Goal: Task Accomplishment & Management: Manage account settings

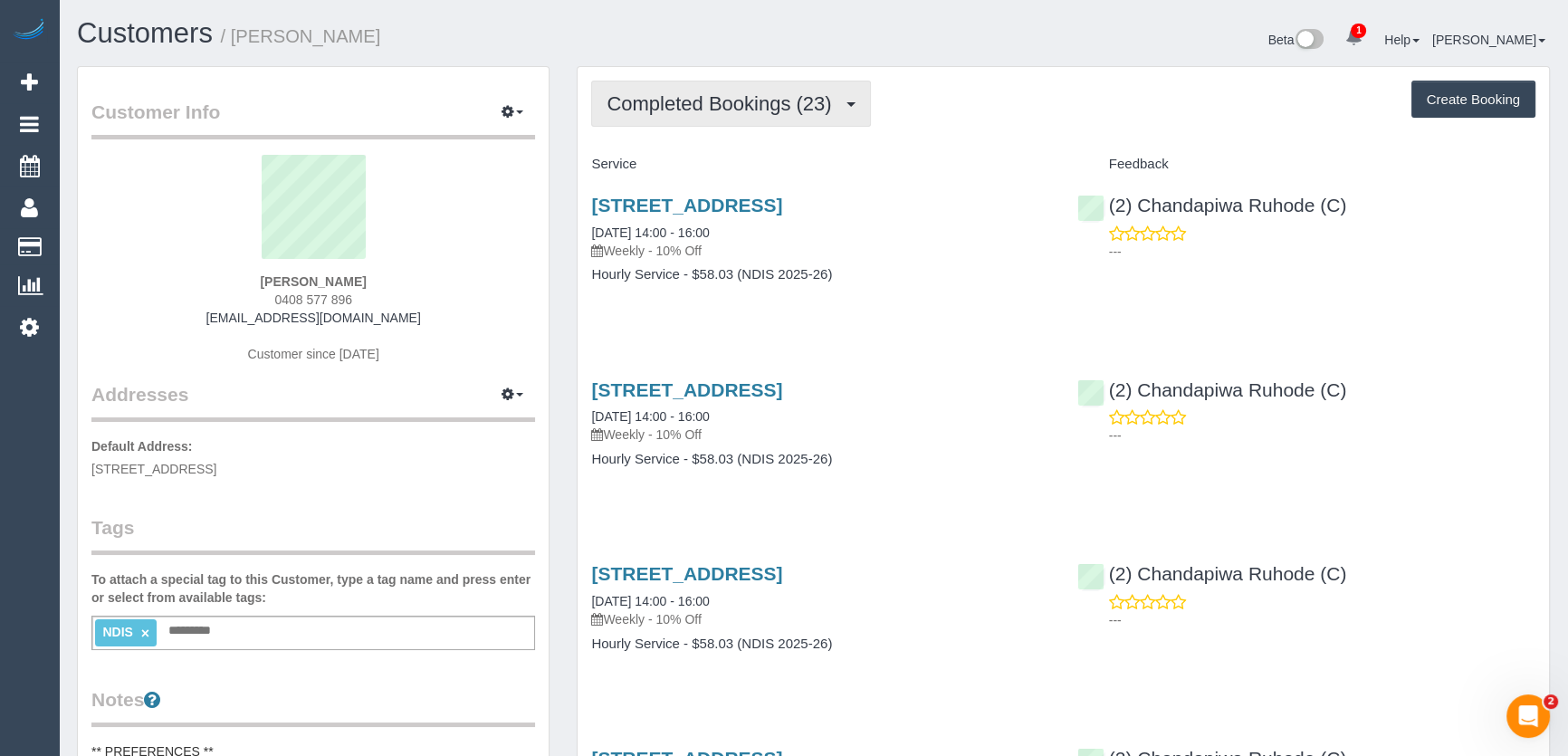
click at [705, 105] on span "Completed Bookings (23)" at bounding box center [723, 104] width 233 height 23
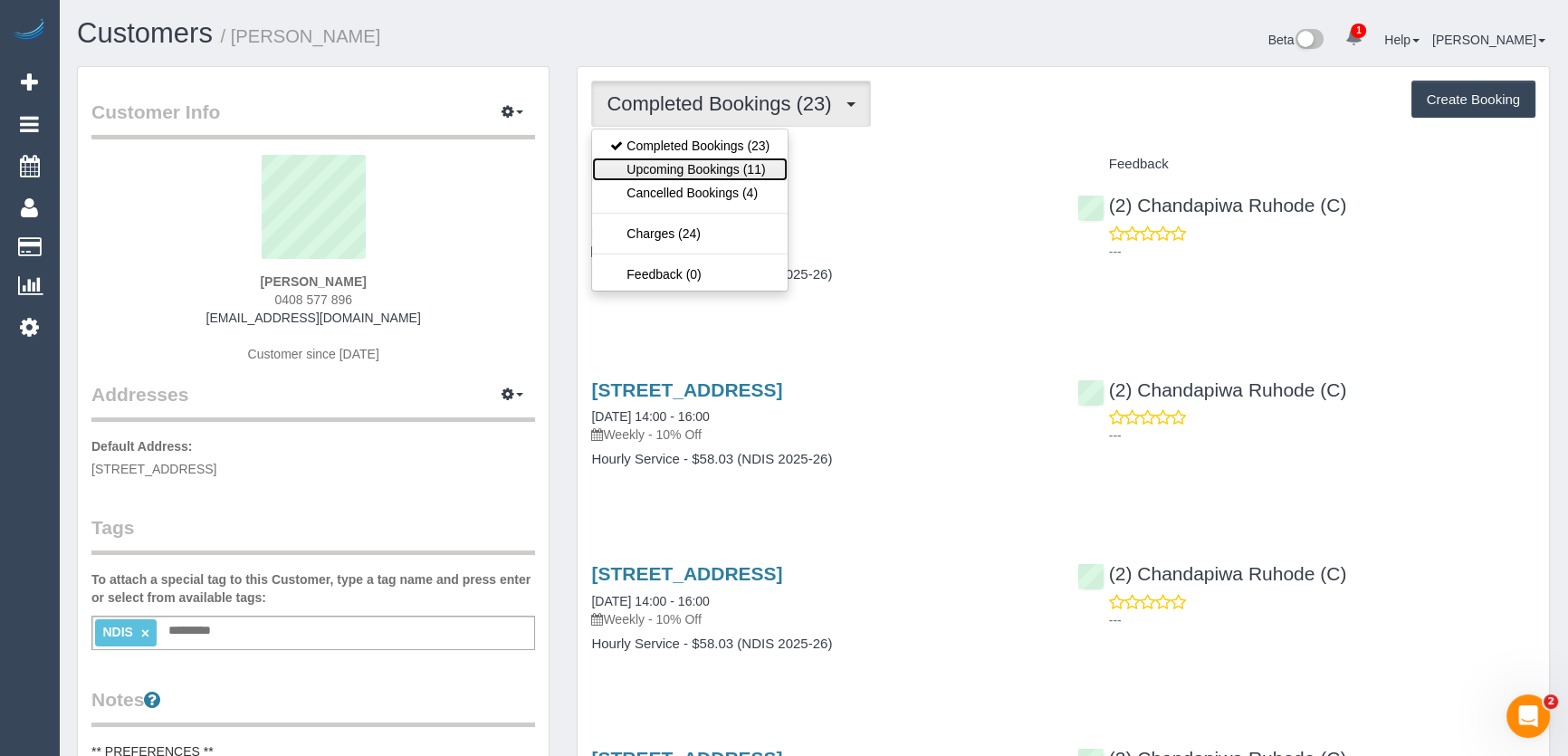
click at [697, 164] on link "Upcoming Bookings (11)" at bounding box center [689, 170] width 196 height 24
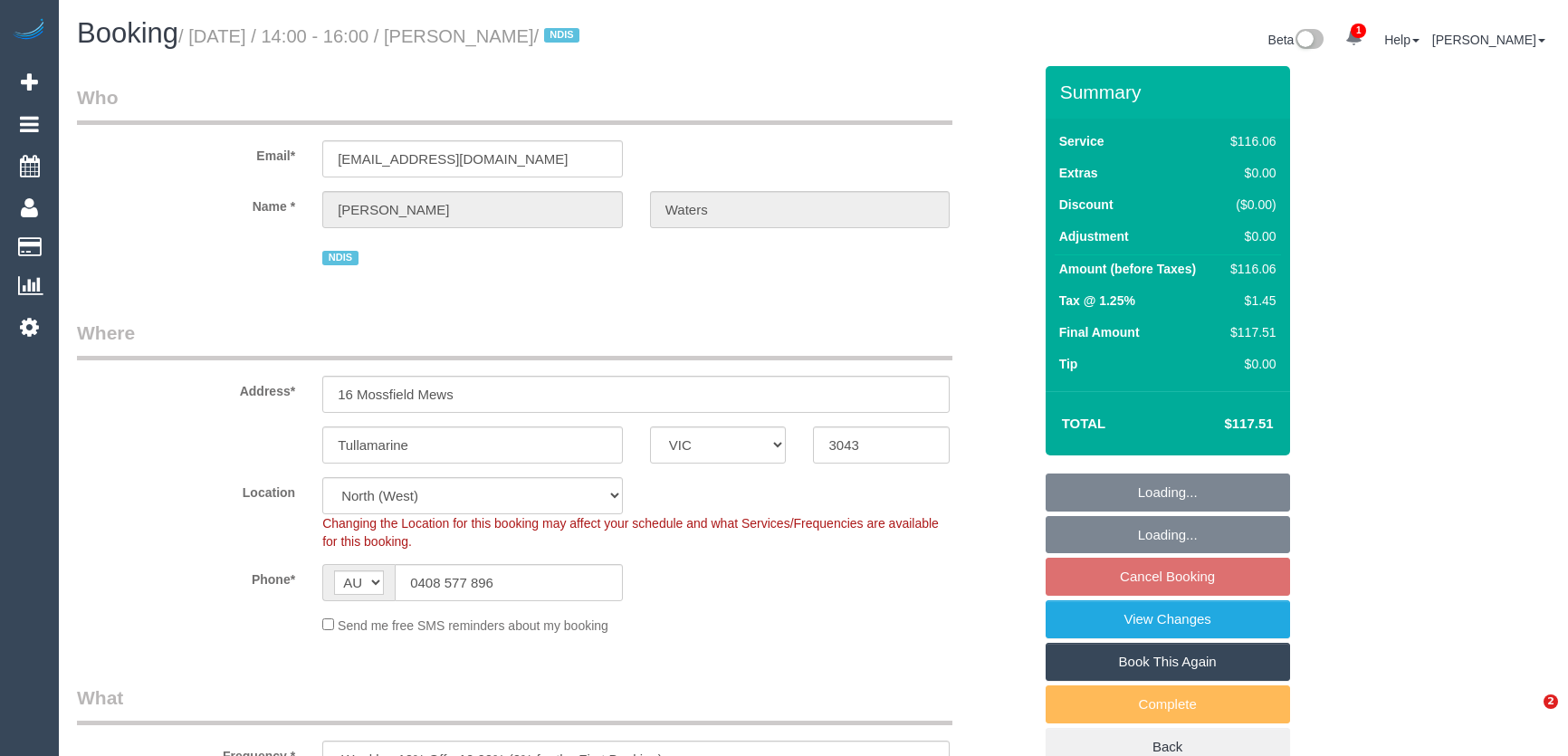
select select "VIC"
select select "object:1499"
select select "number:28"
select select "number:14"
select select "number:18"
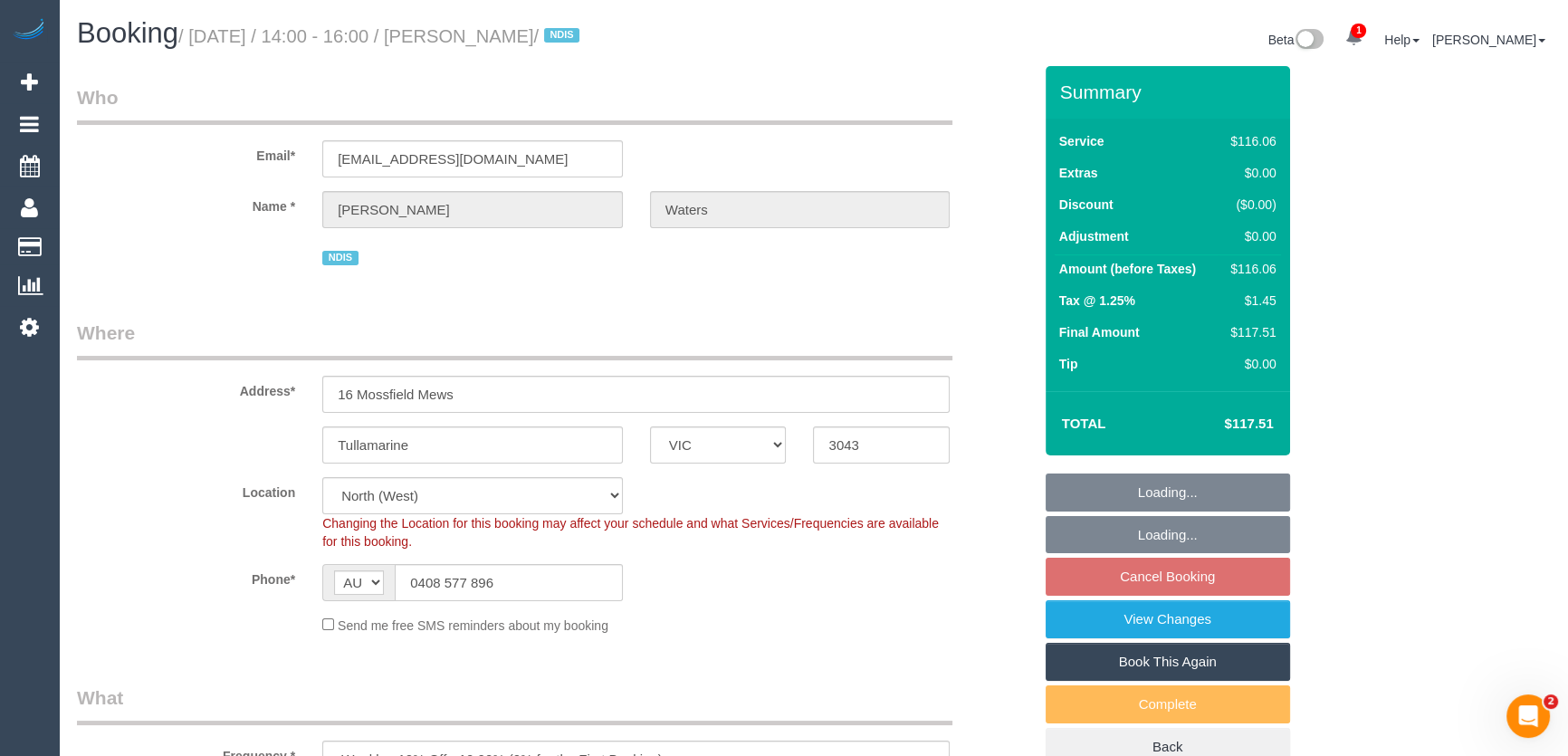
select select "number:25"
select select "number:34"
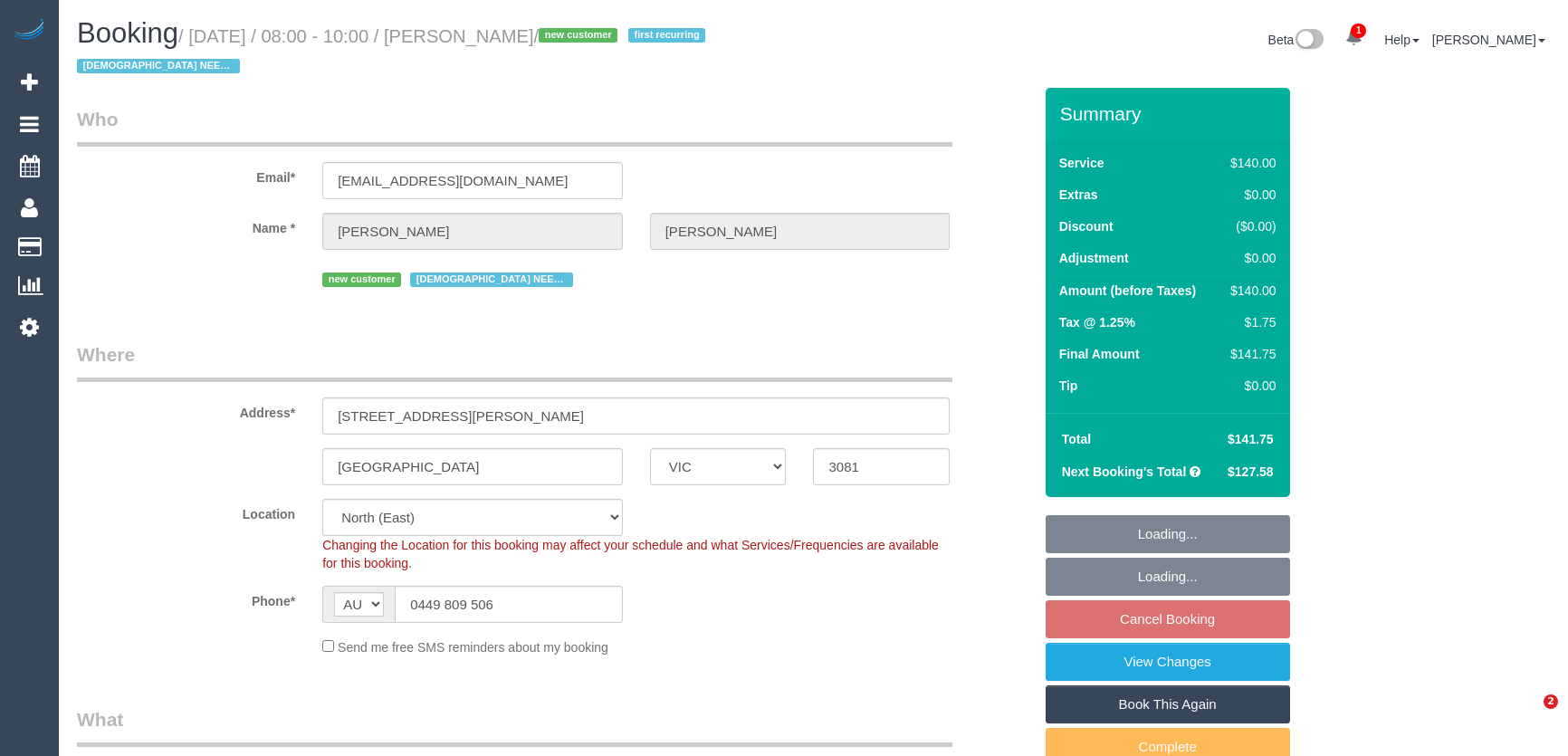
select select "VIC"
select select "number:27"
select select "number:14"
select select "number:21"
select select "number:22"
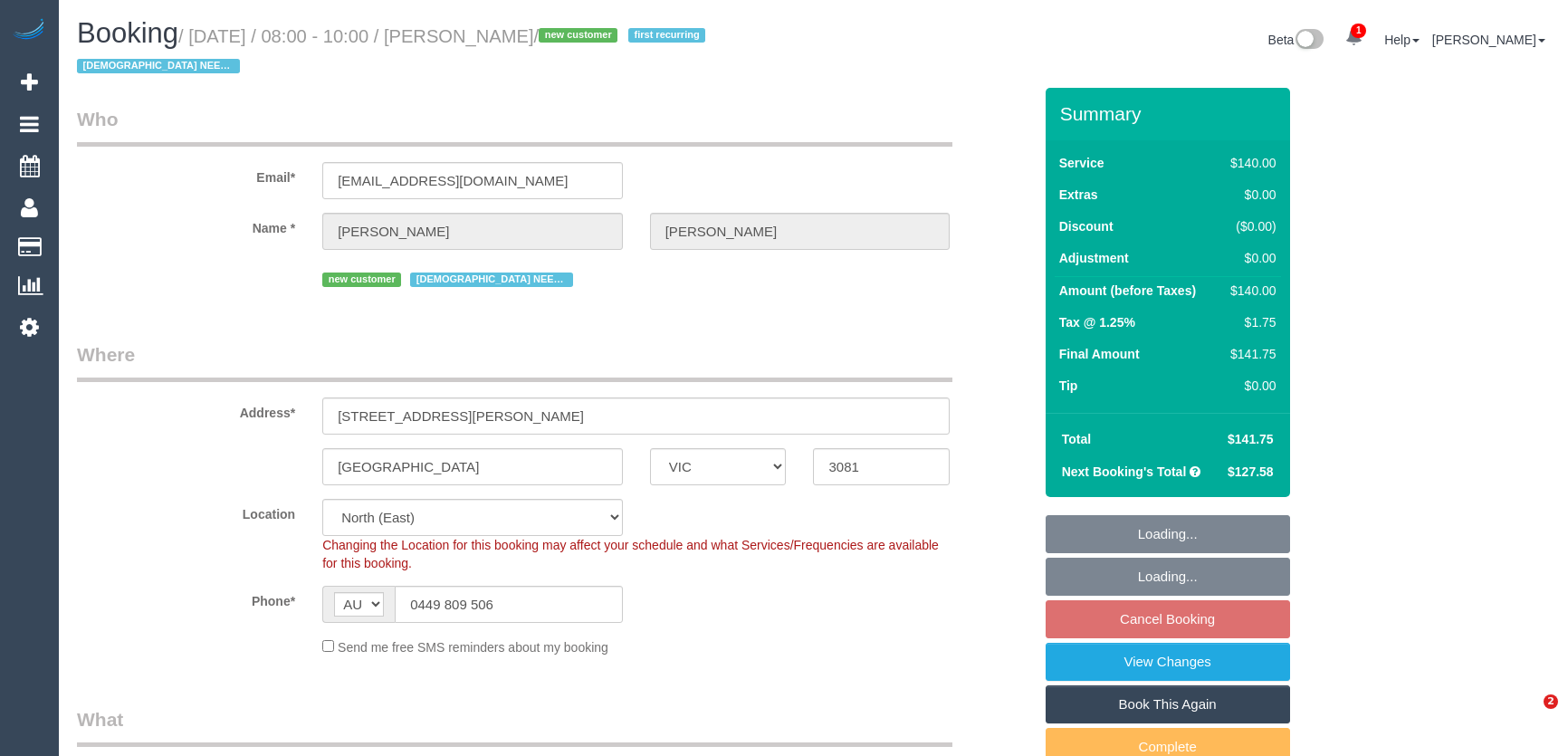
select select "number:34"
select select "number:26"
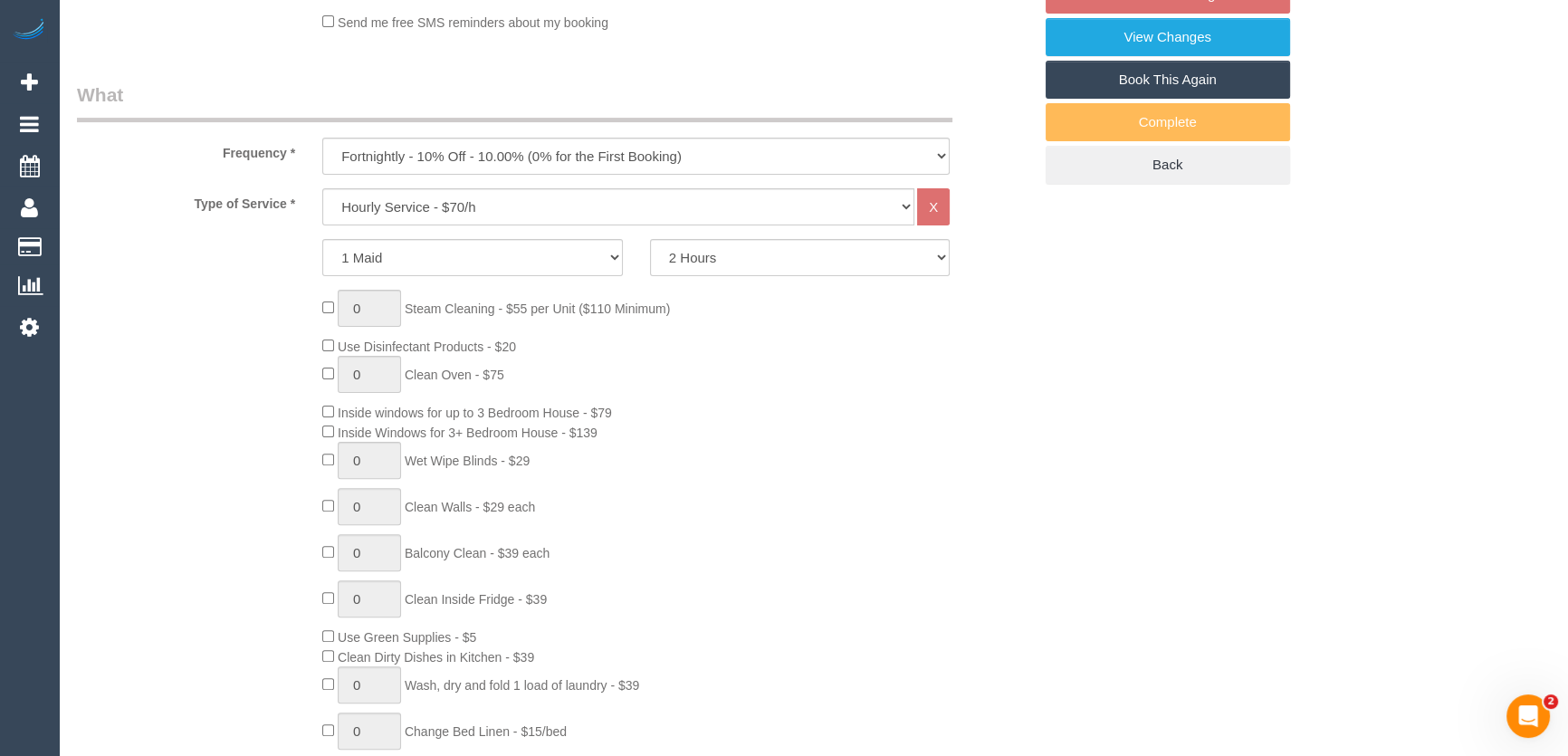
select select "spot2"
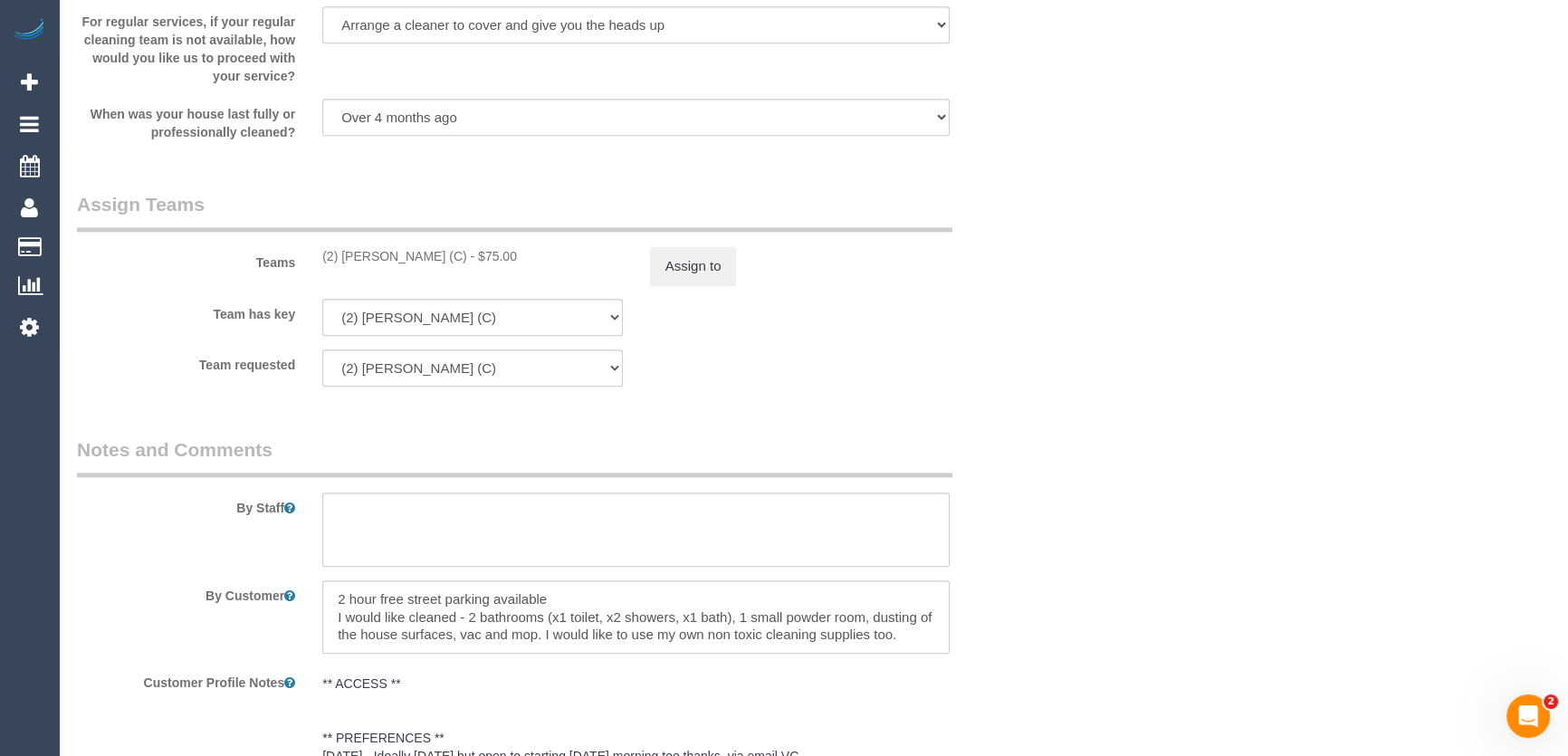
scroll to position [3585, 0]
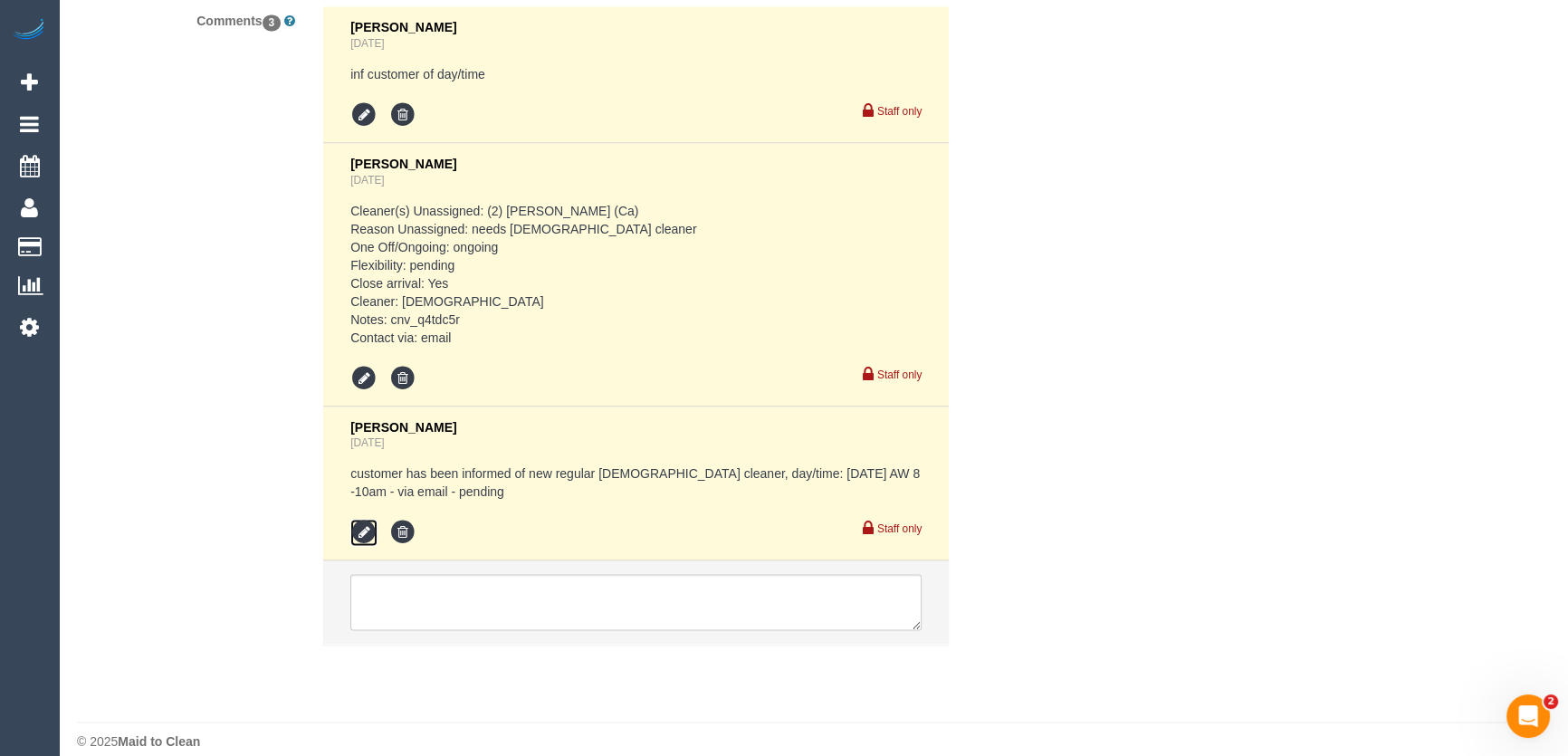
click at [362, 518] on icon at bounding box center [364, 532] width 28 height 28
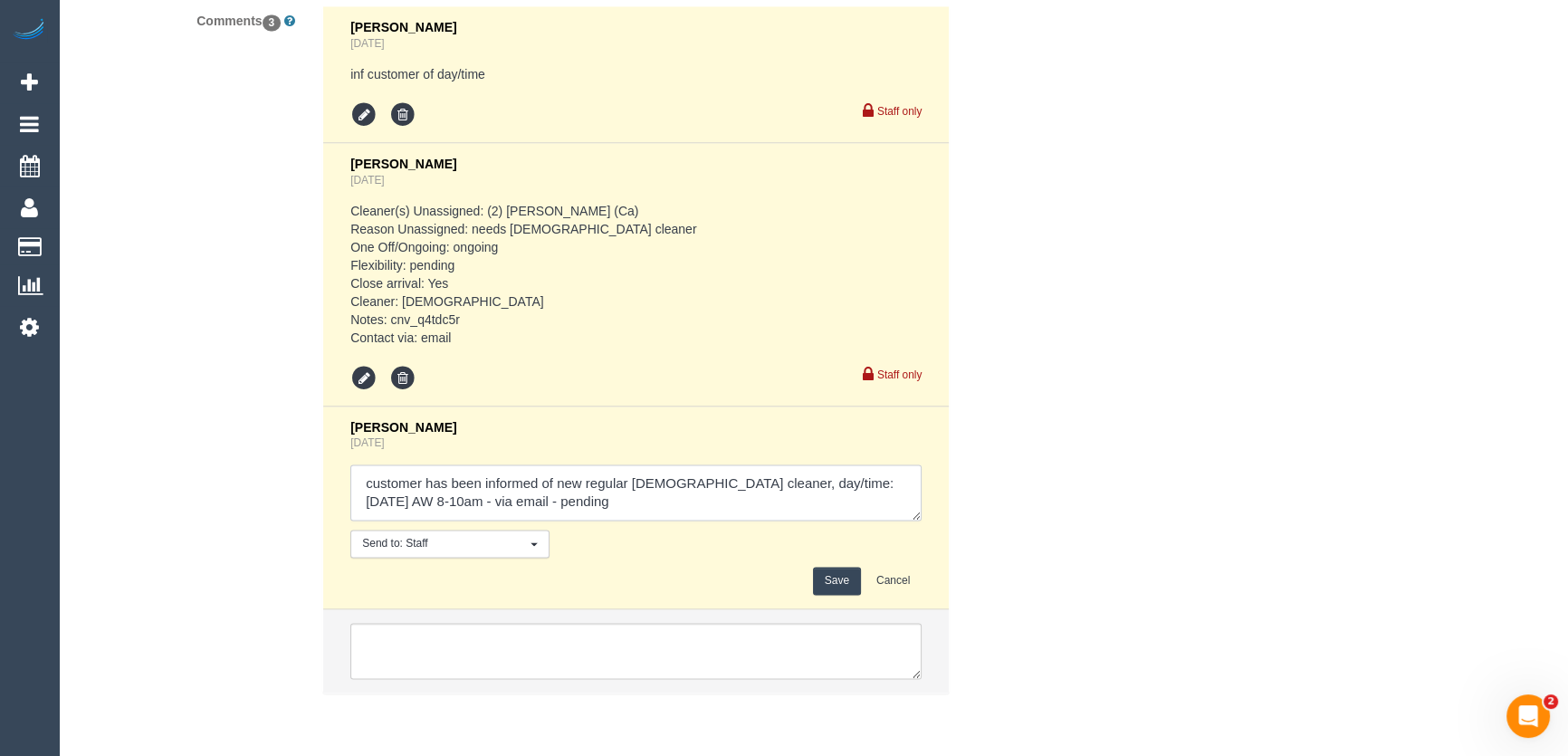
click at [553, 484] on textarea at bounding box center [636, 492] width 571 height 56
type textarea "customer has been informed of new regular female cleaner, day/time: Tuesday 26/…"
click at [840, 566] on button "Save" at bounding box center [837, 580] width 48 height 28
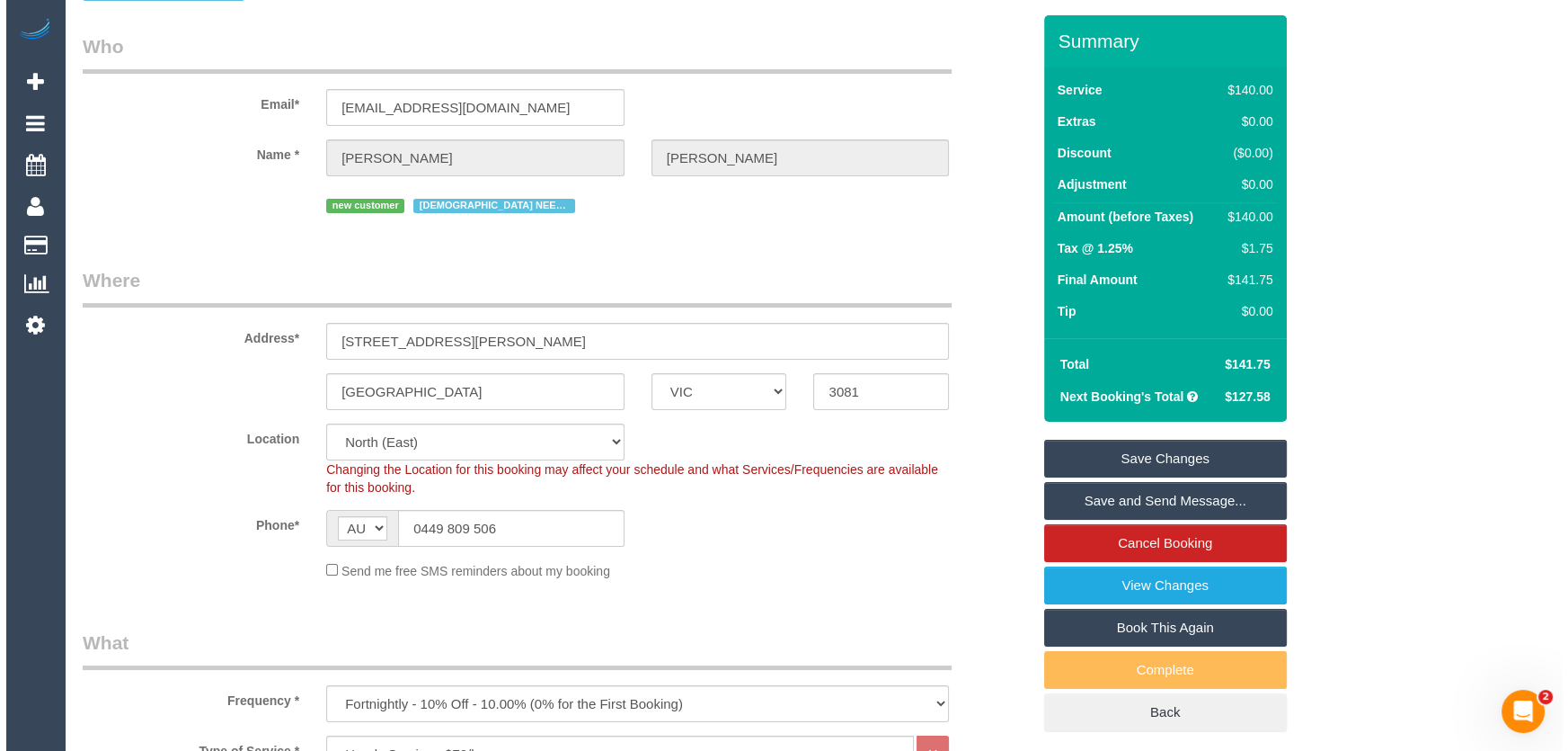
scroll to position [0, 0]
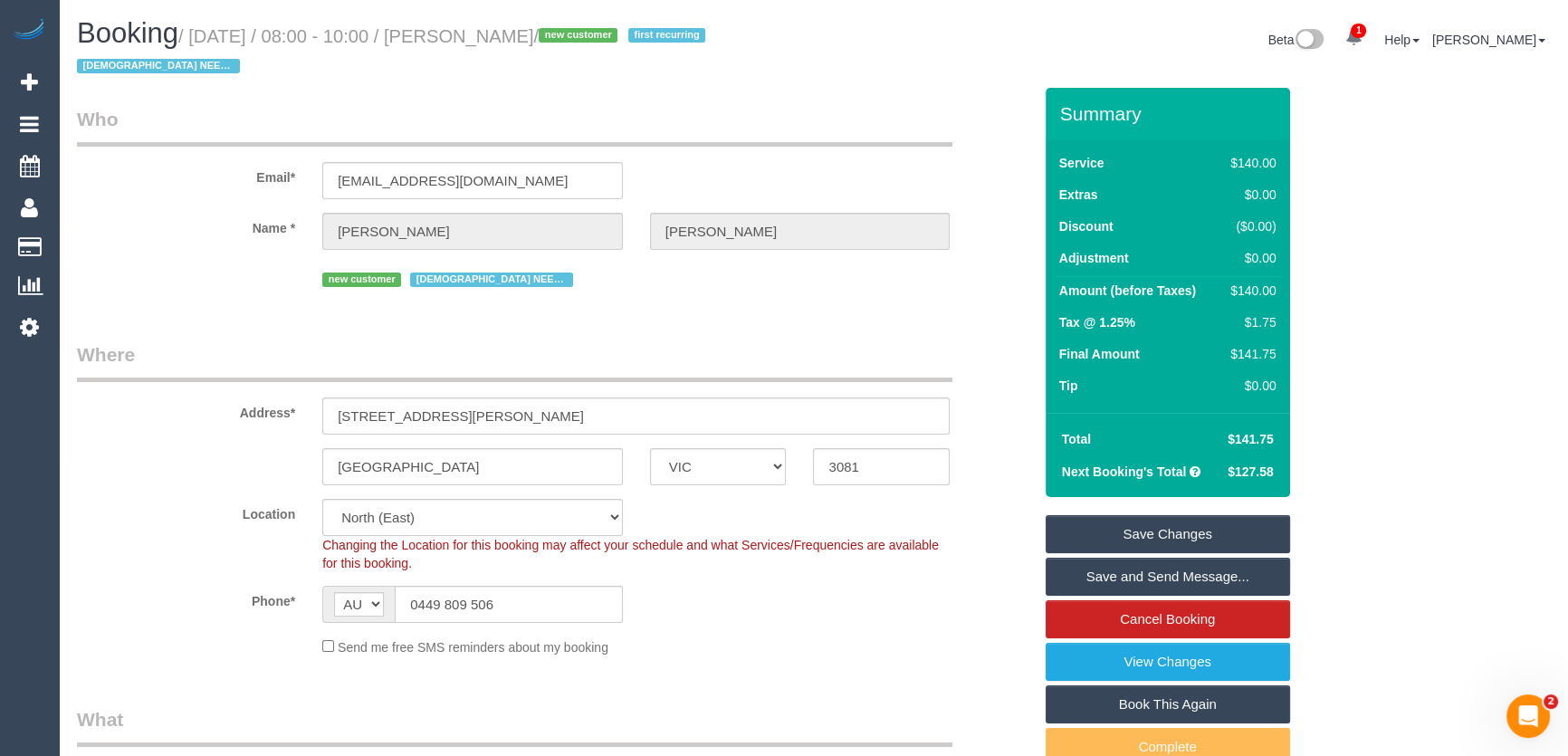
click at [1155, 581] on link "Save and Send Message..." at bounding box center [1168, 576] width 244 height 38
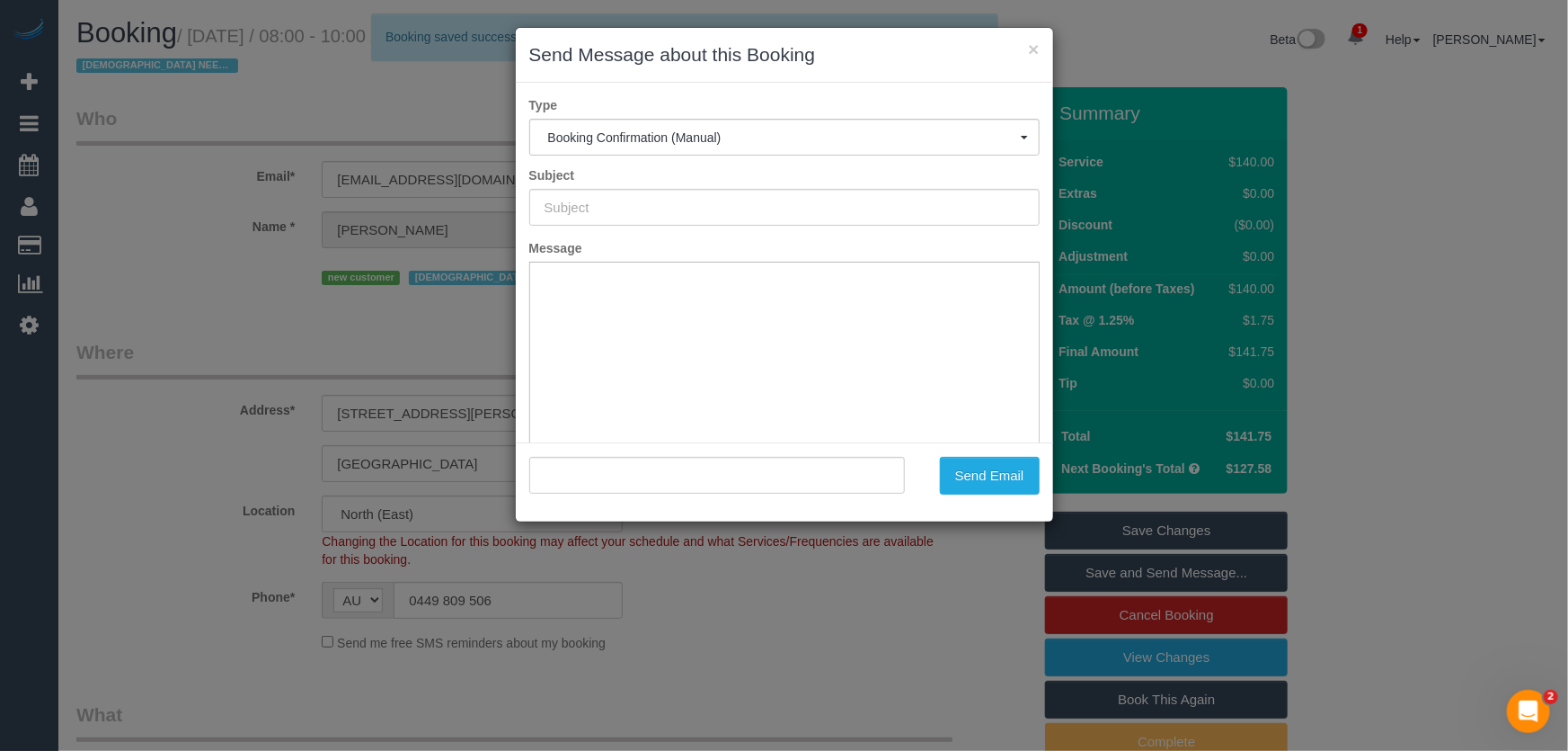
type input "Booking Confirmed"
type input ""Claire Burum" <claire.b912@gmail.com>"
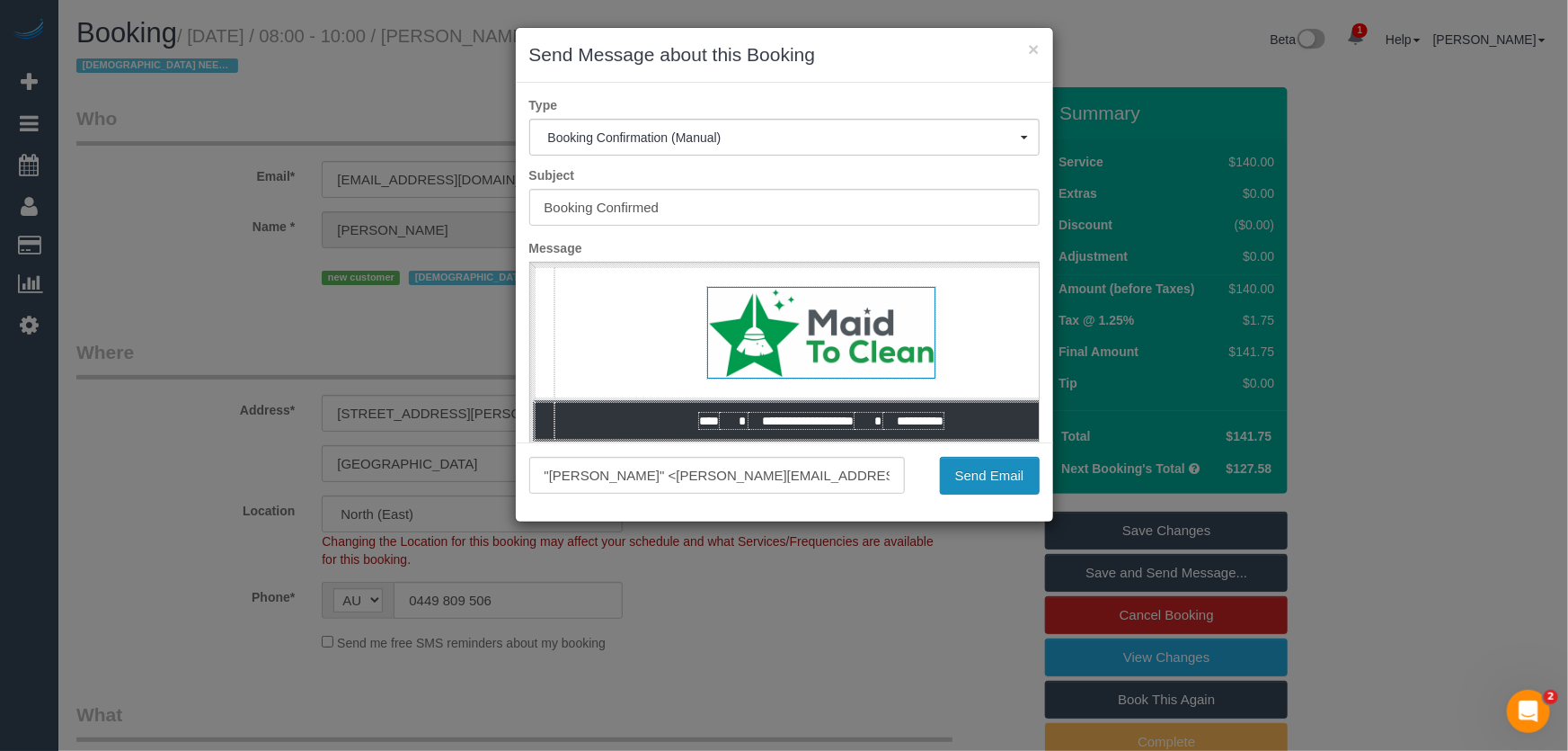
click at [999, 475] on button "Send Email" at bounding box center [989, 475] width 99 height 37
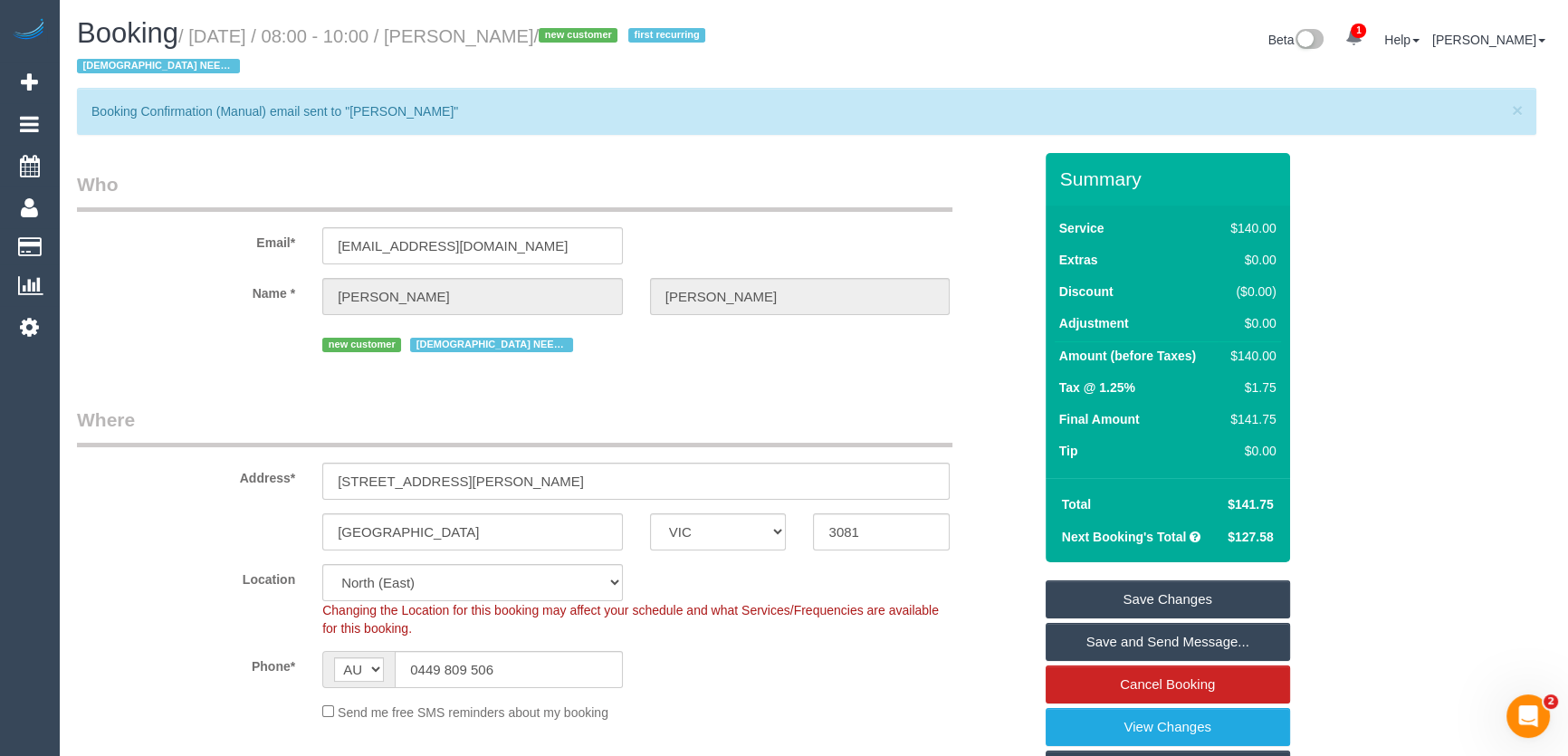
click at [958, 609] on div "Changing the Location for this booking may affect your schedule and what Servic…" at bounding box center [635, 618] width 655 height 36
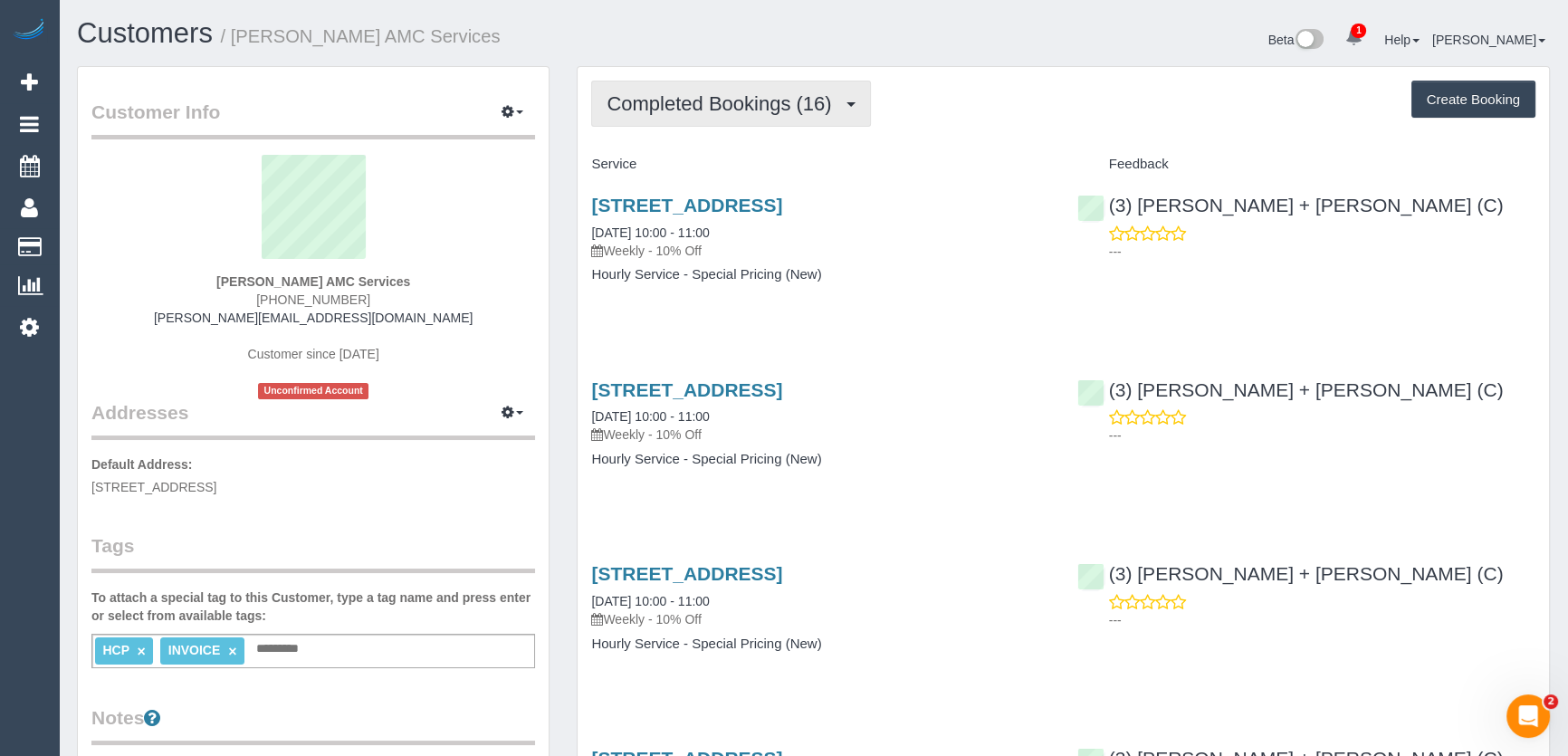
click at [756, 113] on button "Completed Bookings (16)" at bounding box center [731, 104] width 279 height 46
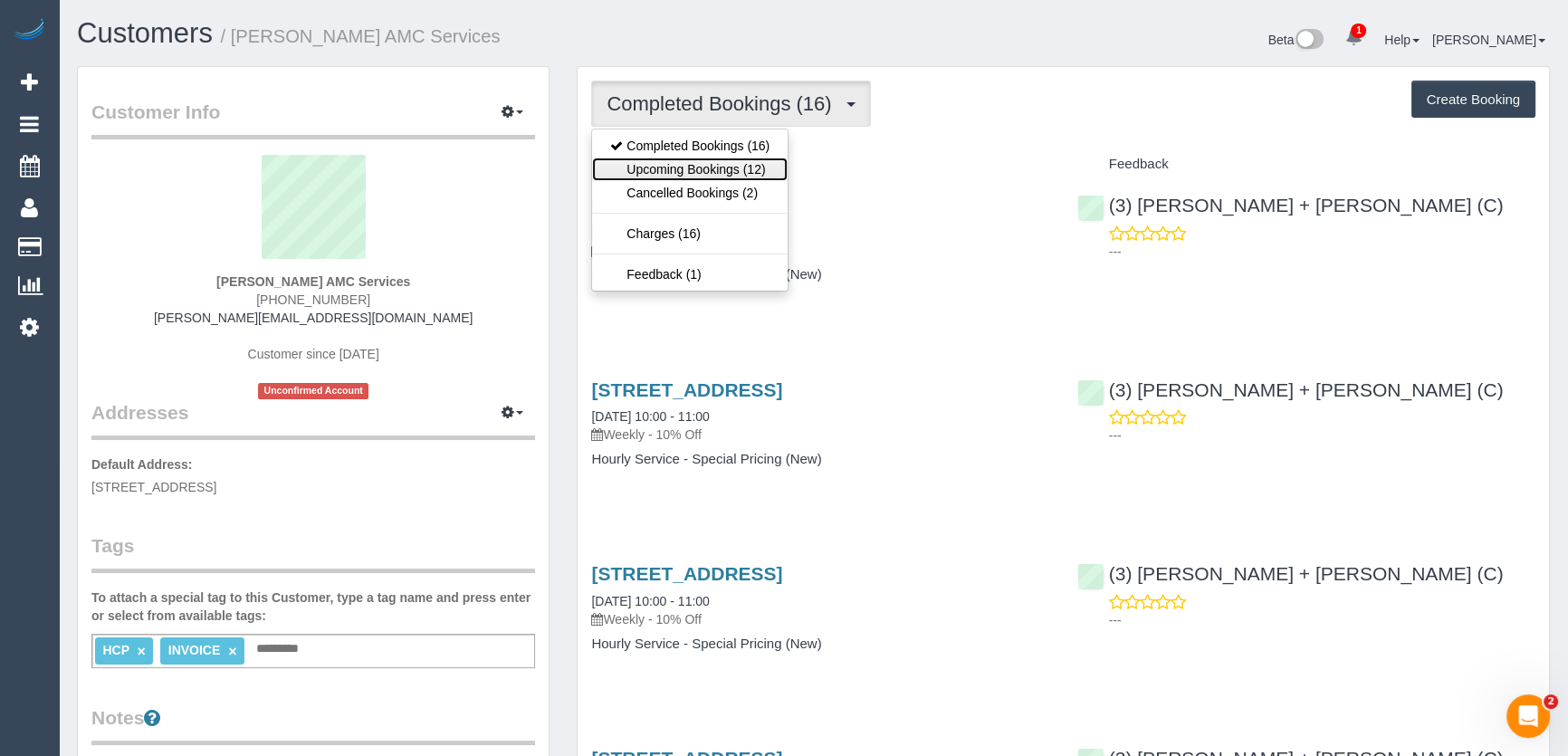
click at [743, 166] on link "Upcoming Bookings (12)" at bounding box center [689, 170] width 196 height 24
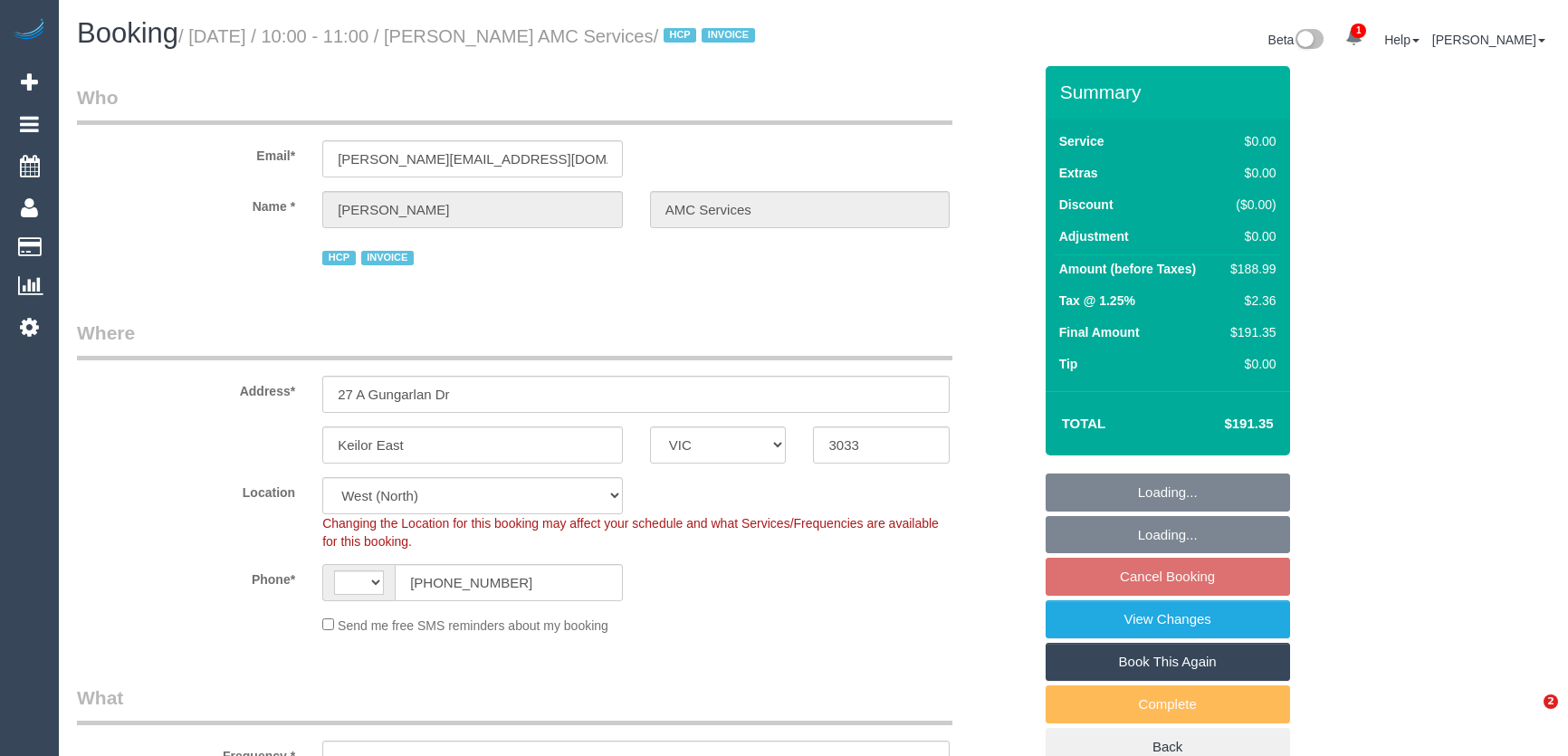
select select "VIC"
select select "string:AU"
select select "object:755"
select select "240"
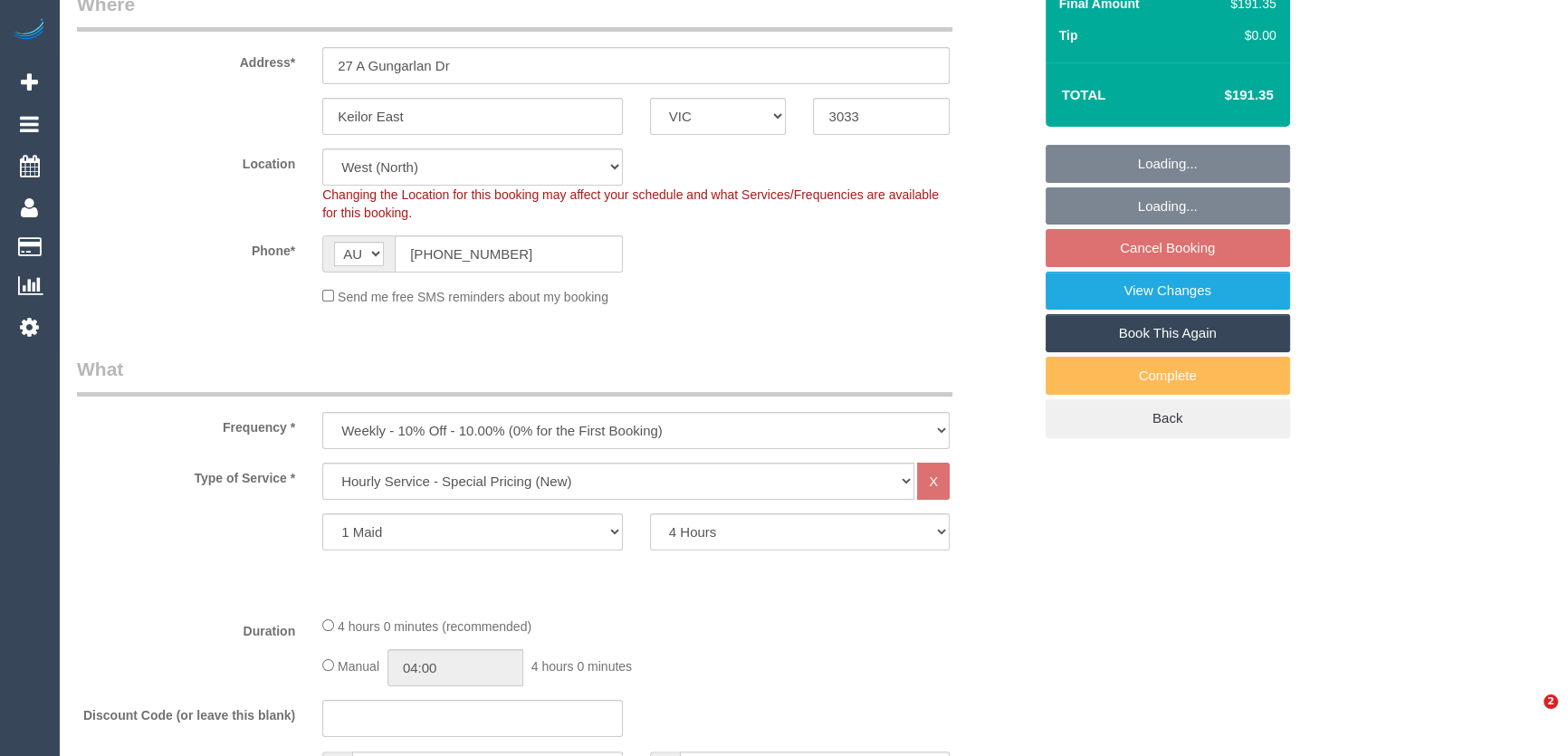
select select "number:28"
select select "number:14"
select select "number:19"
select select "number:24"
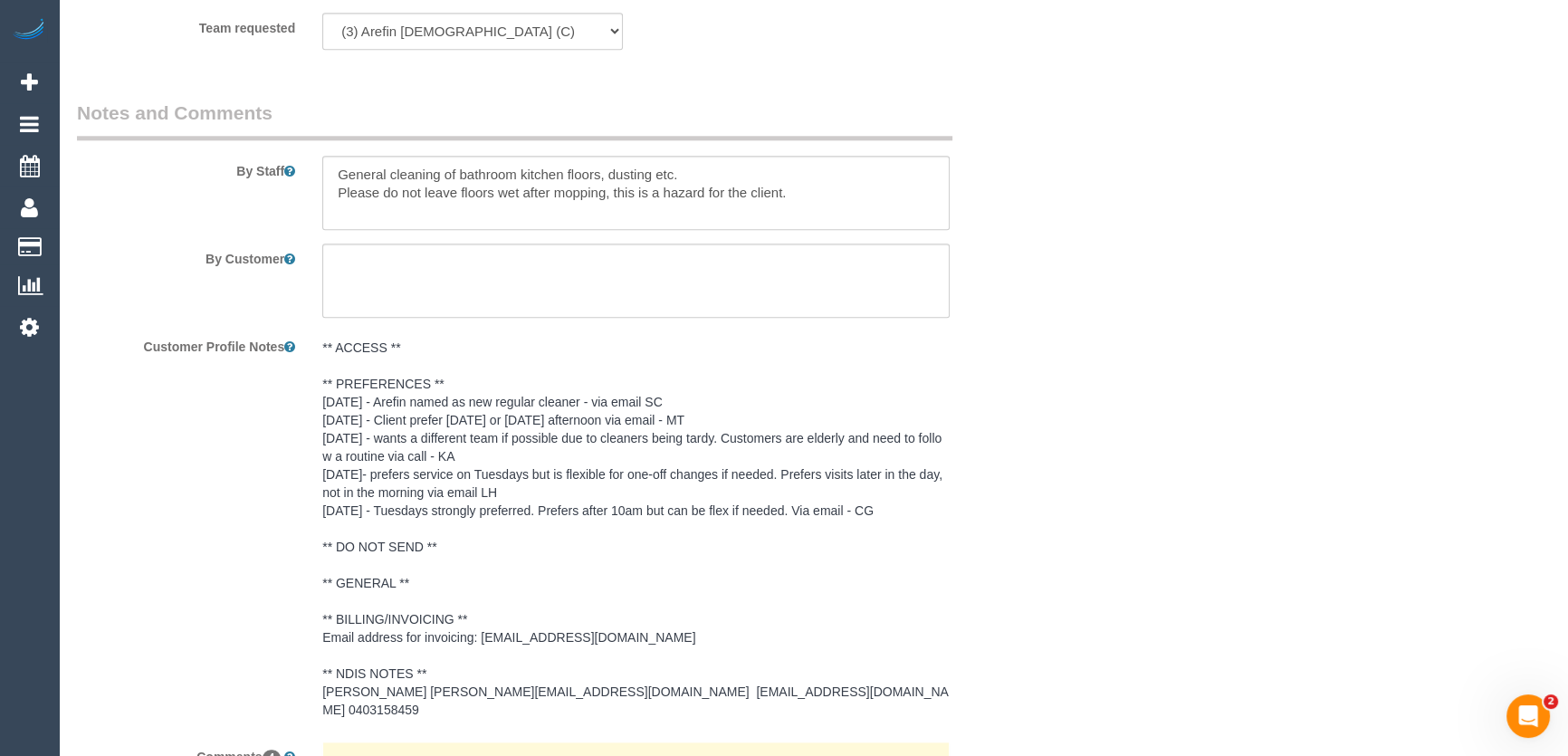
scroll to position [2220, 0]
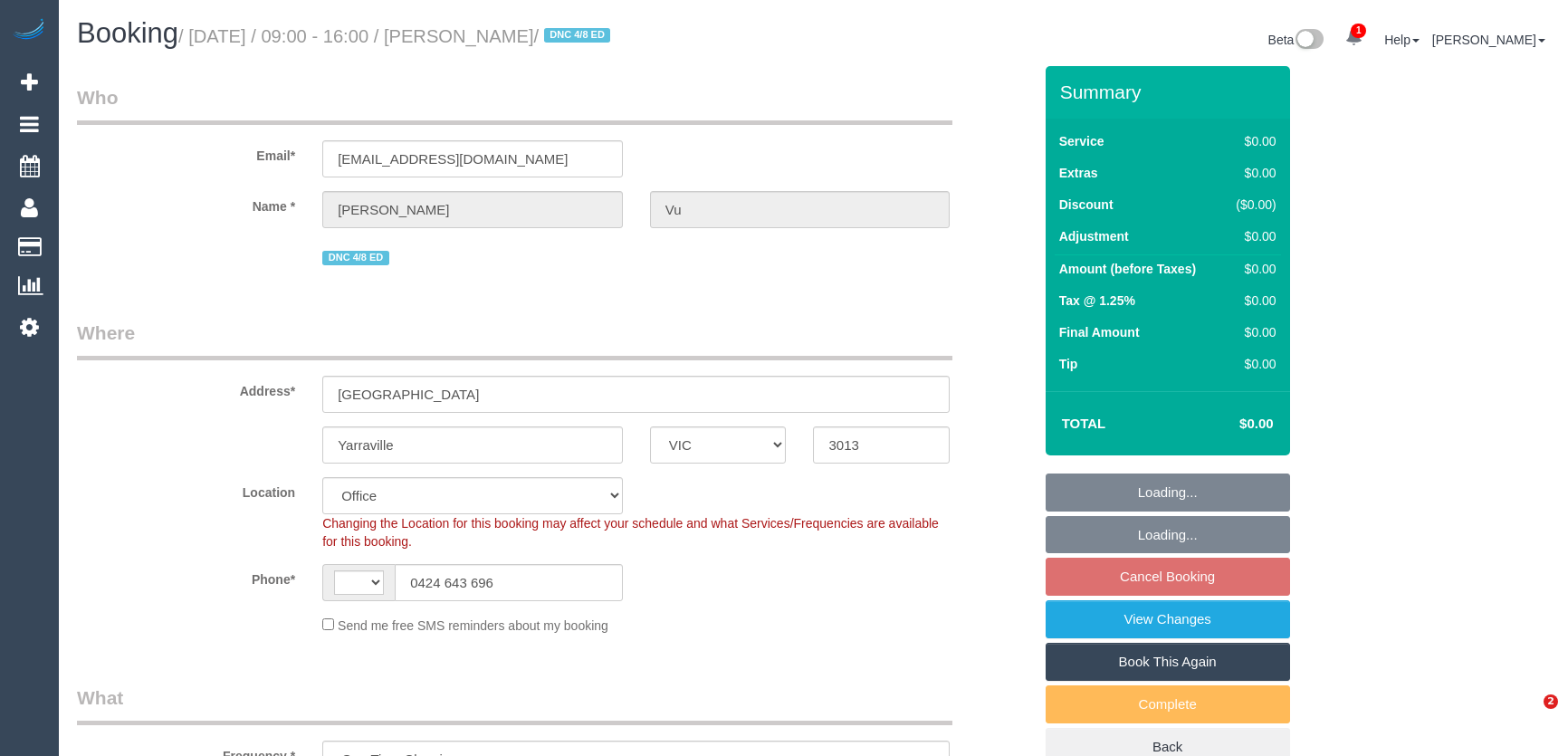
select select "VIC"
select select "string:stripe-pm_1RiZzN2GScqysDRVfwJD9k5n"
select select "number:29"
select select "number:14"
select select "number:19"
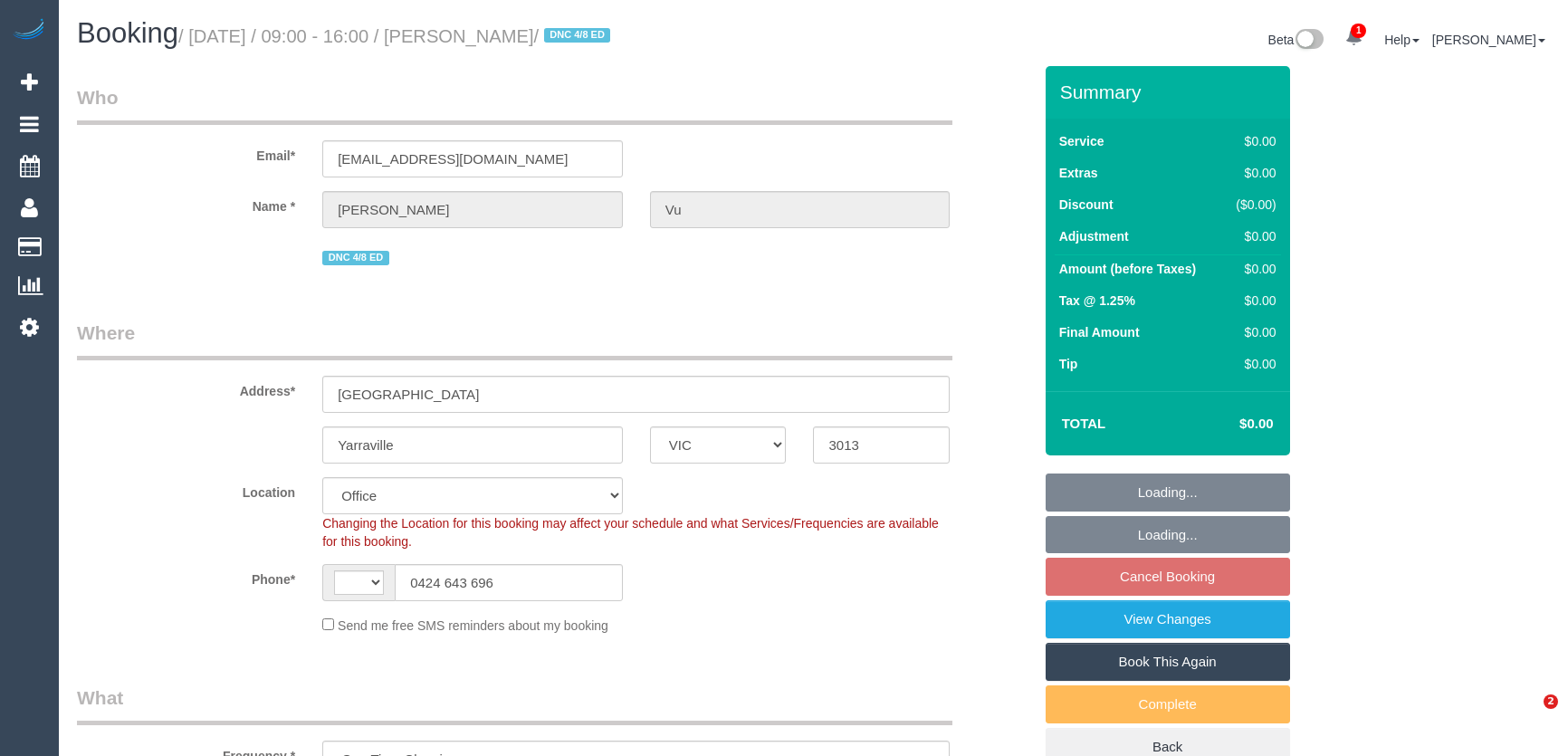
select select "number:25"
select select "object:446"
select select "string:AU"
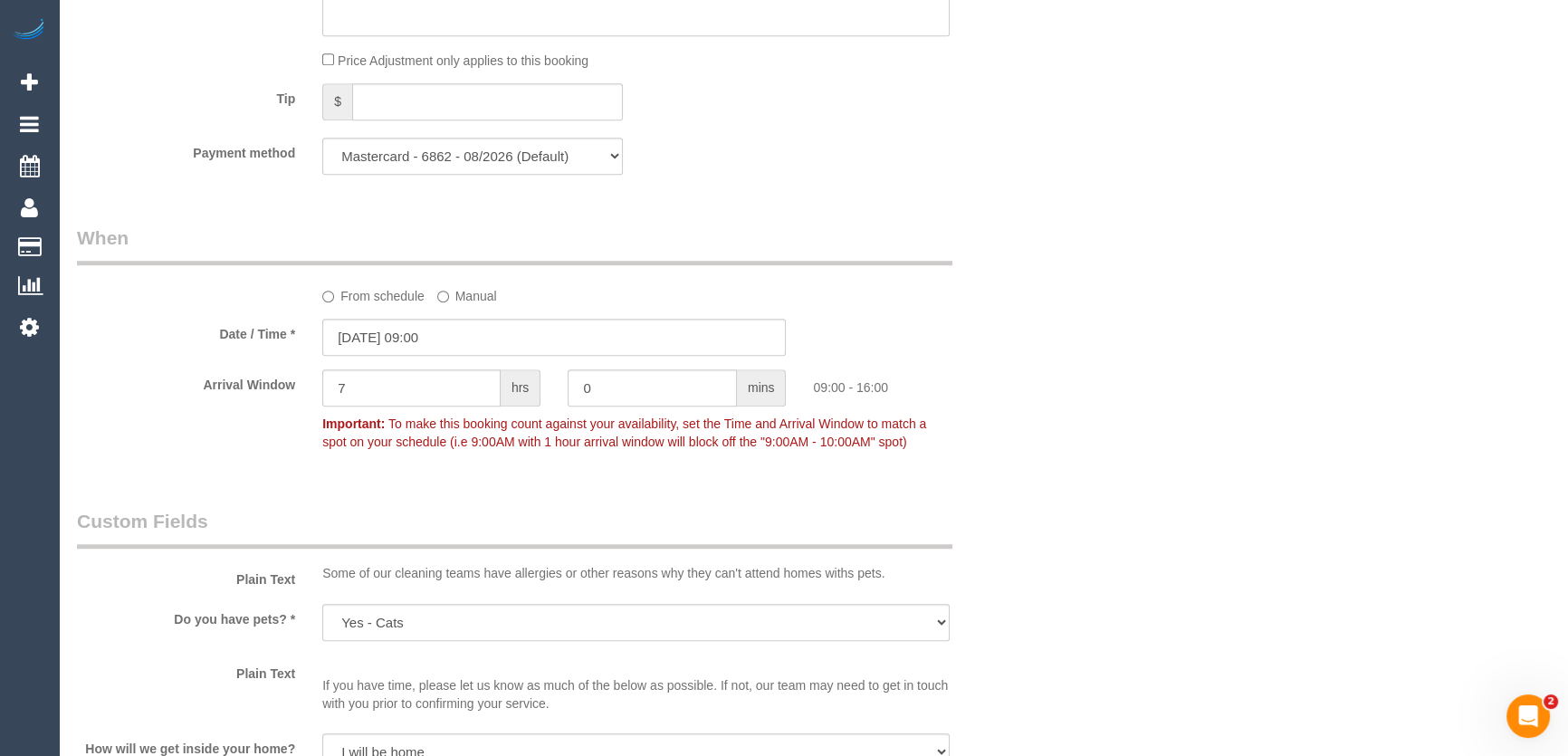
scroll to position [1480, 0]
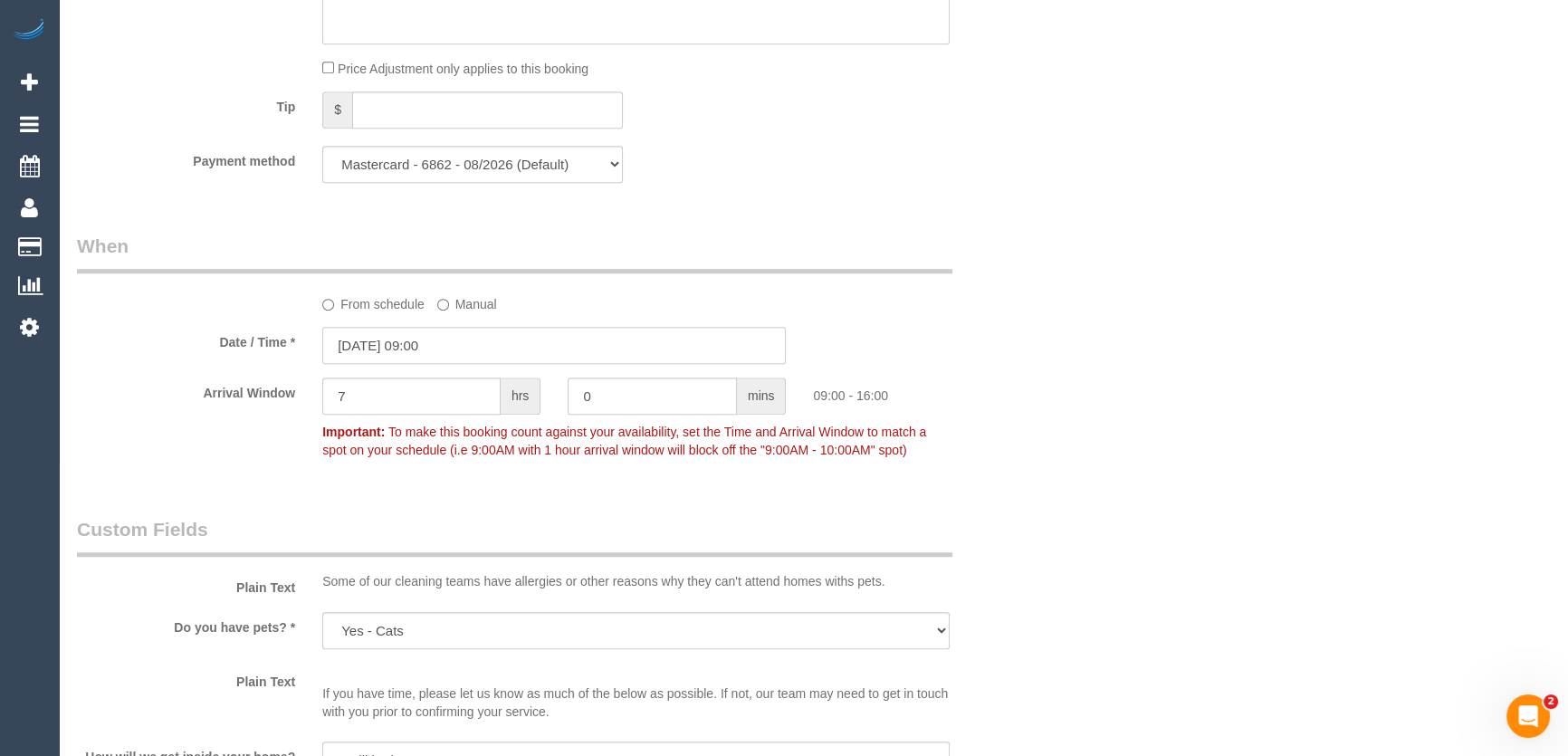
click at [474, 336] on input "[DATE] 09:00" at bounding box center [554, 345] width 464 height 37
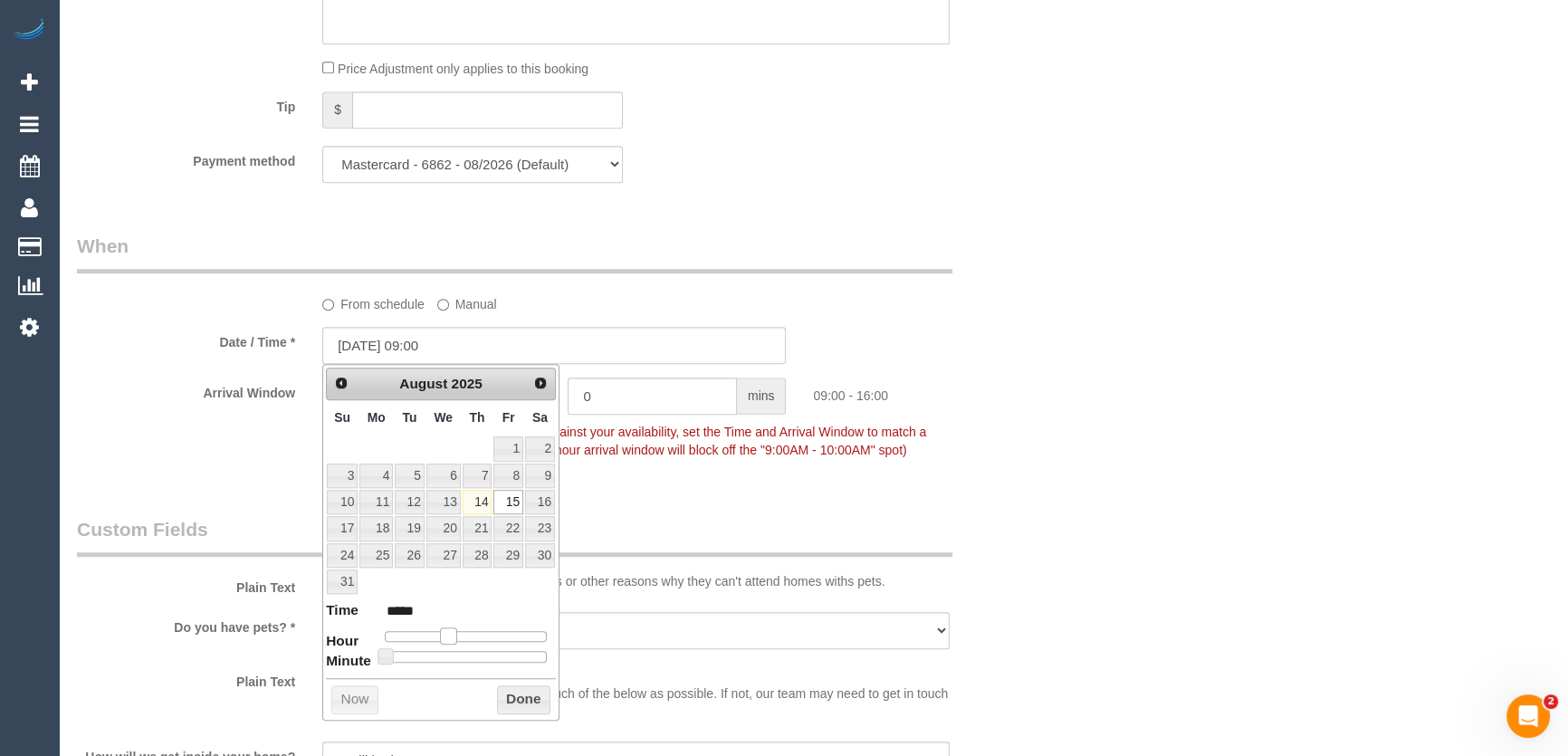
click at [452, 634] on span at bounding box center [448, 635] width 17 height 17
type input "[DATE] 10:00"
type input "*****"
click at [461, 634] on span at bounding box center [455, 635] width 17 height 17
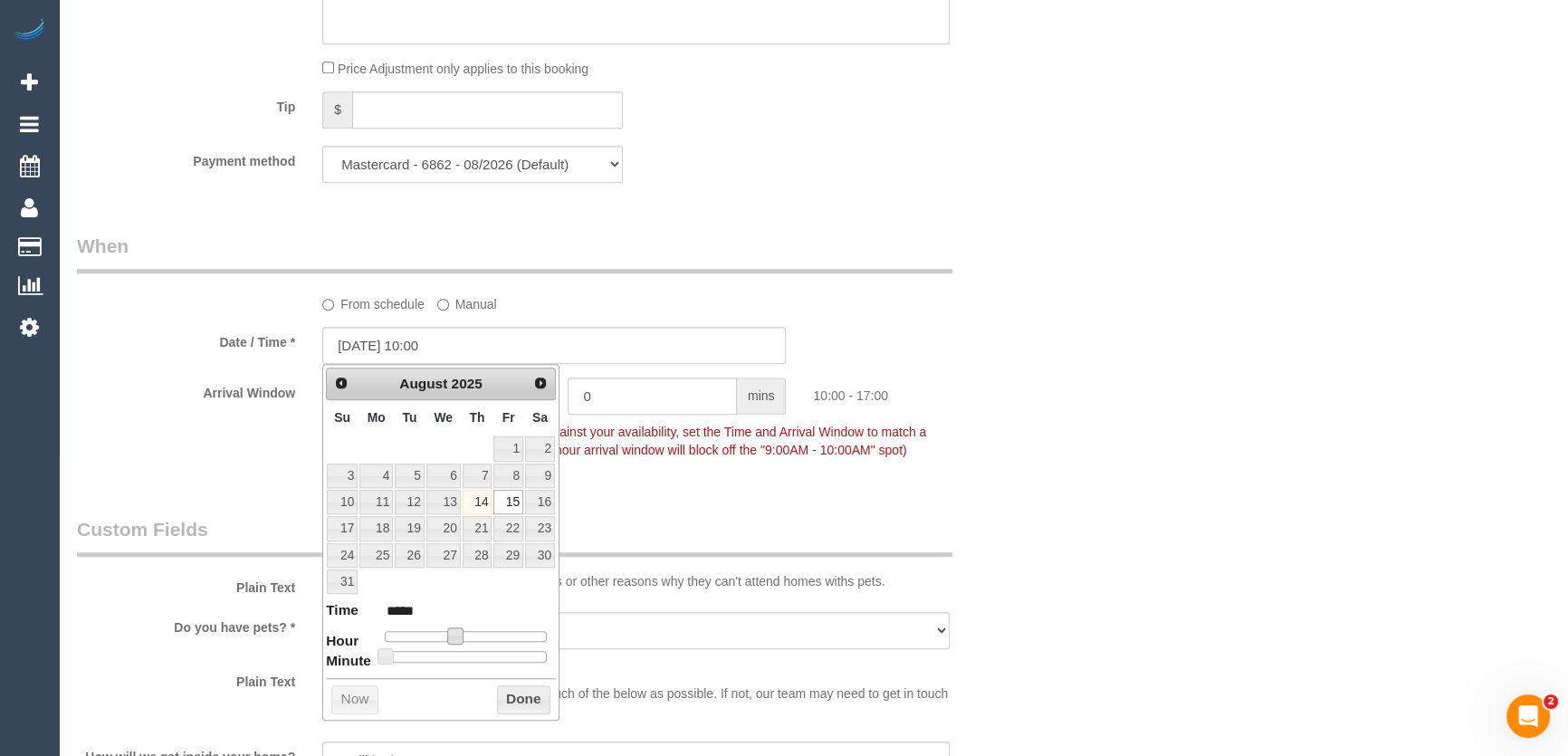
click at [727, 501] on div "Who Email* vuhoangphuong2410@gmail.com Name * Maddie Vu DNC 4/8 ED Where Addres…" at bounding box center [554, 484] width 982 height 3797
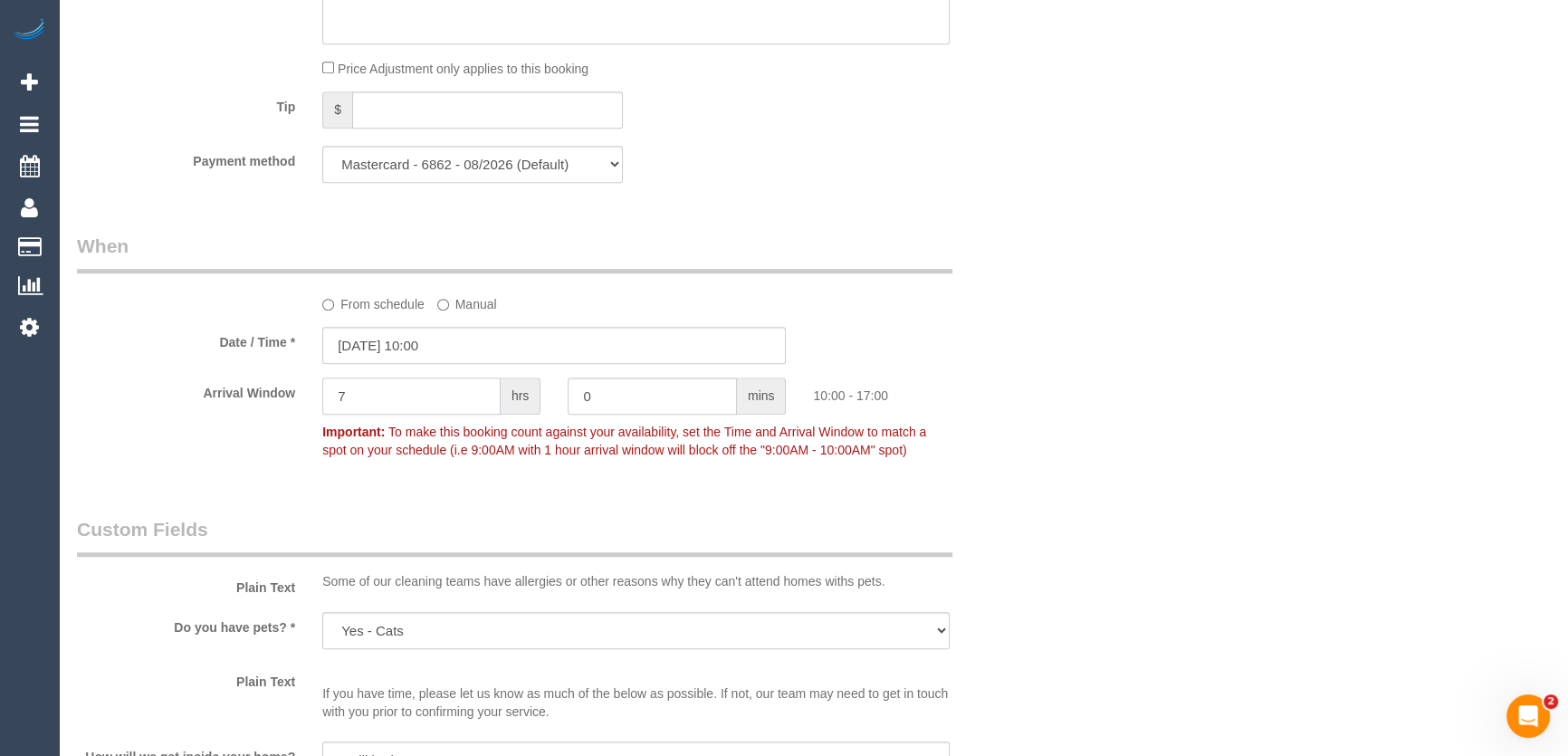
click at [408, 403] on input "7" at bounding box center [411, 395] width 178 height 37
type input "1"
click at [1137, 474] on div "Who Email* vuhoangphuong2410@gmail.com Name * Maddie Vu DNC 4/8 ED Where Addres…" at bounding box center [813, 484] width 1473 height 3797
click at [364, 399] on input "1" at bounding box center [411, 395] width 178 height 37
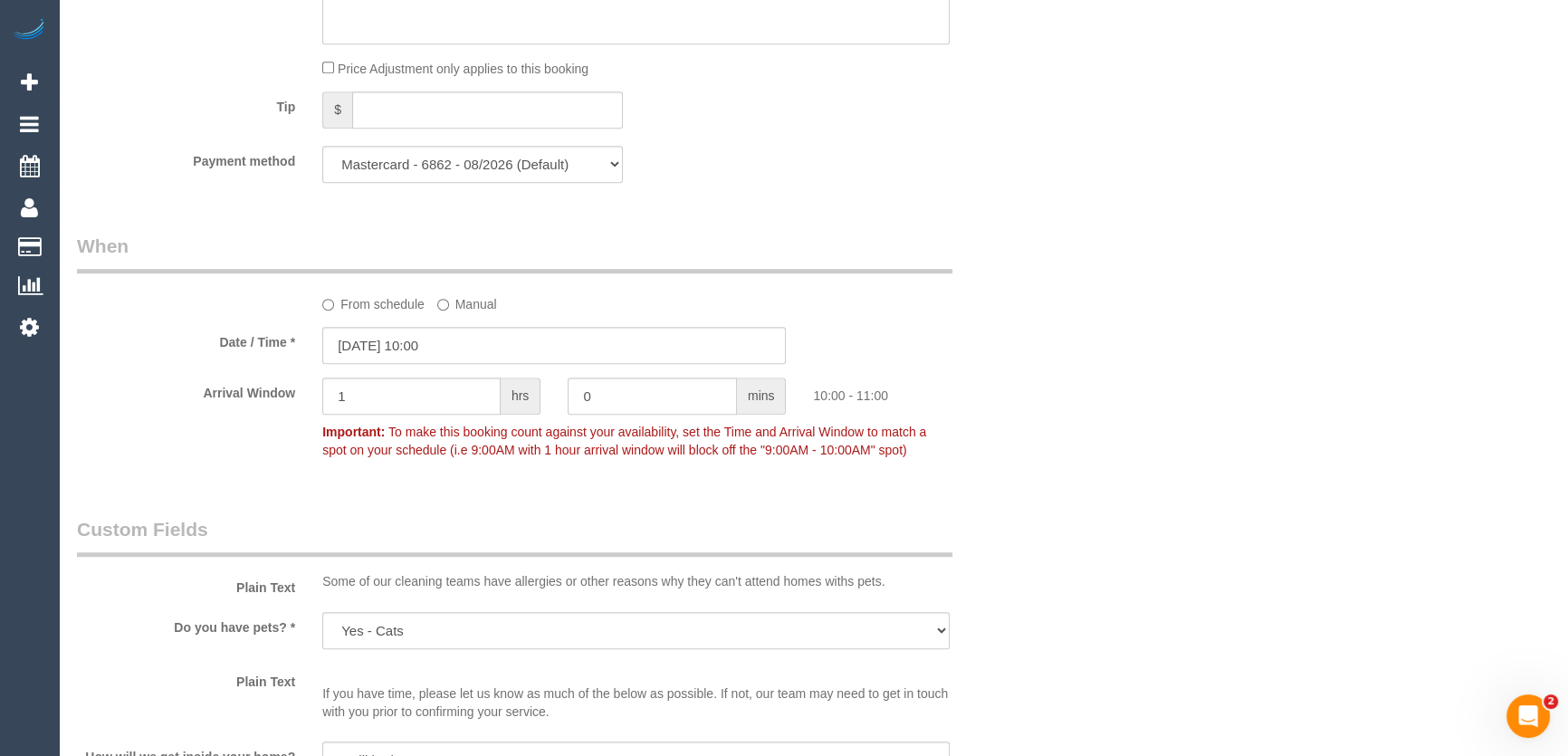
click at [362, 502] on div "Who Email* vuhoangphuong2410@gmail.com Name * Maddie Vu DNC 4/8 ED Where Addres…" at bounding box center [554, 484] width 982 height 3797
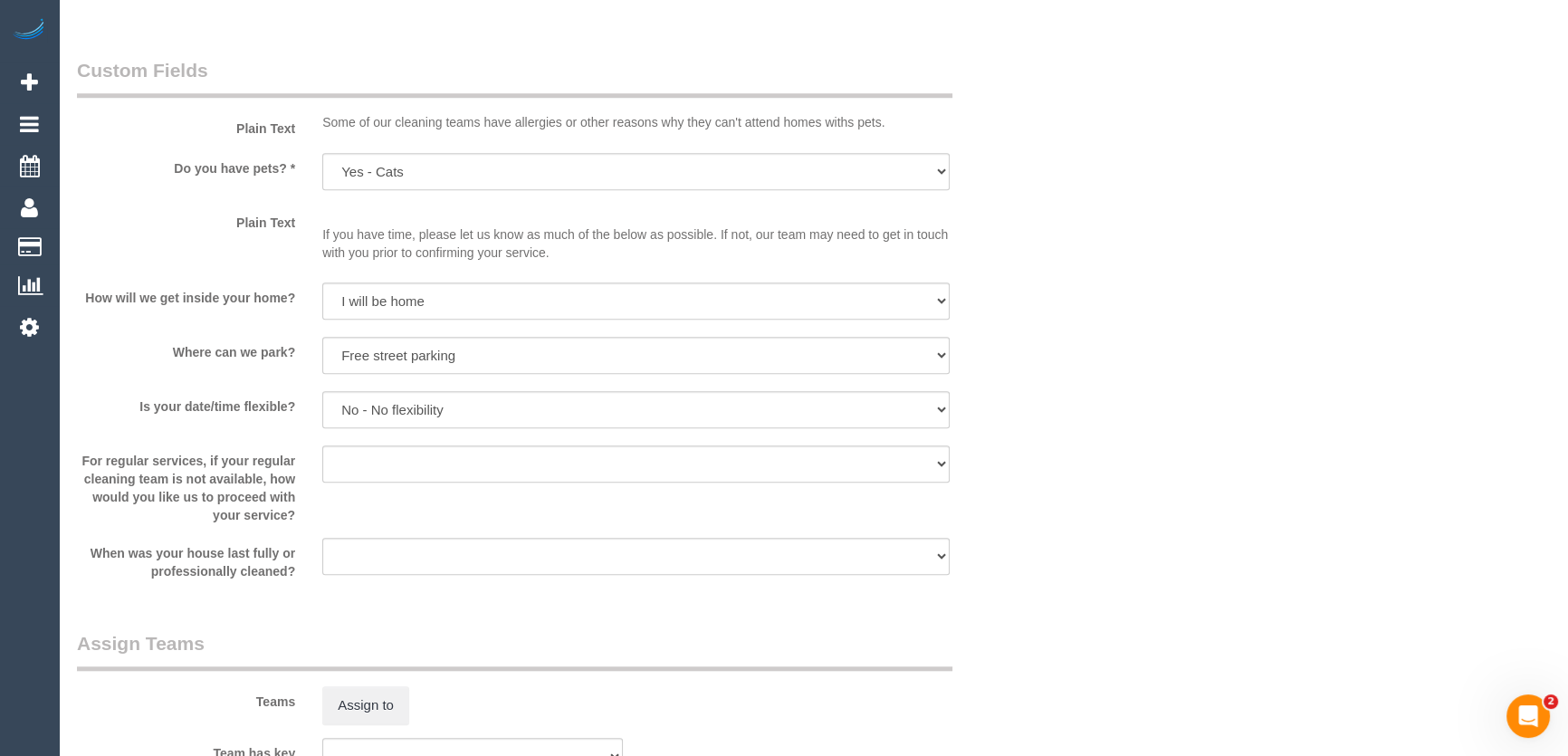
scroll to position [2052, 0]
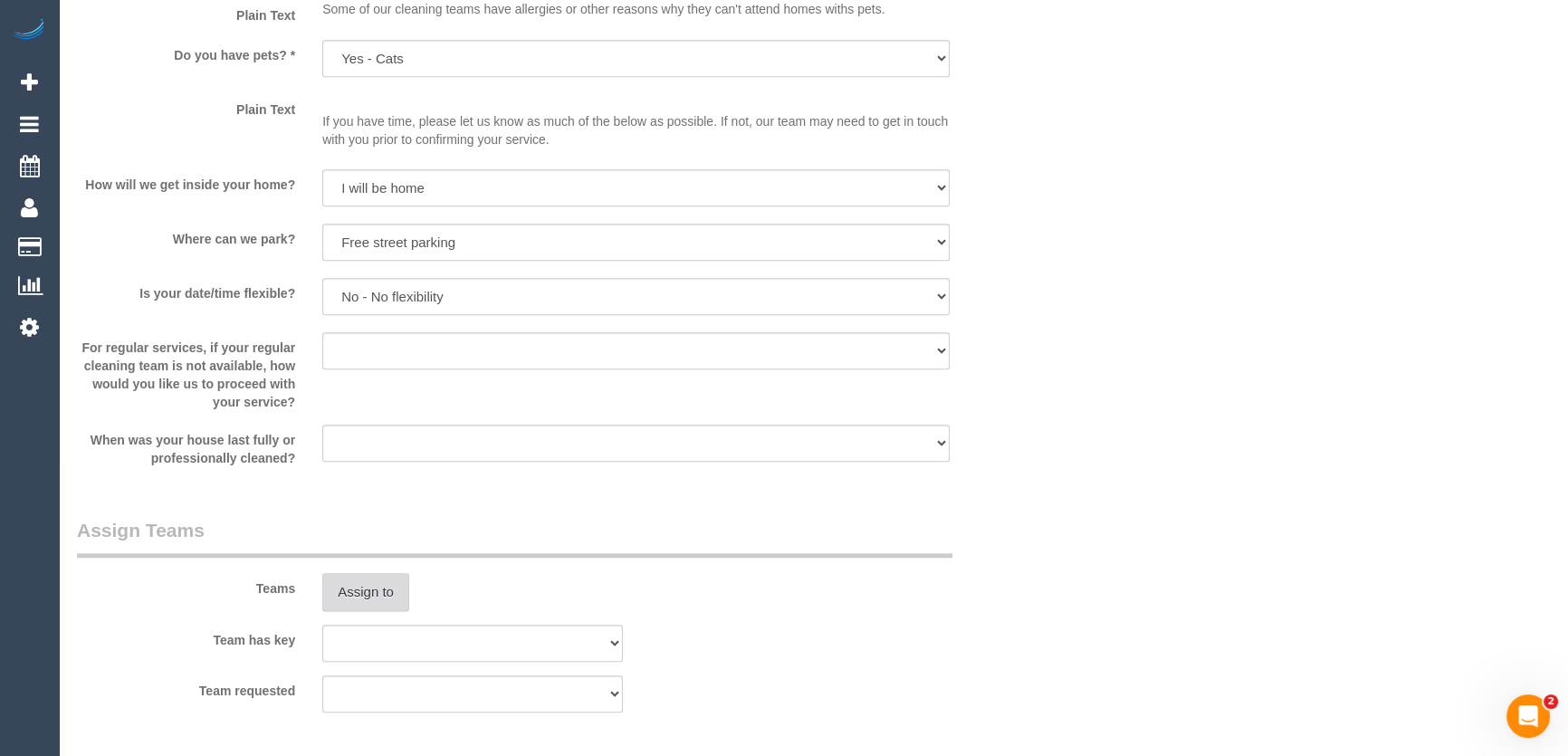
click at [346, 584] on button "Assign to" at bounding box center [365, 591] width 87 height 38
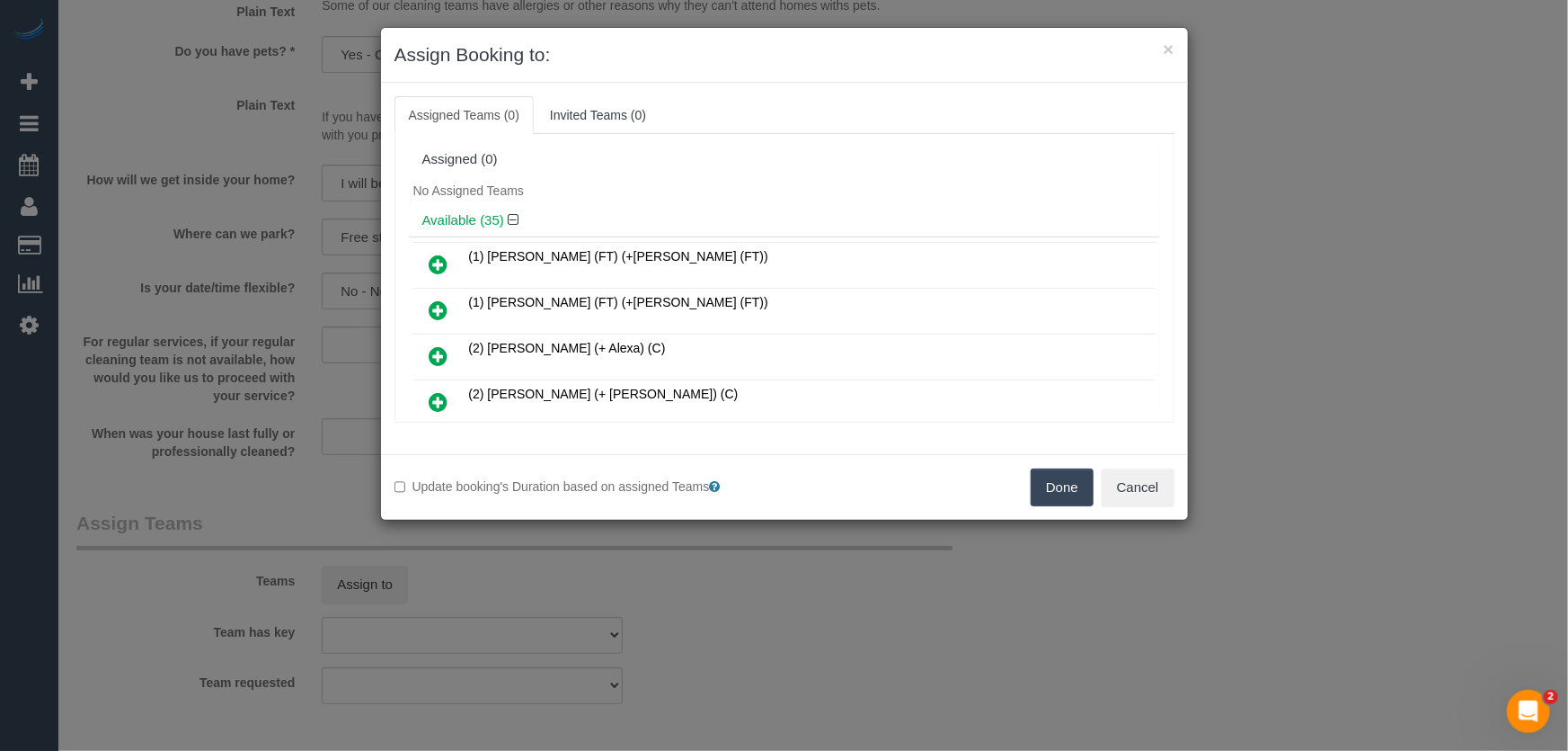
scroll to position [7126, 0]
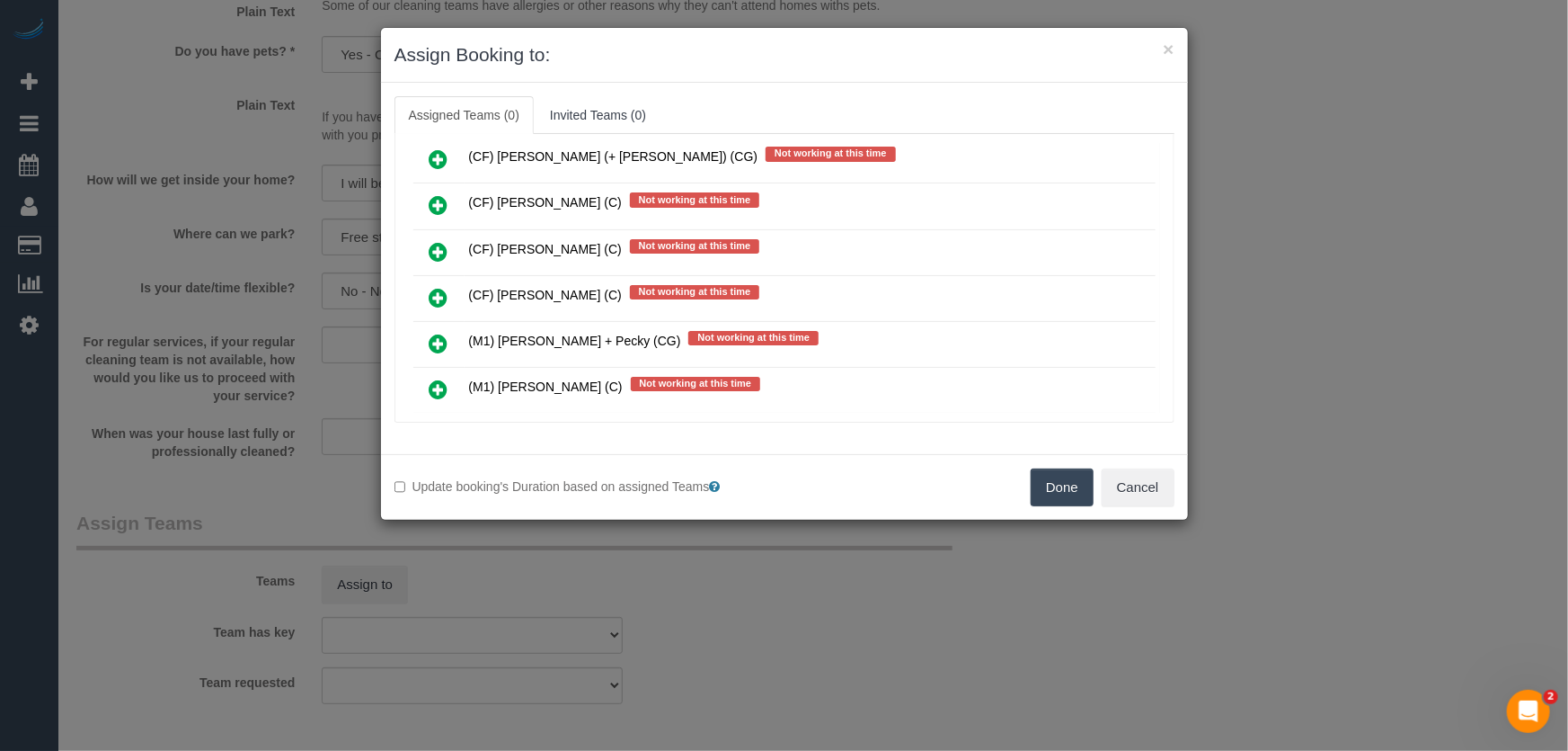
click at [447, 418] on link at bounding box center [439, 436] width 42 height 36
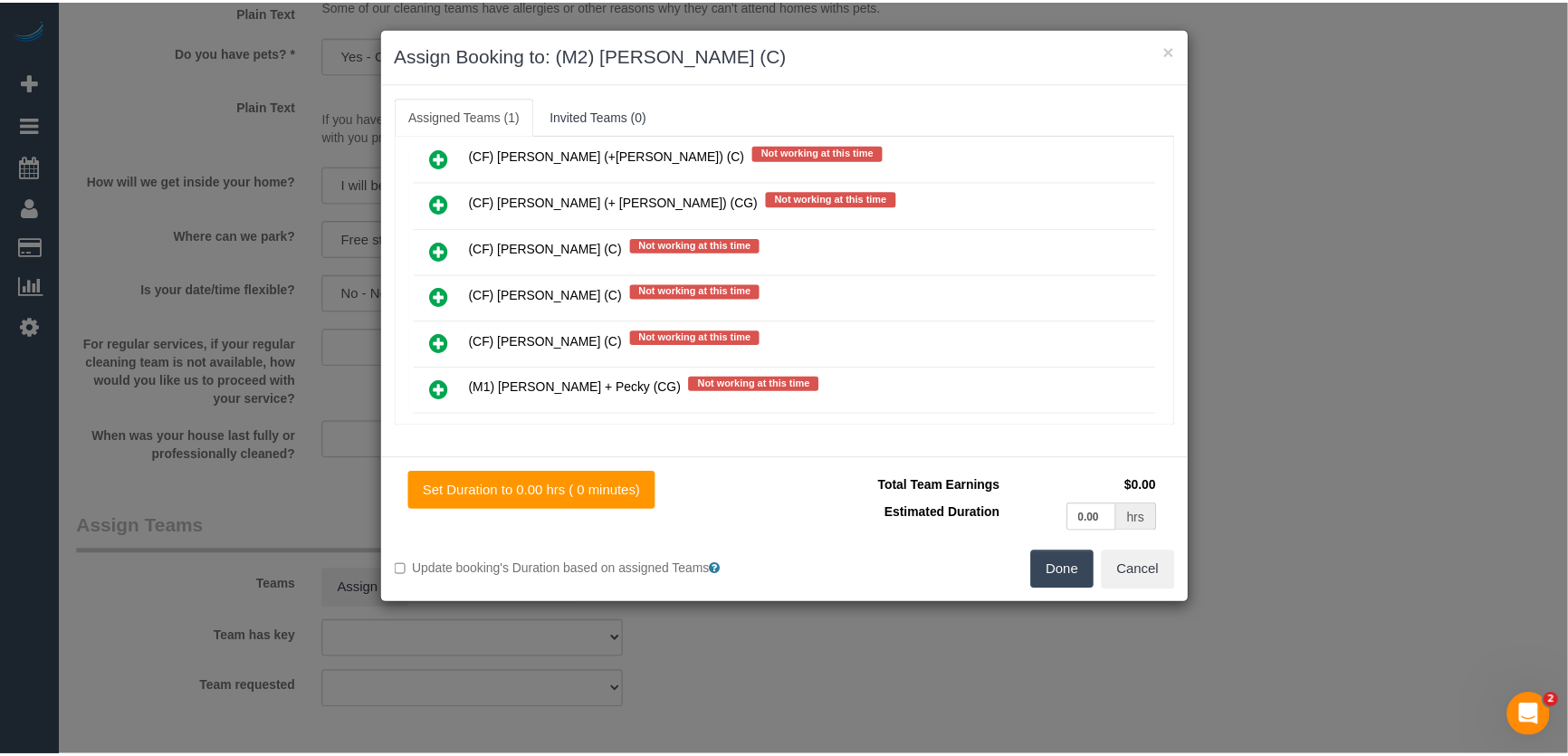
scroll to position [7216, 0]
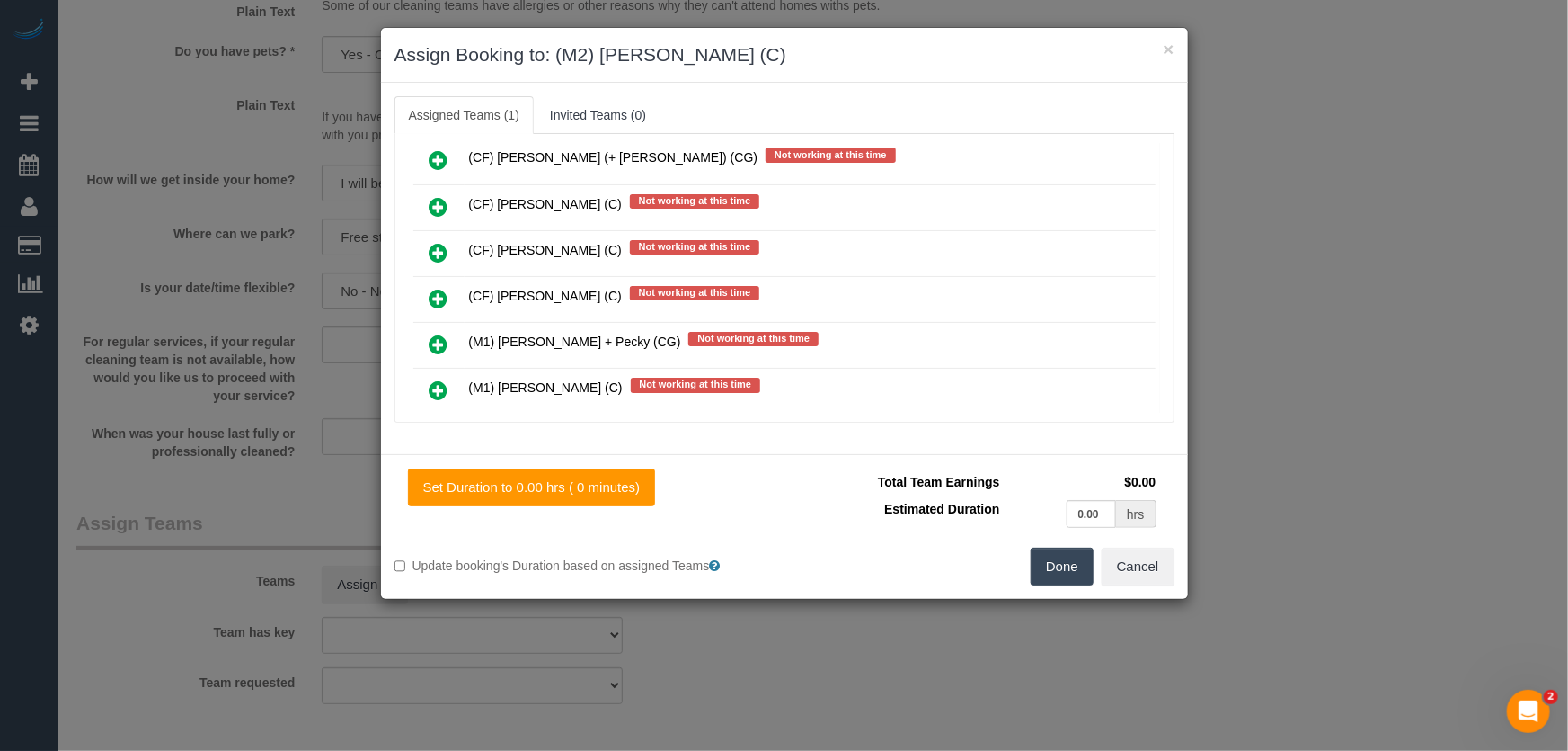
click at [1077, 566] on button "Done" at bounding box center [1061, 566] width 63 height 37
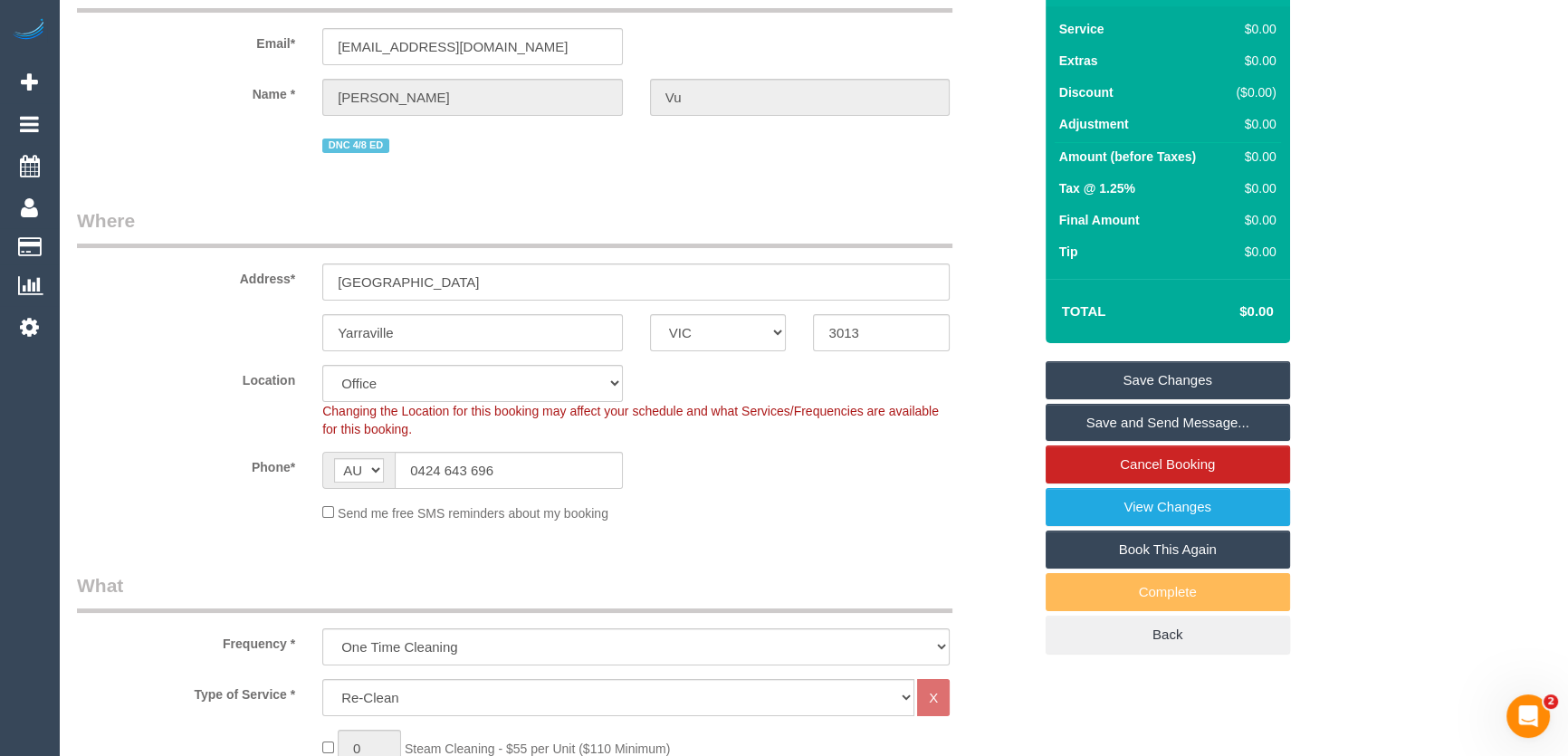
scroll to position [0, 0]
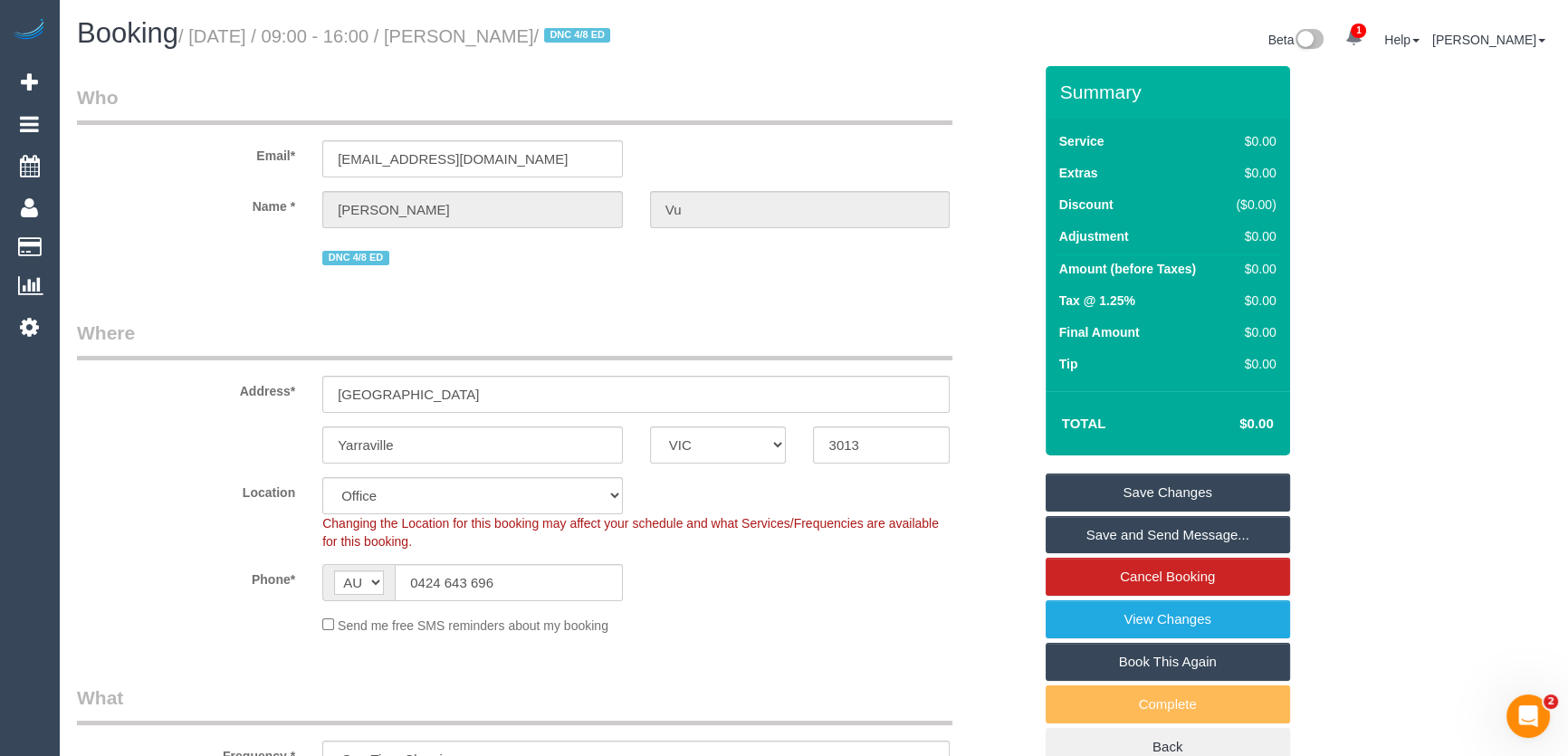
click at [490, 31] on small "/ August 15, 2025 / 09:00 - 16:00 / Maddie Vu / DNC 4/8 ED" at bounding box center [397, 37] width 437 height 20
copy small "Maddie Vu"
click at [1135, 529] on link "Save and Send Message..." at bounding box center [1168, 534] width 244 height 38
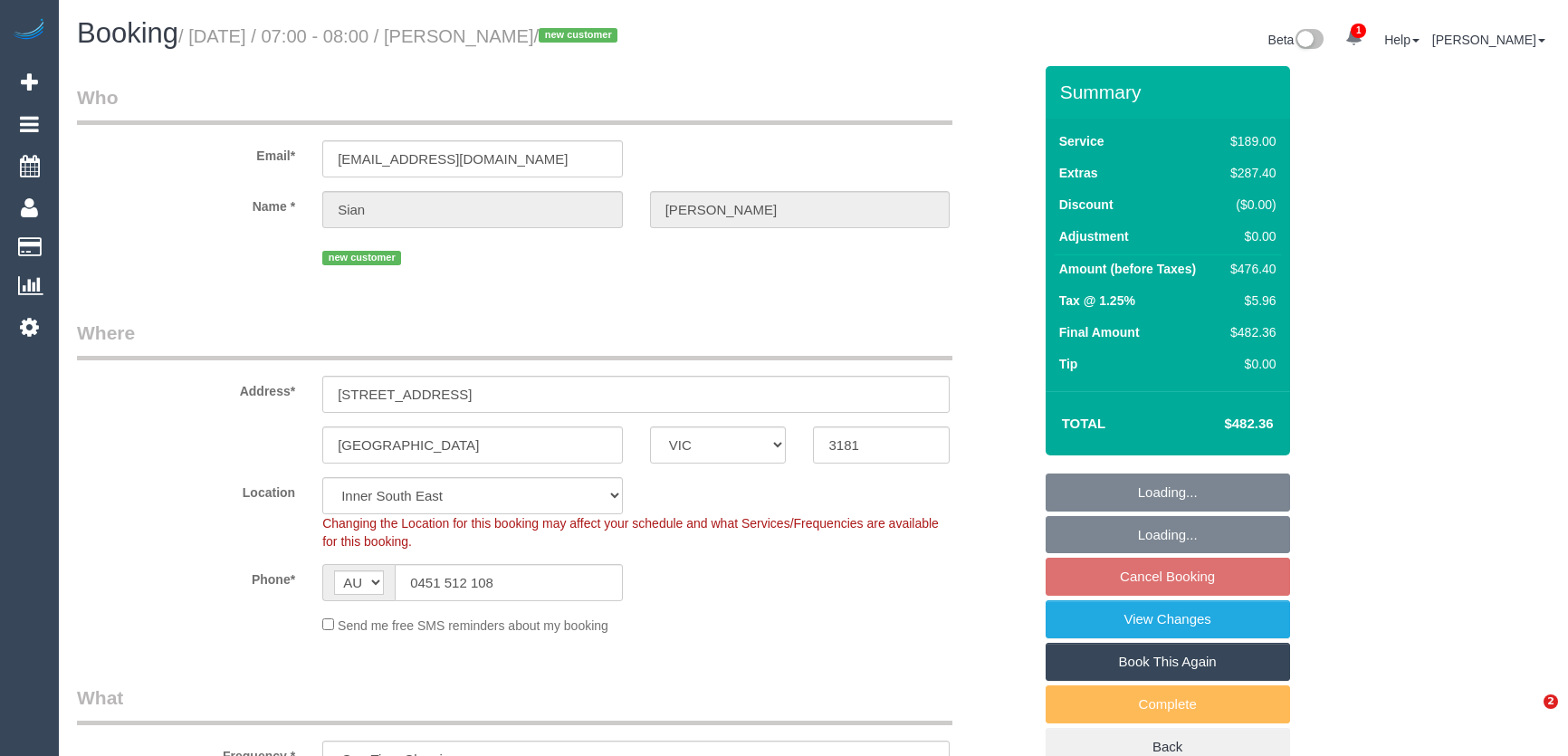
select select "VIC"
select select "string:stripe-pm_1RtmOw2GScqysDRVZoZ6GvAI"
select select "number:28"
select select "number:14"
select select "number:19"
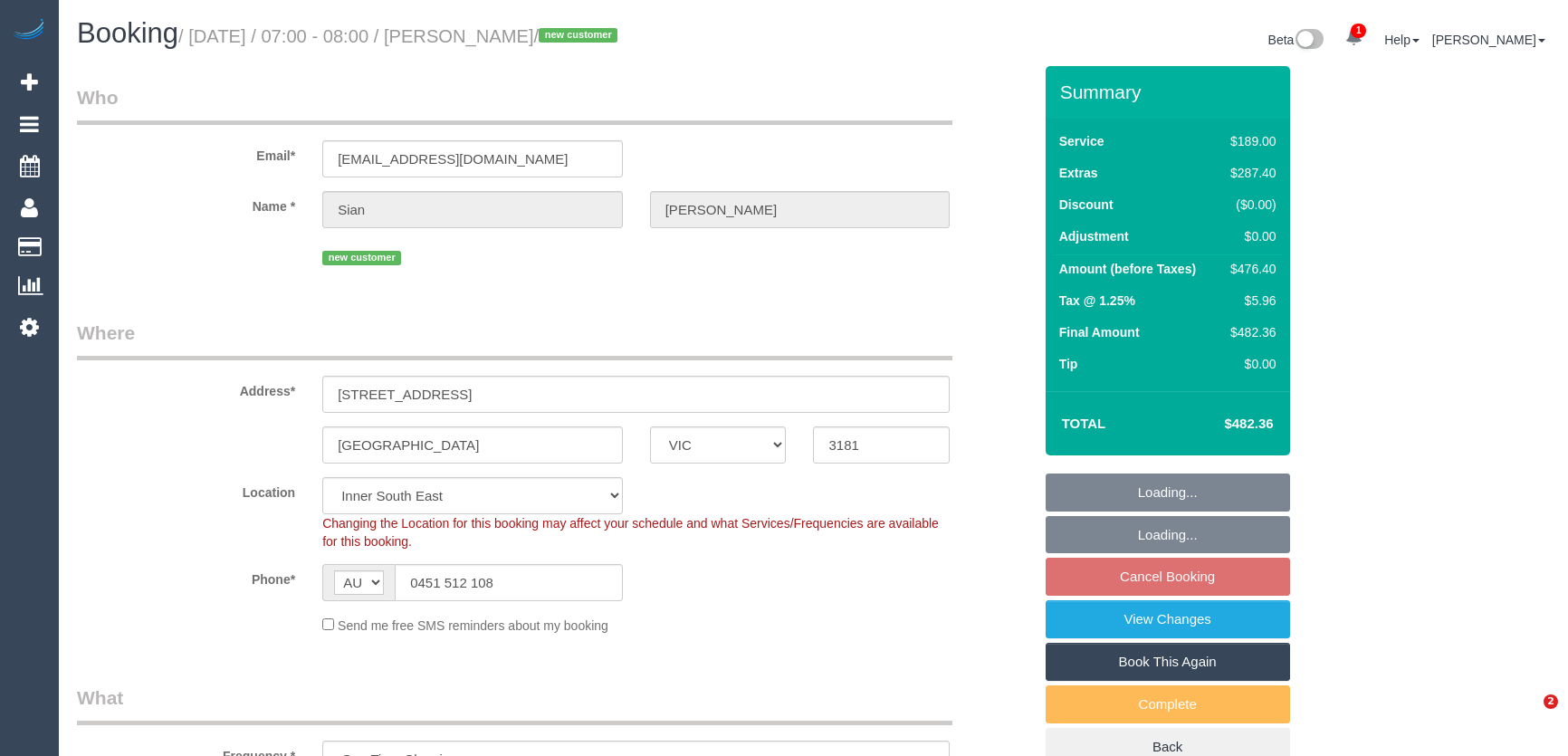
select select "number:25"
select select "number:13"
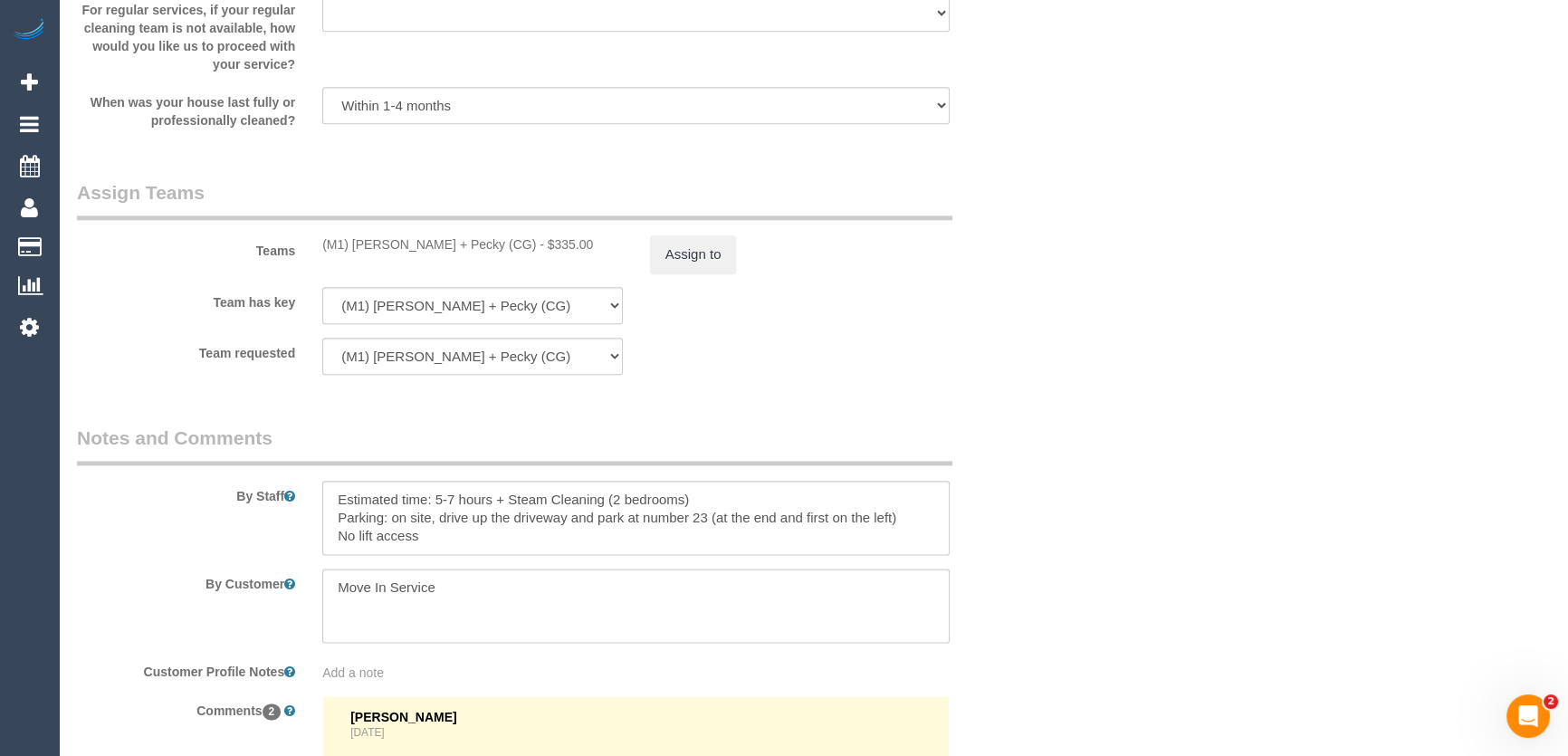
scroll to position [2796, 0]
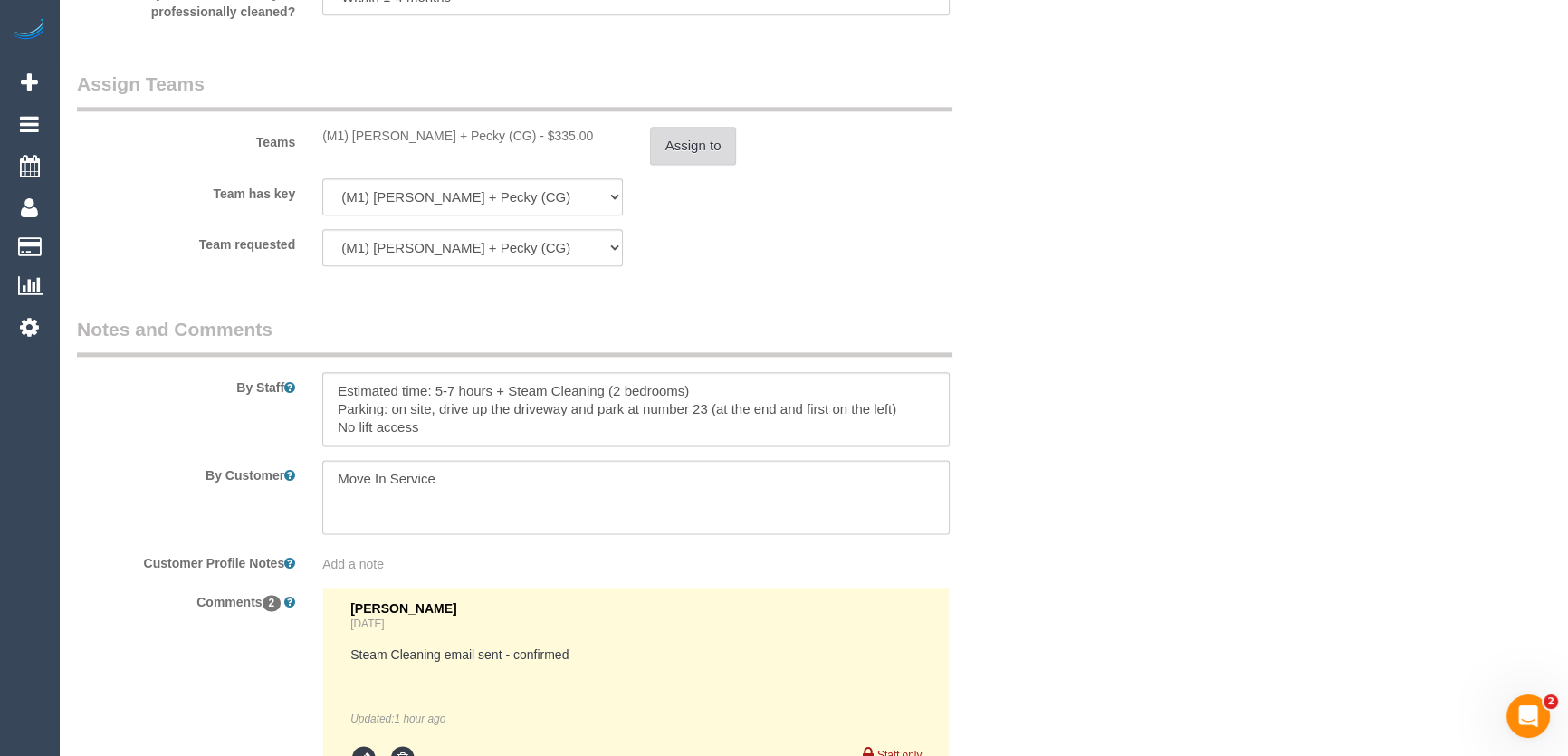
click at [669, 151] on button "Assign to" at bounding box center [693, 145] width 87 height 38
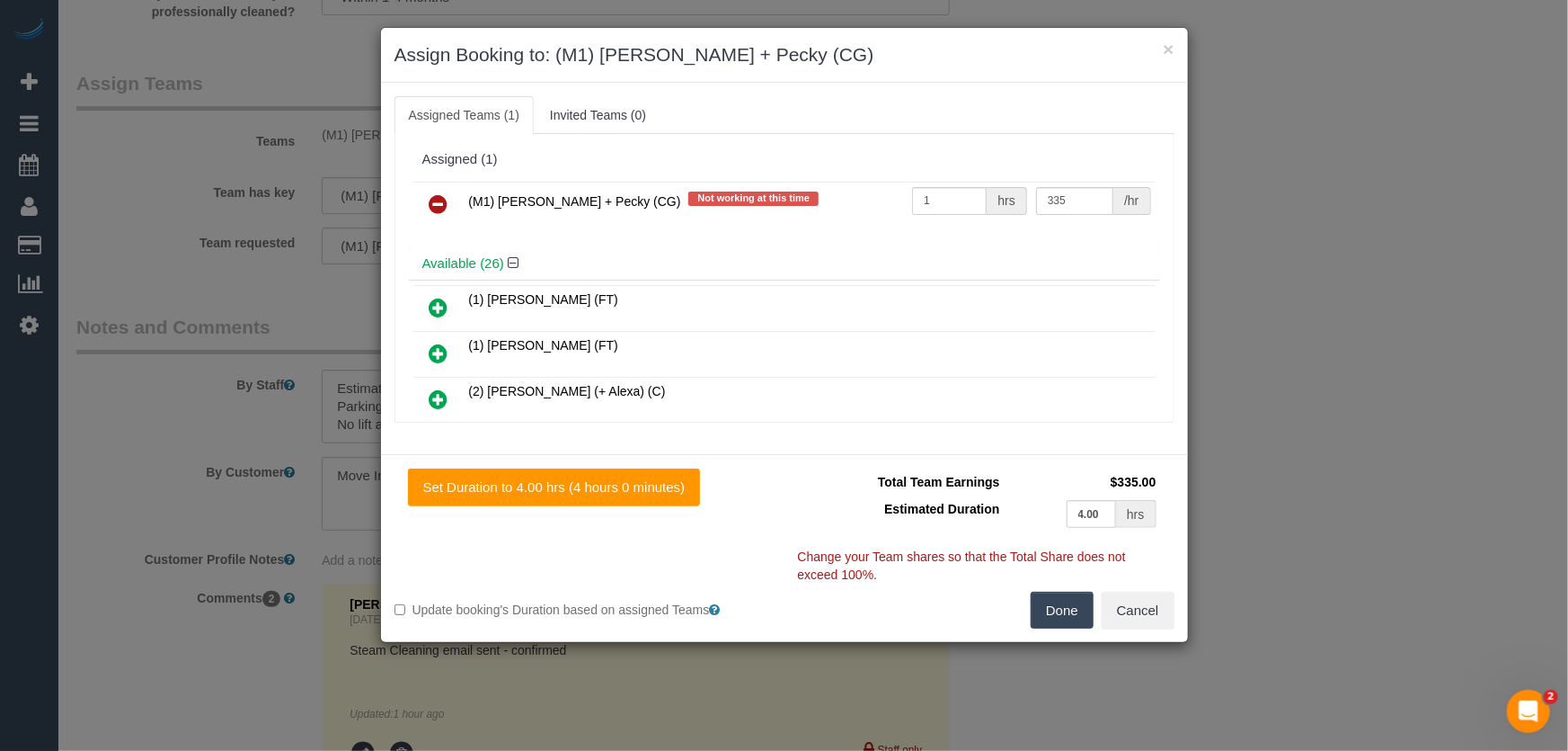
click at [436, 203] on icon at bounding box center [438, 204] width 19 height 22
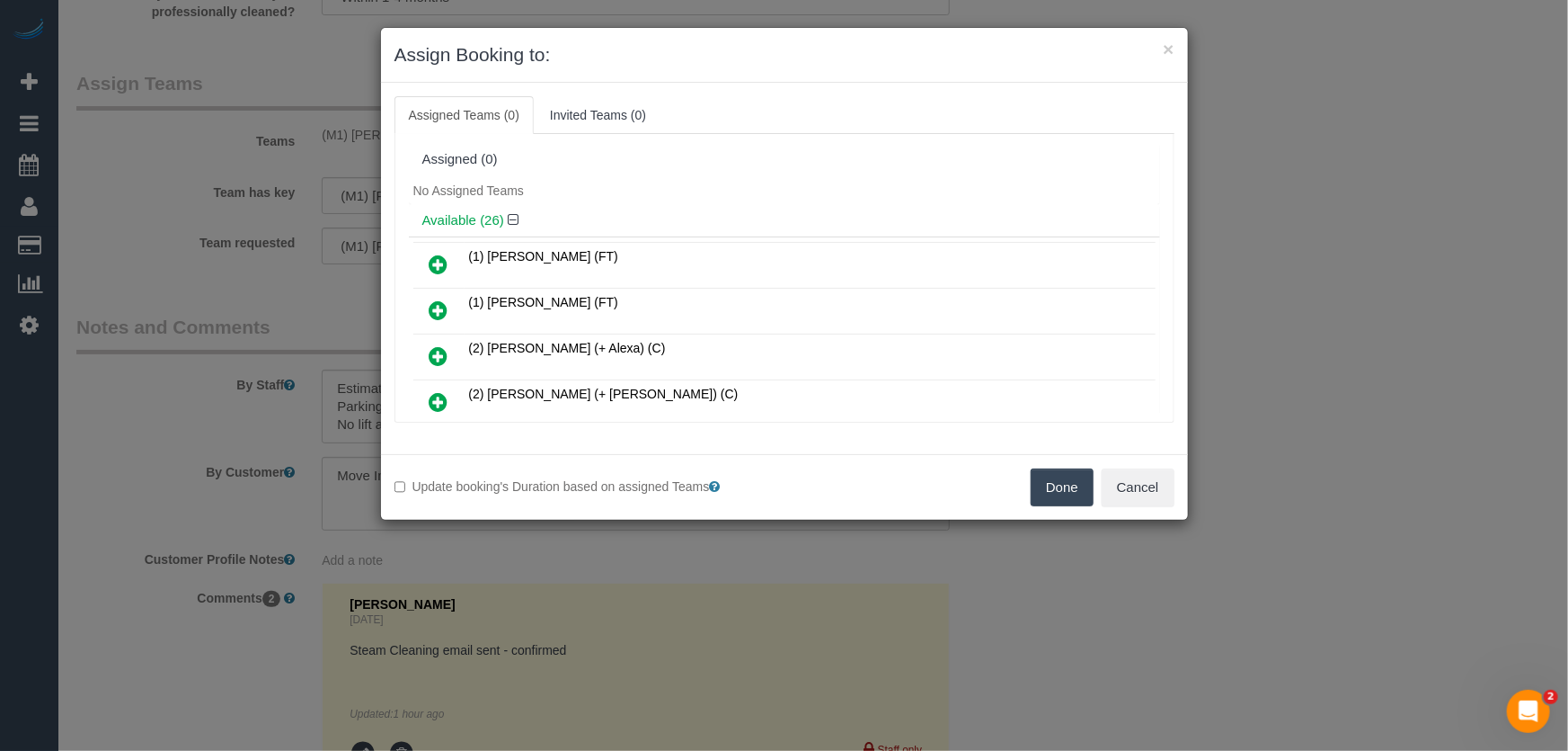
click at [1067, 494] on button "Done" at bounding box center [1061, 487] width 63 height 37
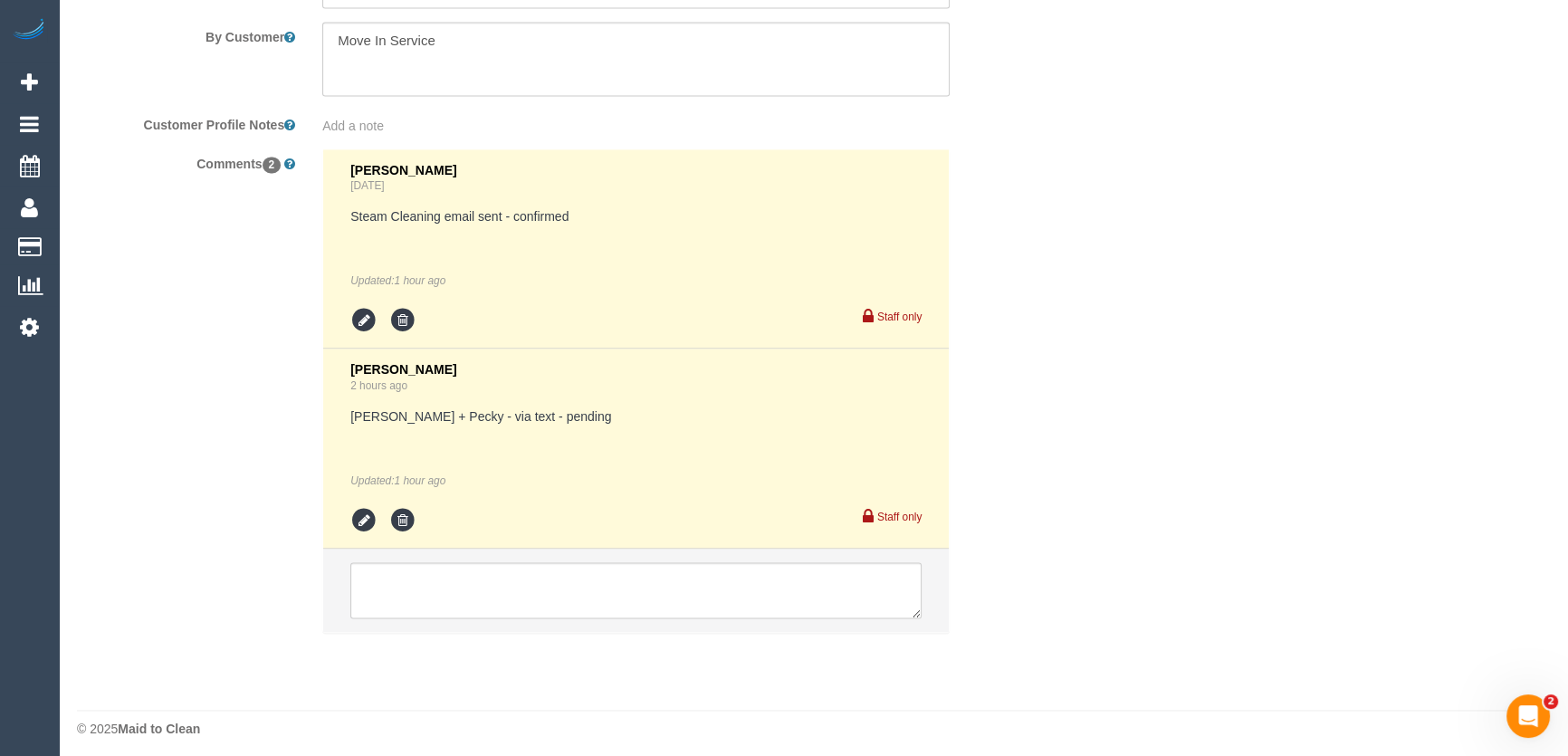
scroll to position [3242, 0]
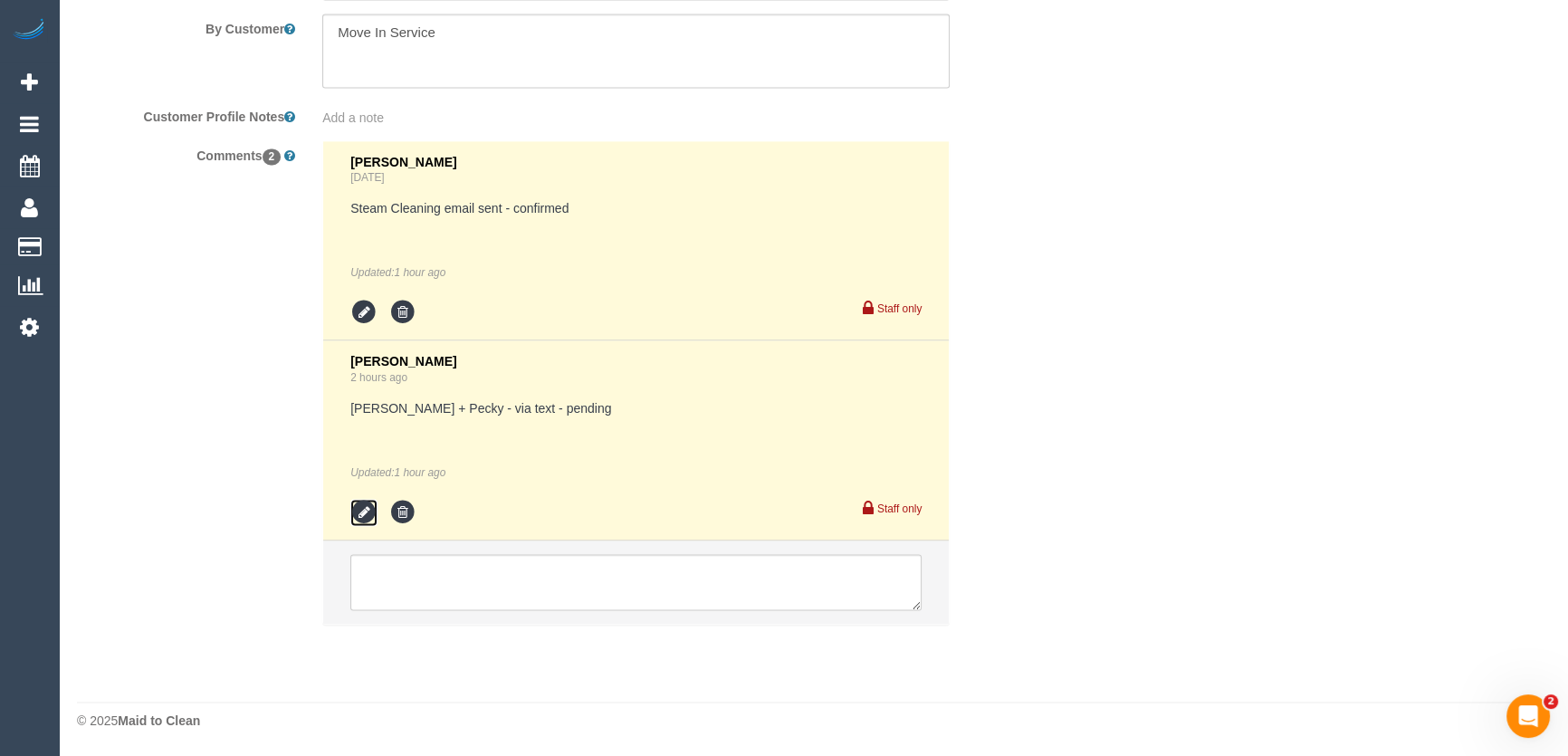
click at [357, 517] on icon at bounding box center [364, 512] width 28 height 28
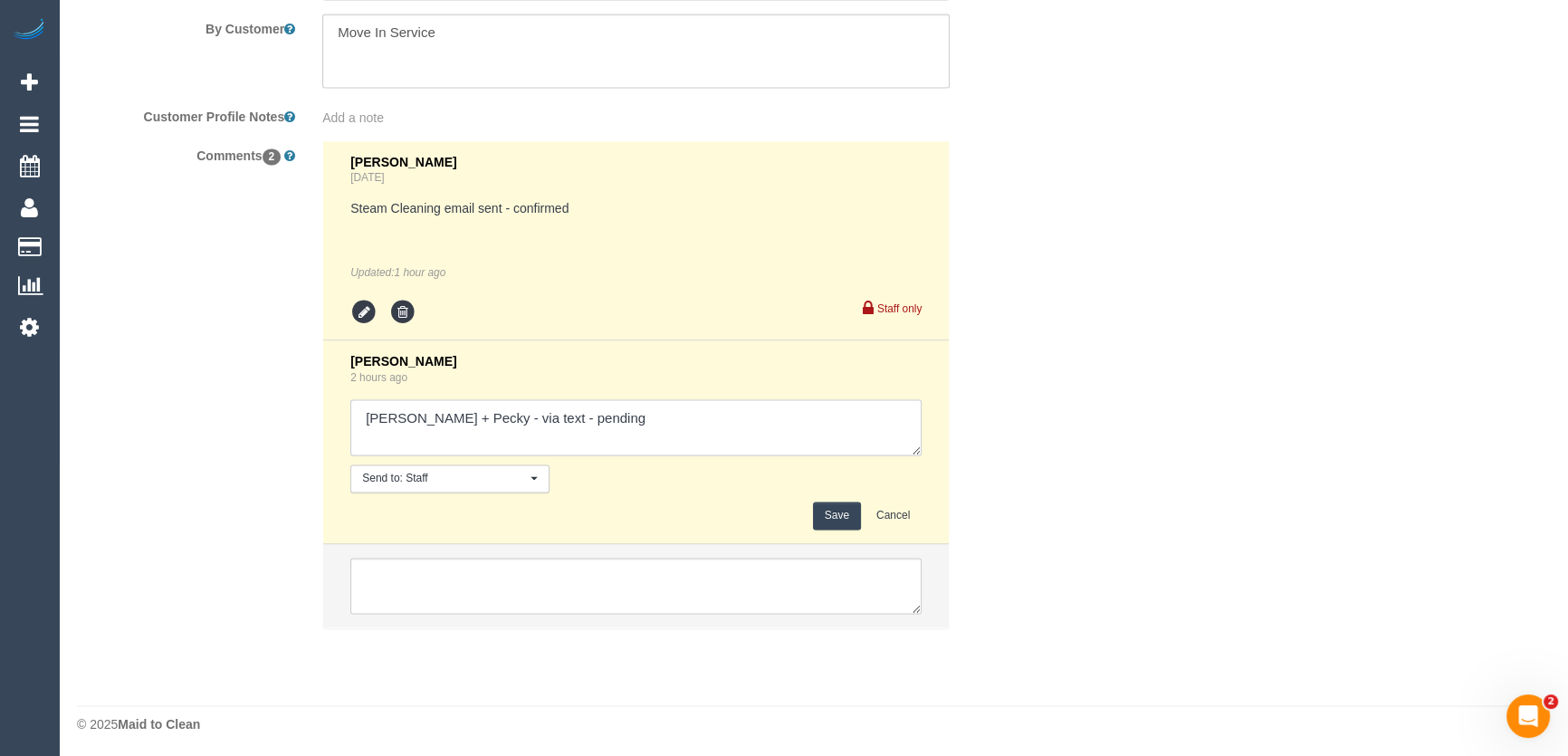
click at [598, 427] on textarea at bounding box center [636, 427] width 571 height 56
type textarea "Daniel + Pecky - via text - declined"
click at [841, 517] on button "Save" at bounding box center [837, 515] width 48 height 28
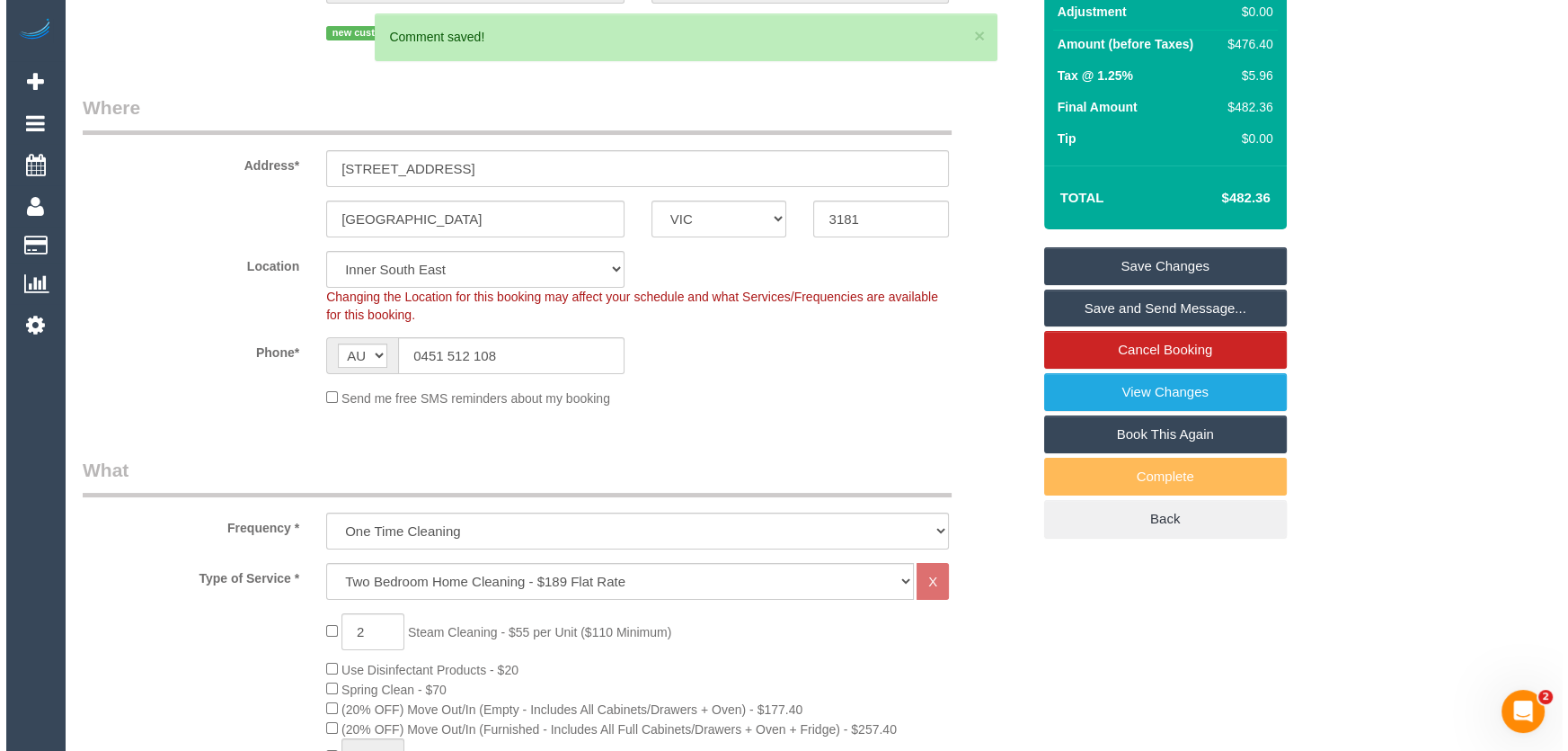
scroll to position [0, 0]
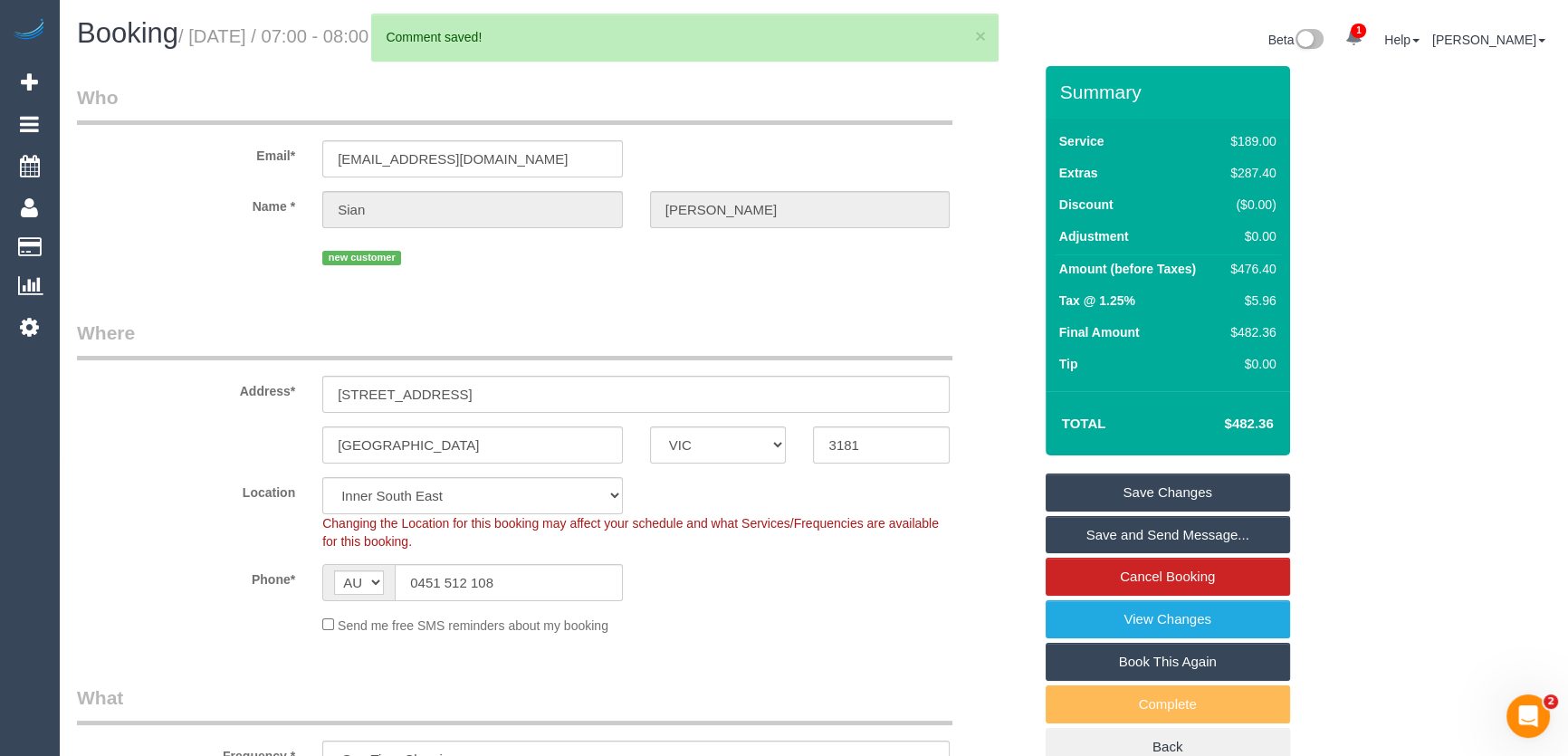
click at [1142, 484] on link "Save Changes" at bounding box center [1168, 492] width 244 height 38
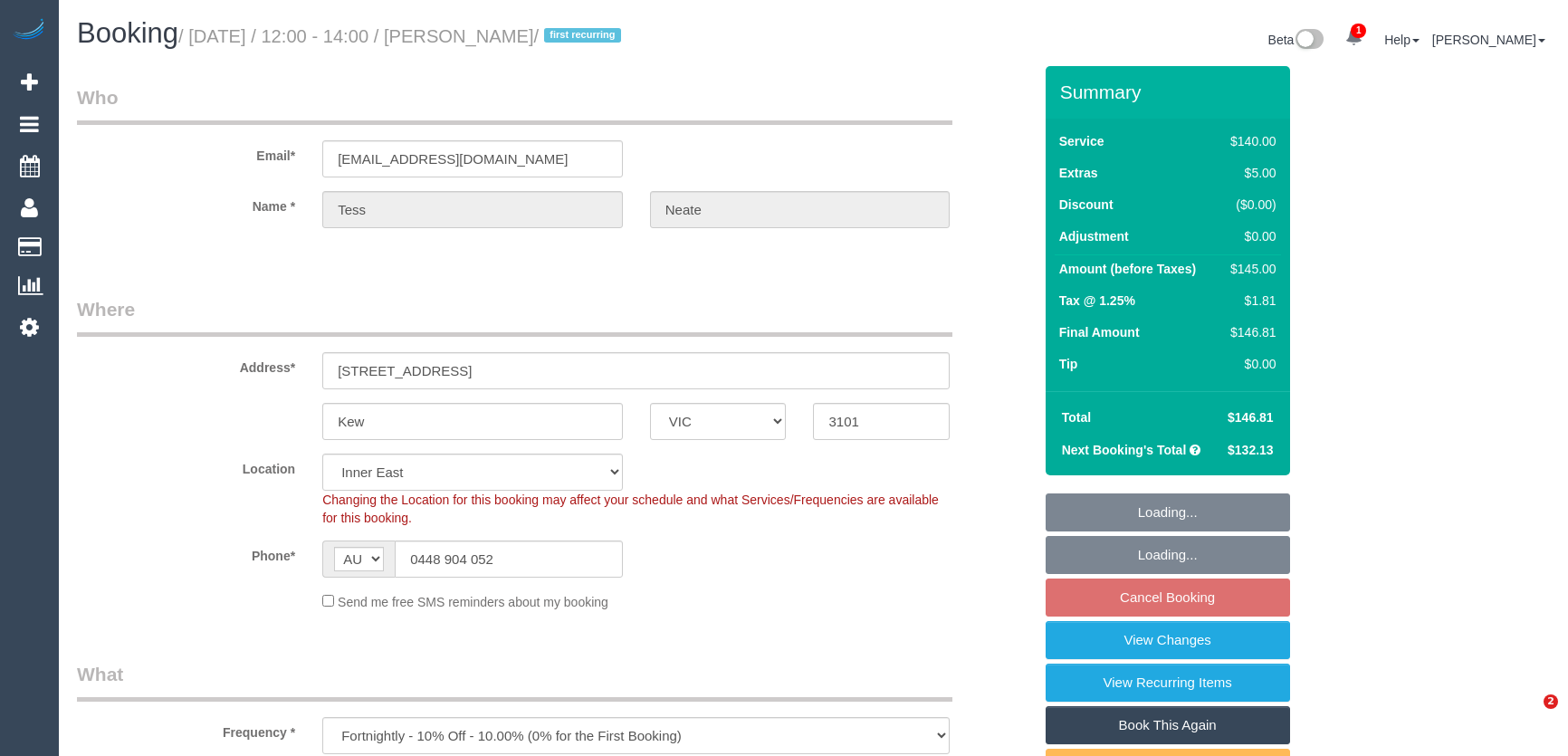
select select "VIC"
select select "string:stripe-pm_1N6ksF2GScqysDRVbVn5fQs9"
select select "number:29"
select select "number:14"
select select "number:18"
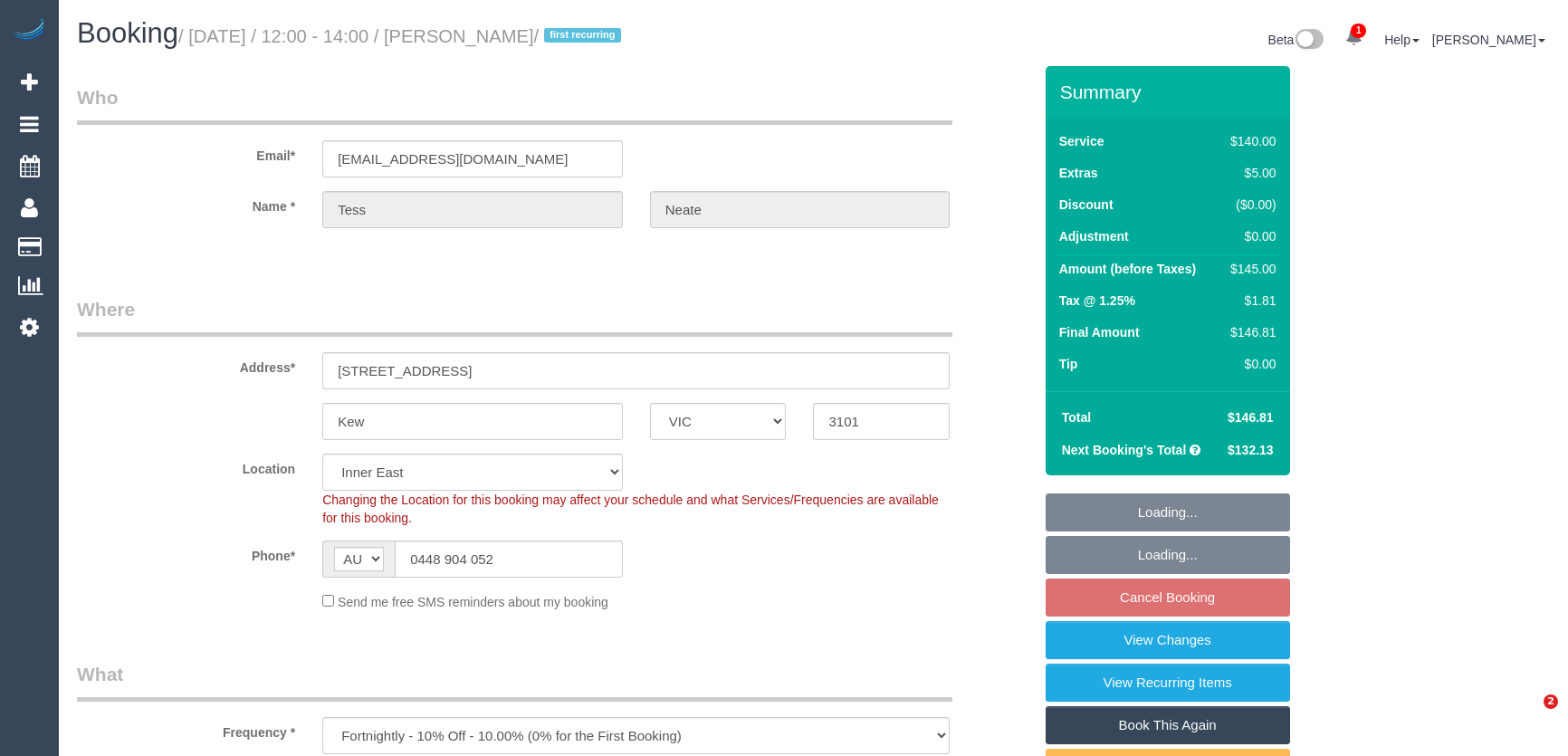
select select "number:36"
select select "number:35"
select select "number:11"
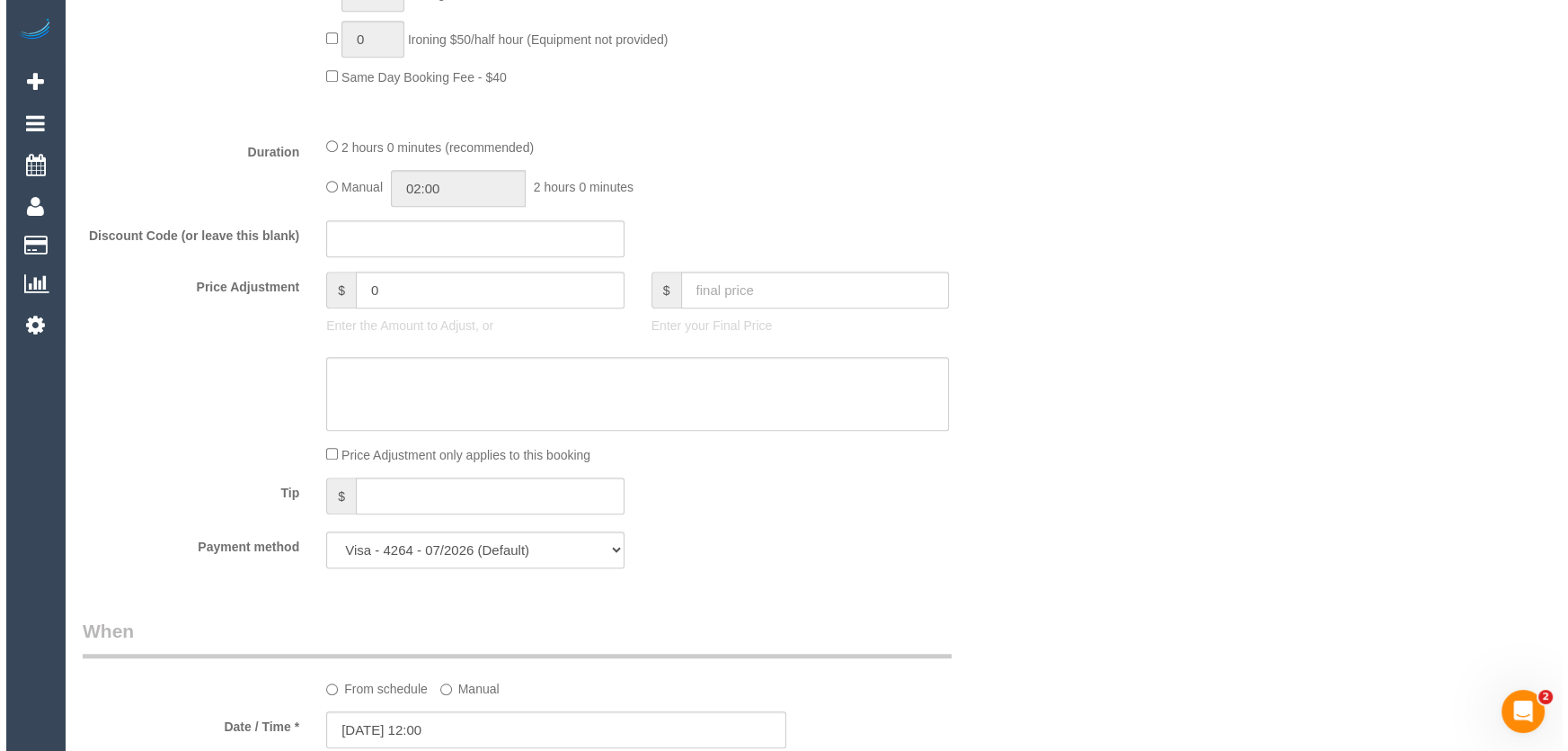
scroll to position [2288, 0]
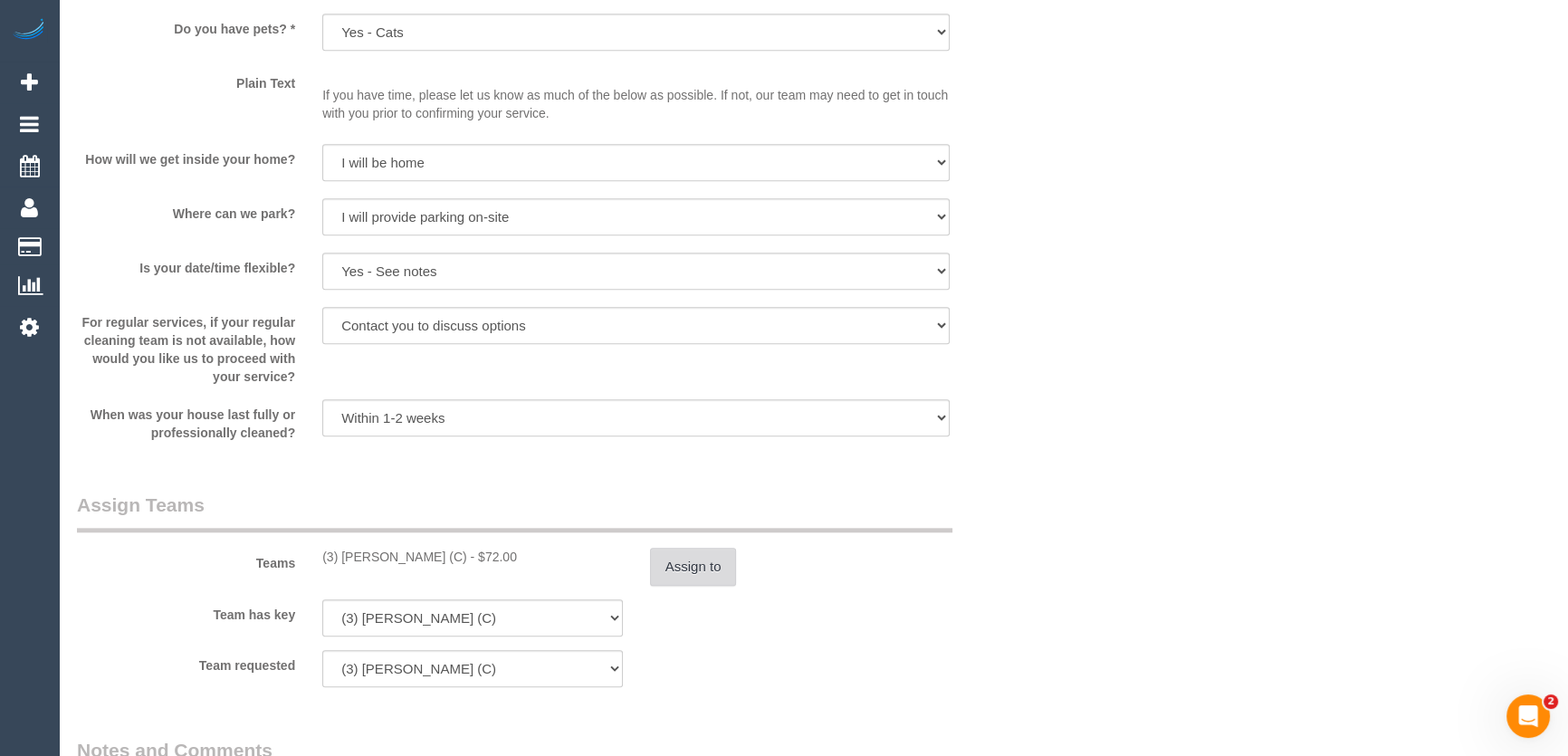
click at [695, 579] on button "Assign to" at bounding box center [693, 566] width 87 height 38
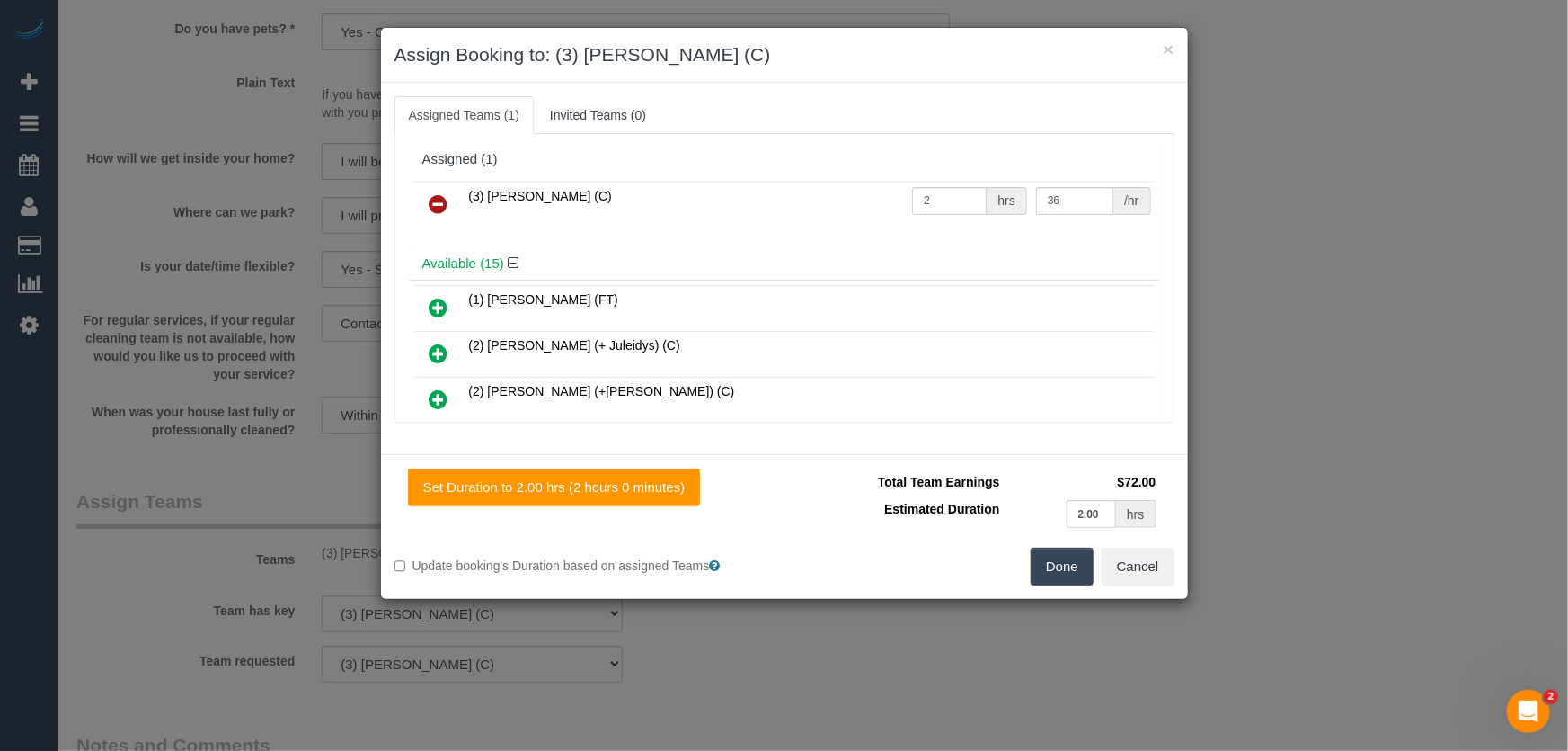
click at [436, 207] on icon at bounding box center [438, 204] width 19 height 22
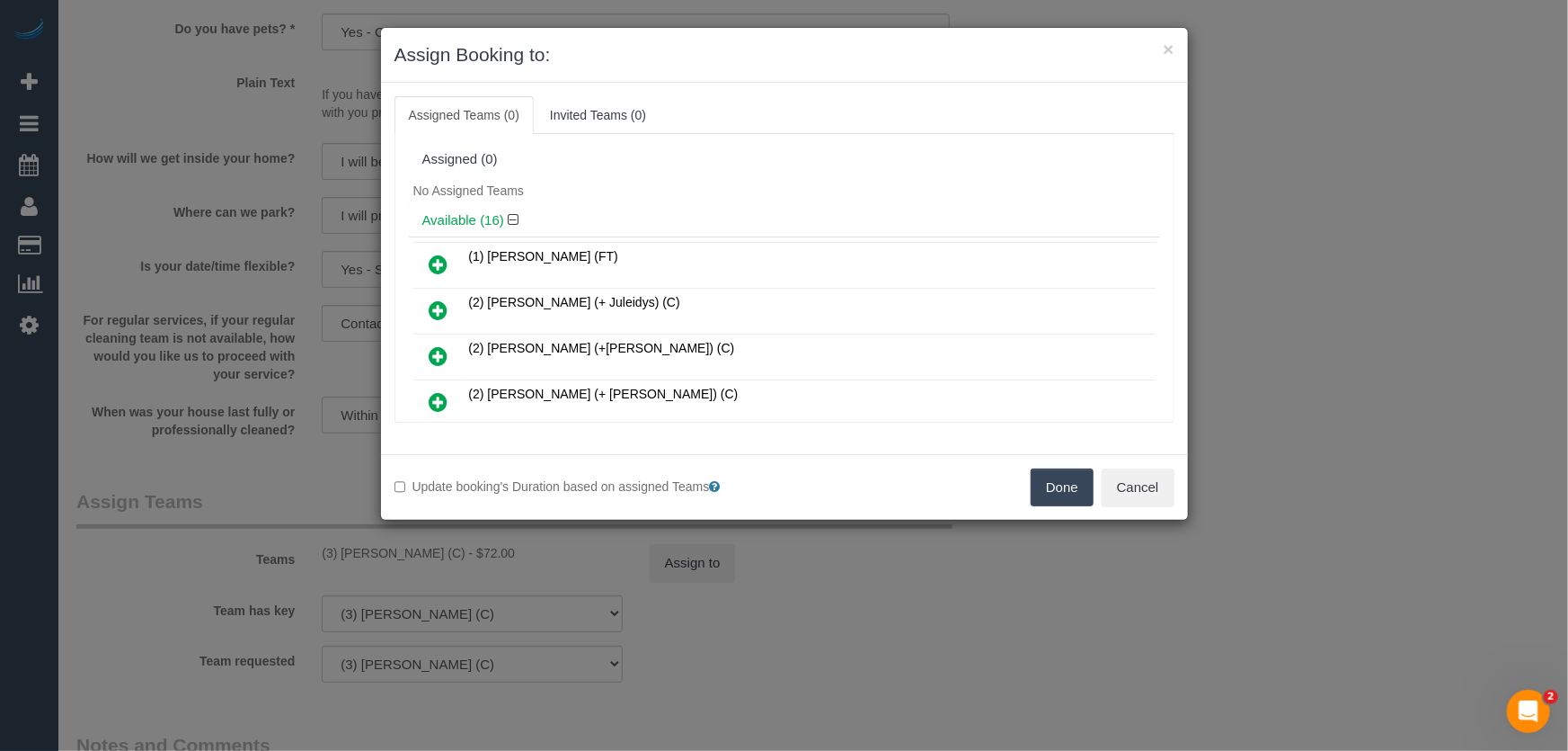
scroll to position [293, 0]
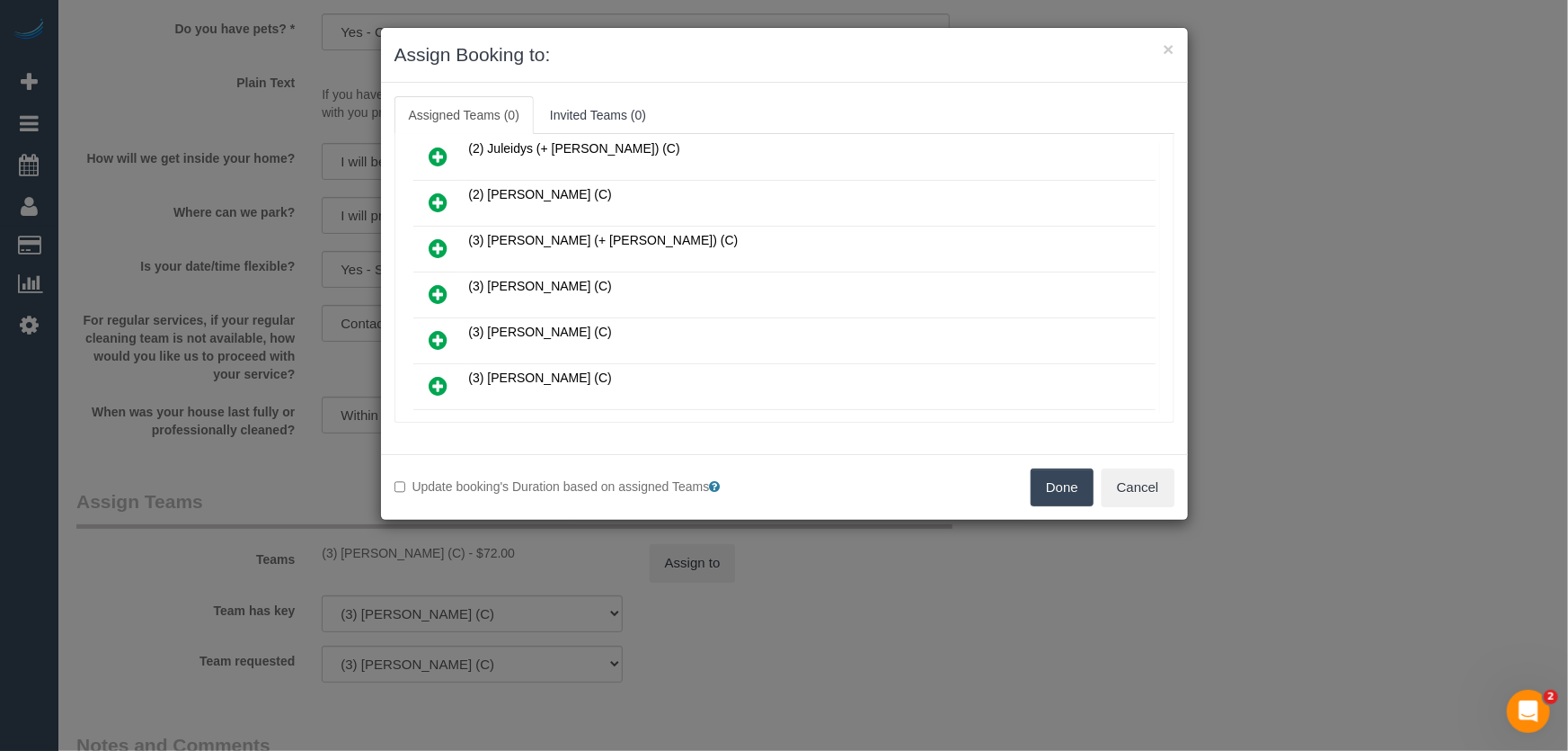
click at [431, 288] on icon at bounding box center [438, 294] width 19 height 22
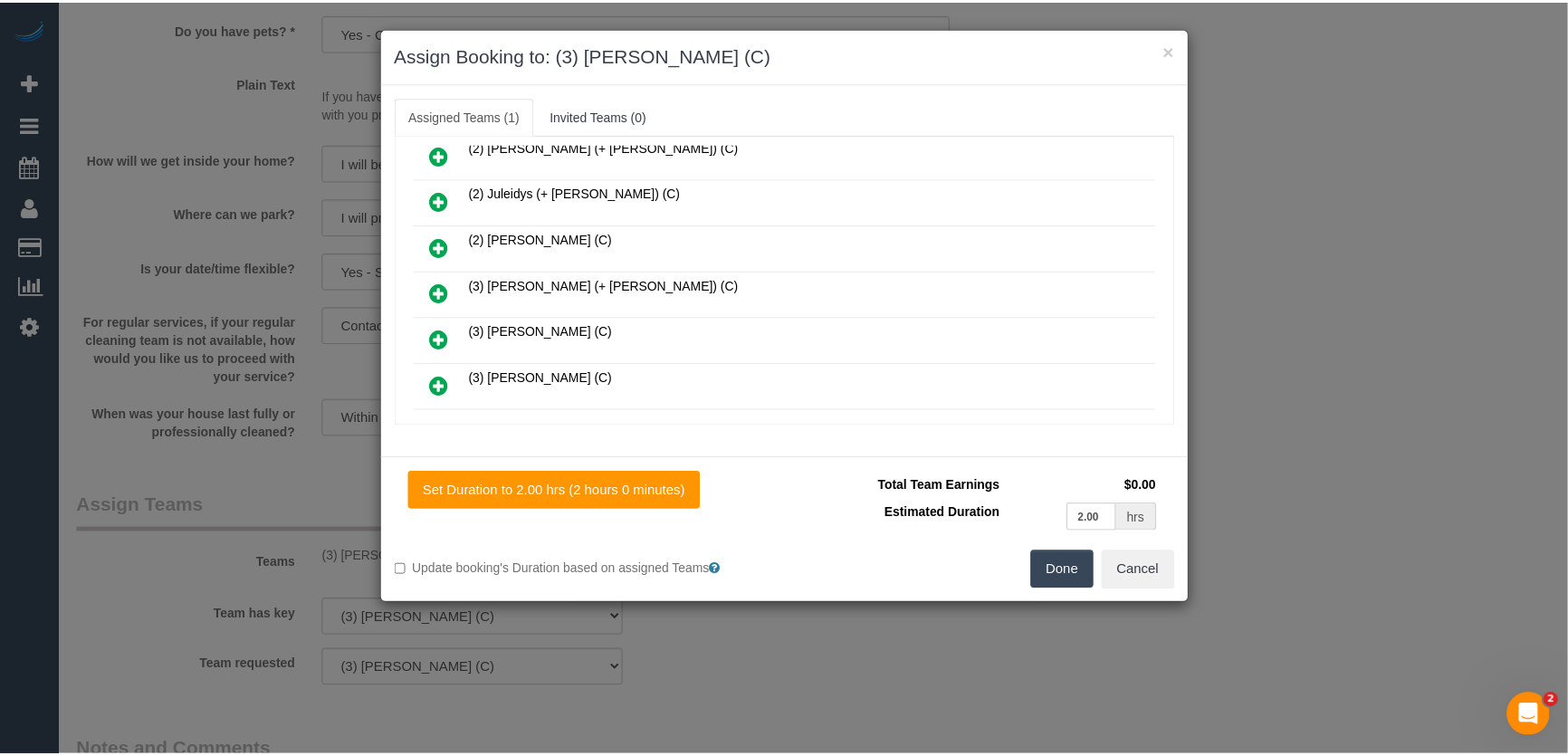
scroll to position [336, 0]
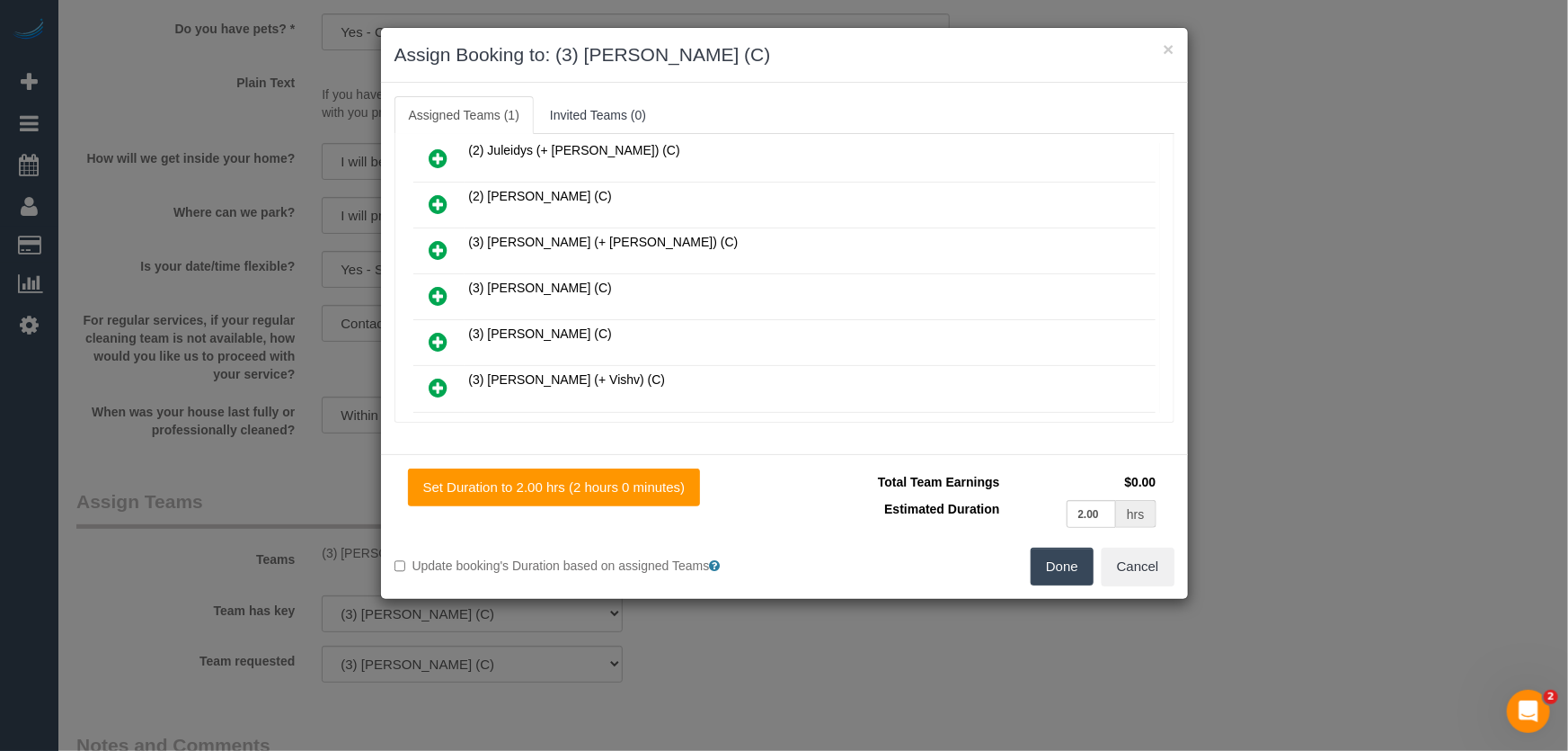
click at [1048, 565] on button "Done" at bounding box center [1061, 566] width 63 height 37
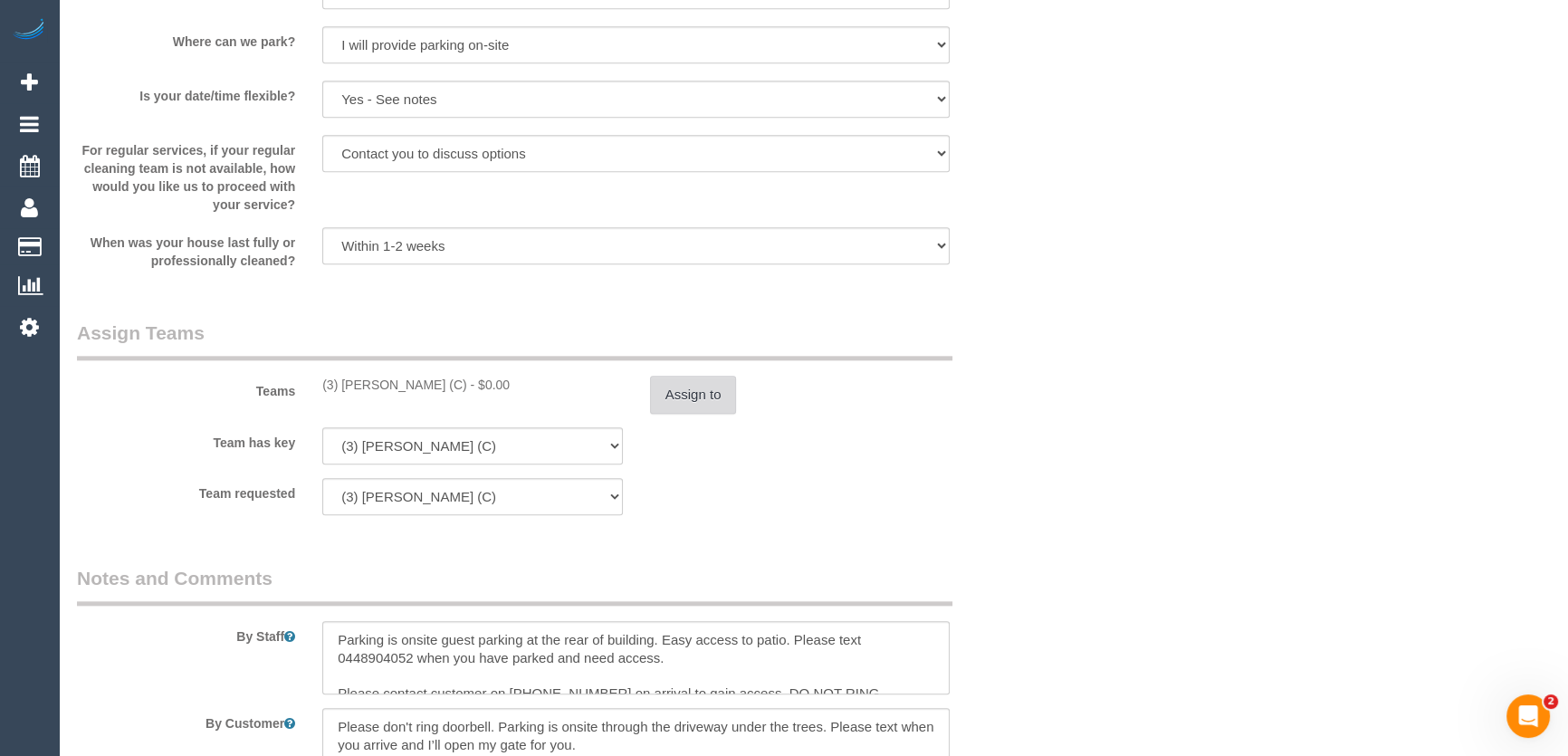
scroll to position [2550, 0]
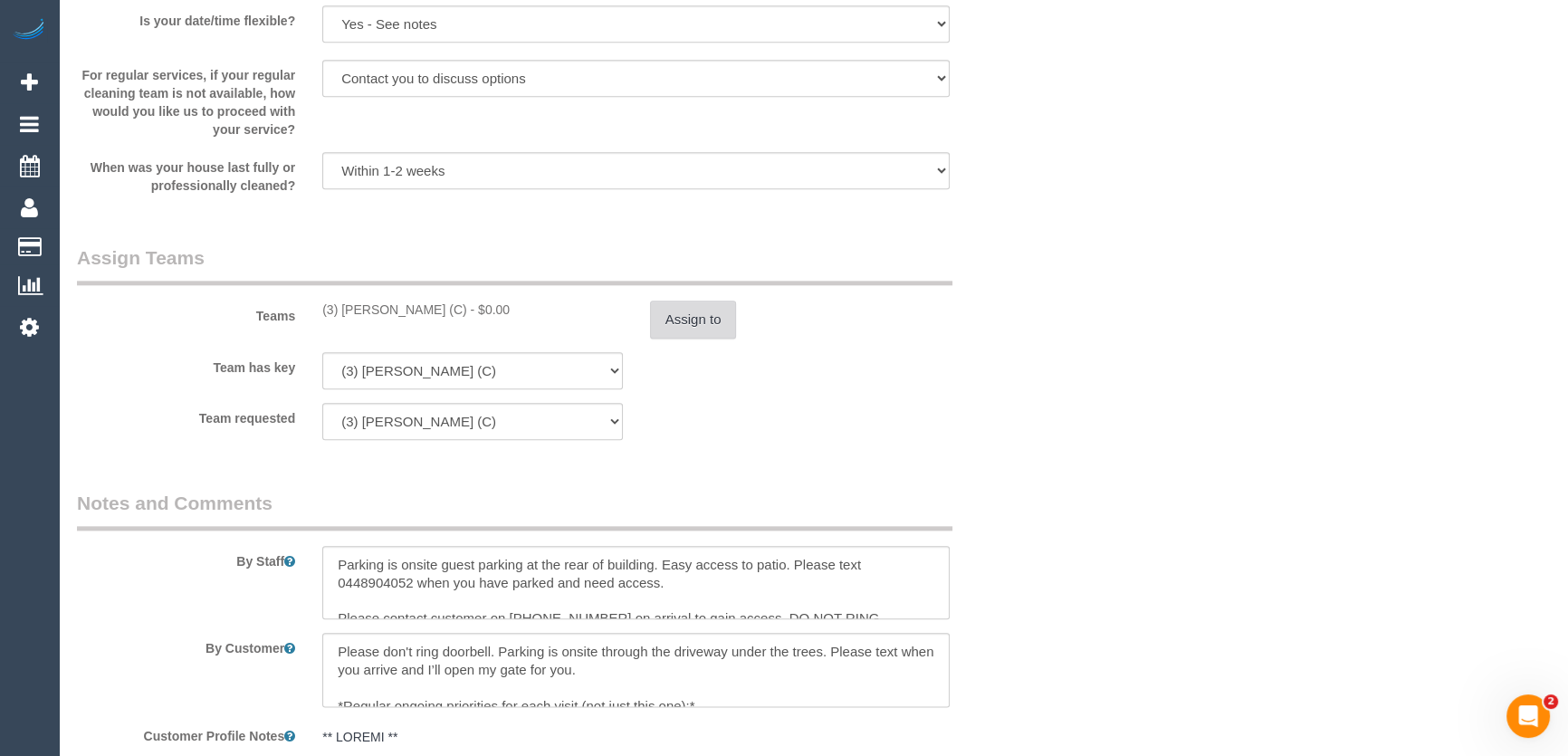
click at [692, 322] on button "Assign to" at bounding box center [693, 318] width 87 height 38
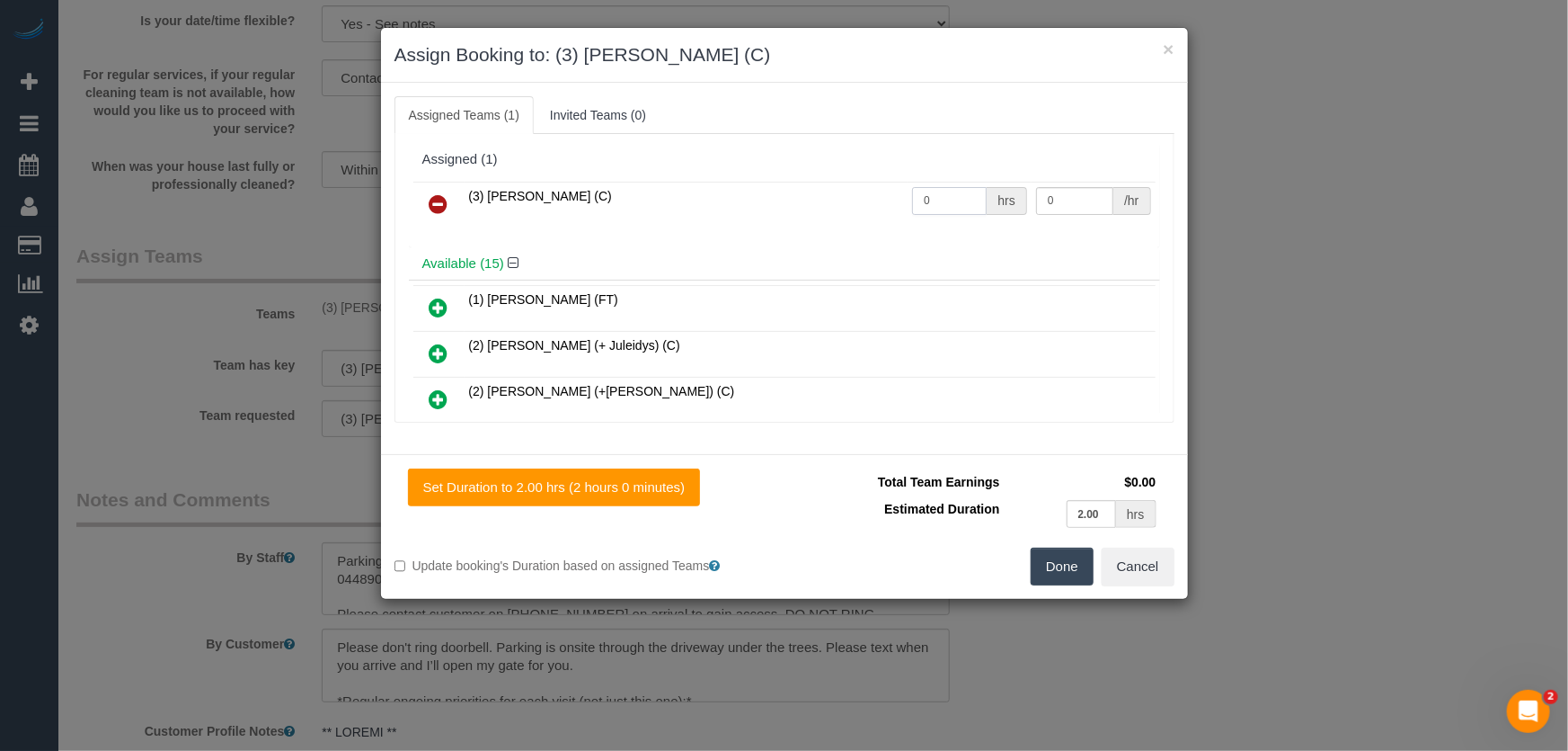
click at [935, 207] on input "0" at bounding box center [949, 201] width 75 height 28
type input "2"
type input "36"
click at [1073, 557] on button "Done" at bounding box center [1061, 566] width 63 height 37
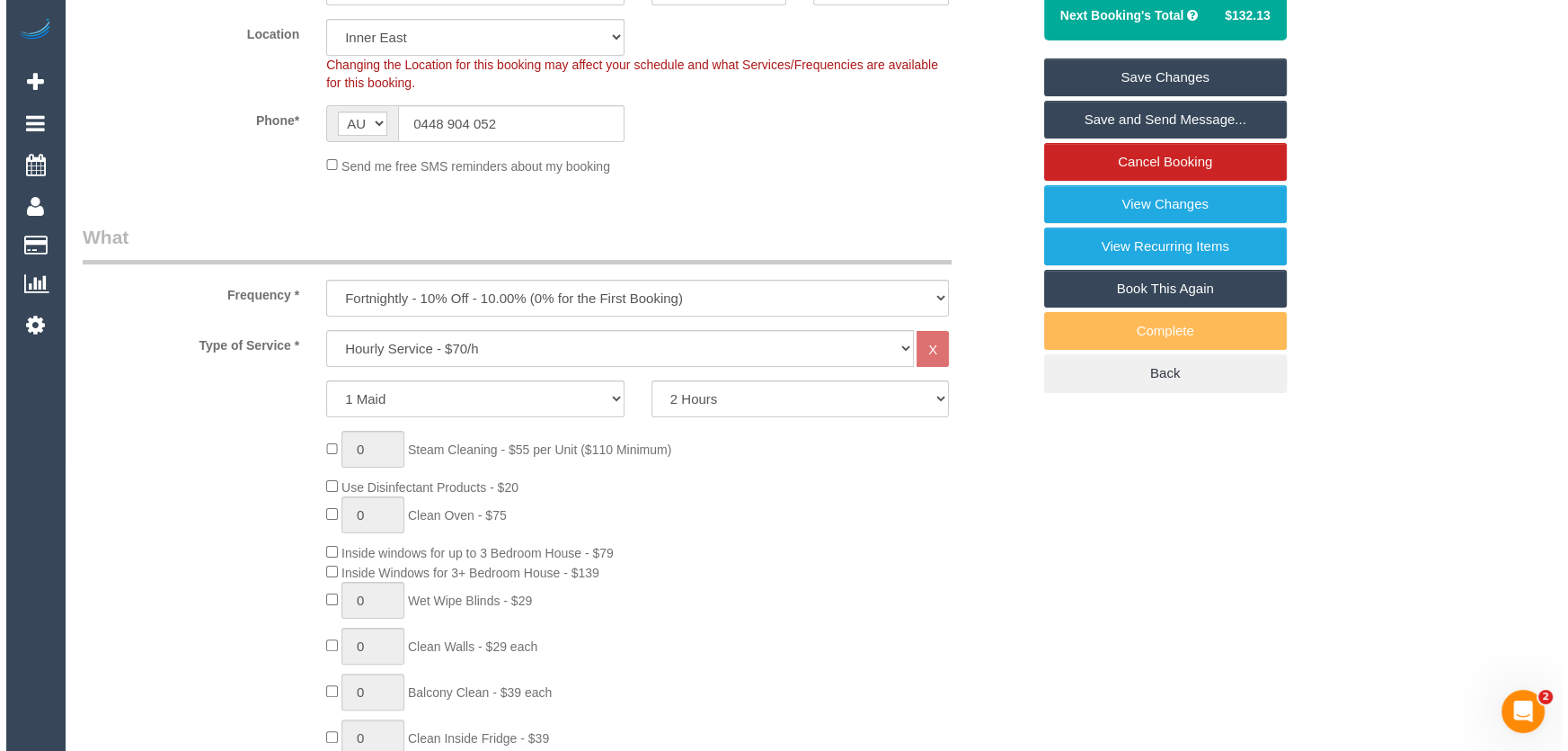
scroll to position [0, 0]
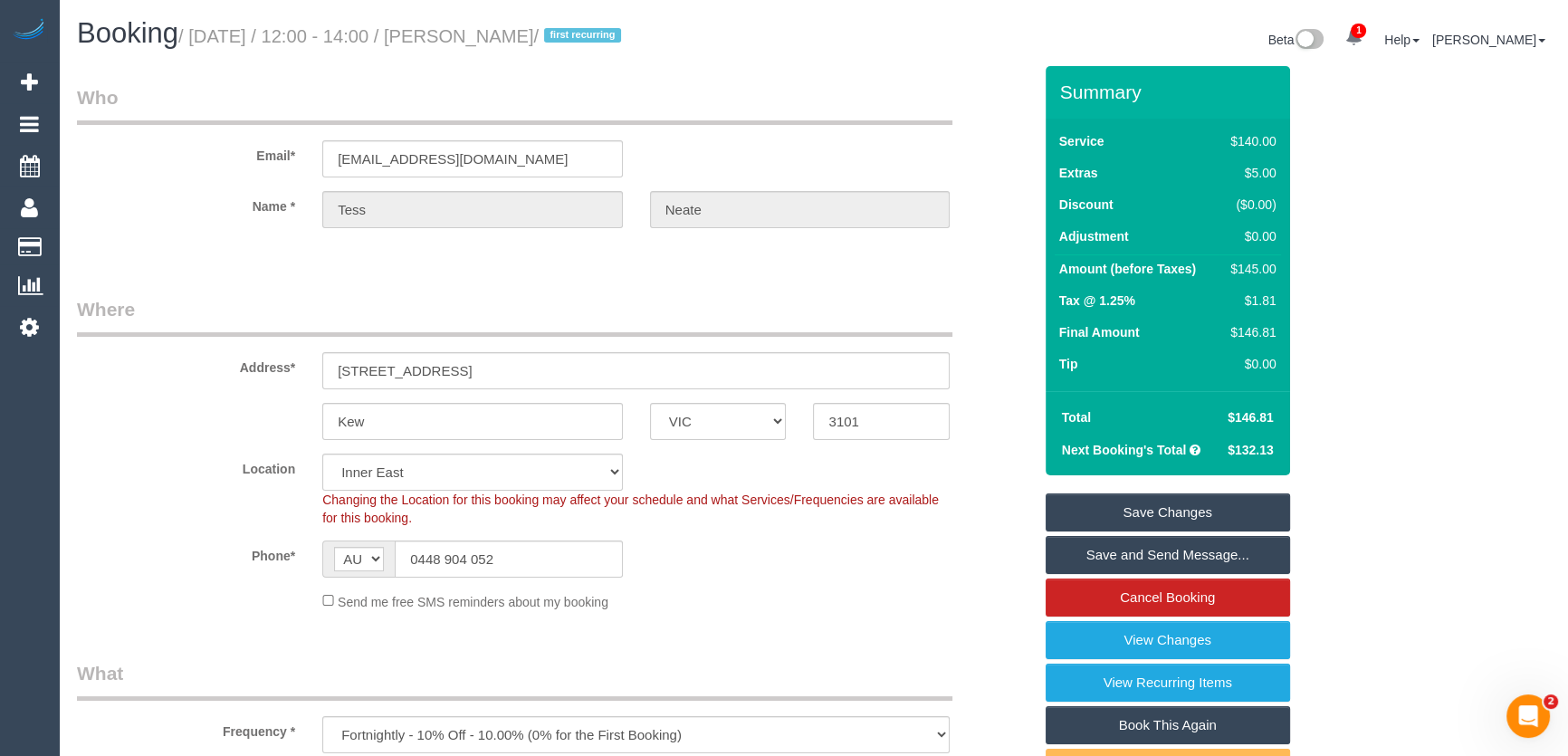
click at [487, 33] on small "/ August 15, 2025 / 12:00 - 14:00 / Tess Neate / first recurring" at bounding box center [402, 37] width 448 height 20
copy small "Tess Neate"
click at [1170, 513] on link "Save Changes" at bounding box center [1168, 511] width 244 height 38
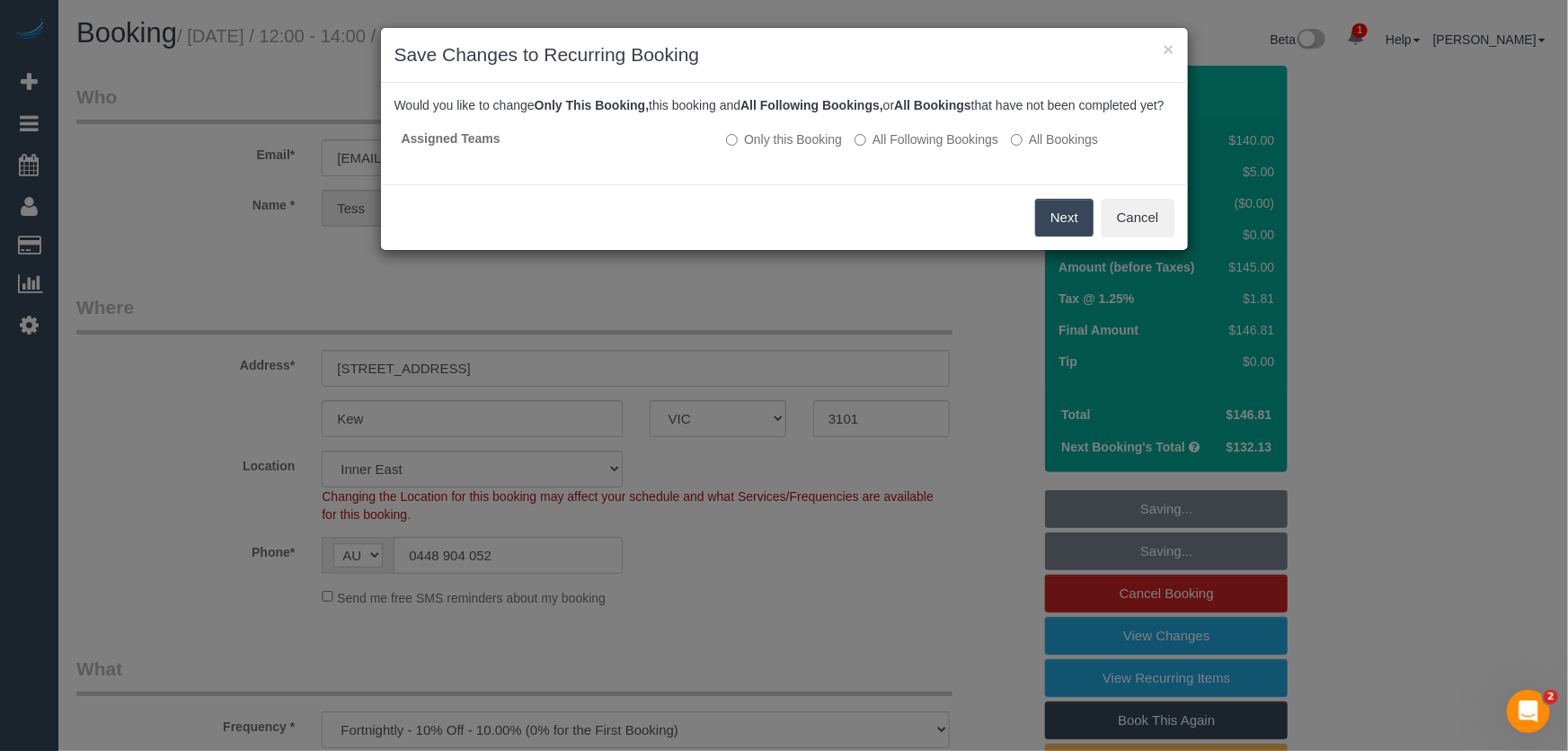
drag, startPoint x: 927, startPoint y: 159, endPoint x: 937, endPoint y: 174, distance: 18.0
click at [927, 149] on label "All Following Bookings" at bounding box center [927, 139] width 144 height 18
click at [1050, 235] on button "Save" at bounding box center [1062, 217] width 61 height 37
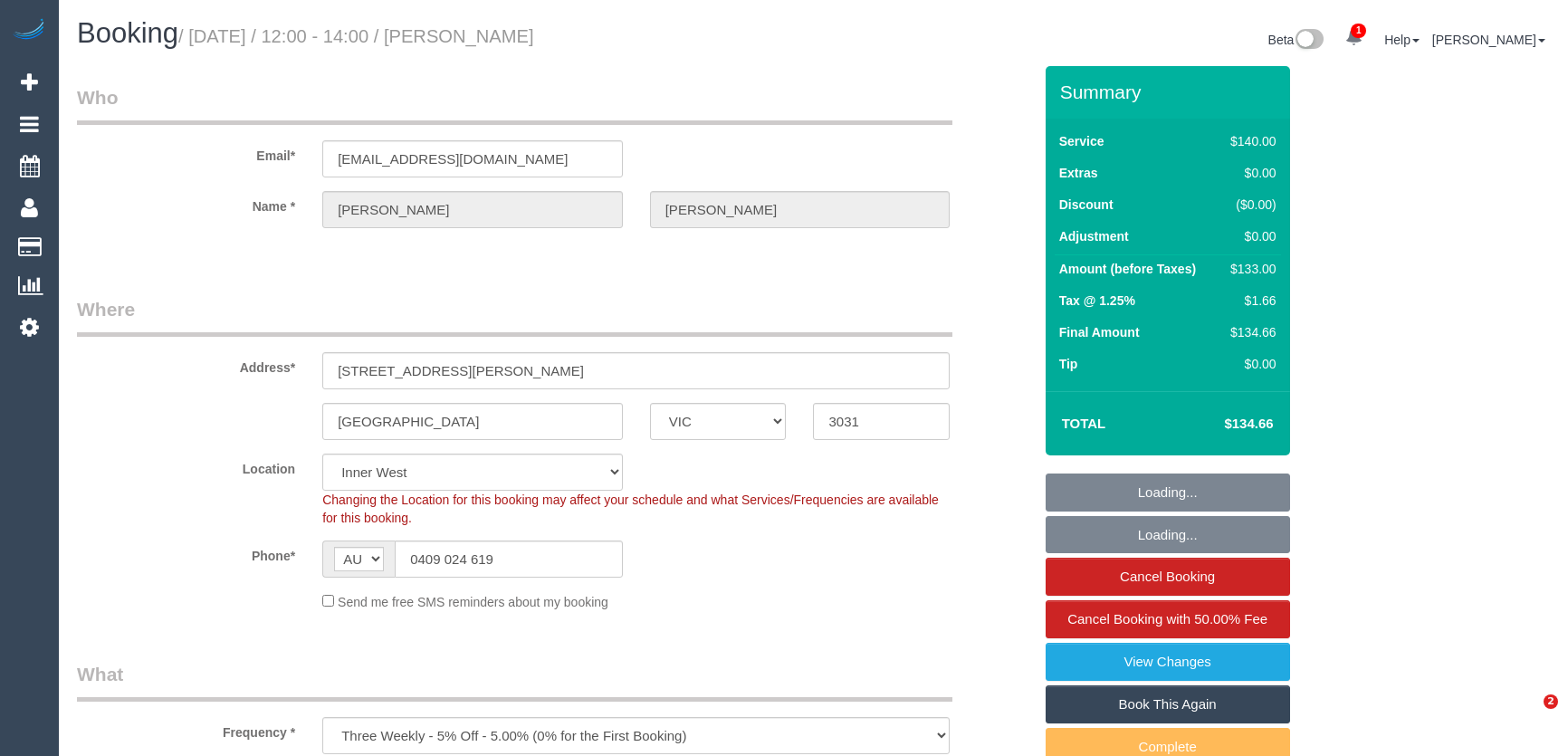
select select "VIC"
select select "number:29"
select select "number:16"
select select "number:19"
select select "number:24"
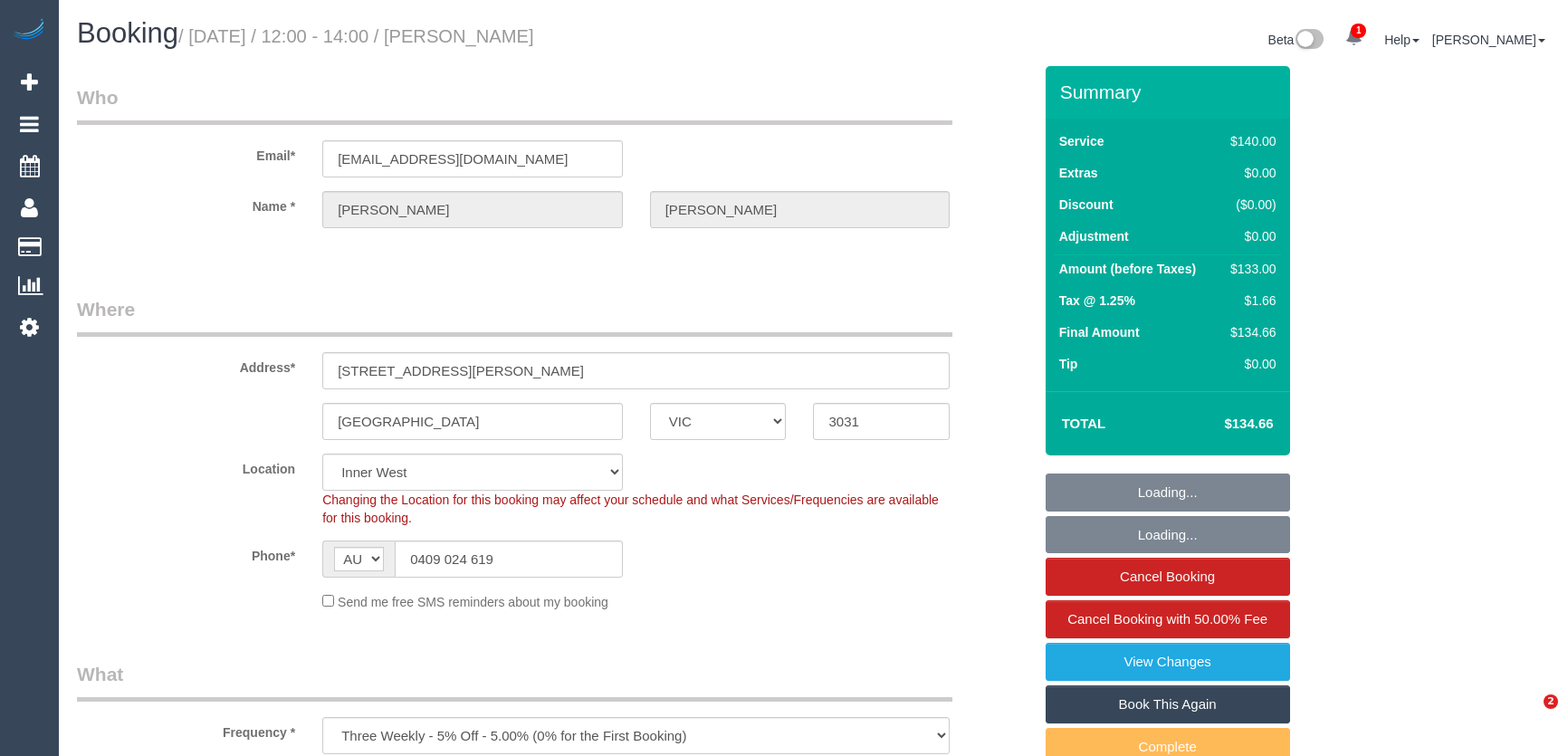
select select "number:34"
select select "number:12"
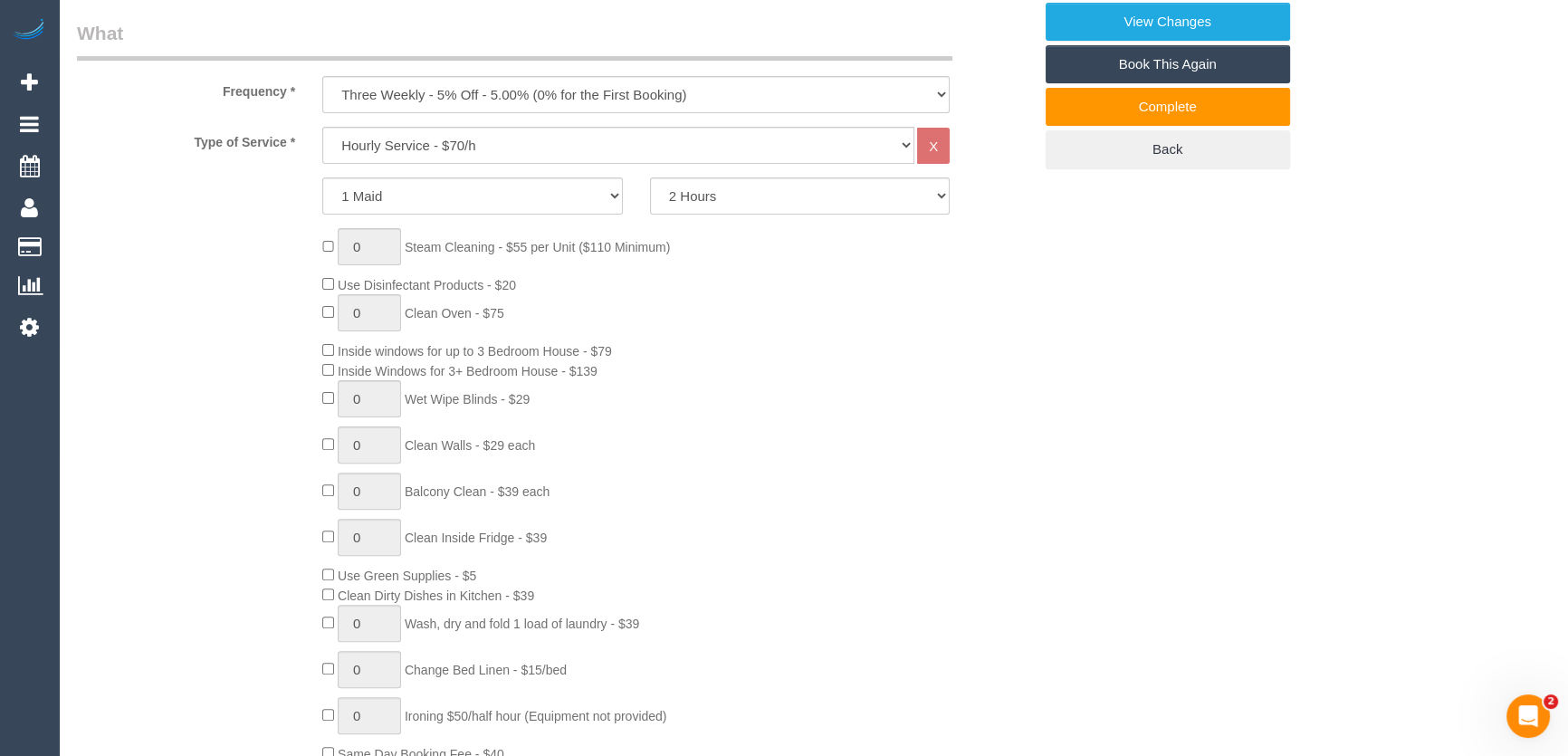
scroll to position [822, 0]
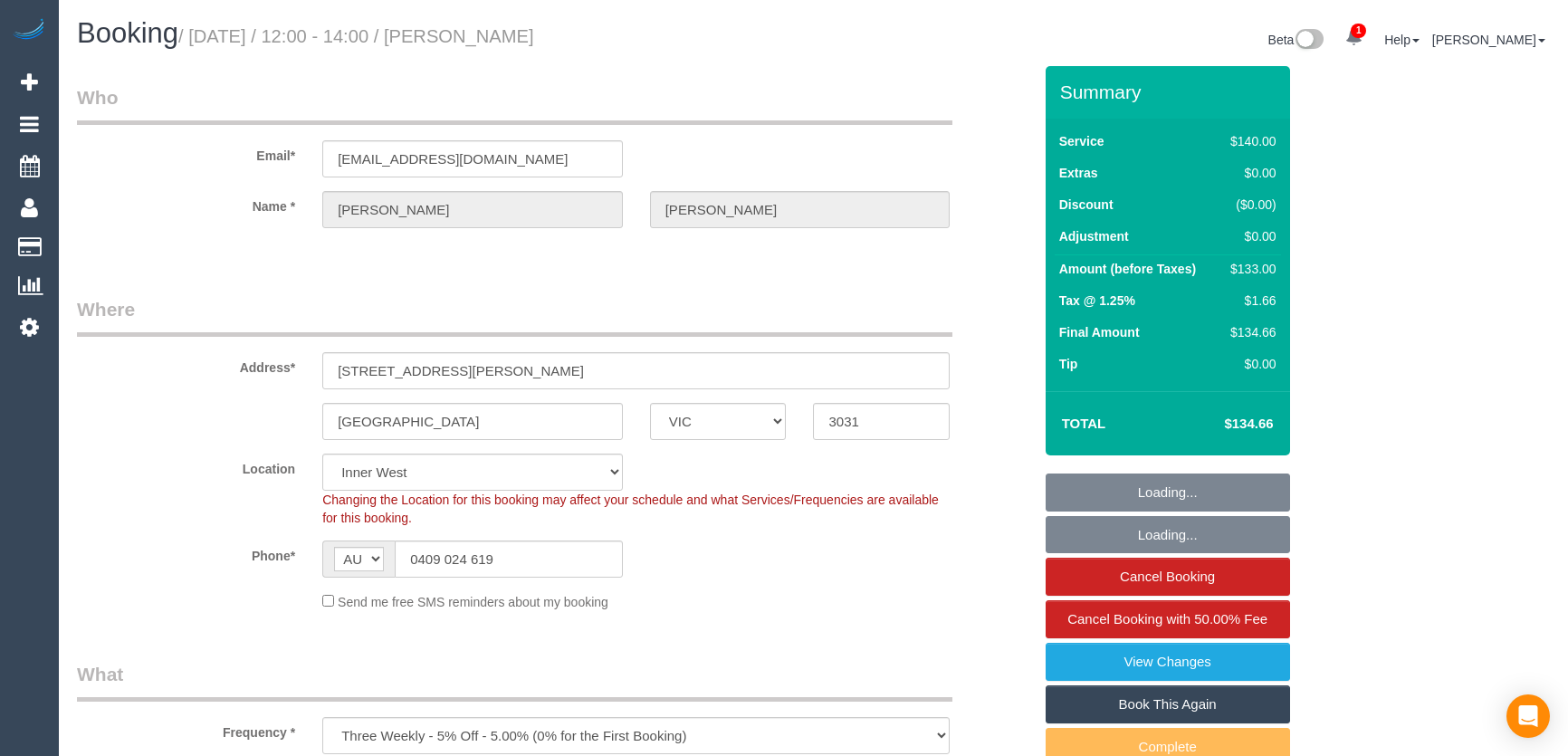
select select "VIC"
select select "number:29"
select select "number:16"
select select "number:19"
select select "number:24"
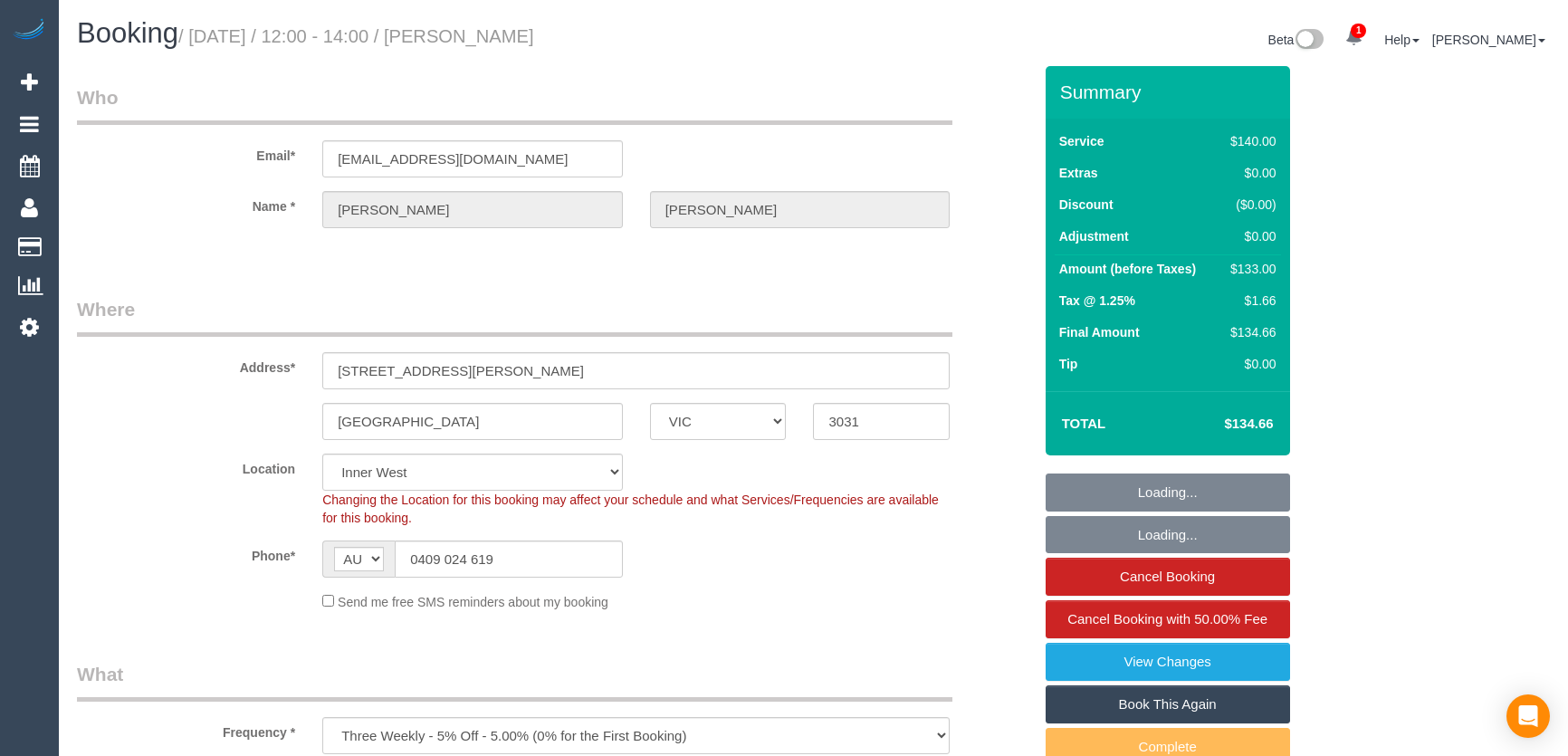
select select "number:34"
select select "number:12"
click at [548, 561] on input "0409 024 619" at bounding box center [509, 559] width 229 height 37
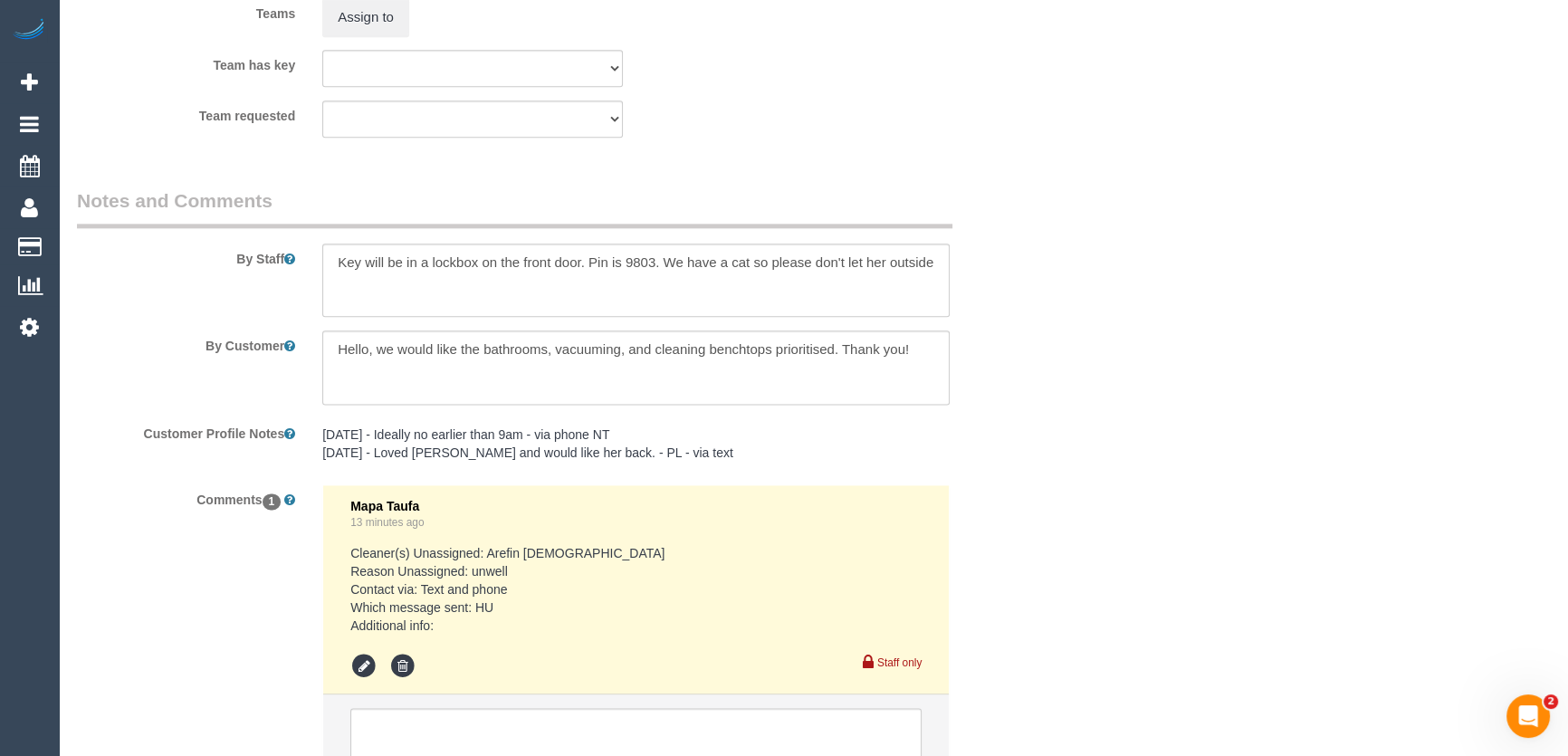
scroll to position [3036, 0]
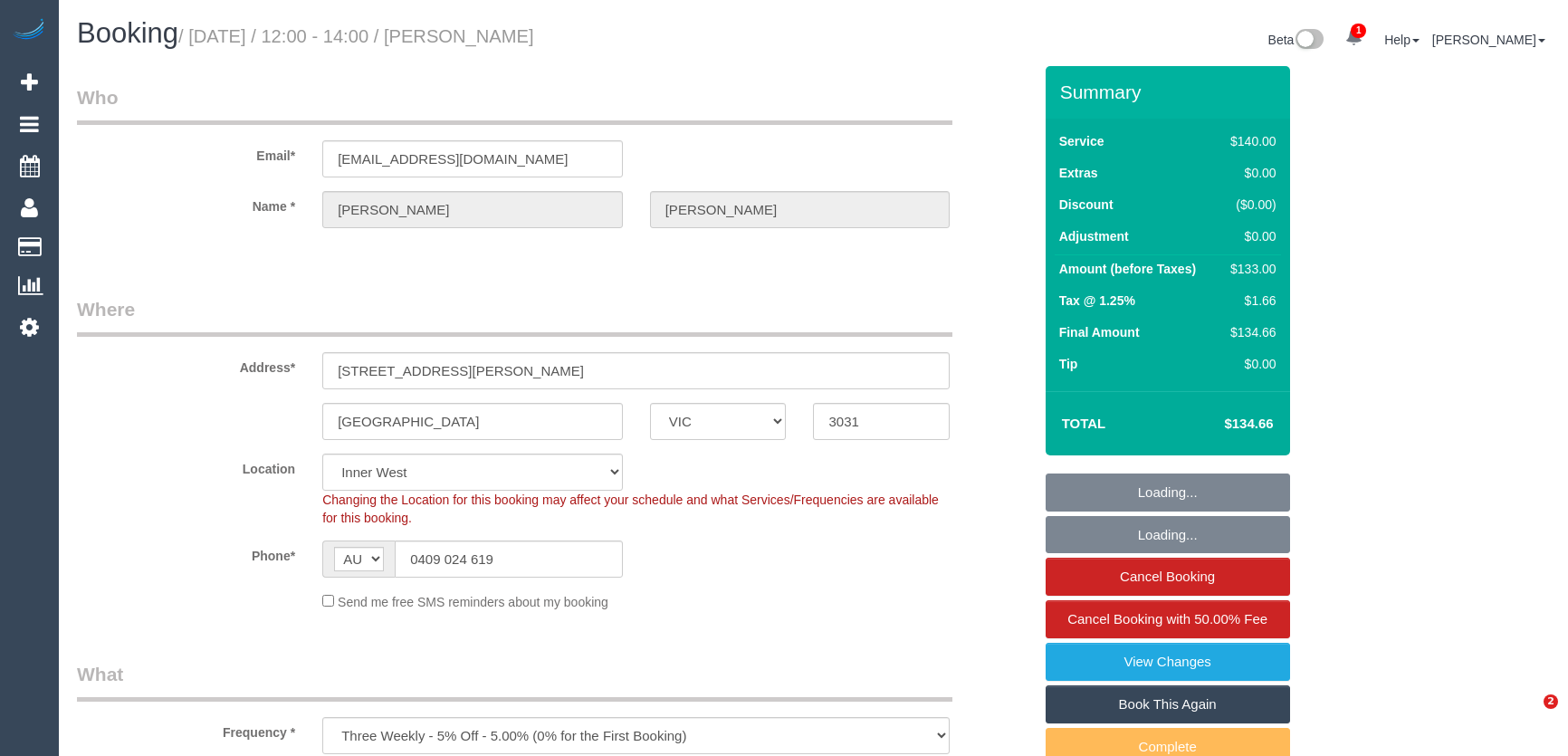
select select "VIC"
select select "number:29"
select select "number:16"
select select "number:19"
select select "number:24"
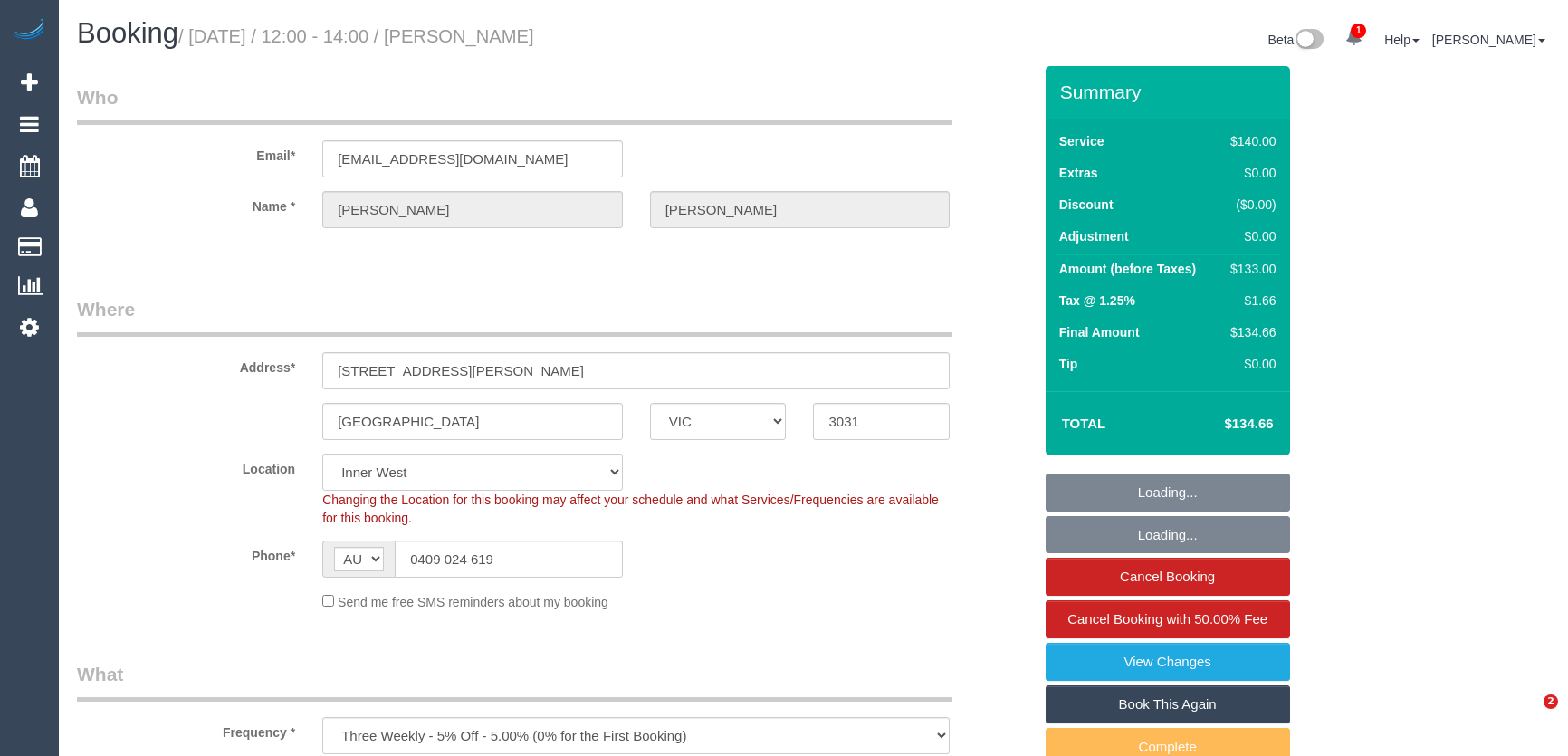
select select "number:34"
select select "number:12"
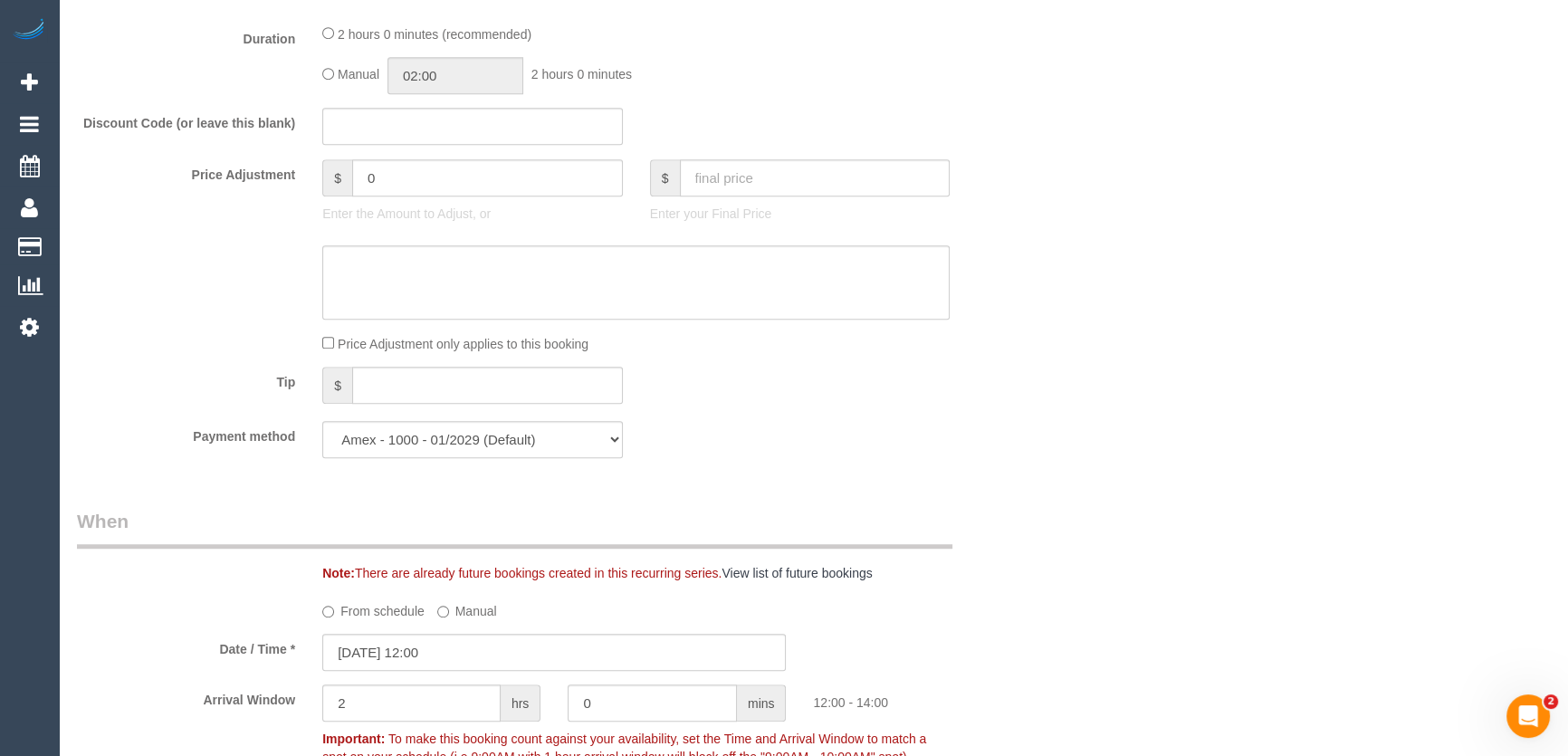
scroll to position [1728, 0]
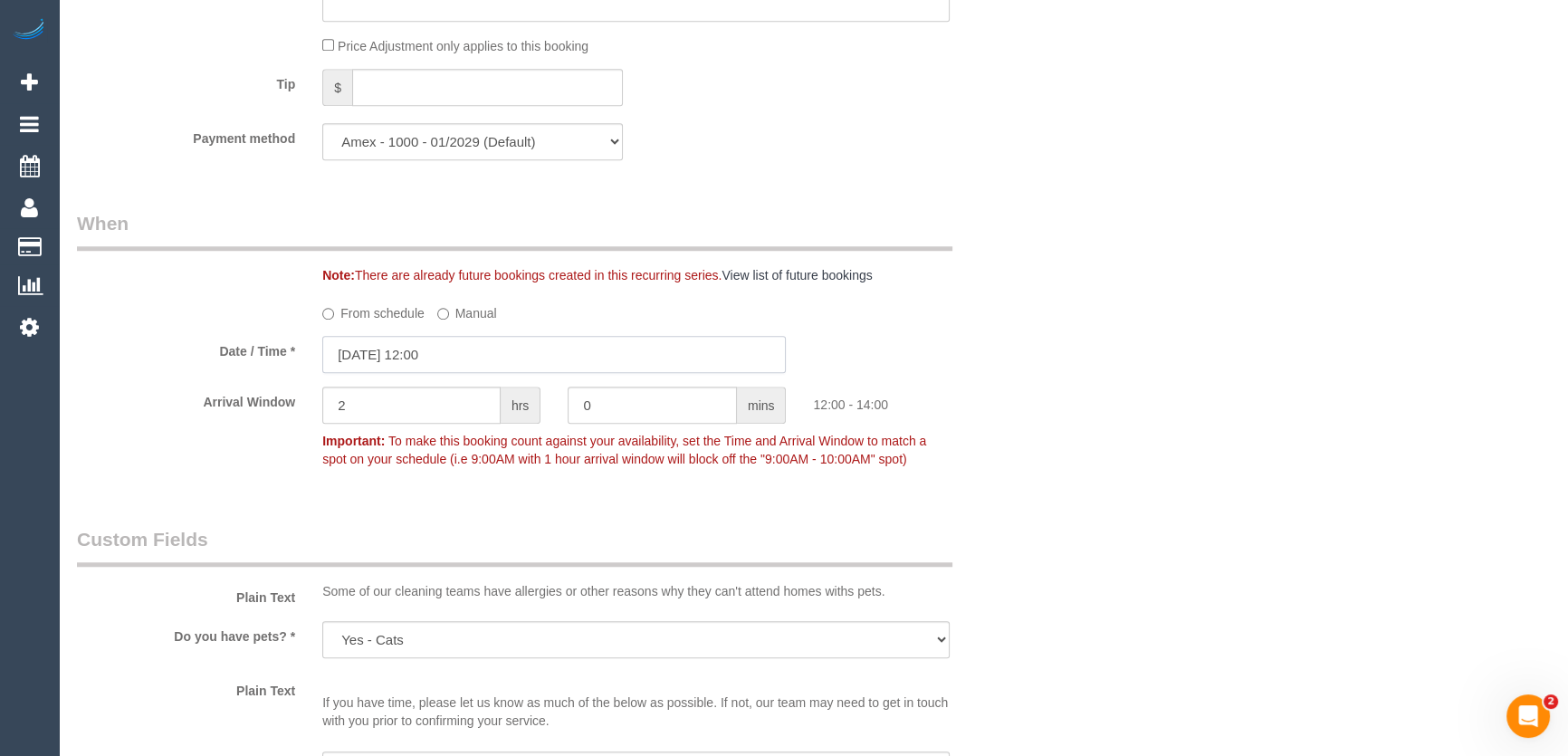
click at [502, 361] on input "[DATE] 12:00" at bounding box center [554, 354] width 464 height 37
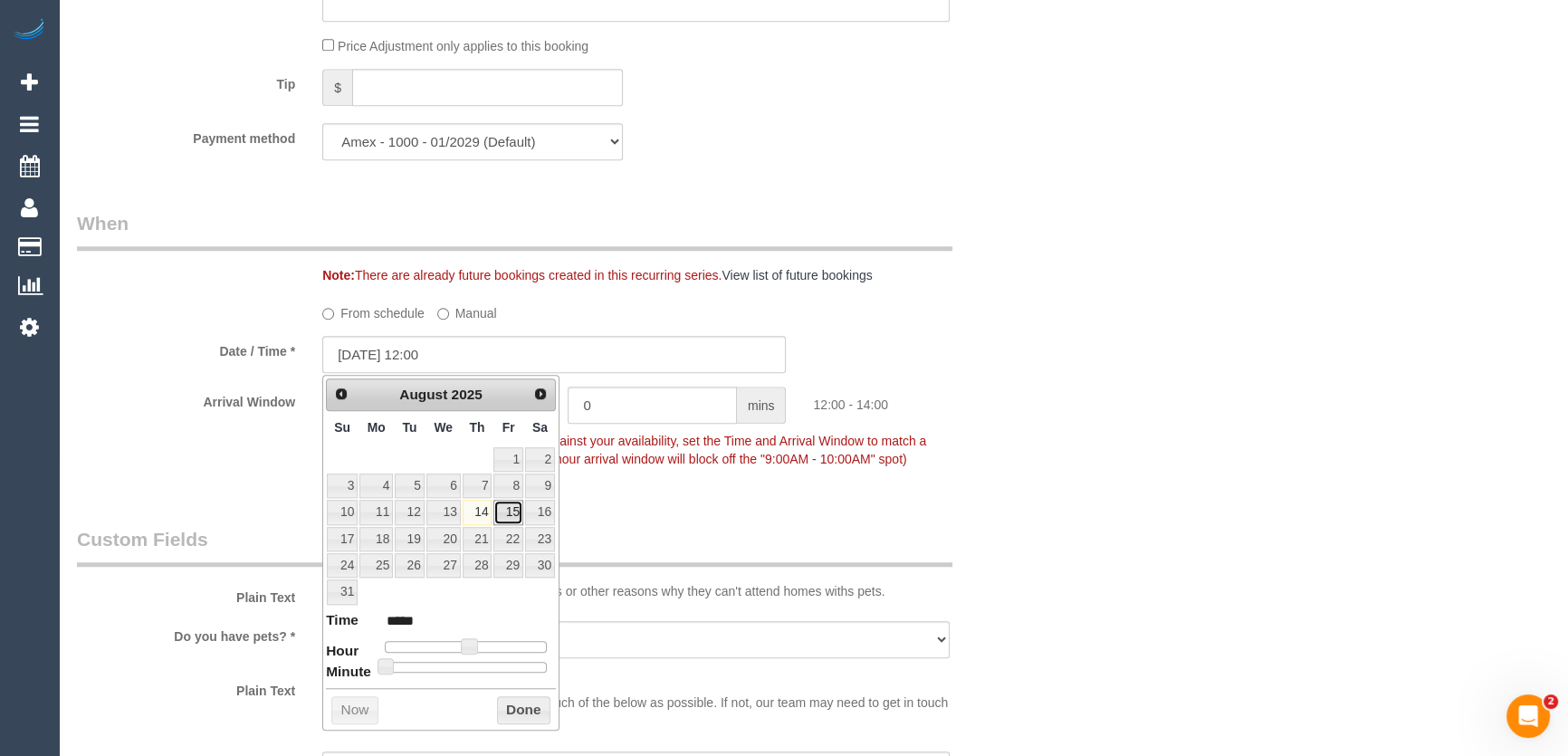
click at [504, 508] on link "15" at bounding box center [508, 511] width 29 height 25
click at [465, 645] on span at bounding box center [469, 646] width 17 height 17
type input "[DATE] 11:00"
type input "*****"
type input "[DATE] 10:00"
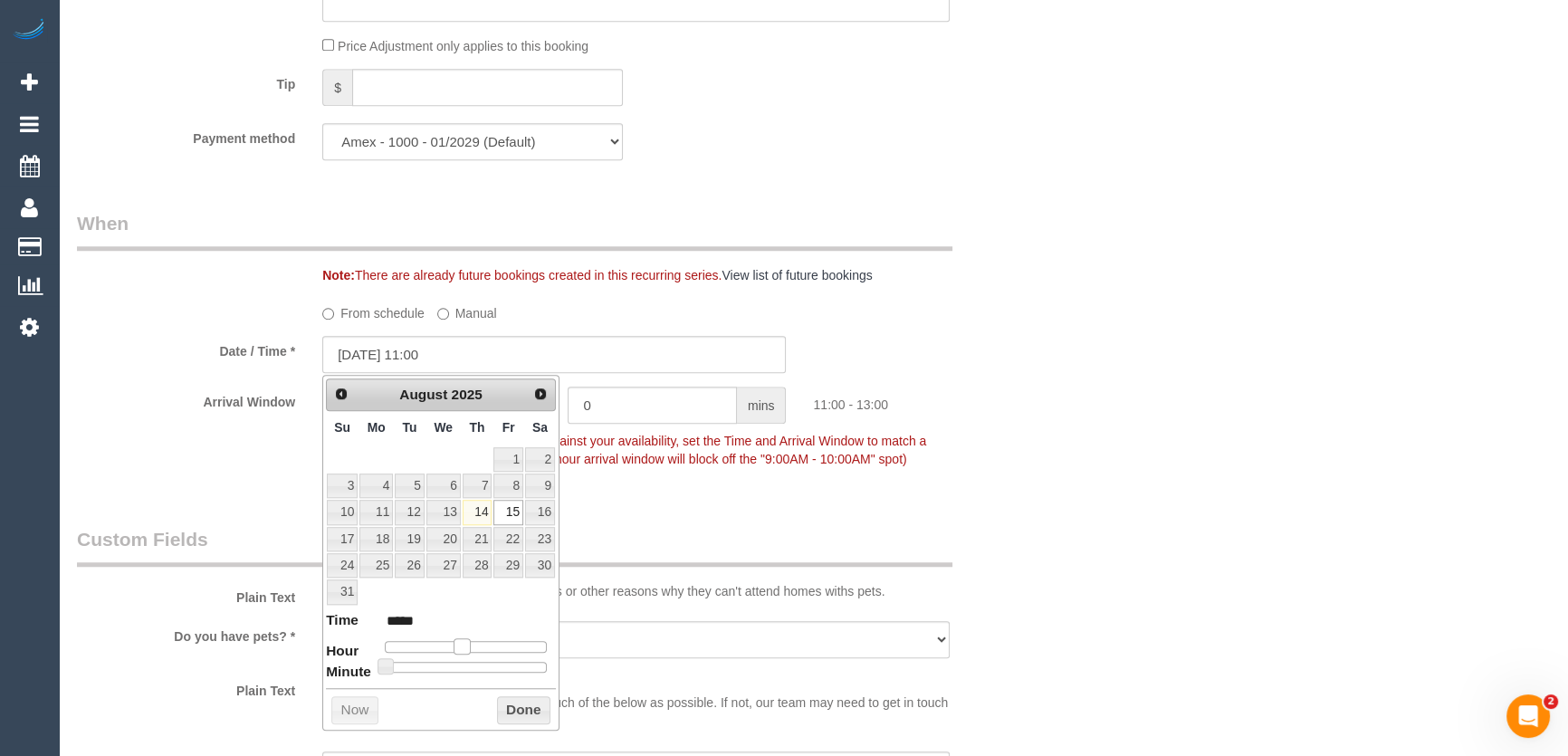
type input "*****"
type input "[DATE] 09:00"
type input "*****"
type input "[DATE] 08:00"
type input "*****"
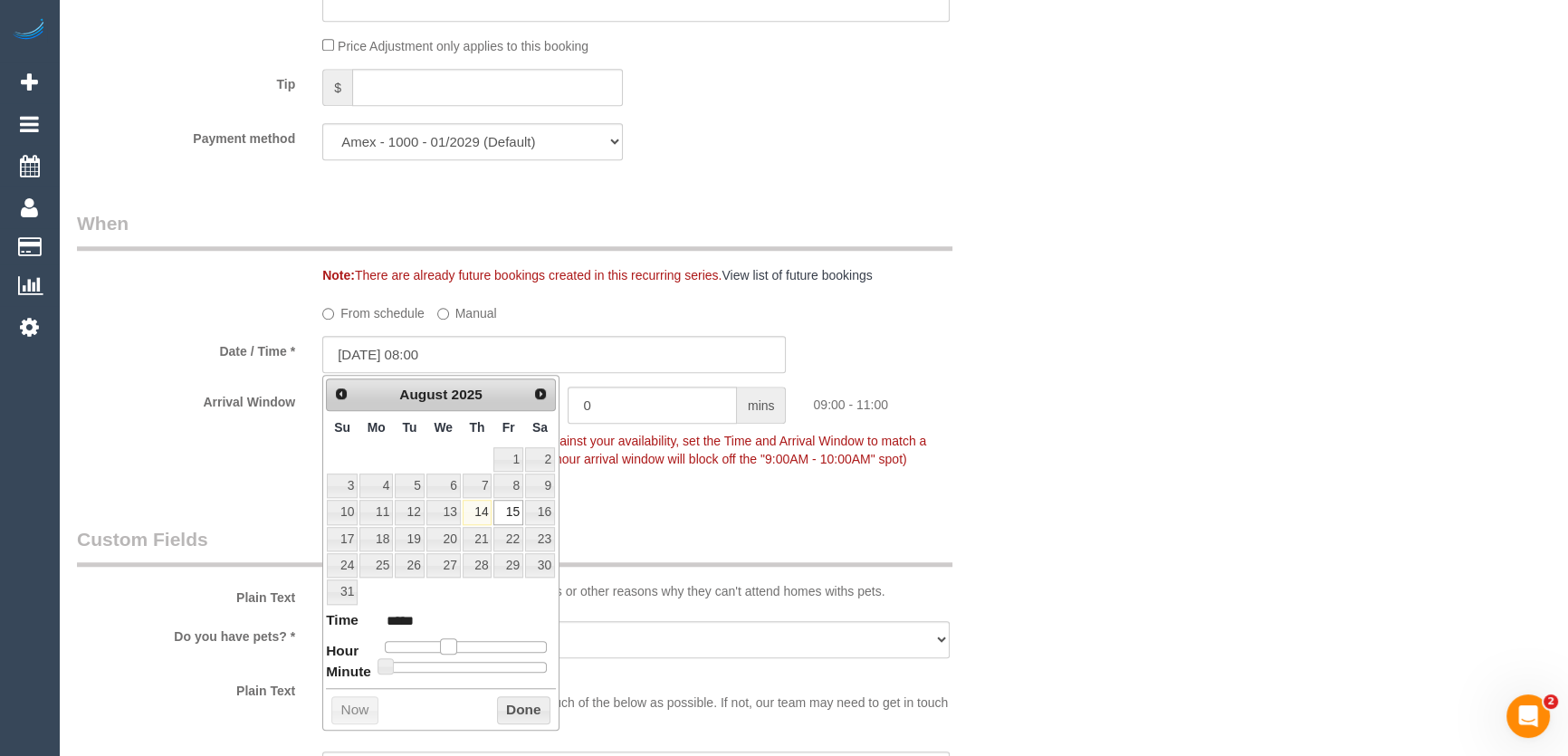
drag, startPoint x: 465, startPoint y: 645, endPoint x: 453, endPoint y: 642, distance: 12.4
click at [453, 642] on span at bounding box center [448, 646] width 17 height 17
type input "[DATE] 10:00"
type input "*****"
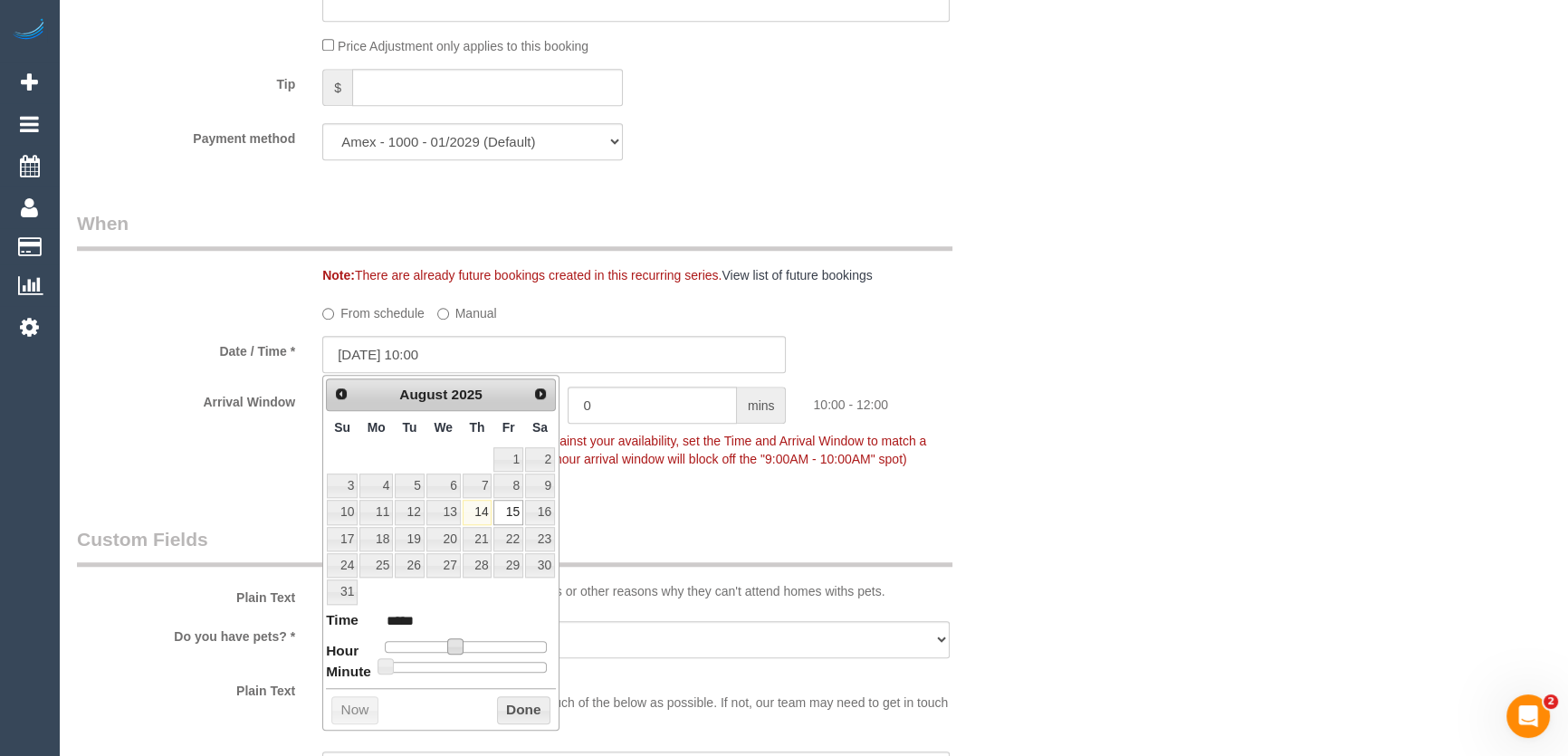
type input "15/08/2025 09:00"
type input "*****"
click at [445, 644] on span at bounding box center [448, 646] width 17 height 17
click at [683, 472] on div "Arrival Window 2 hrs 0 mins 09:00 - 11:00 Important: To make this booking count…" at bounding box center [554, 431] width 982 height 90
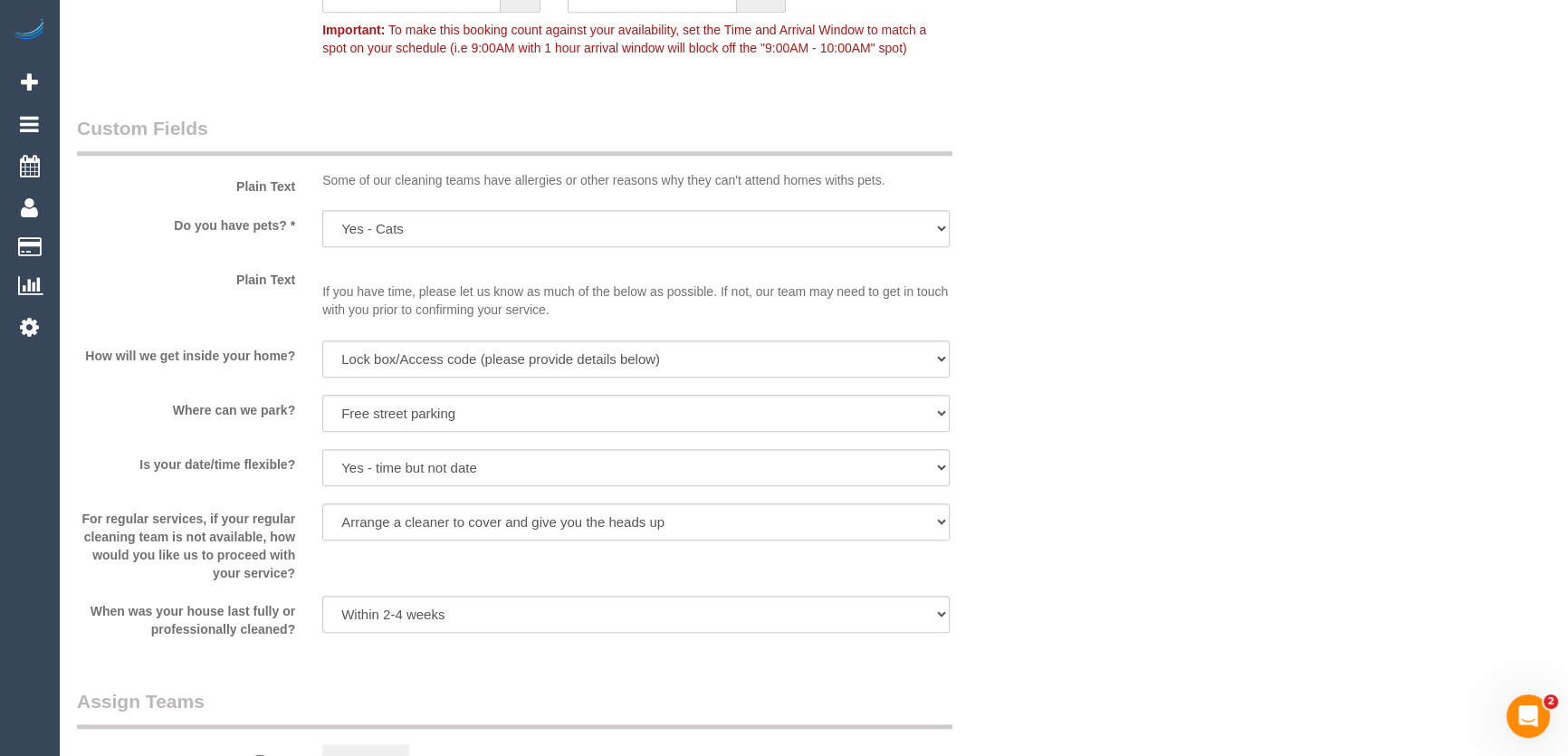
scroll to position [2241, 0]
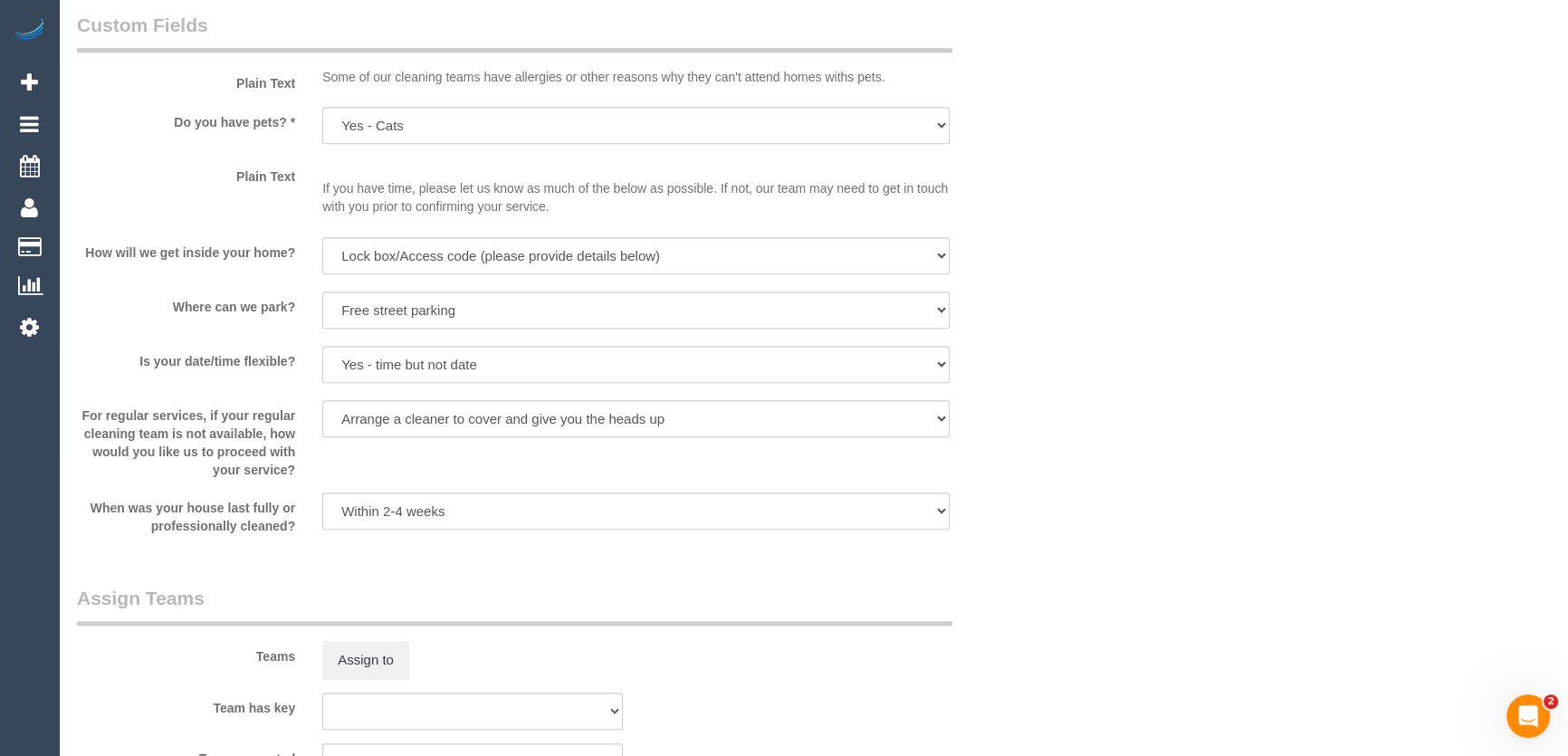
click at [362, 584] on legend "Assign Teams" at bounding box center [515, 605] width 876 height 40
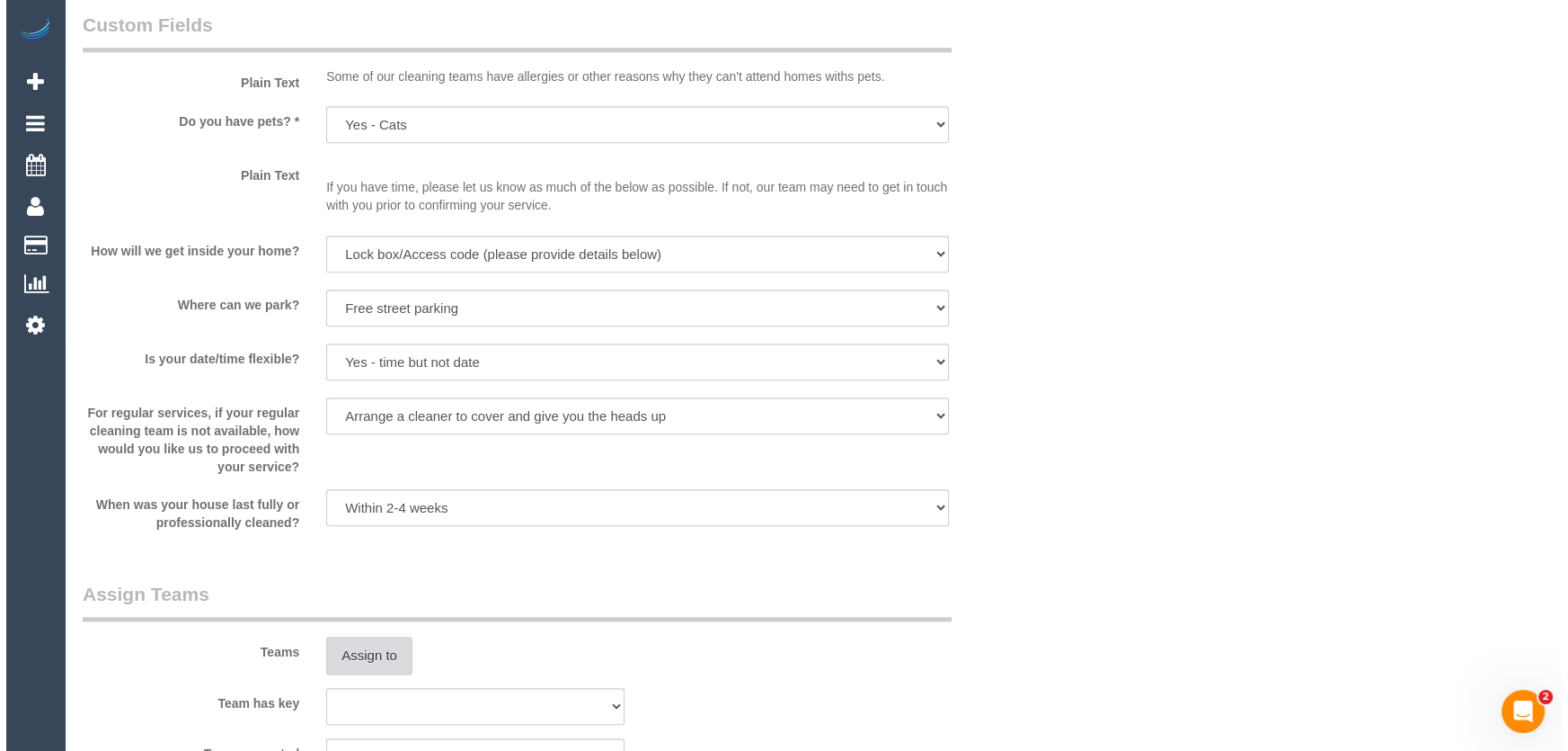
scroll to position [2370, 0]
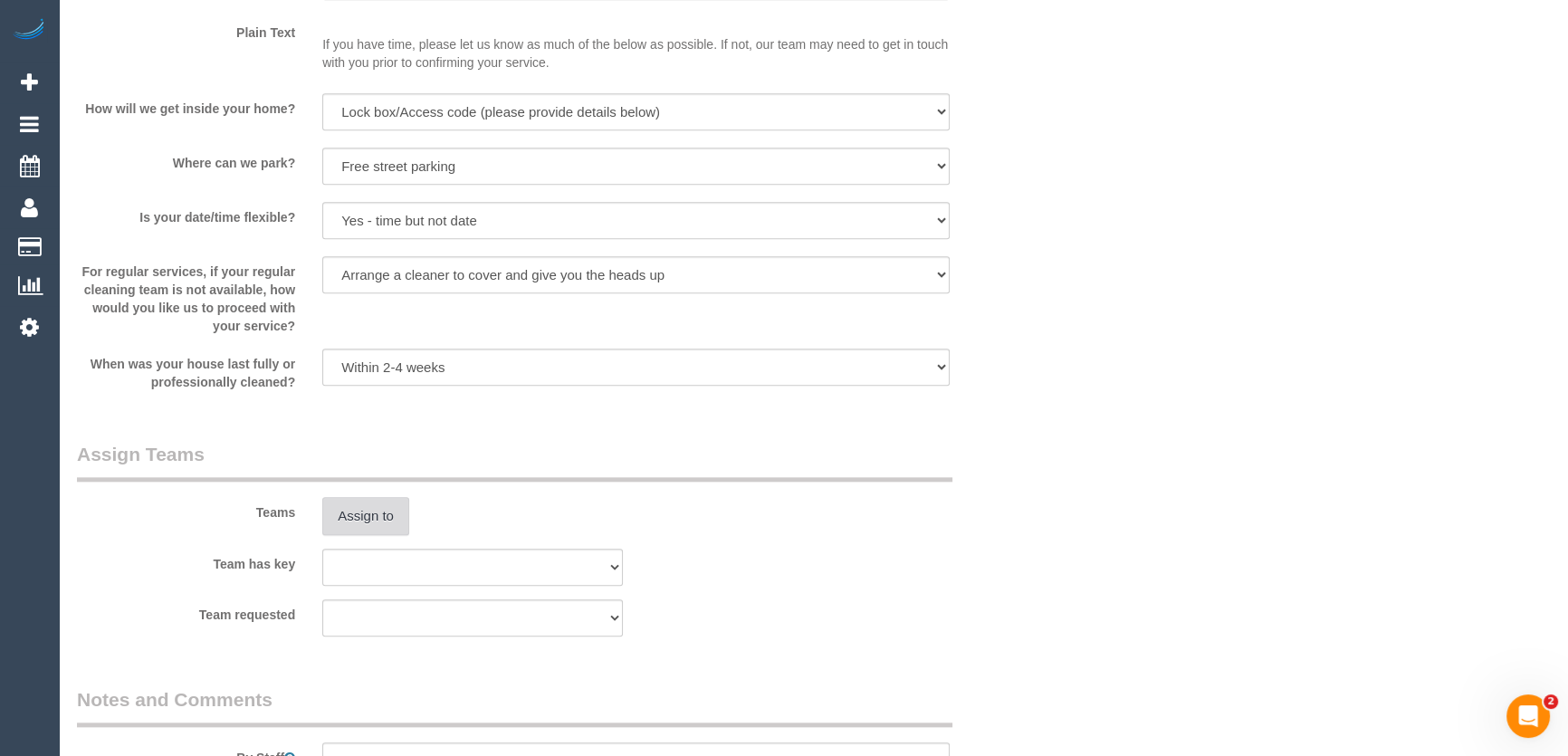
click at [383, 517] on button "Assign to" at bounding box center [365, 515] width 87 height 38
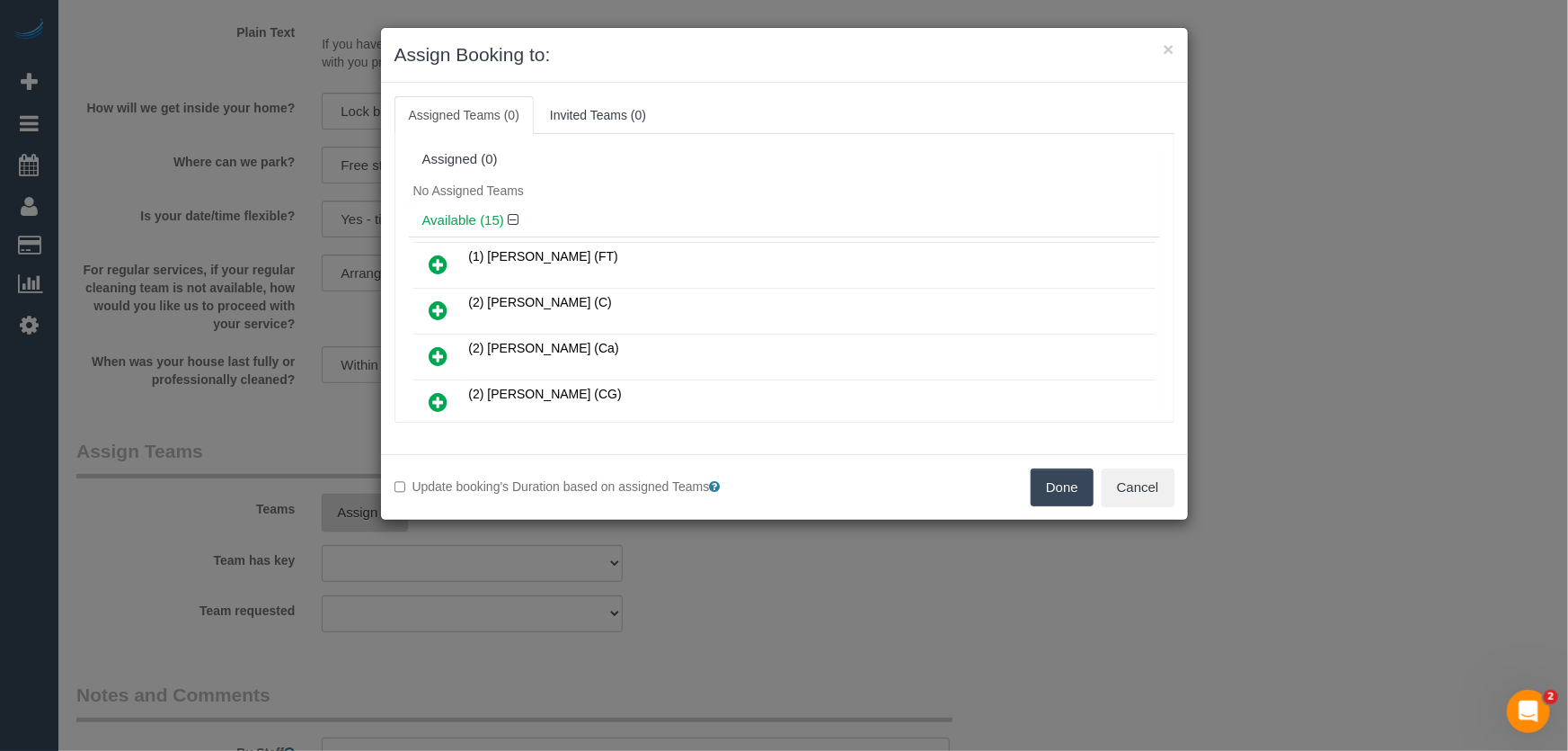
scroll to position [293, 0]
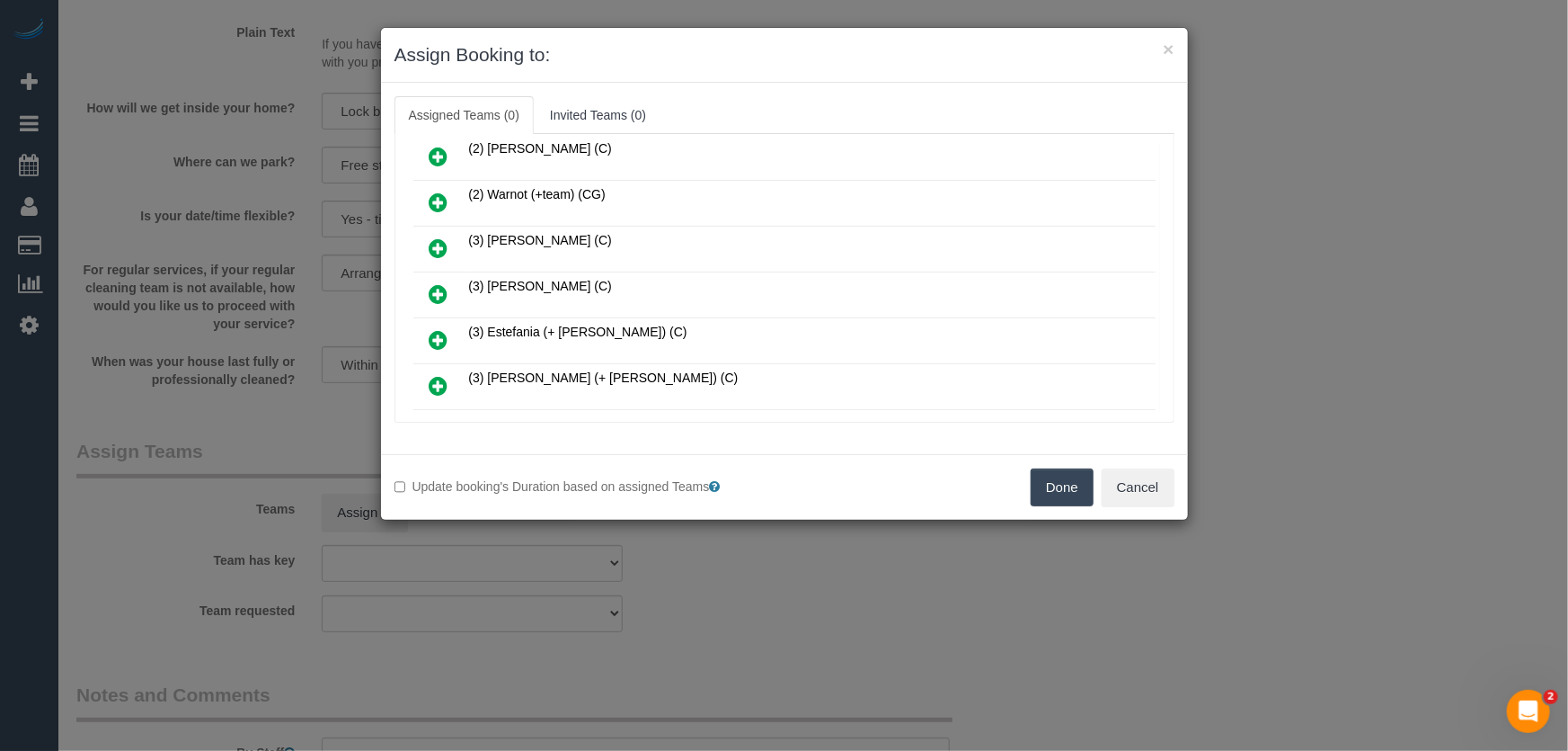
click at [439, 288] on icon at bounding box center [438, 294] width 19 height 22
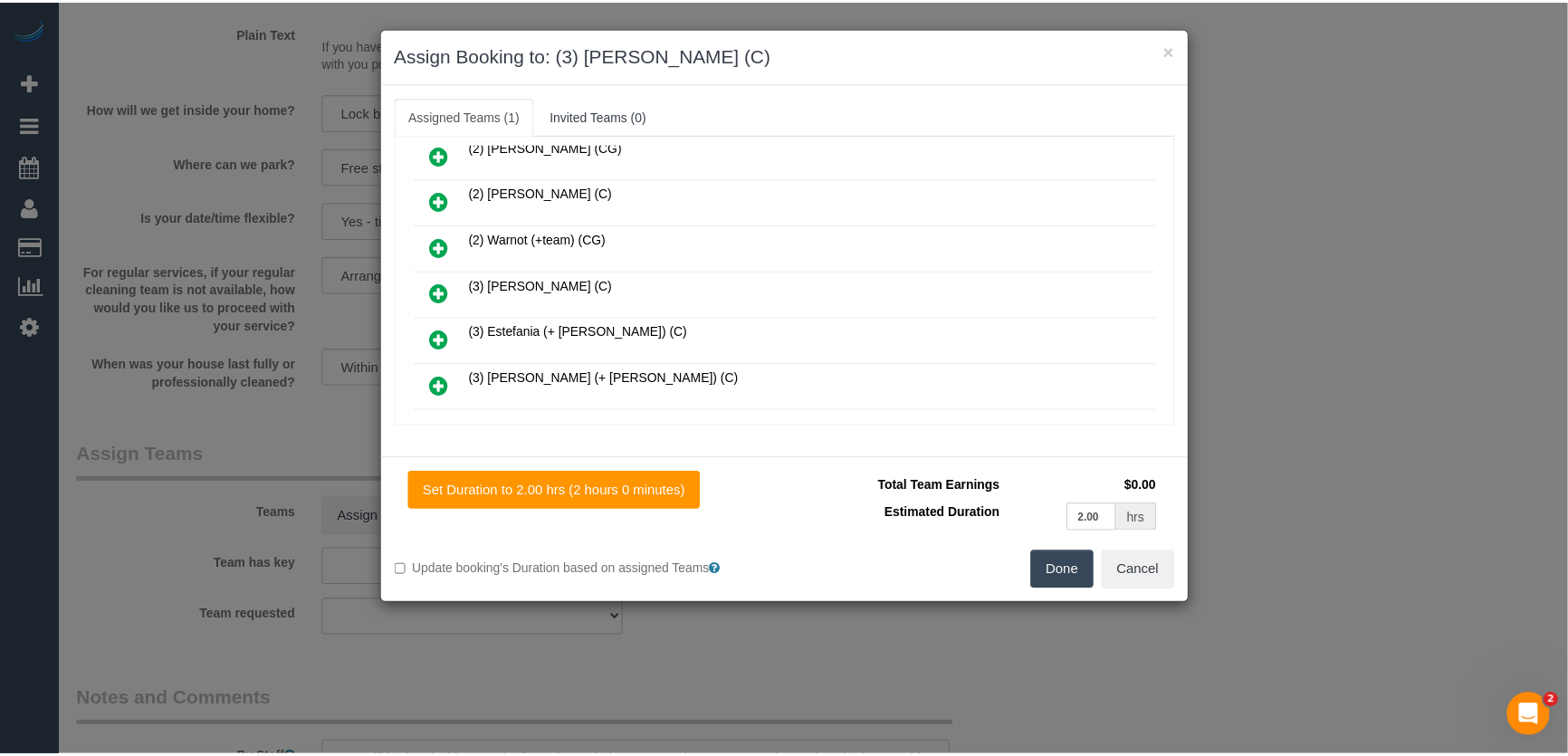
scroll to position [336, 0]
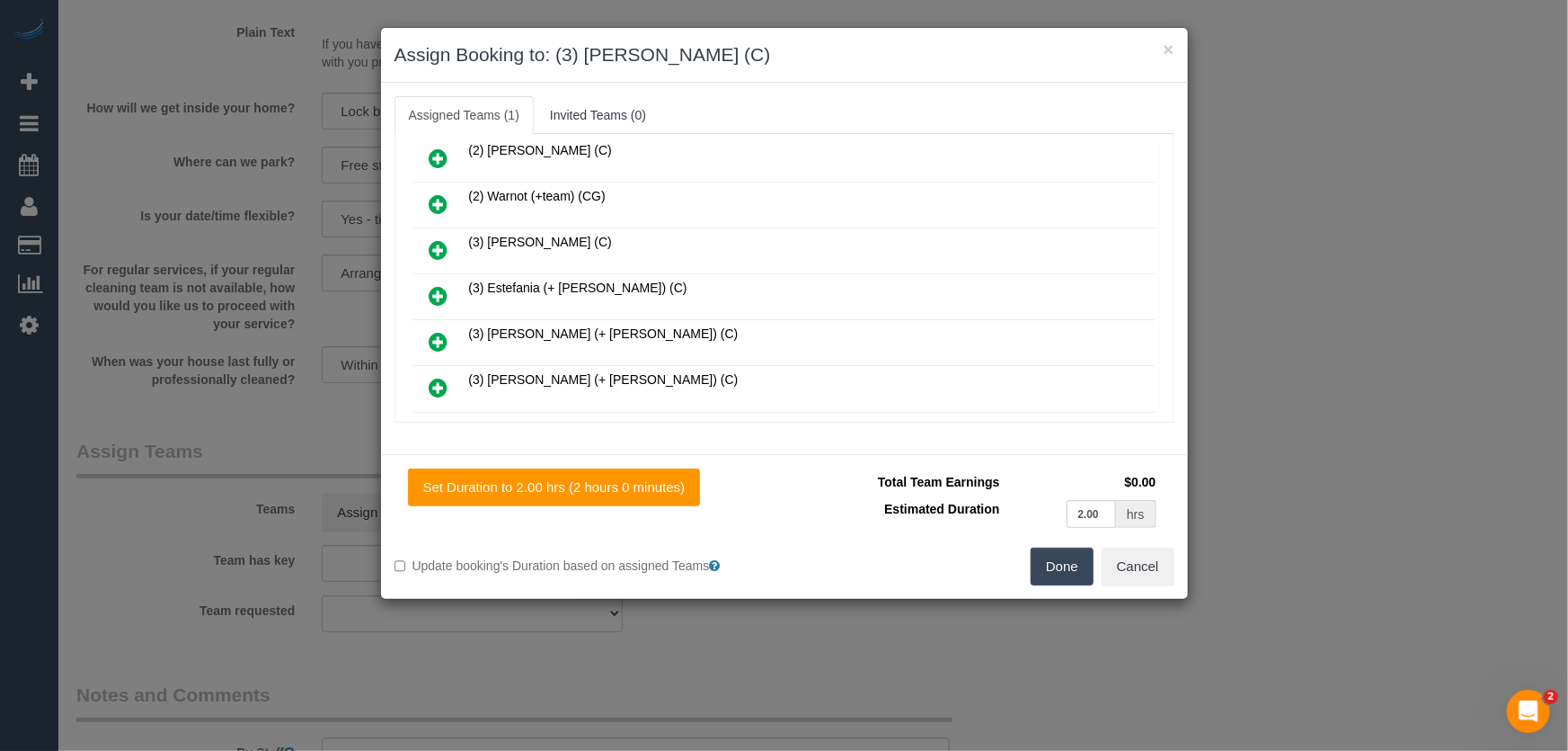
click at [1066, 566] on button "Done" at bounding box center [1061, 566] width 63 height 37
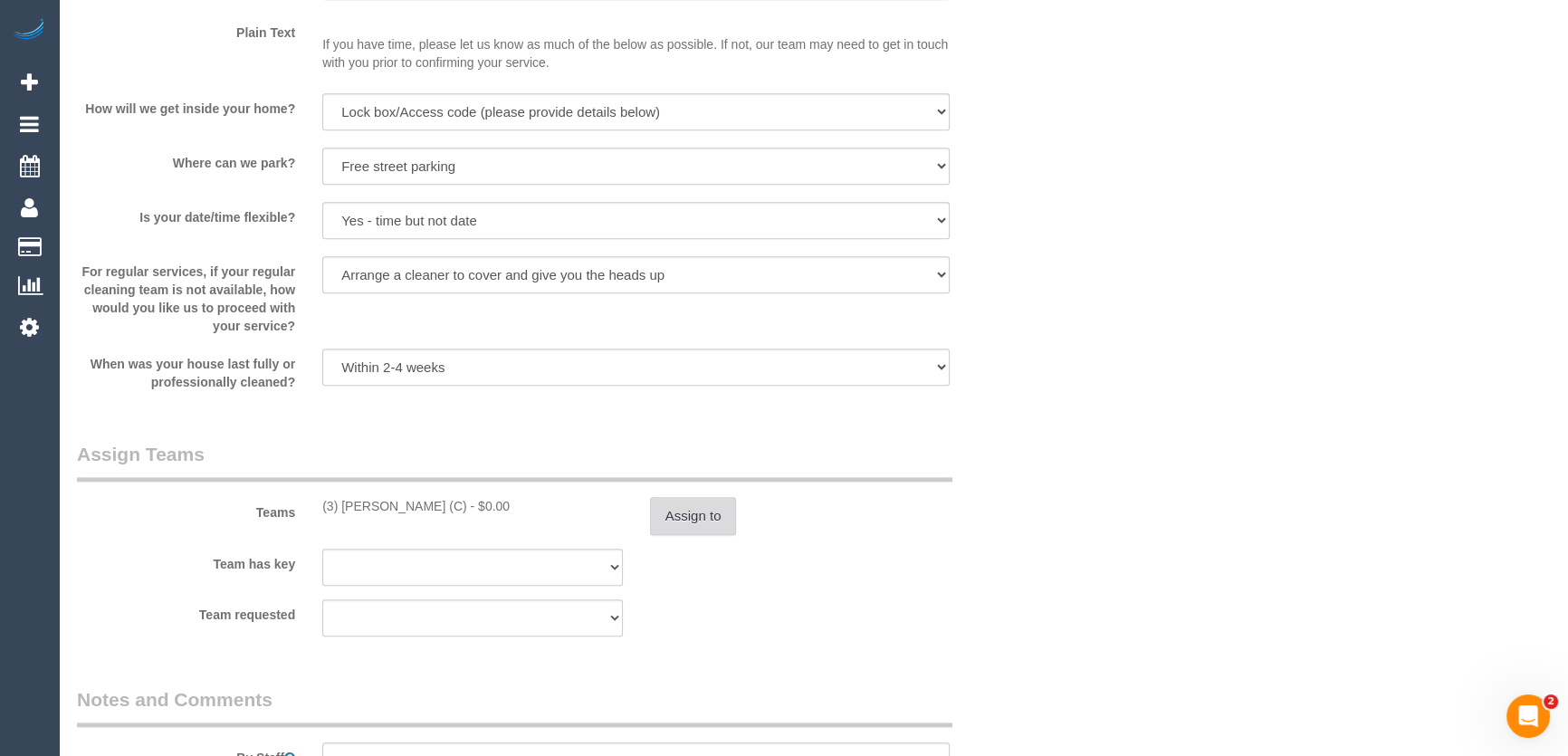
click at [719, 511] on button "Assign to" at bounding box center [693, 515] width 87 height 38
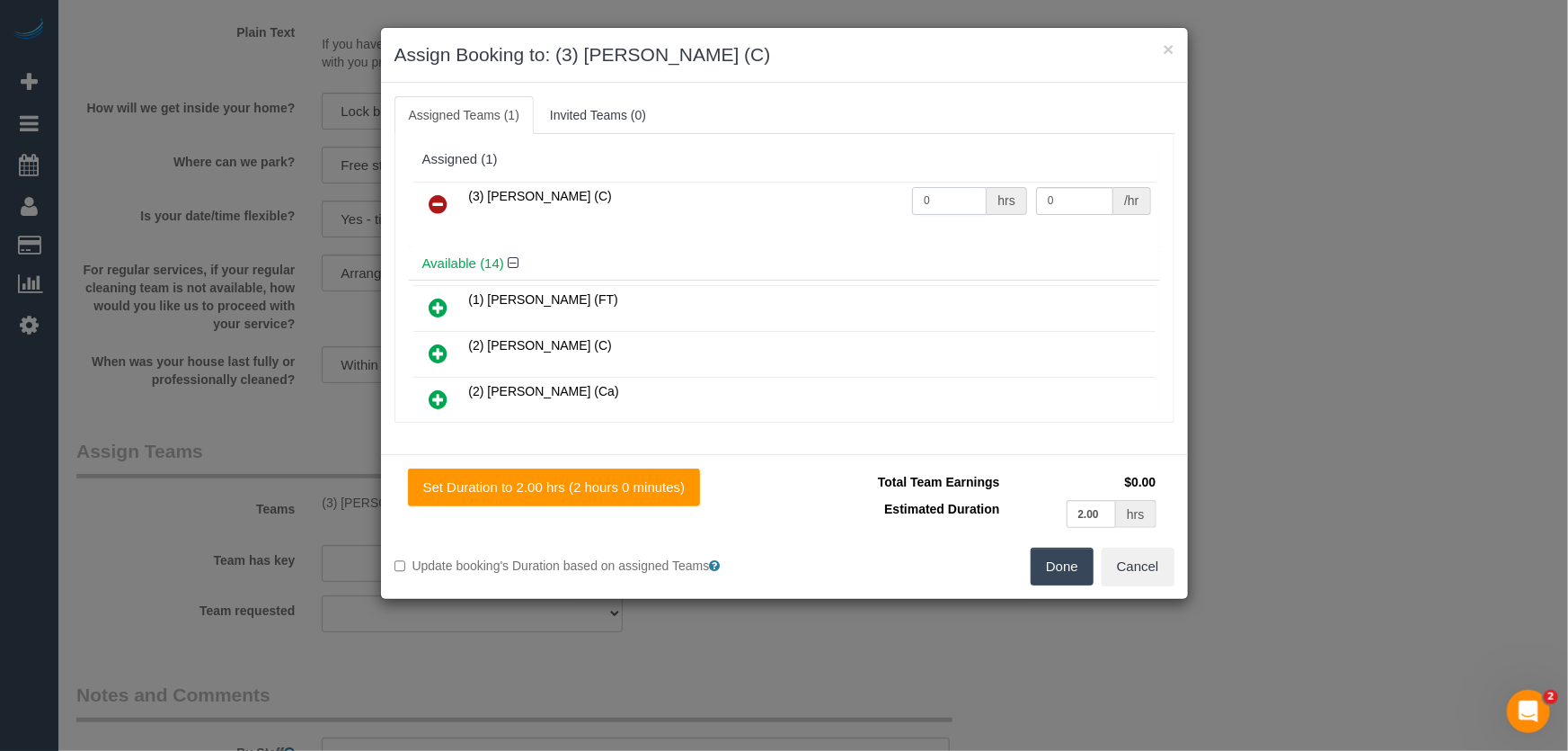
click at [953, 202] on input "0" at bounding box center [949, 201] width 75 height 28
type input "1"
click at [948, 197] on input "1" at bounding box center [949, 201] width 75 height 28
type input "2"
type input "35"
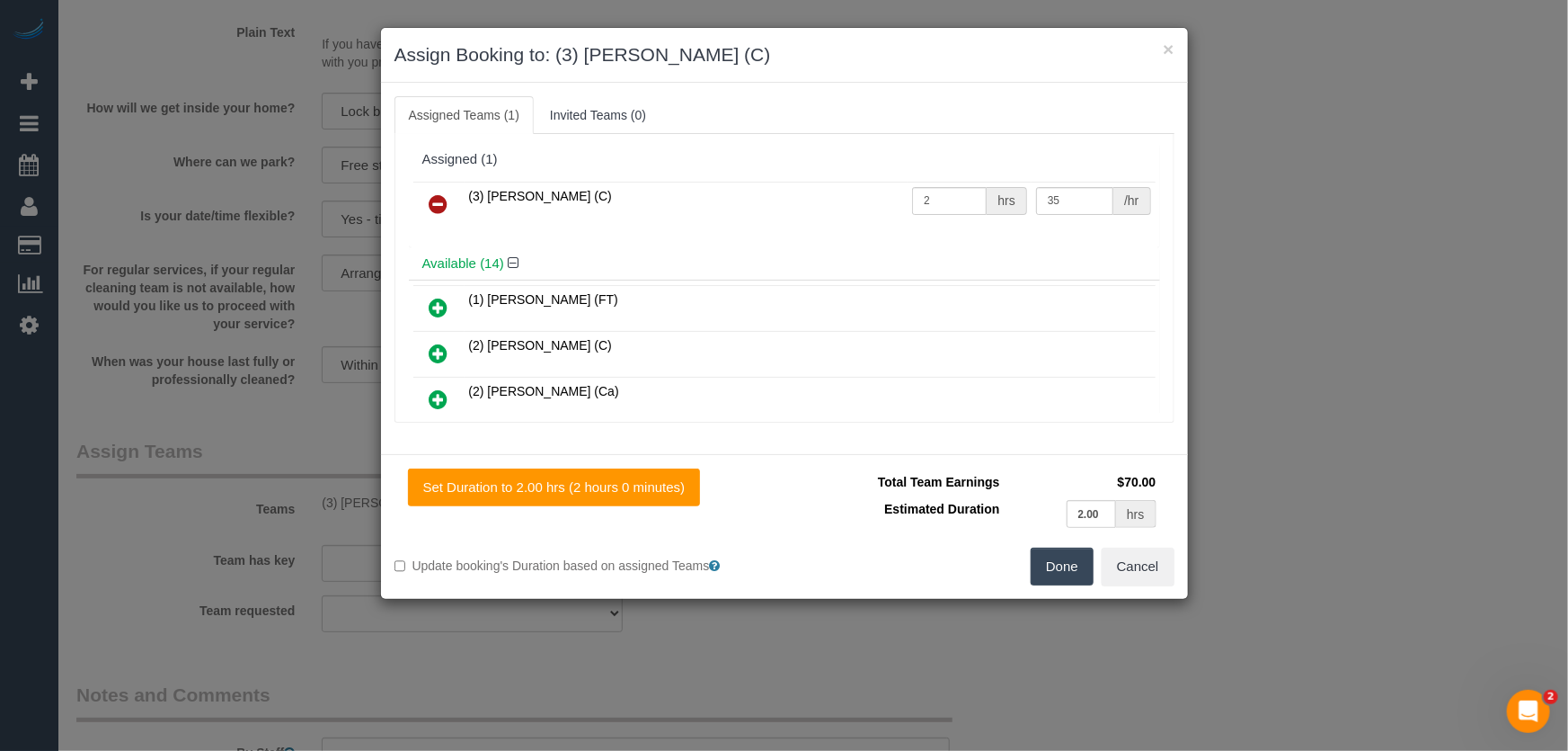
click at [1068, 572] on button "Done" at bounding box center [1061, 566] width 63 height 37
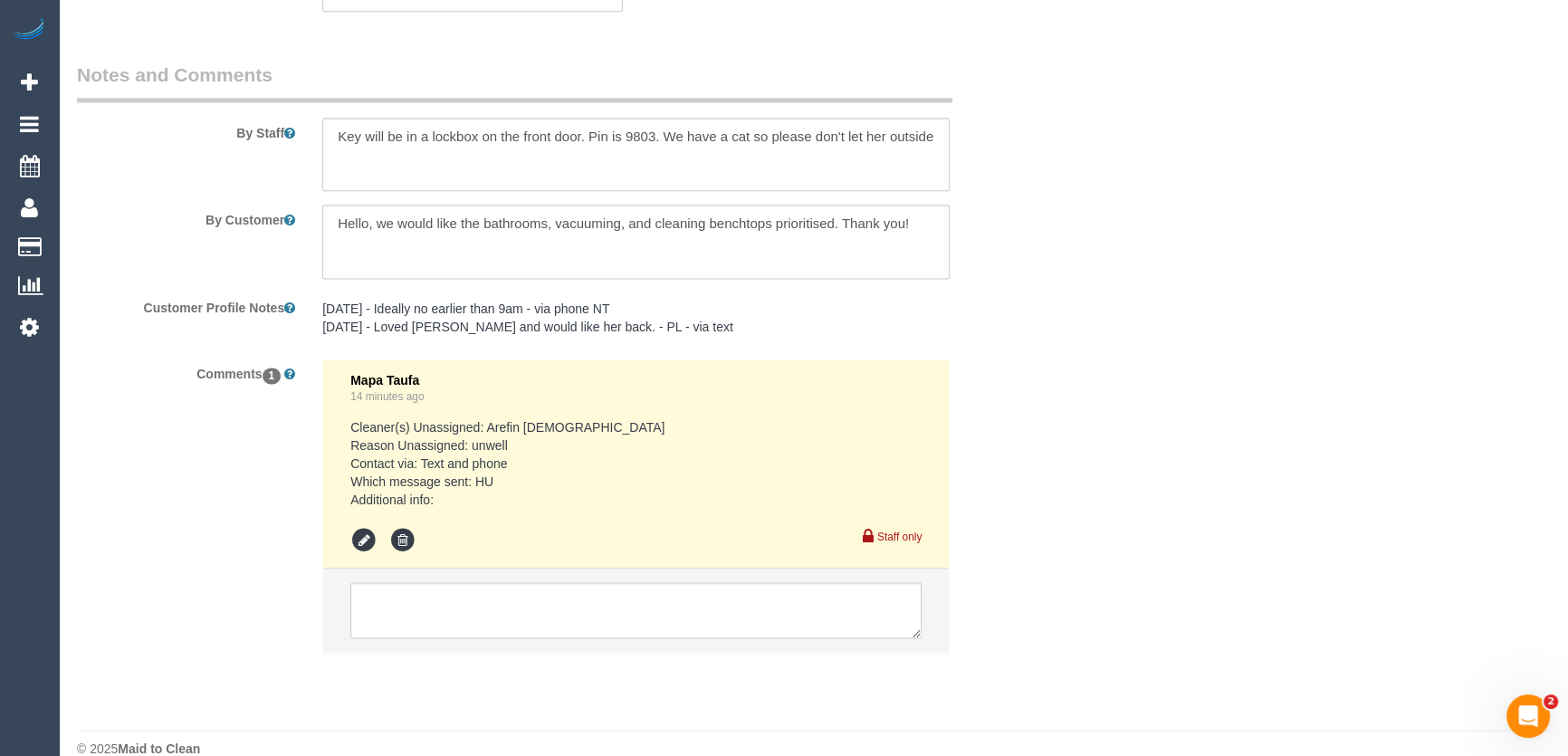
scroll to position [3036, 0]
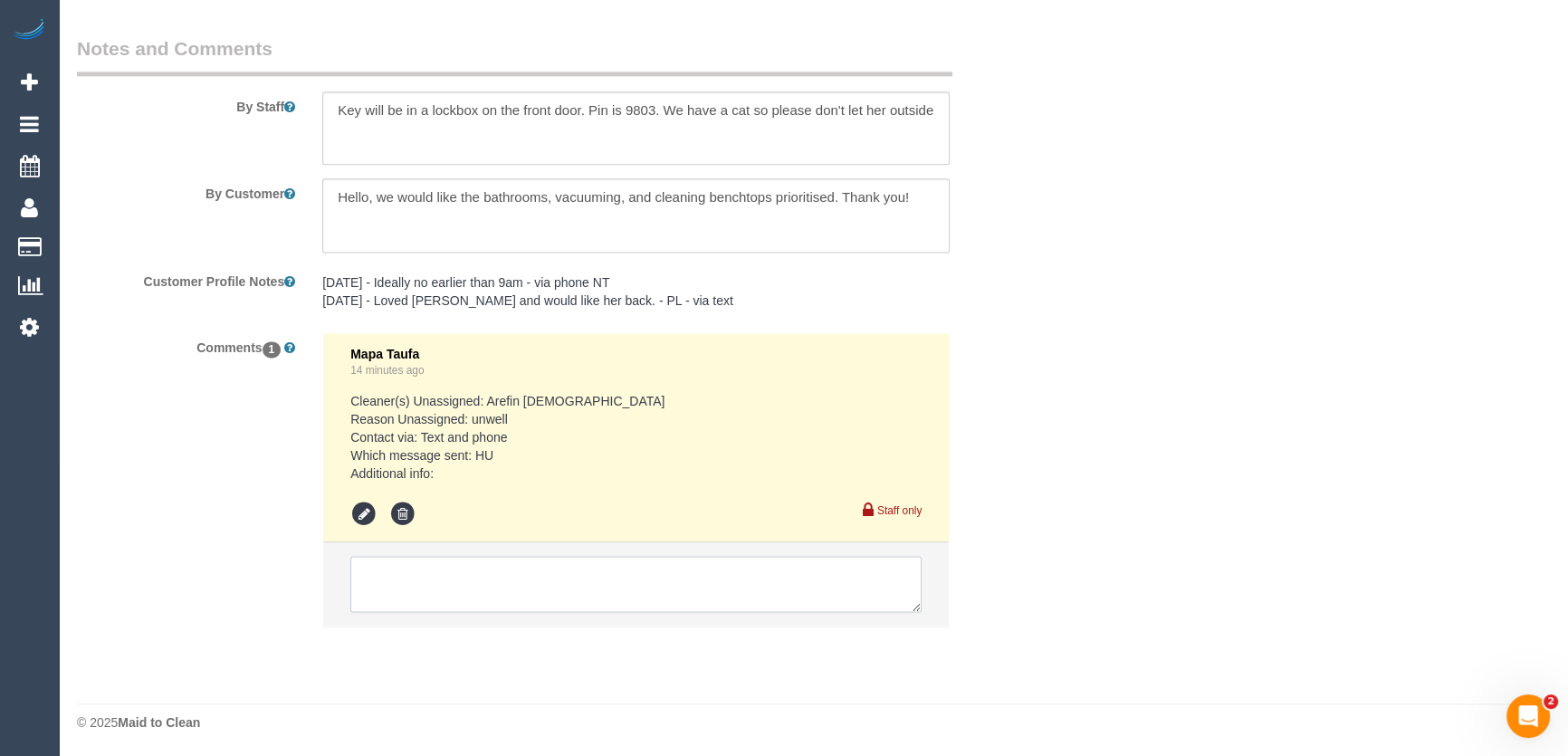
click at [427, 572] on textarea at bounding box center [636, 584] width 571 height 56
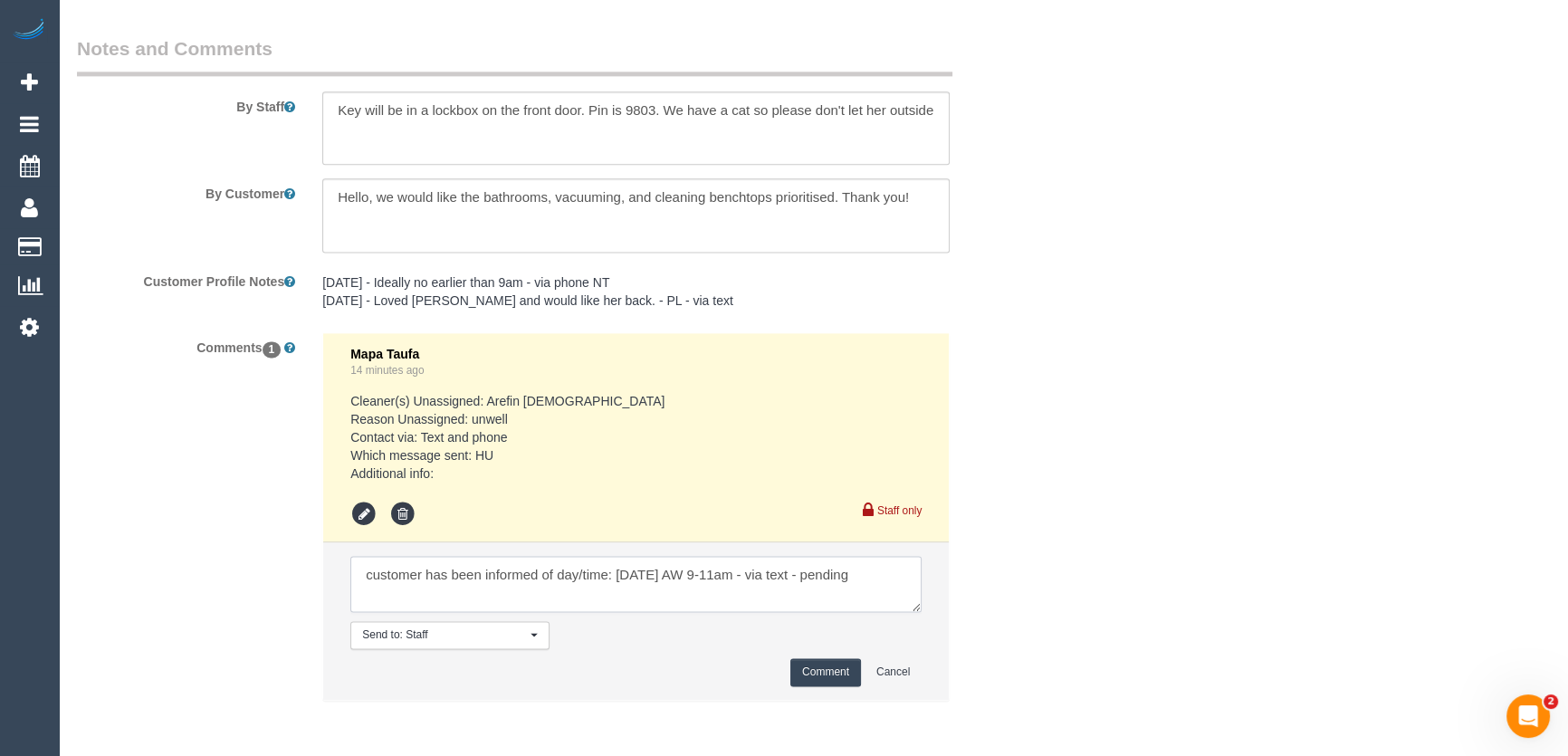
type textarea "customer has been informed of day/time: Friday 15/8 AW 9-11am - via text - pend…"
click at [820, 675] on button "Comment" at bounding box center [825, 672] width 71 height 28
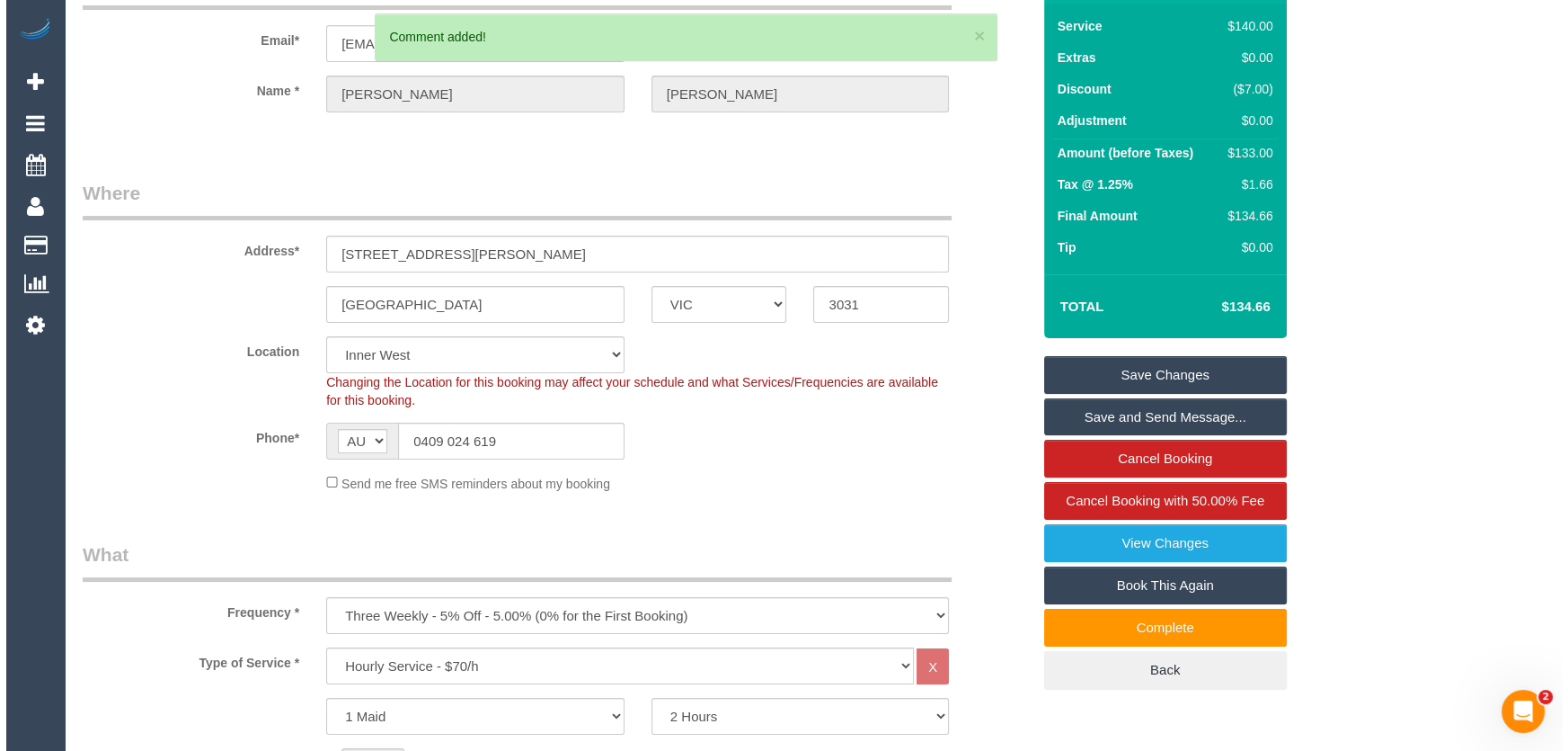
scroll to position [0, 0]
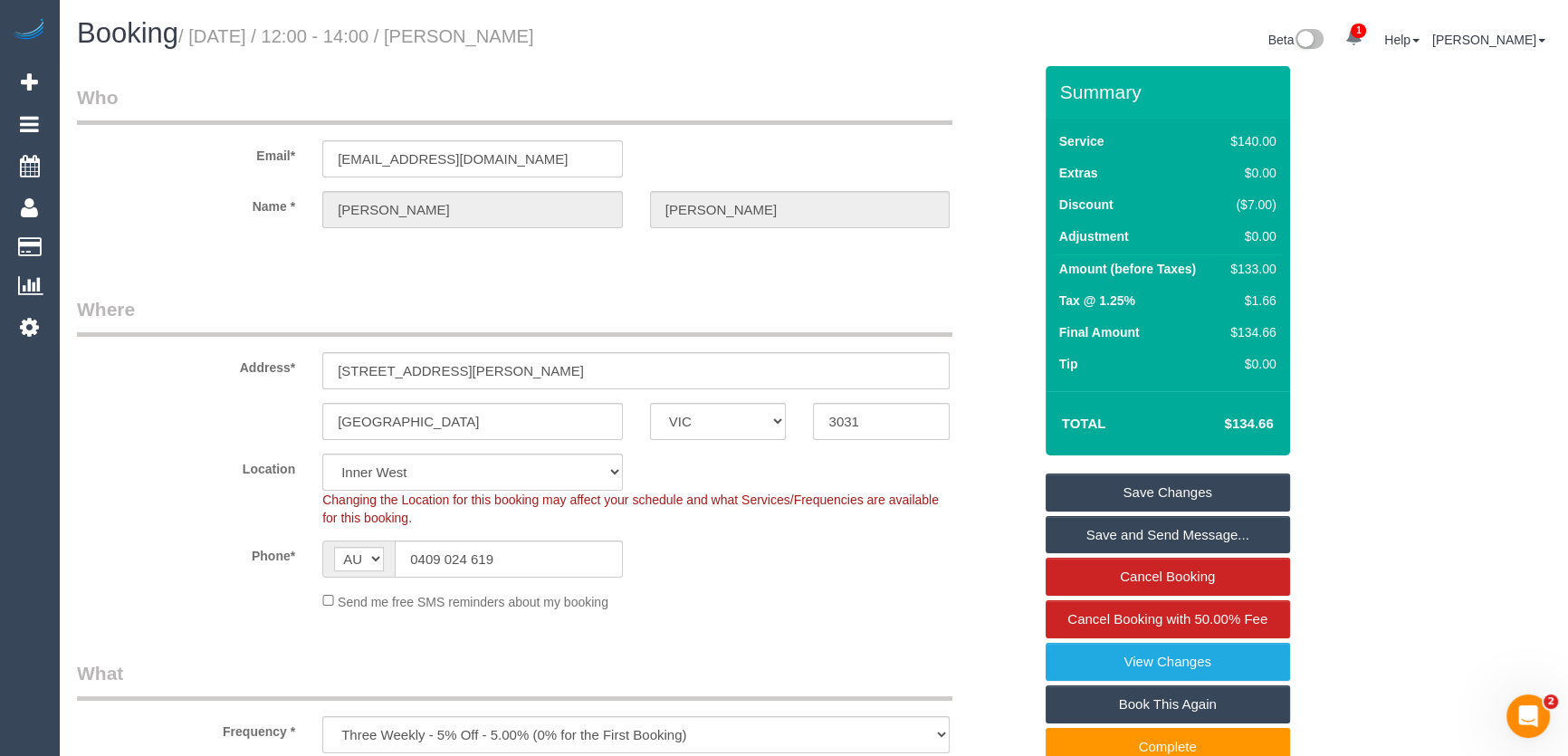
click at [489, 48] on h1 "Booking / August 14, 2025 / 12:00 - 14:00 / Jaryd Rankin" at bounding box center [439, 34] width 723 height 31
click at [489, 40] on small "/ August 14, 2025 / 12:00 - 14:00 / Jaryd Rankin" at bounding box center [356, 37] width 356 height 20
copy small "Jaryd Rankin"
click at [527, 164] on input "jarydsrankin@gmail.com" at bounding box center [472, 159] width 300 height 37
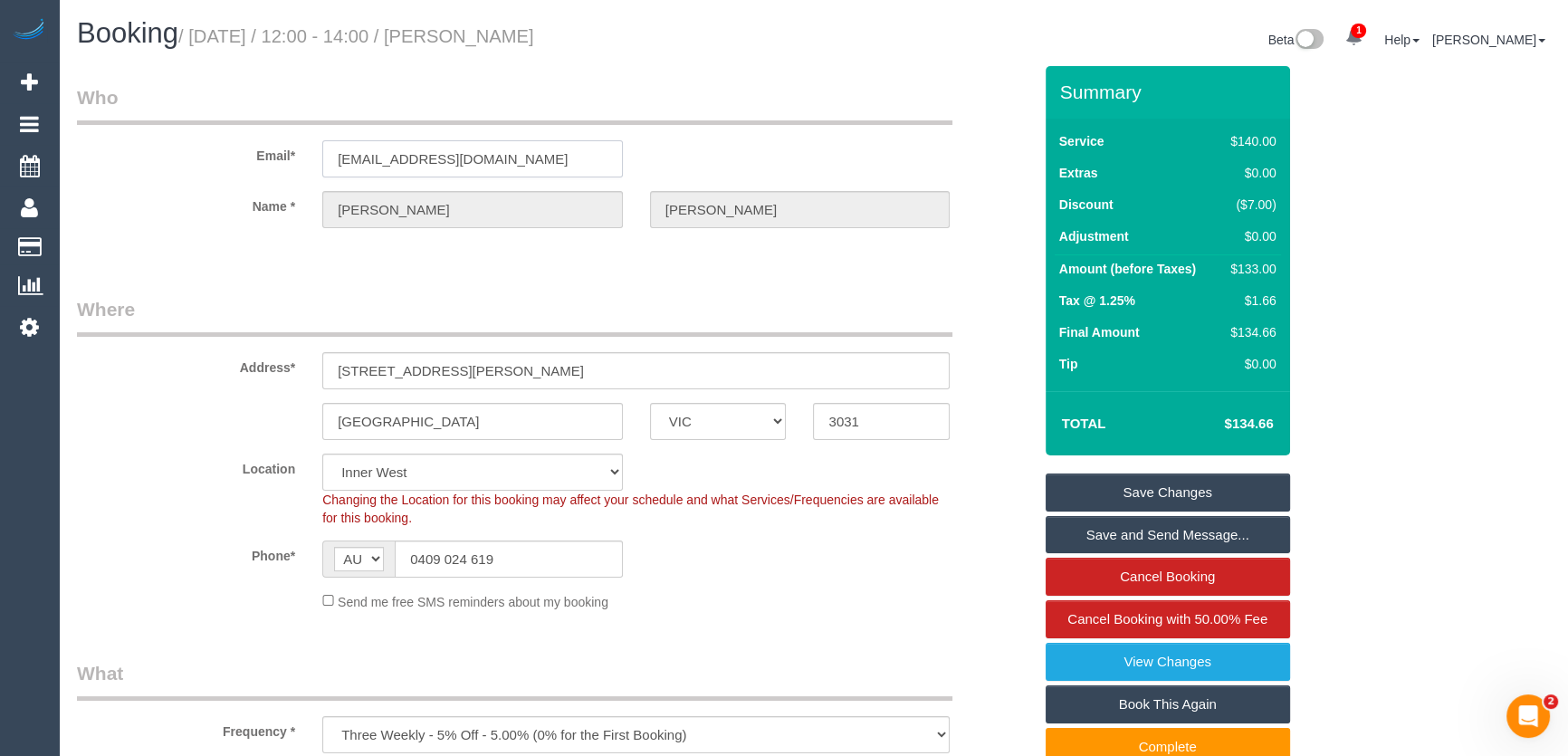
click at [527, 164] on input "jarydsrankin@gmail.com" at bounding box center [472, 159] width 300 height 37
click at [516, 556] on input "0409 024 619" at bounding box center [509, 559] width 229 height 37
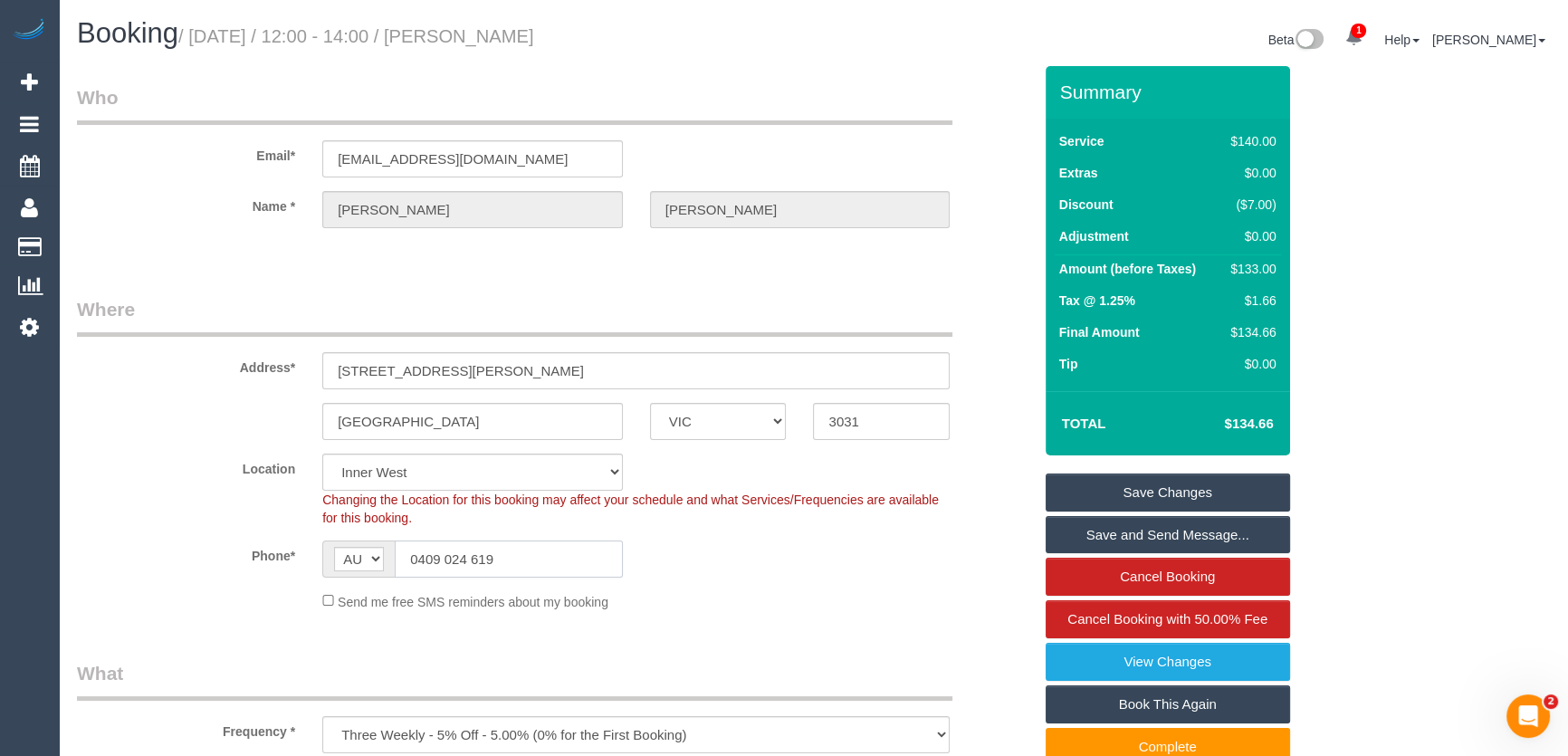
click at [515, 556] on input "0409 024 619" at bounding box center [509, 559] width 229 height 37
drag, startPoint x: 1135, startPoint y: 497, endPoint x: 1139, endPoint y: 489, distance: 8.9
click at [1135, 497] on link "Save Changes" at bounding box center [1168, 492] width 244 height 38
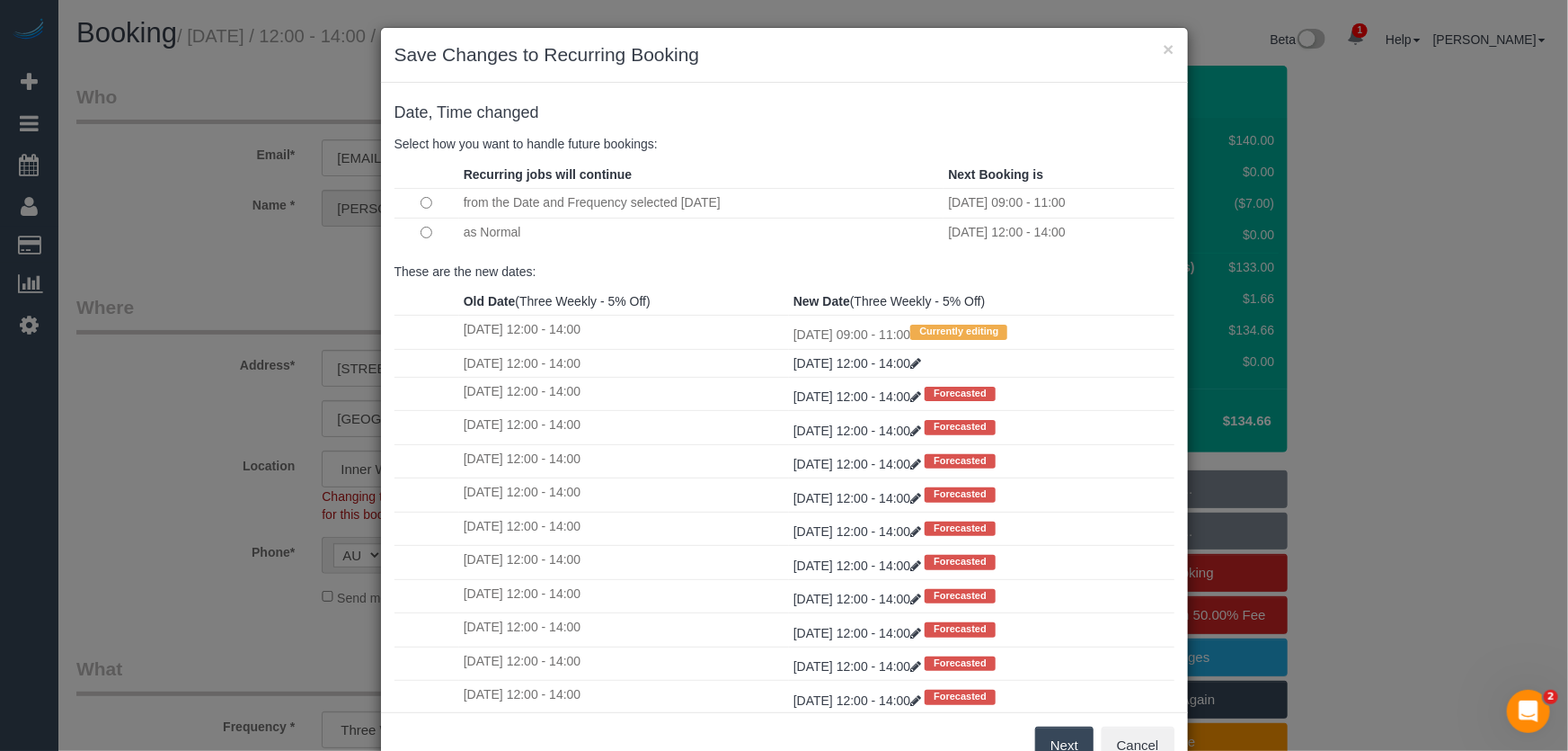
click at [1047, 743] on button "Next" at bounding box center [1064, 745] width 58 height 37
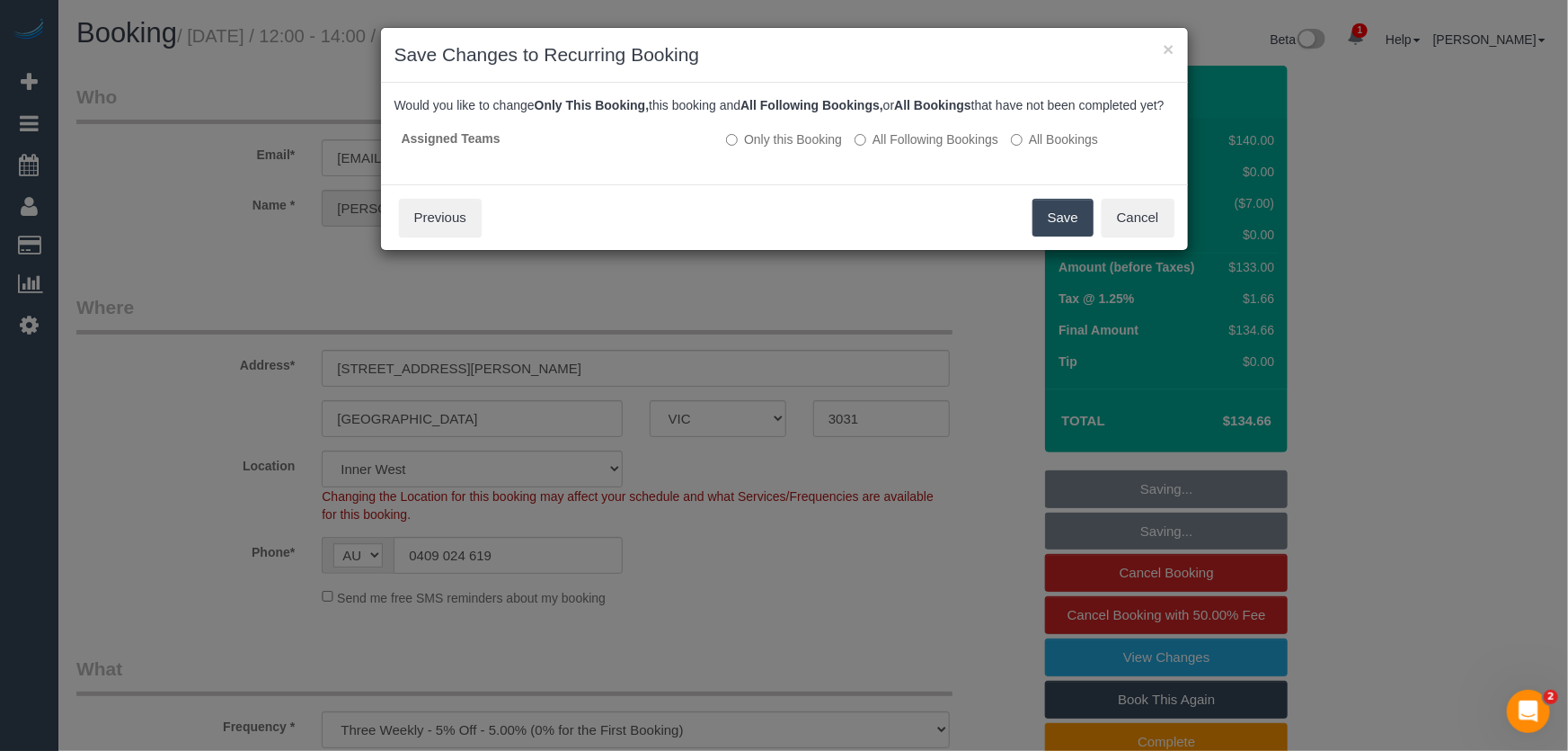
click at [1041, 236] on button "Save" at bounding box center [1062, 217] width 61 height 37
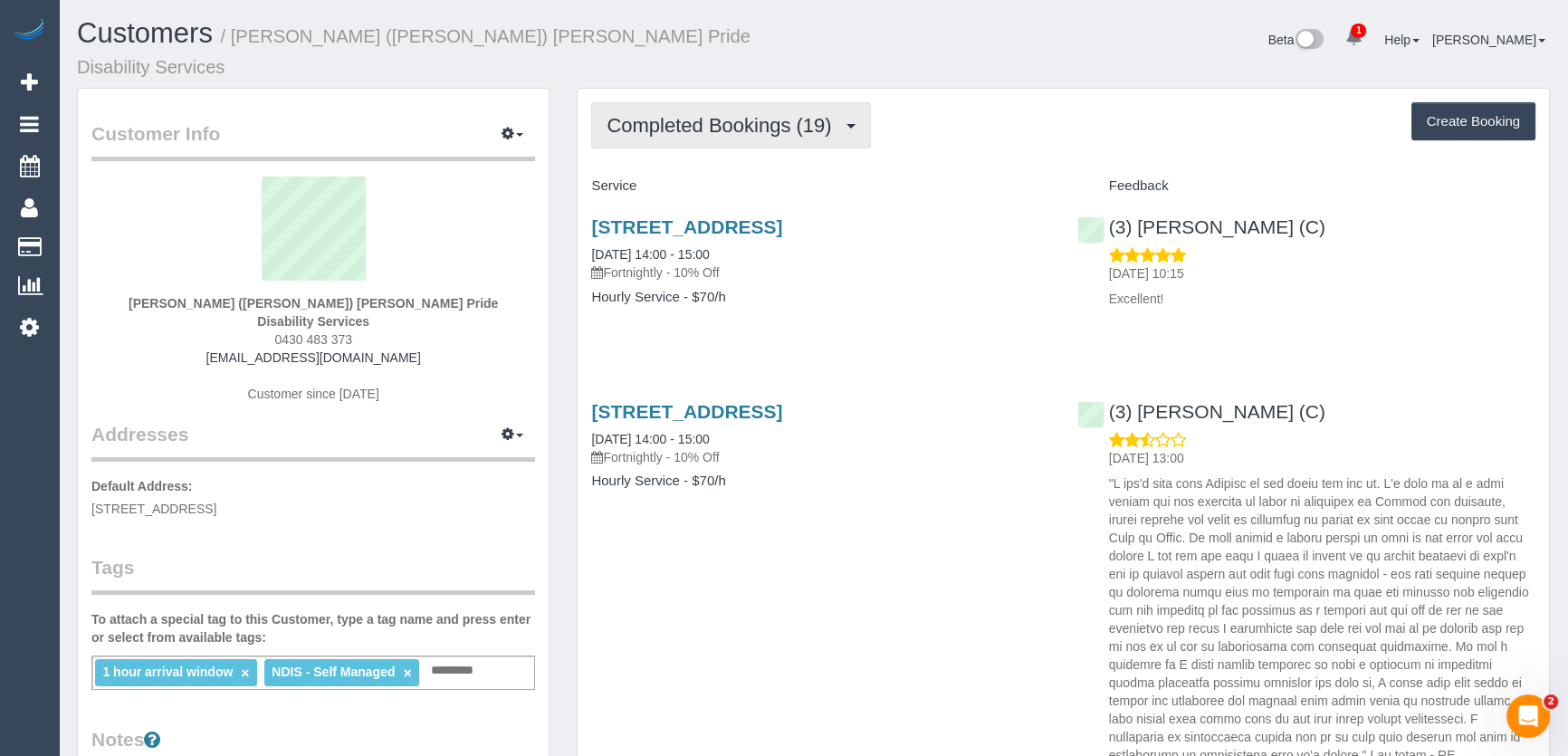
click at [743, 102] on button "Completed Bookings (19)" at bounding box center [731, 125] width 279 height 46
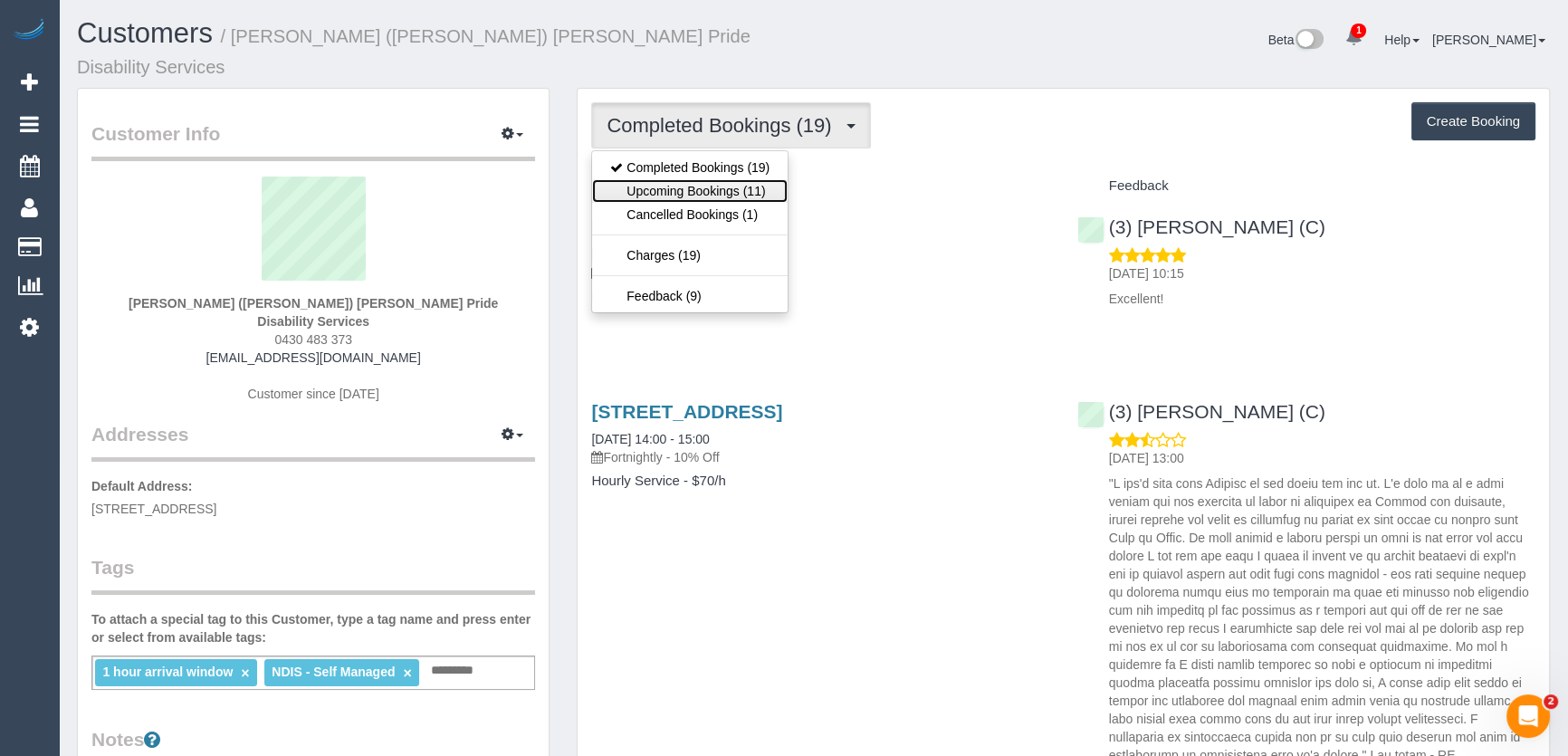
click at [722, 179] on link "Upcoming Bookings (11)" at bounding box center [689, 191] width 196 height 24
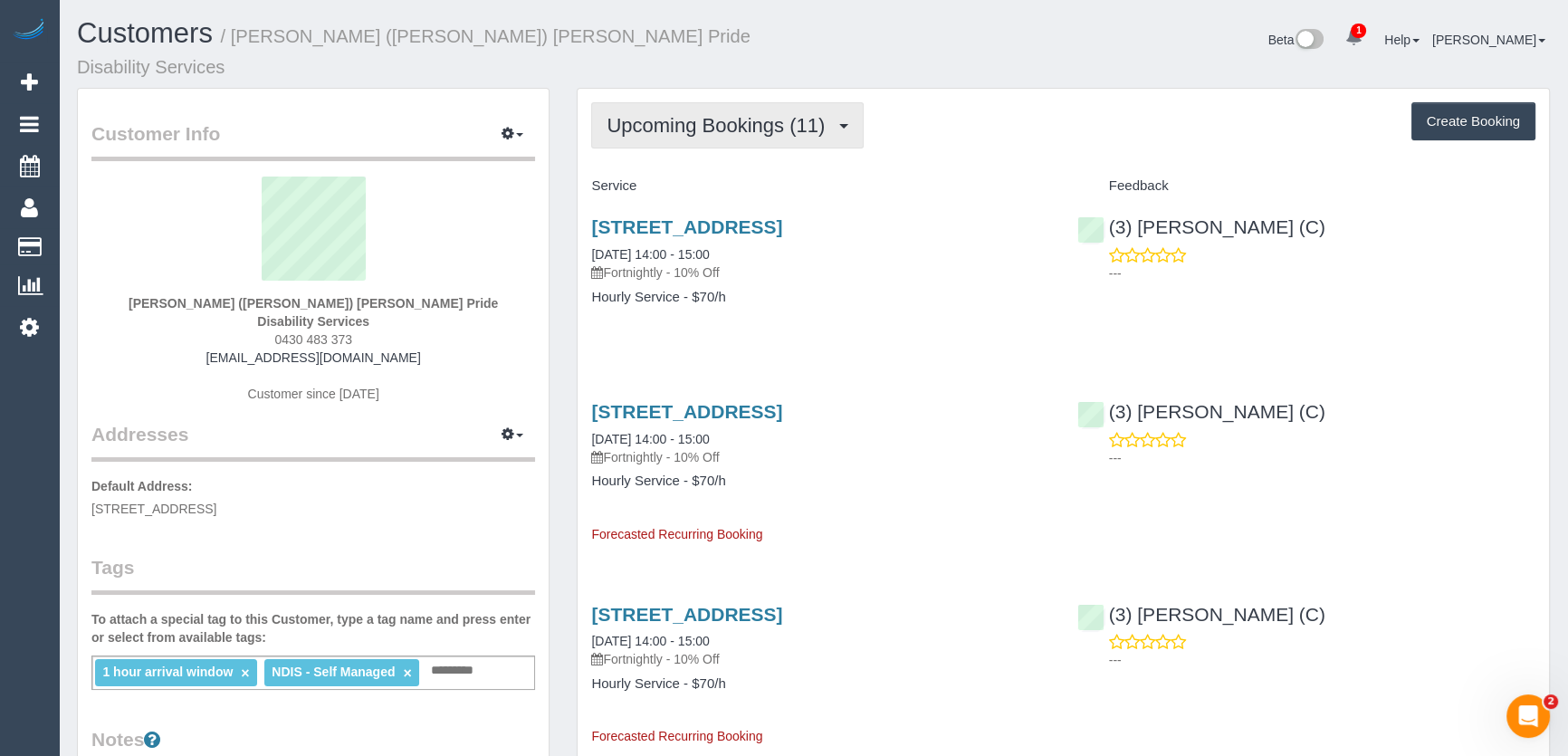
click at [716, 115] on button "Upcoming Bookings (11)" at bounding box center [727, 125] width 273 height 46
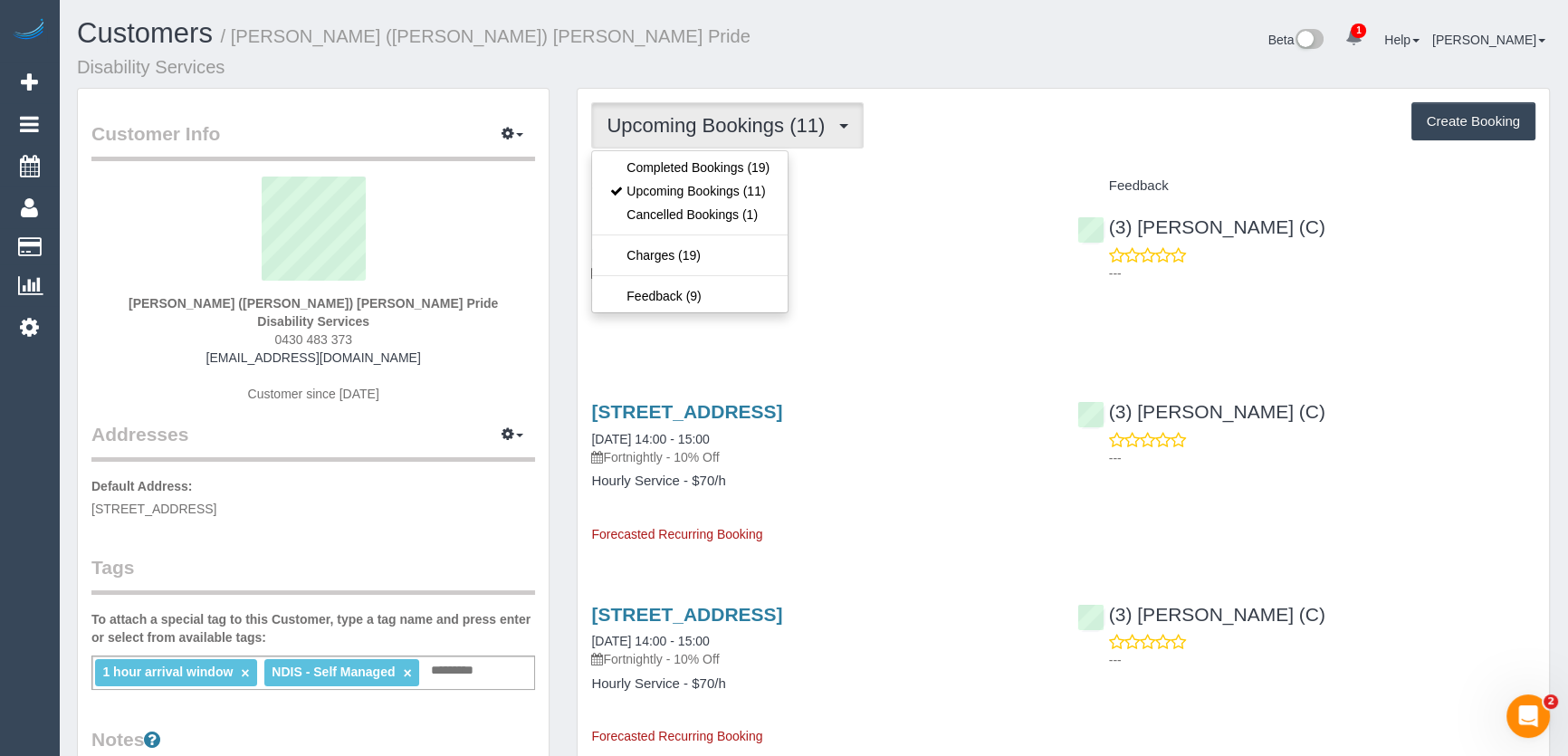
click at [811, 312] on div "1/ 24 Centennial Avenue, Brunswick West, VIC 3055 15/08/2025 14:00 - 15:00 Fort…" at bounding box center [820, 271] width 486 height 139
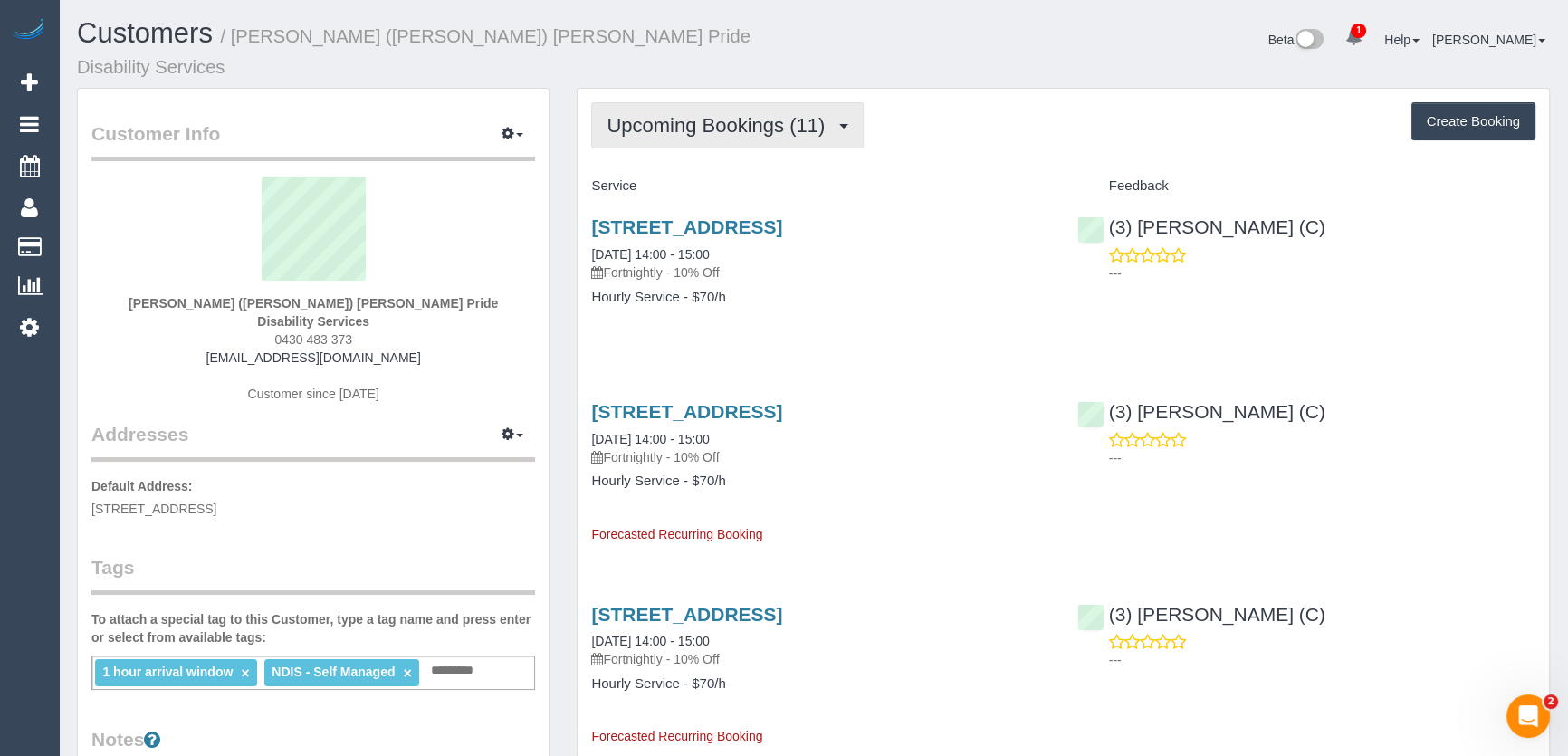
click at [761, 114] on span "Upcoming Bookings (11)" at bounding box center [721, 125] width 228 height 23
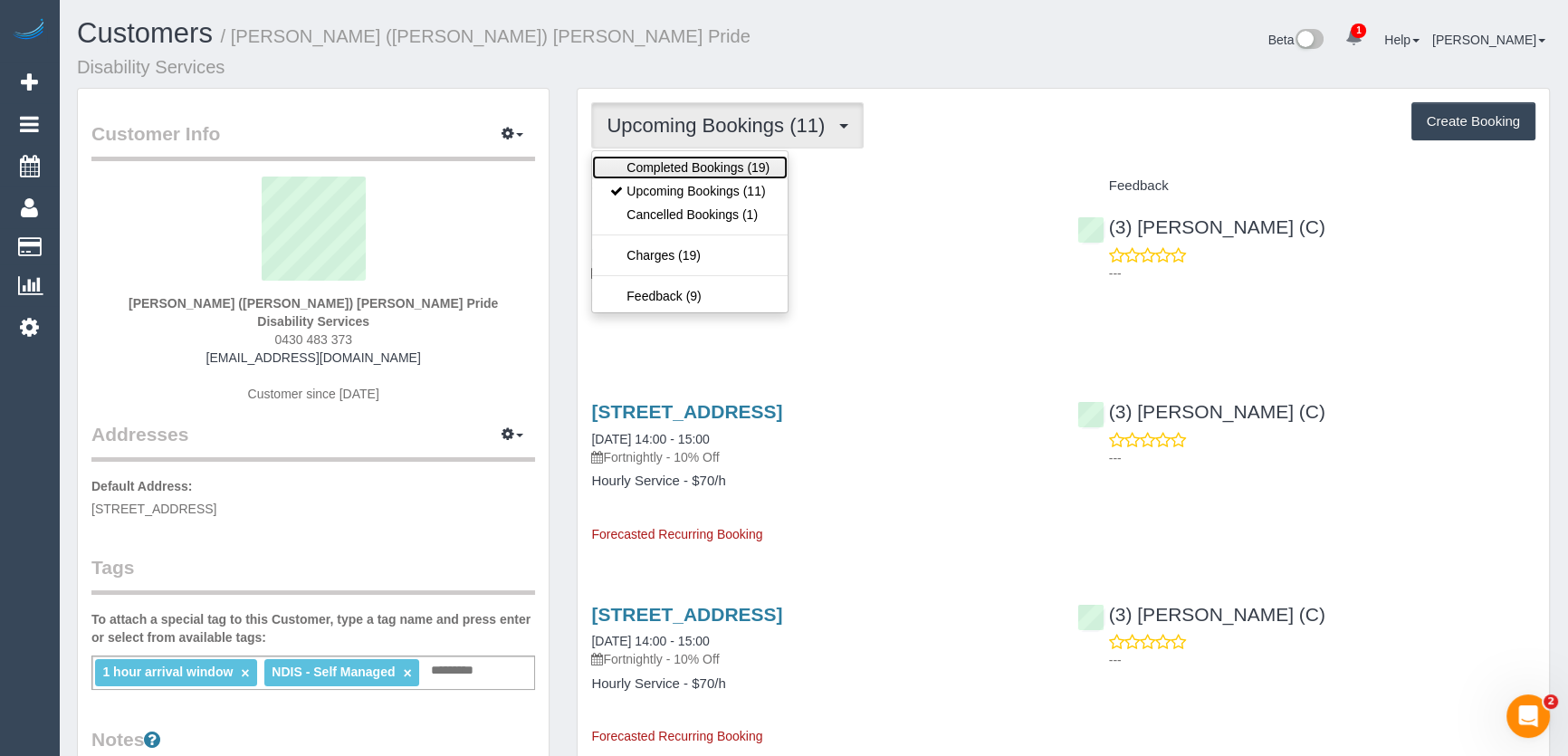
click at [743, 156] on link "Completed Bookings (19)" at bounding box center [689, 168] width 196 height 24
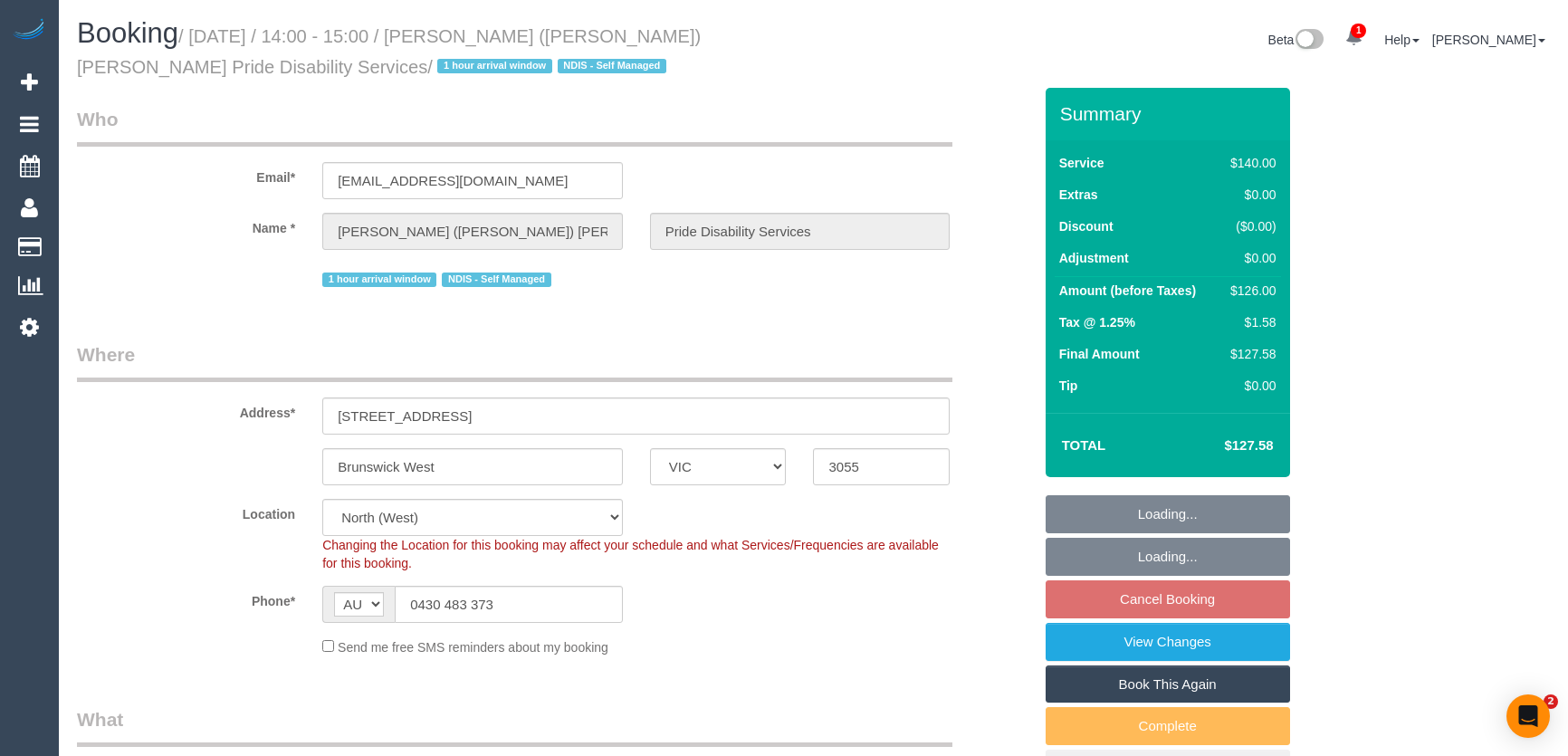
select select "VIC"
select select "number:28"
select select "number:14"
select select "number:19"
select select "number:36"
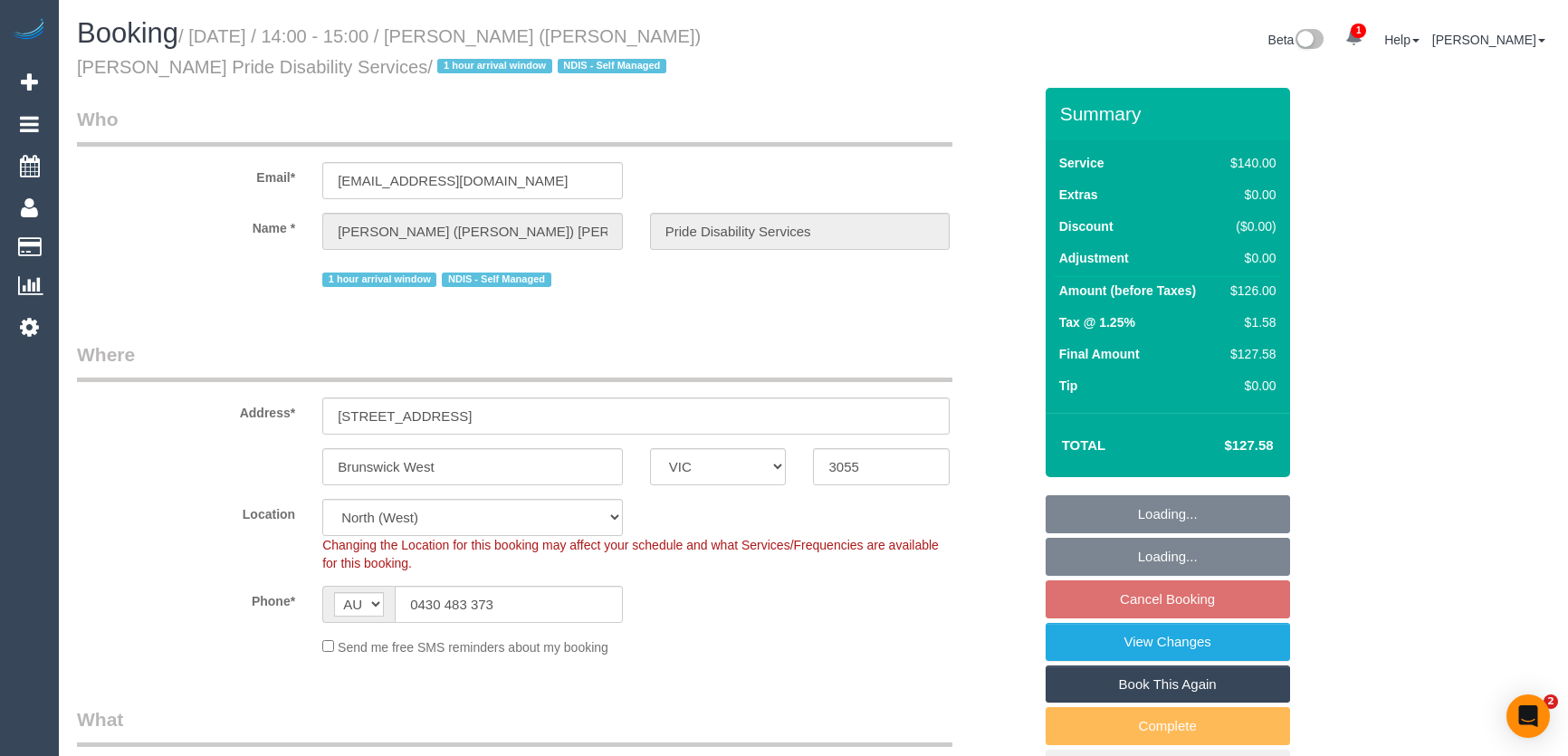
select select "number:34"
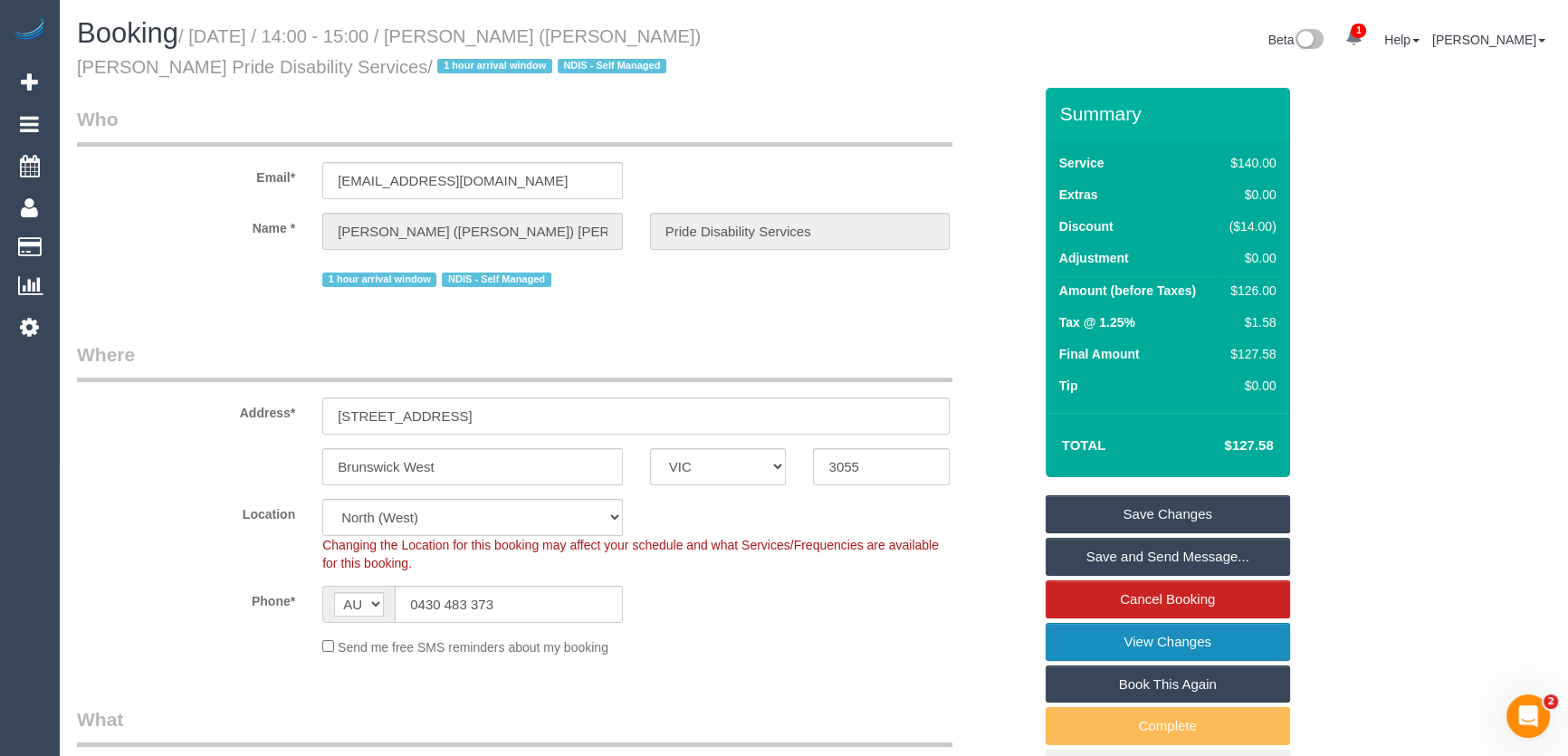
click at [1095, 647] on link "View Changes" at bounding box center [1168, 641] width 244 height 38
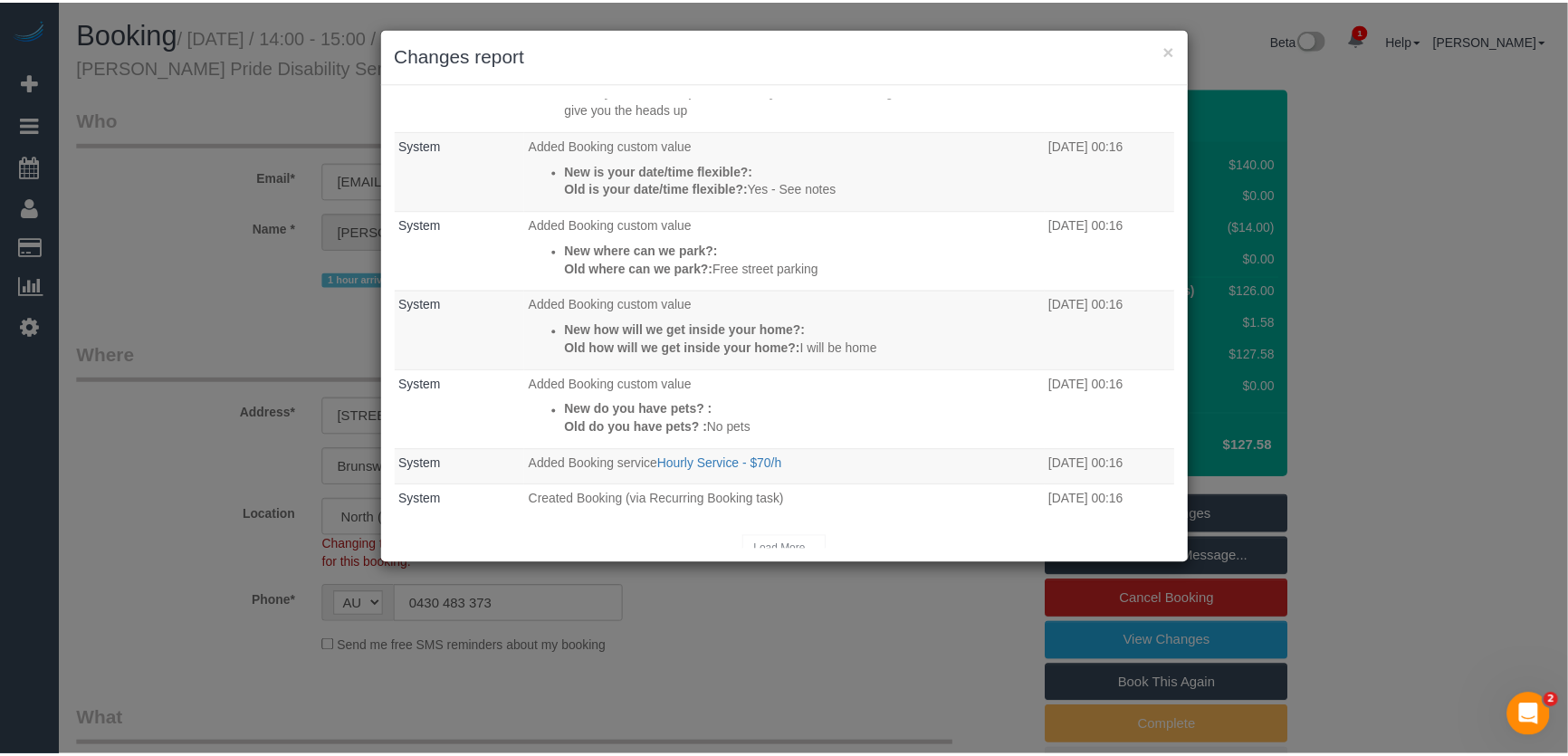
scroll to position [284, 0]
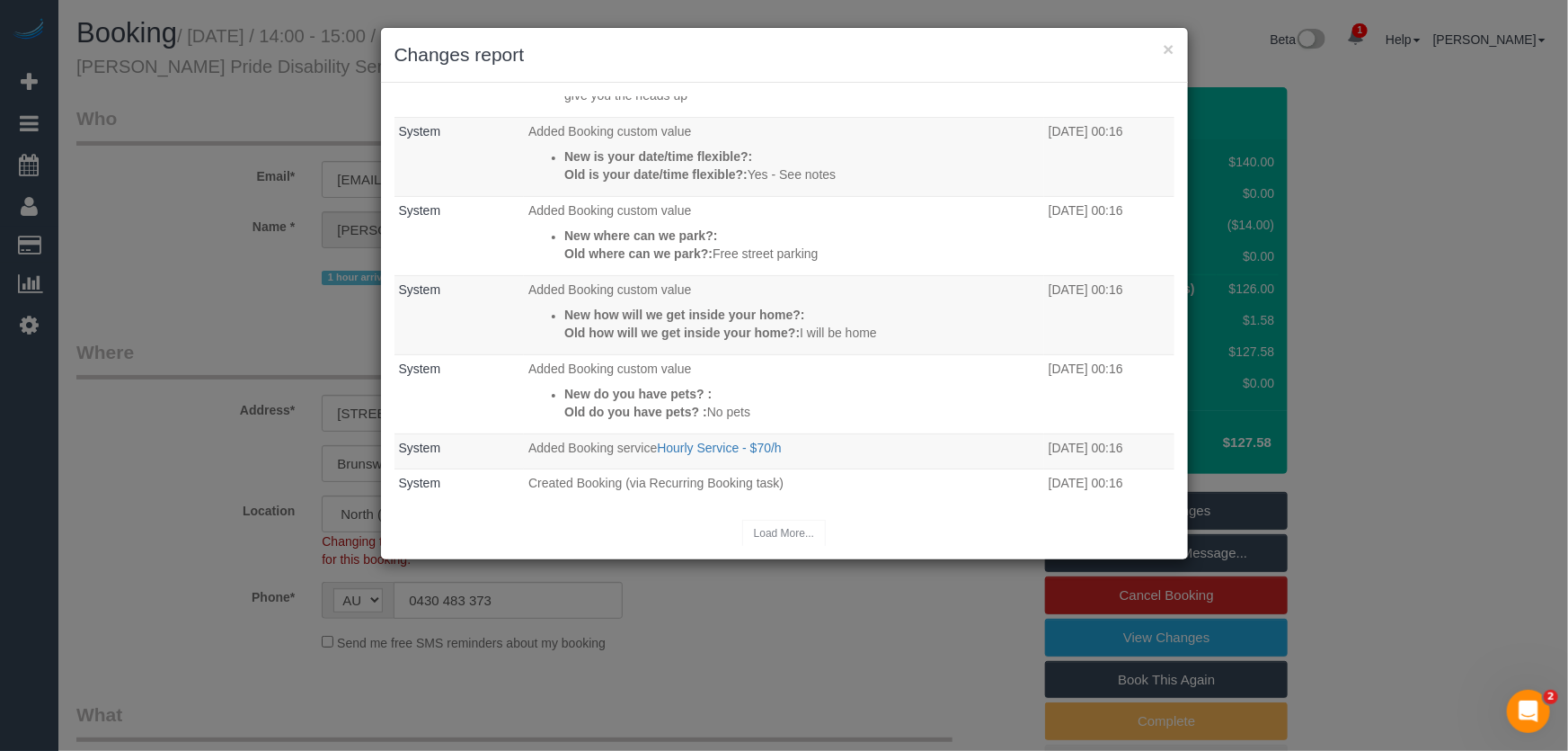
click at [801, 620] on div "× Changes report Who What When System The Booking 1 Day Reminder email was sent…" at bounding box center [784, 376] width 1568 height 751
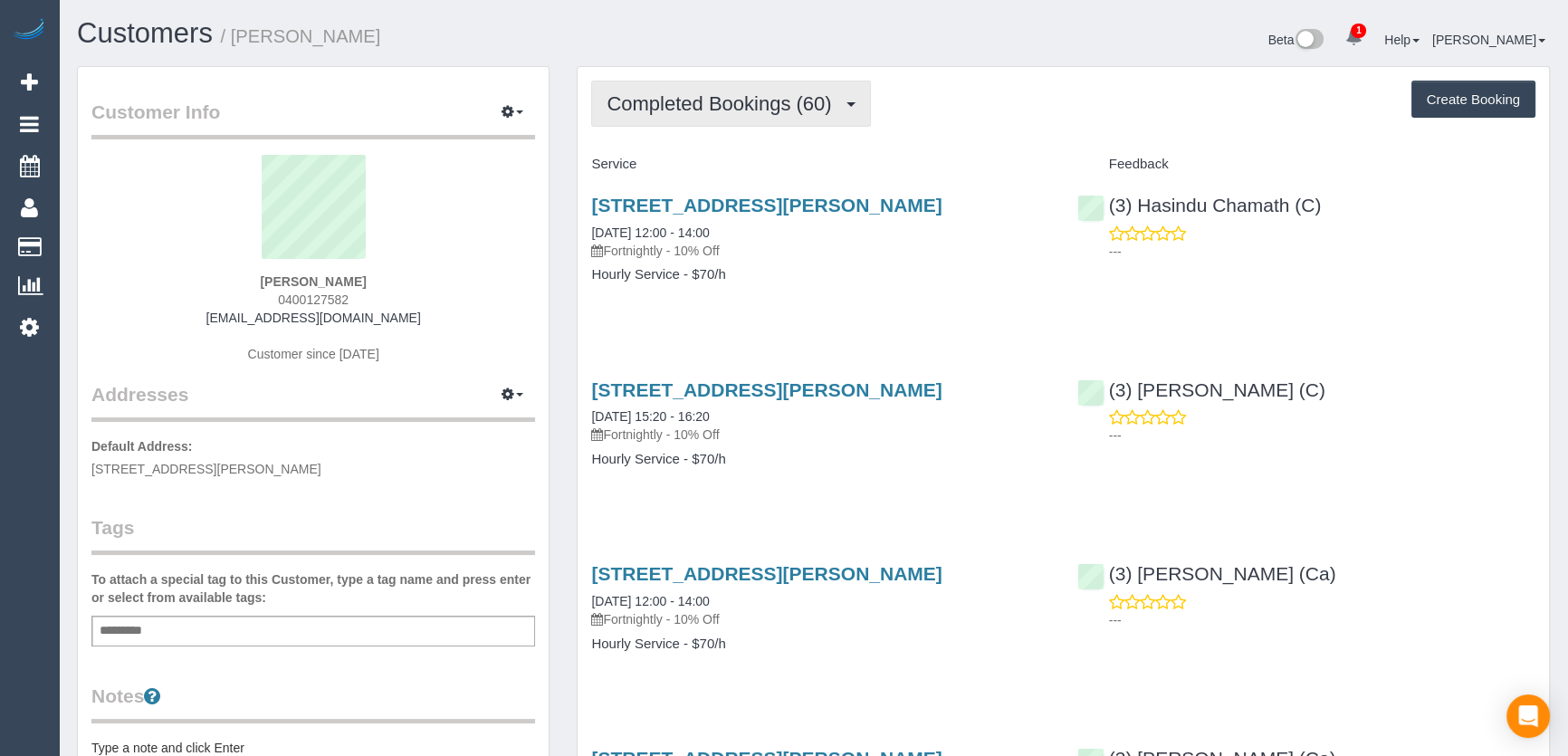
click at [754, 111] on span "Completed Bookings (60)" at bounding box center [723, 104] width 233 height 23
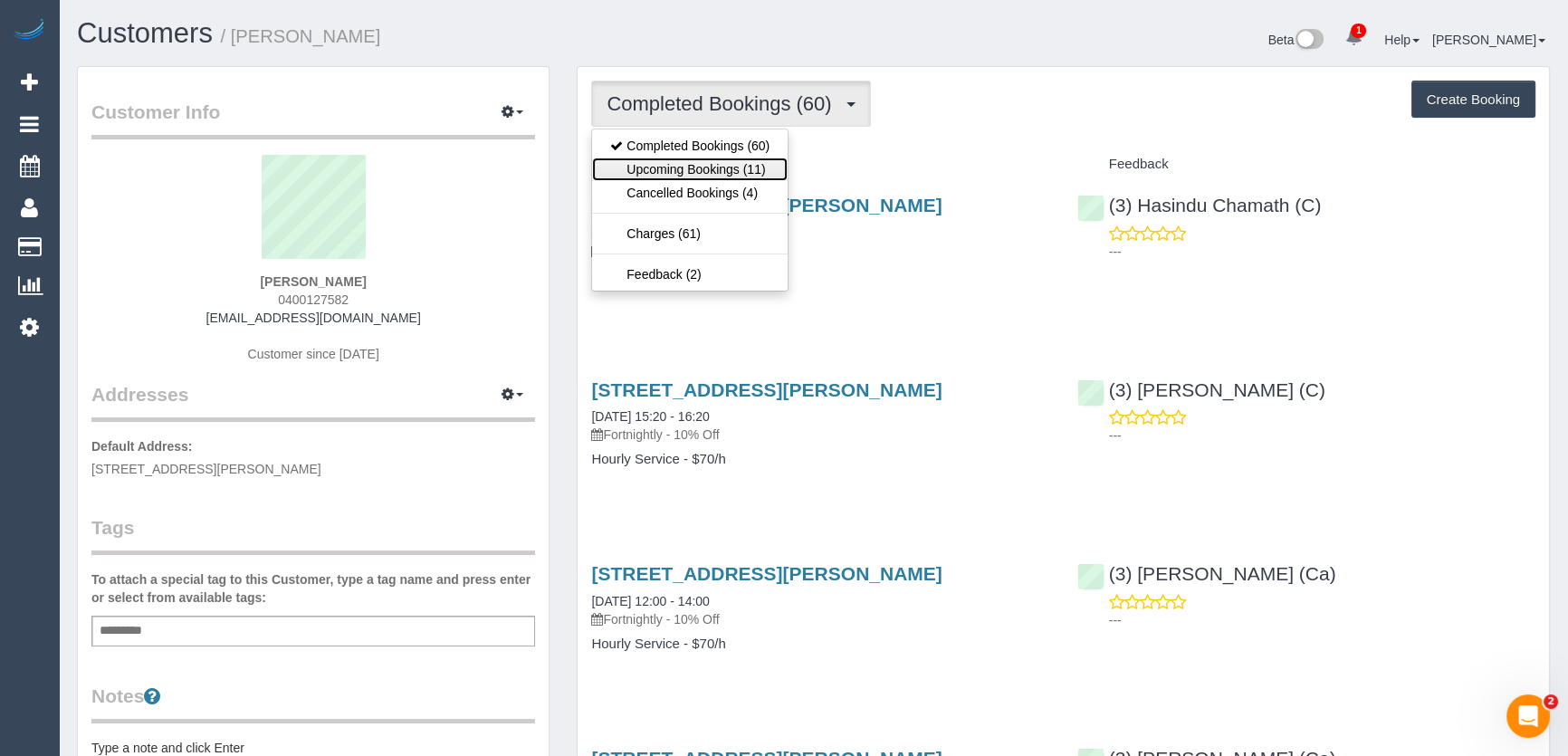
click at [741, 164] on link "Upcoming Bookings (11)" at bounding box center [689, 170] width 196 height 24
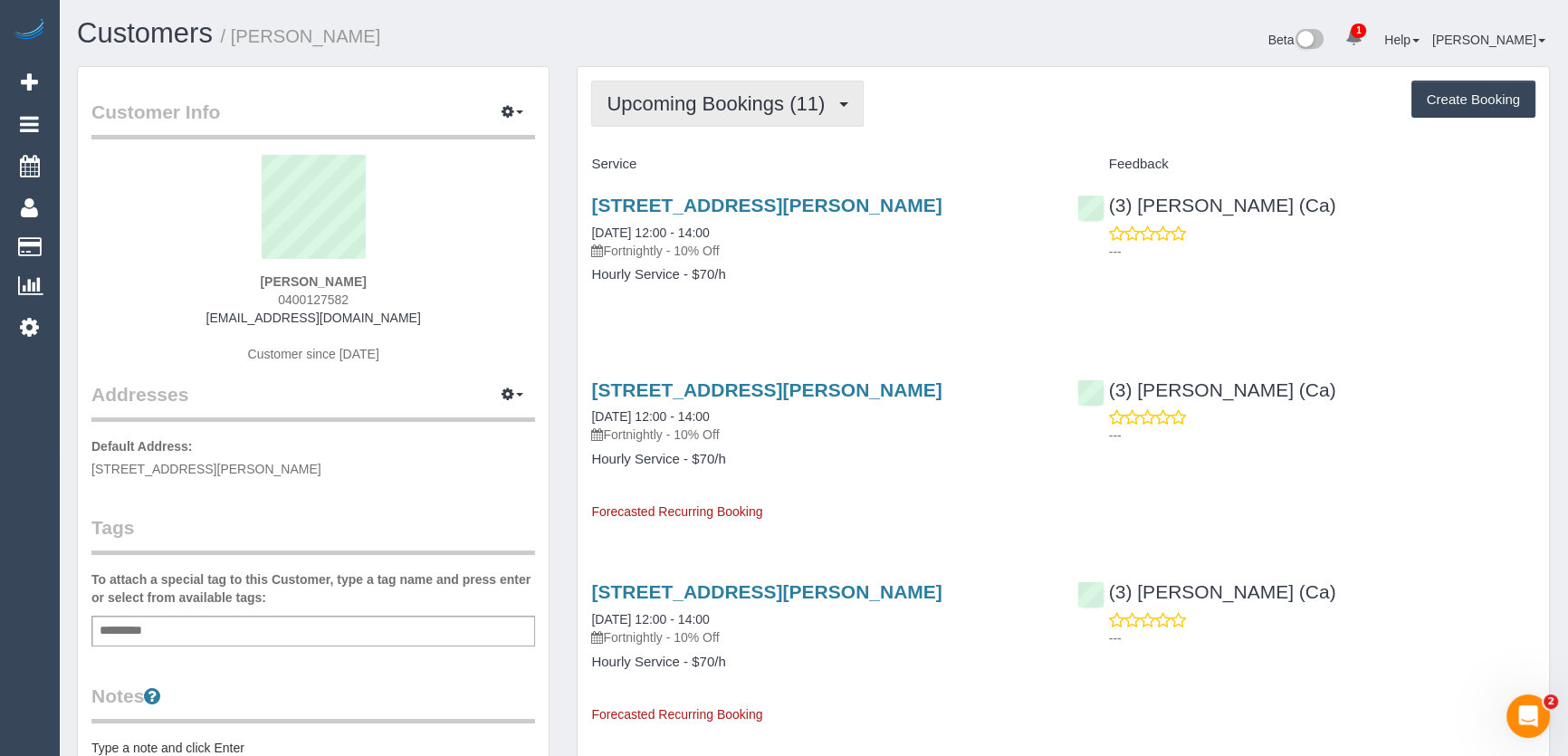
click at [741, 101] on span "Upcoming Bookings (11)" at bounding box center [721, 104] width 228 height 23
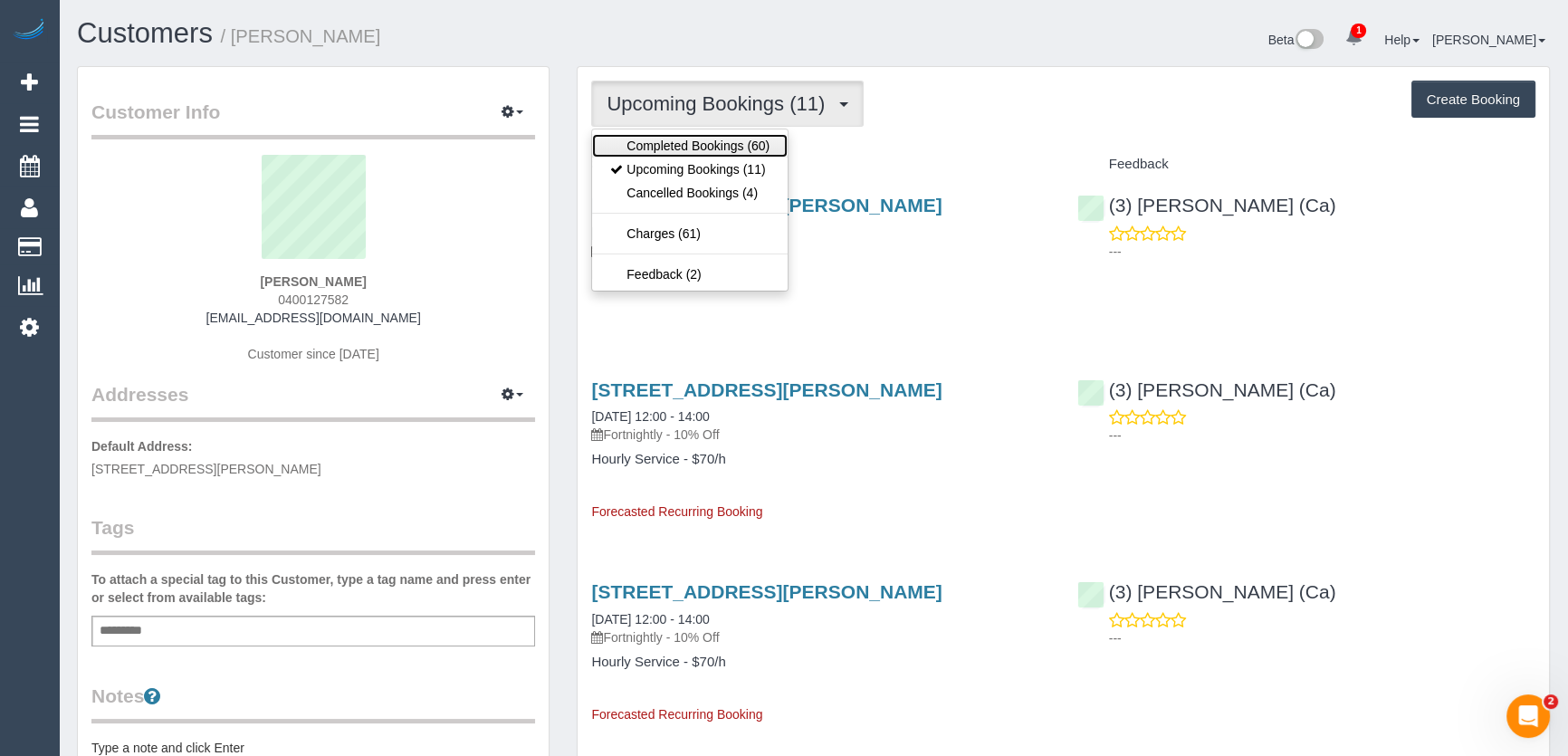
click at [696, 150] on link "Completed Bookings (60)" at bounding box center [689, 146] width 196 height 24
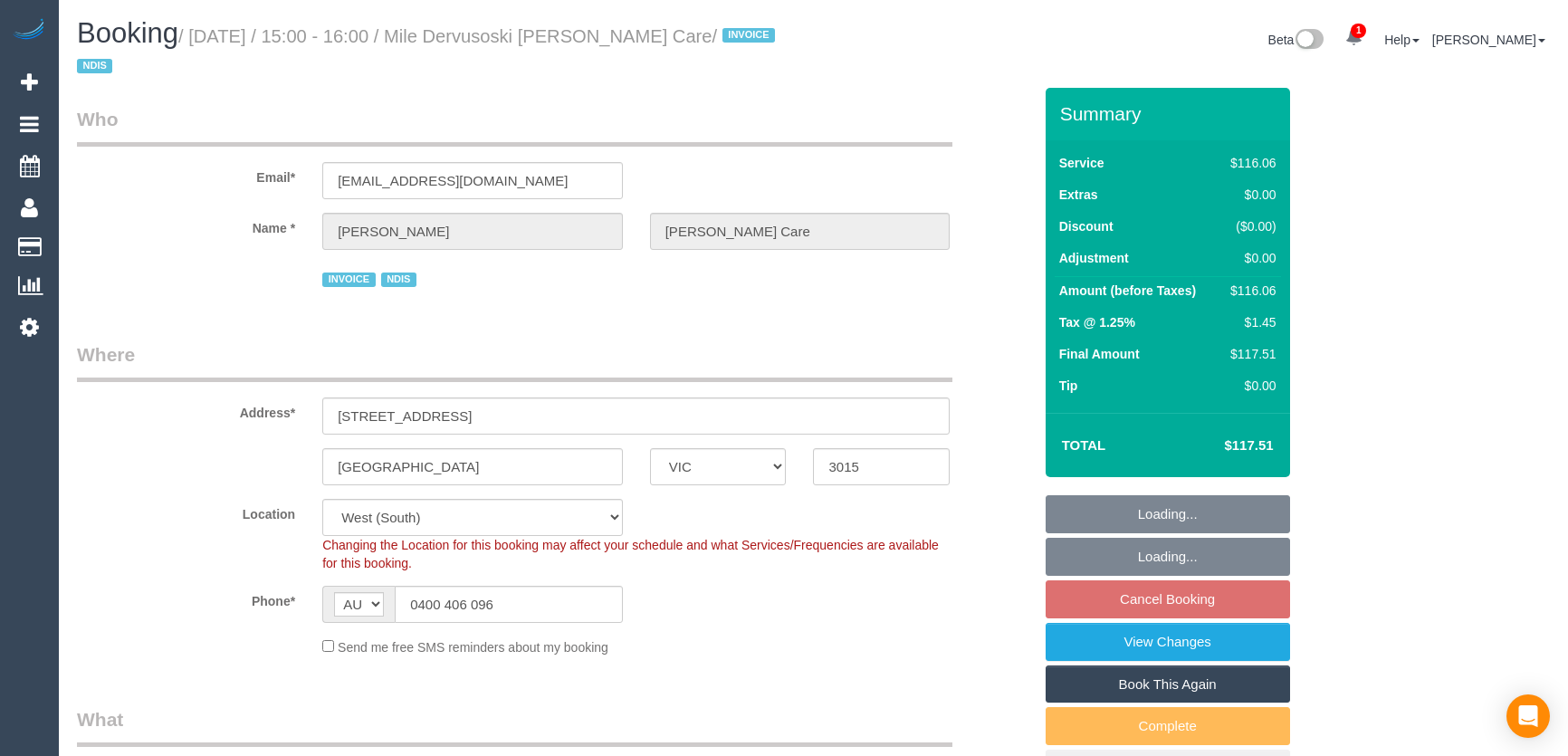
select select "VIC"
select select "number:28"
select select "number:14"
select select "number:19"
select select "number:36"
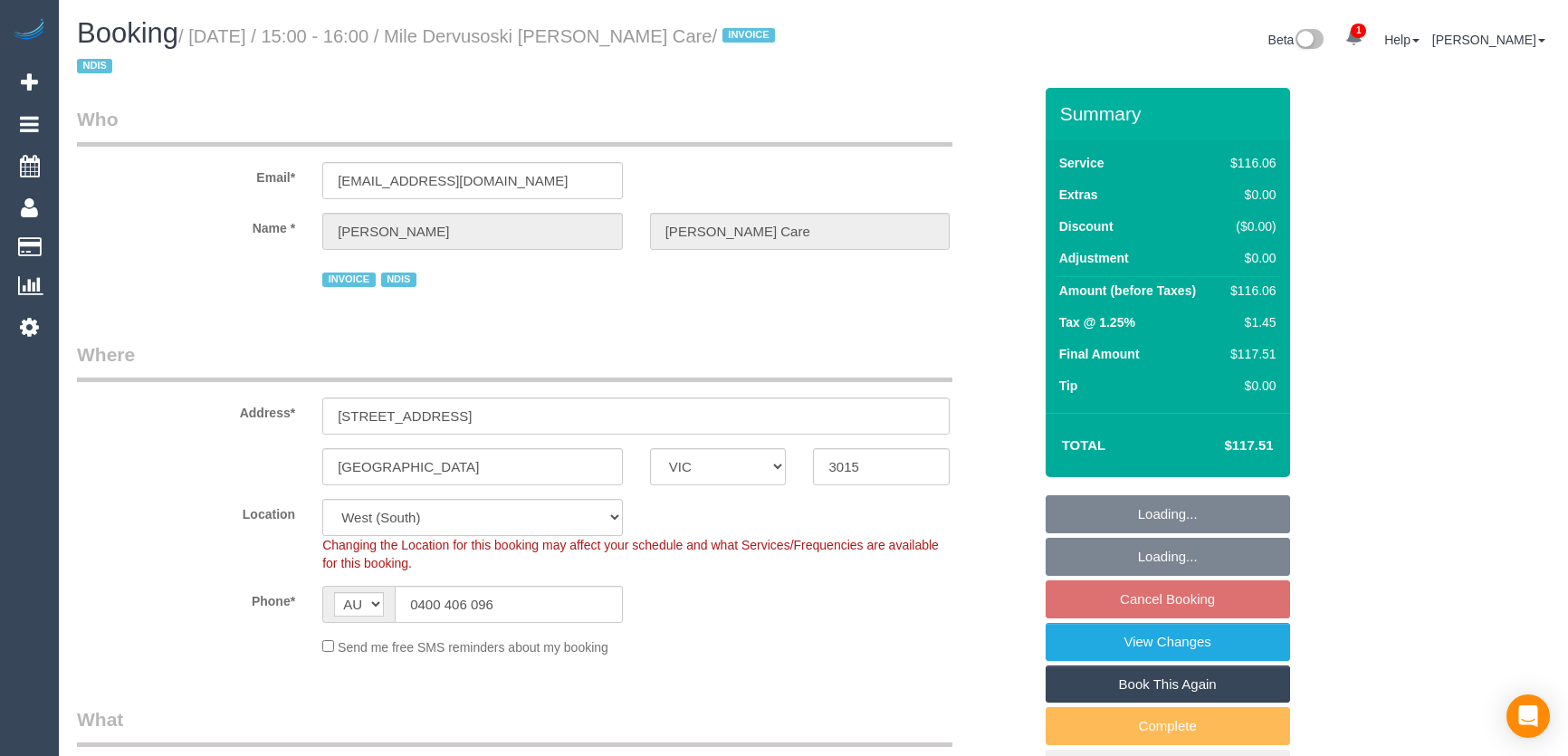
select select "number:35"
select select "object:1261"
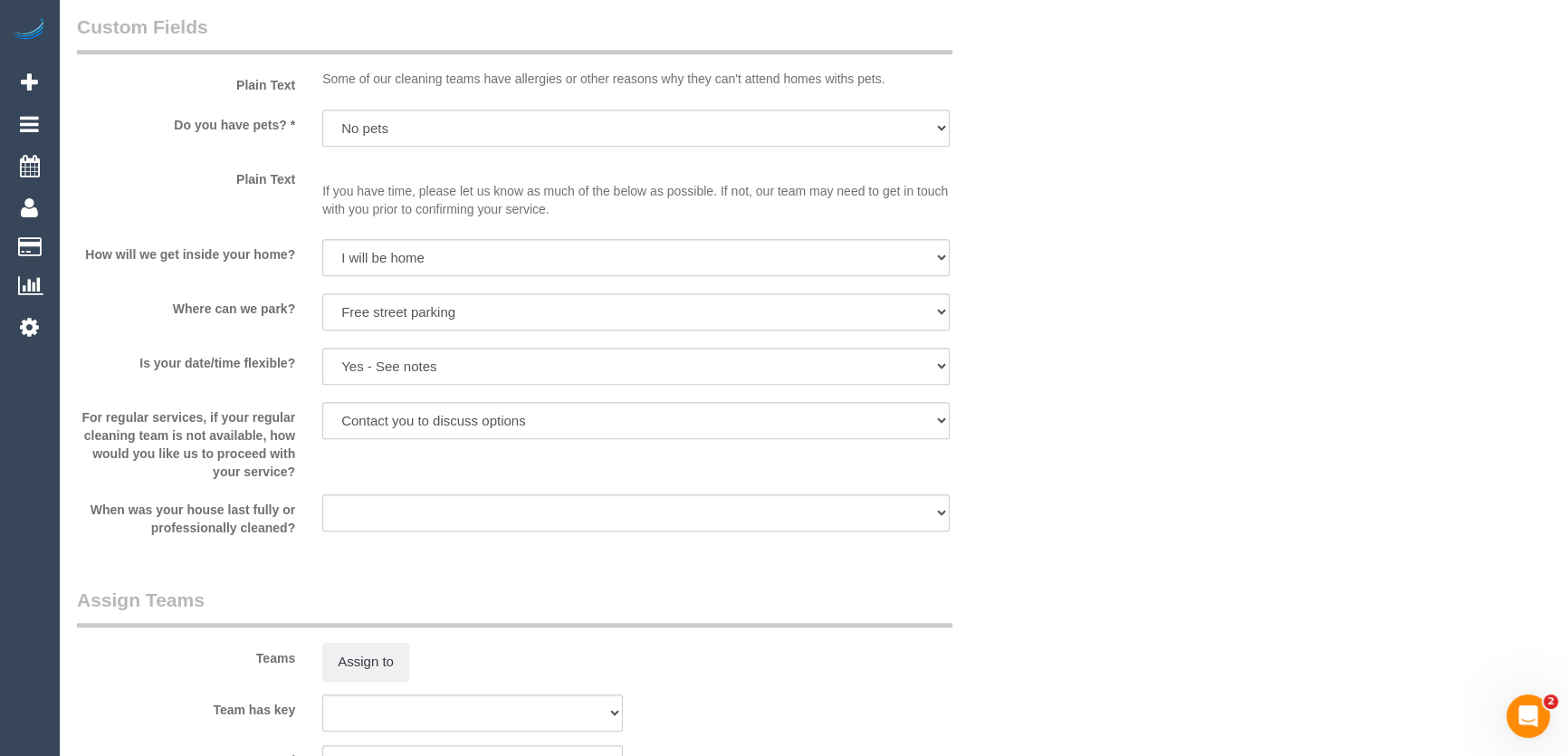
scroll to position [1728, 0]
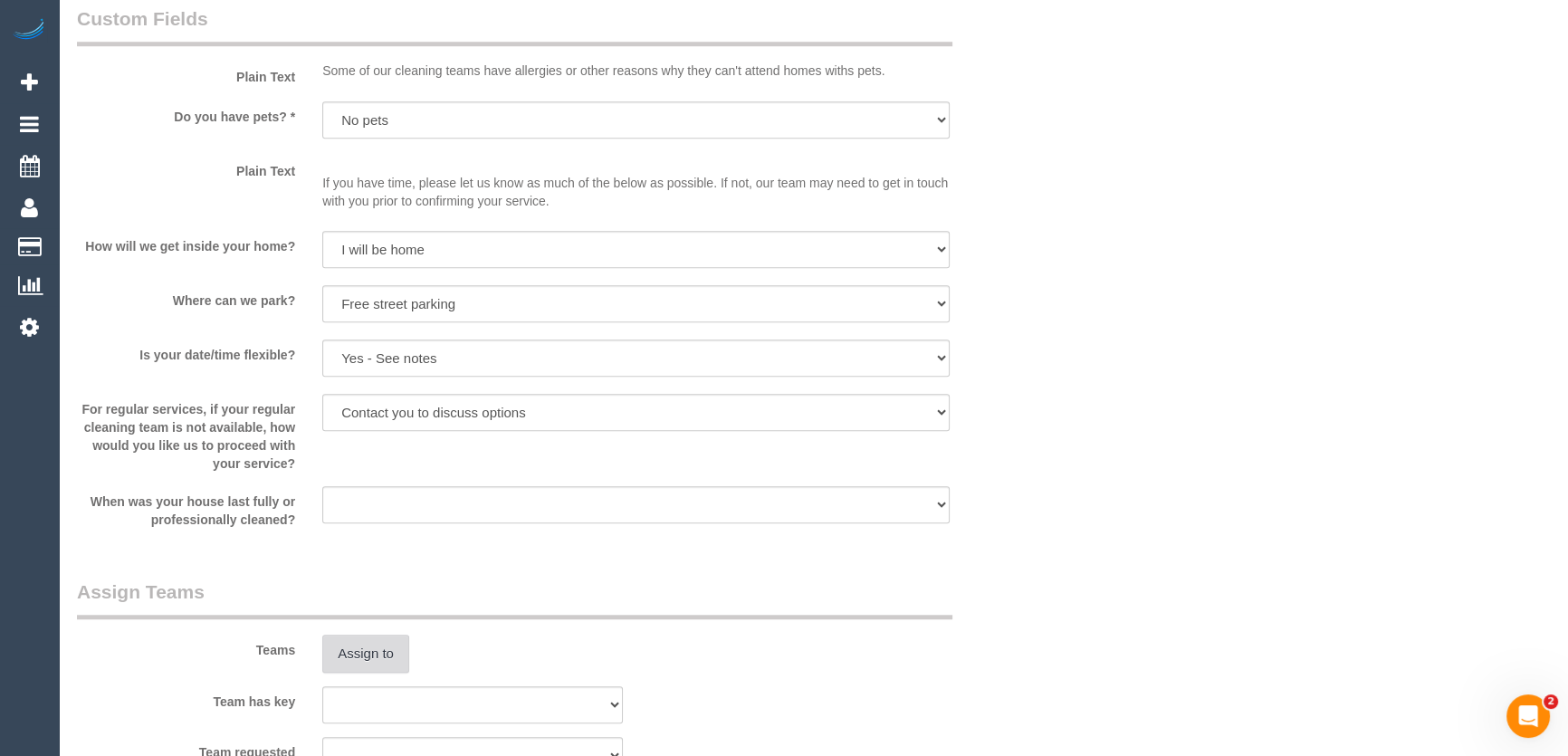
click at [375, 651] on button "Assign to" at bounding box center [365, 652] width 87 height 38
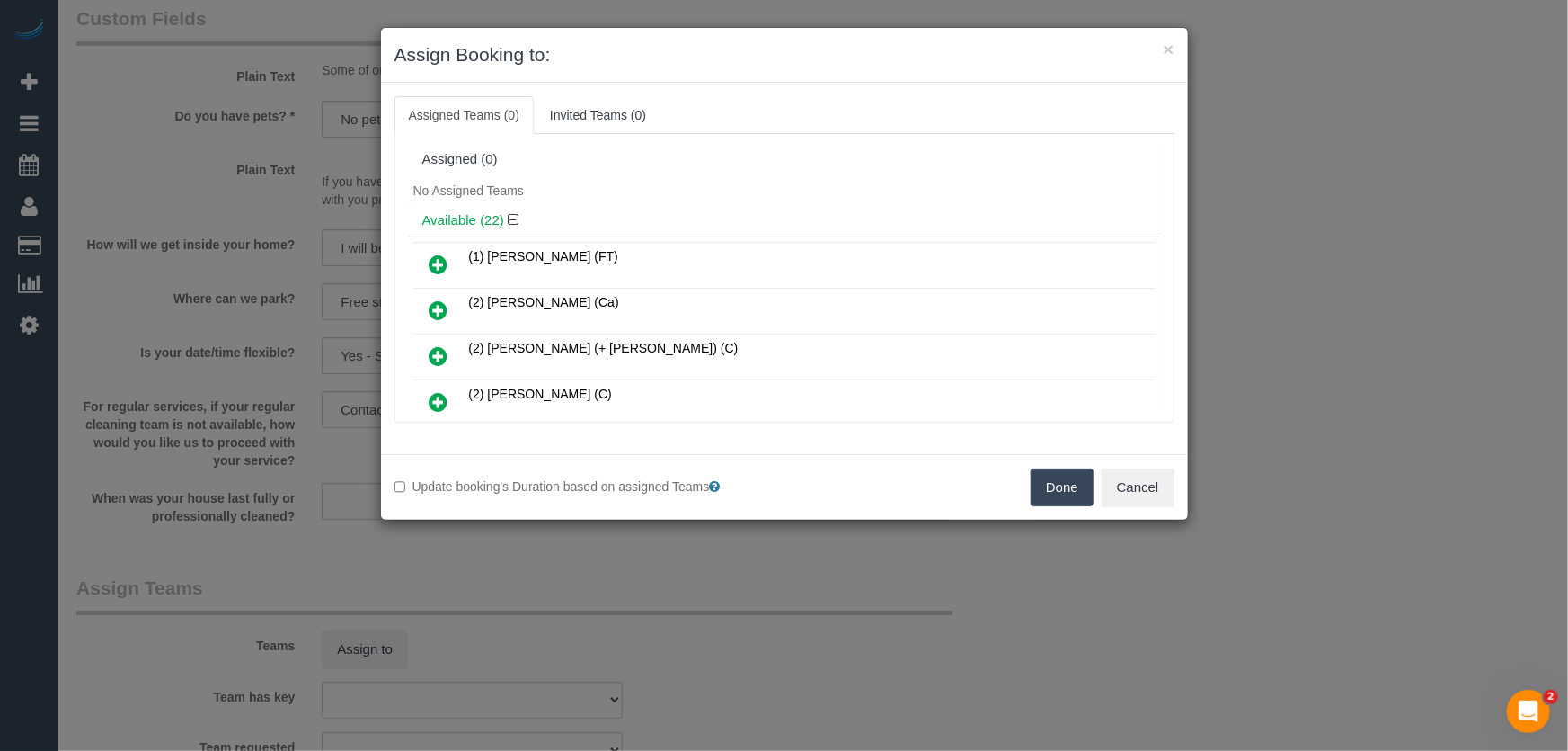
click at [442, 264] on icon at bounding box center [438, 264] width 19 height 22
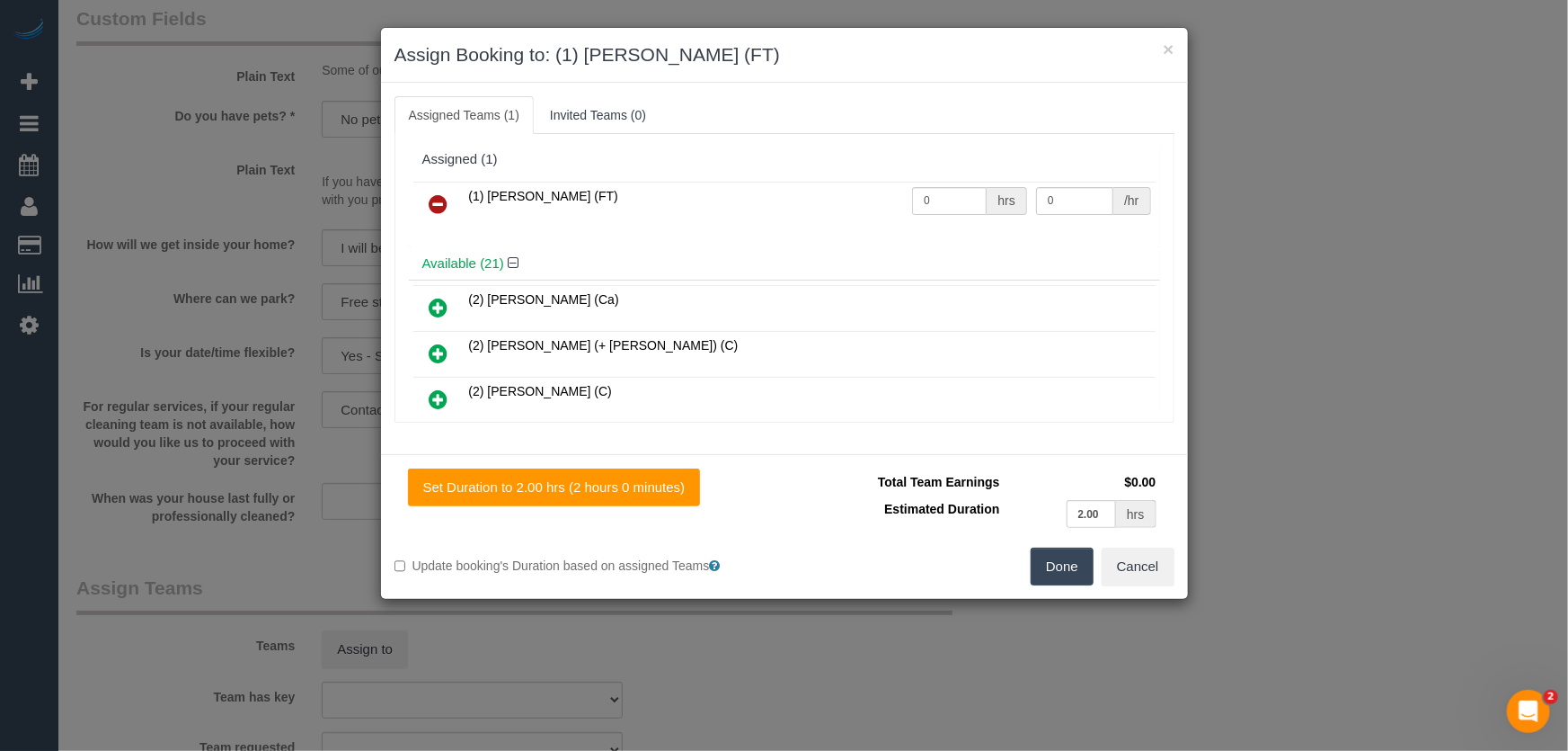
click at [1084, 550] on button "Done" at bounding box center [1061, 566] width 63 height 37
click at [1084, 550] on div "Done Cancel" at bounding box center [986, 566] width 404 height 37
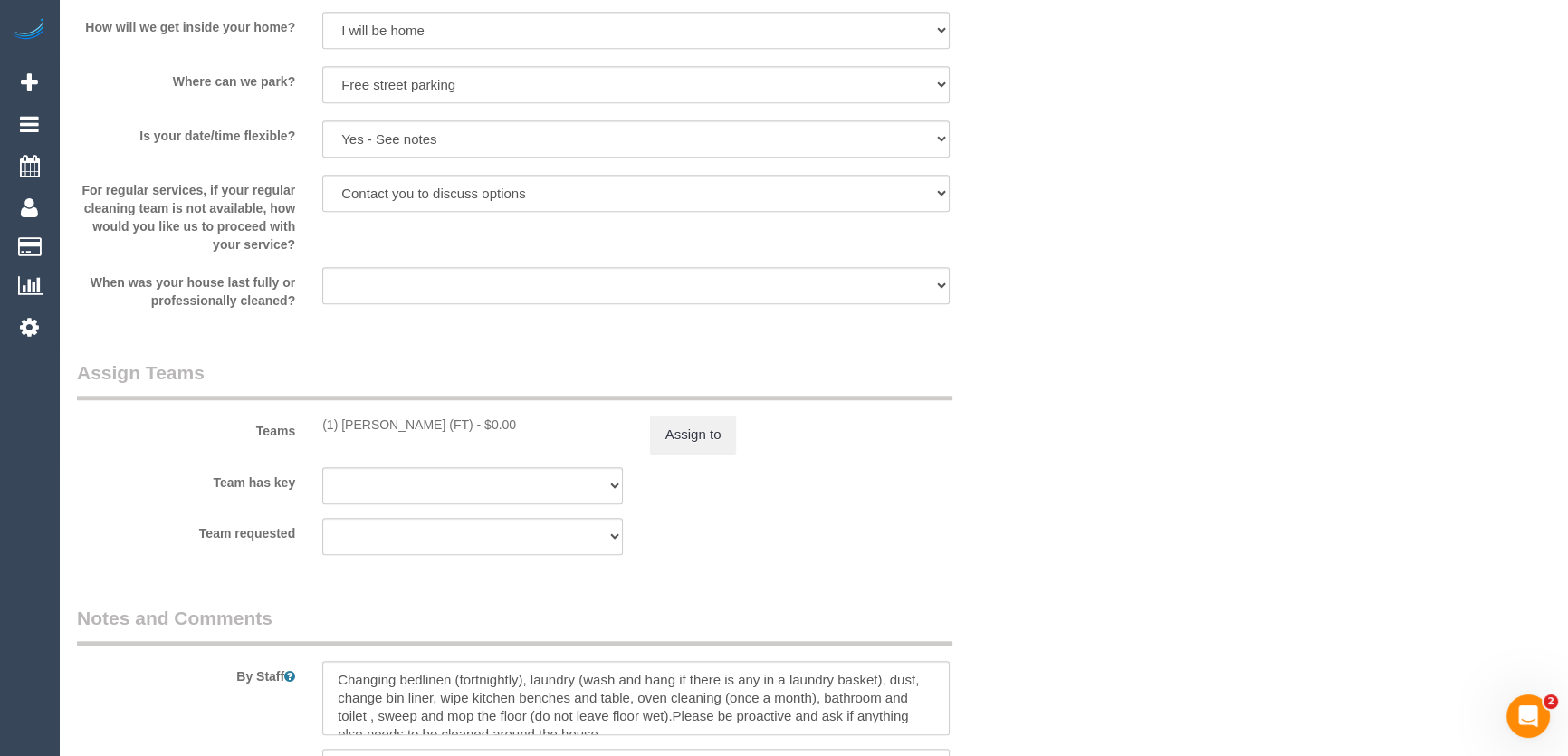
scroll to position [2056, 0]
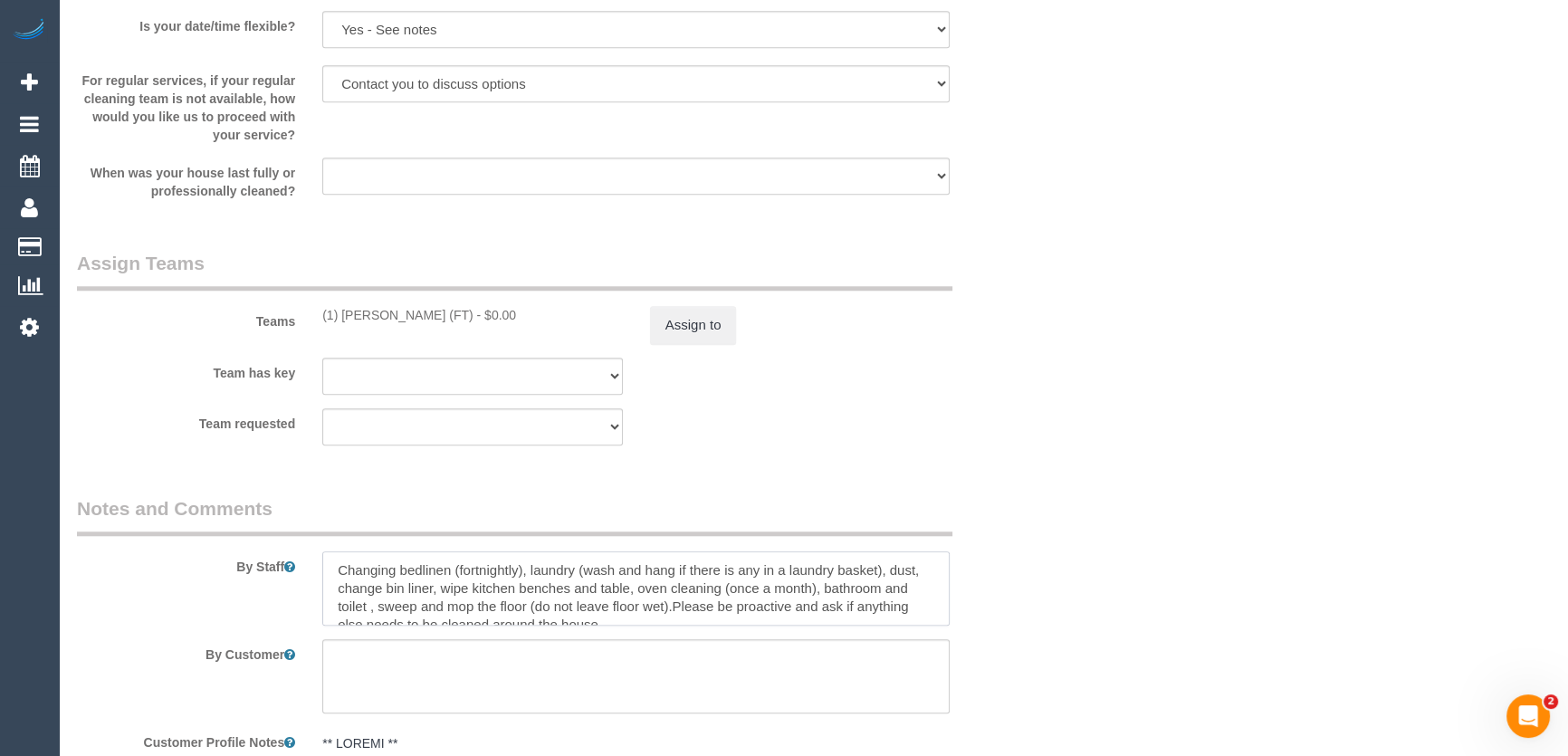
click at [324, 557] on textarea at bounding box center [635, 588] width 627 height 74
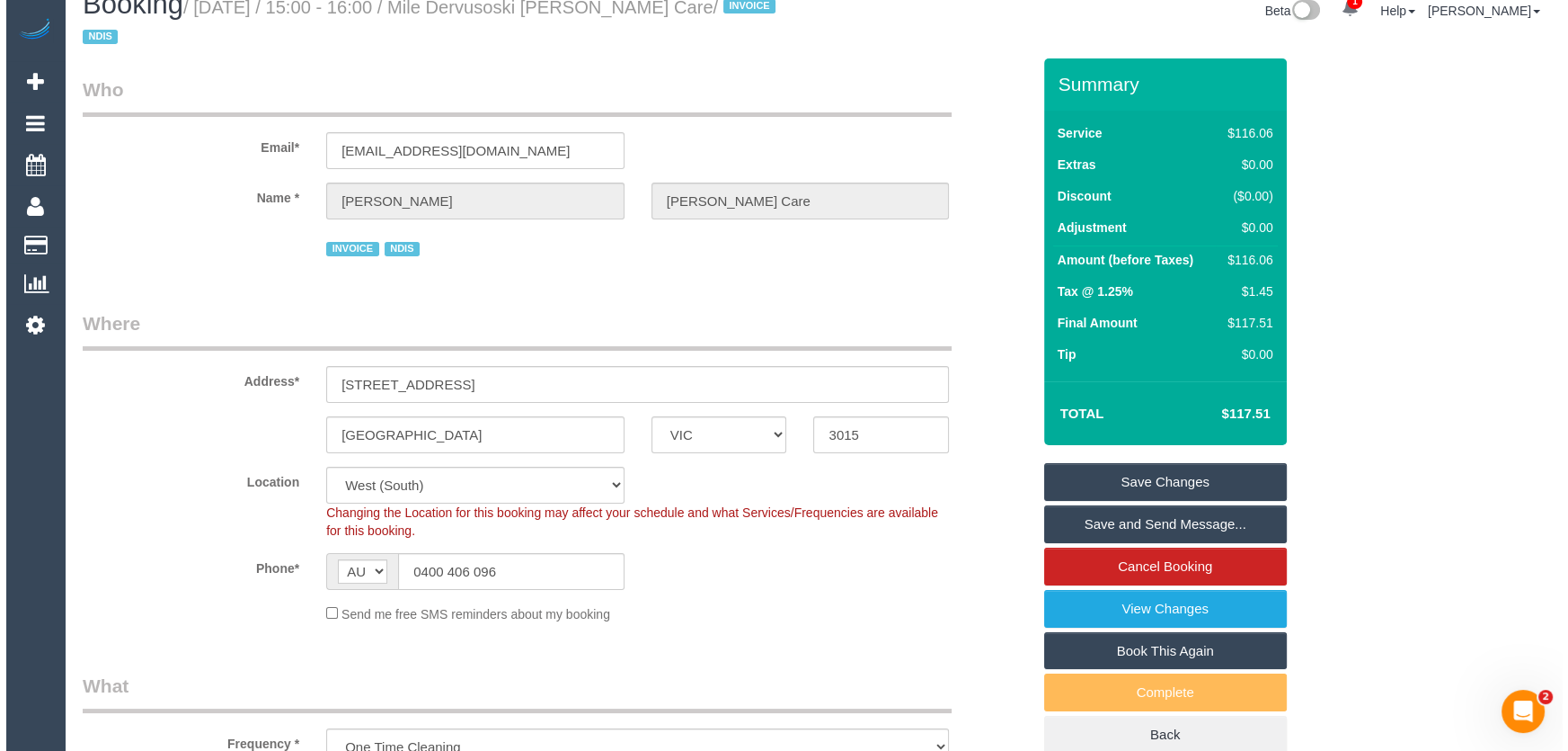
scroll to position [0, 0]
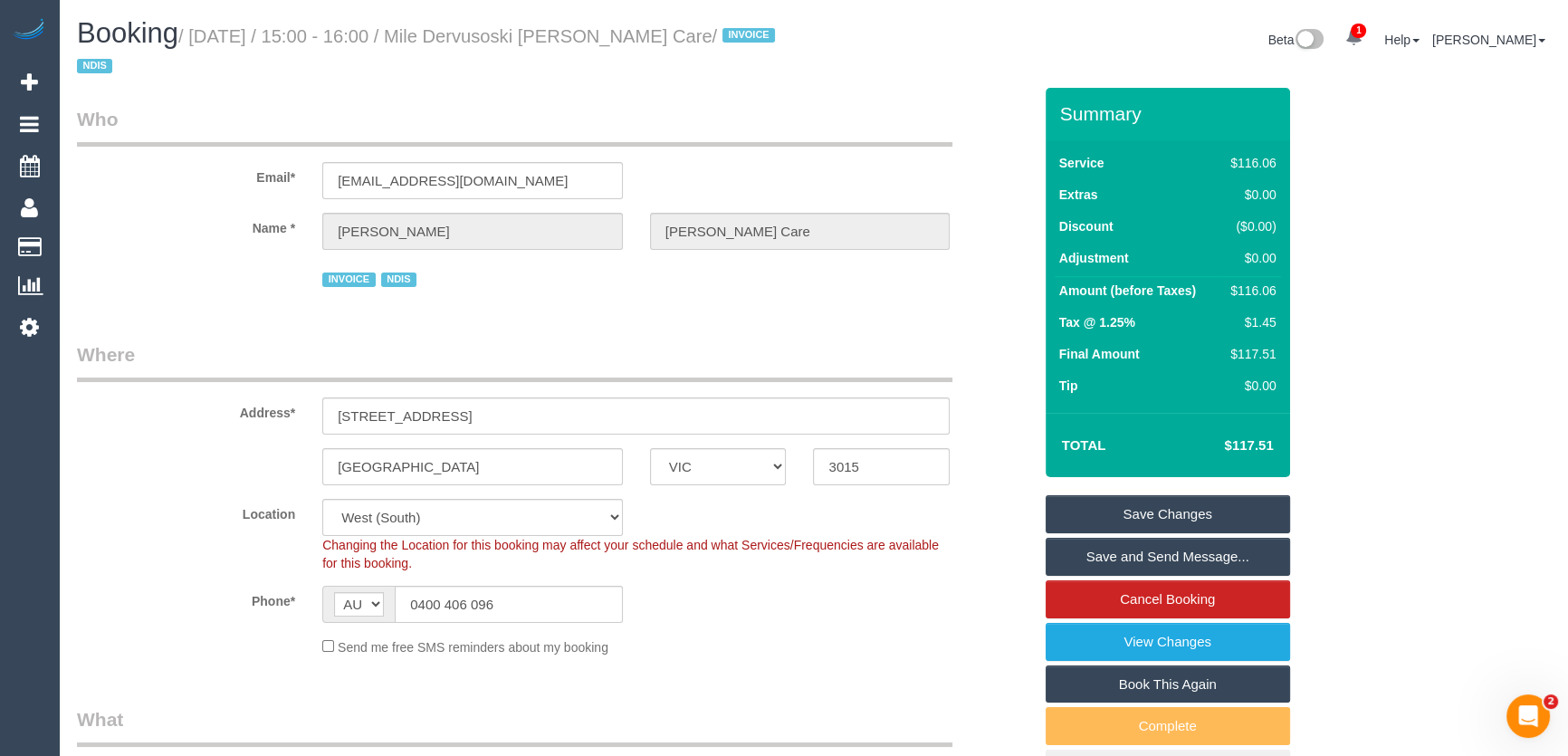
type textarea "*cover* Changing bedlinen (fortnightly), laundry (wash and hang if there is any…"
click at [482, 30] on small "/ August 15, 2025 / 15:00 - 16:00 / Mile Dervusoski Hammond Care / INVOICE NDIS" at bounding box center [429, 51] width 703 height 50
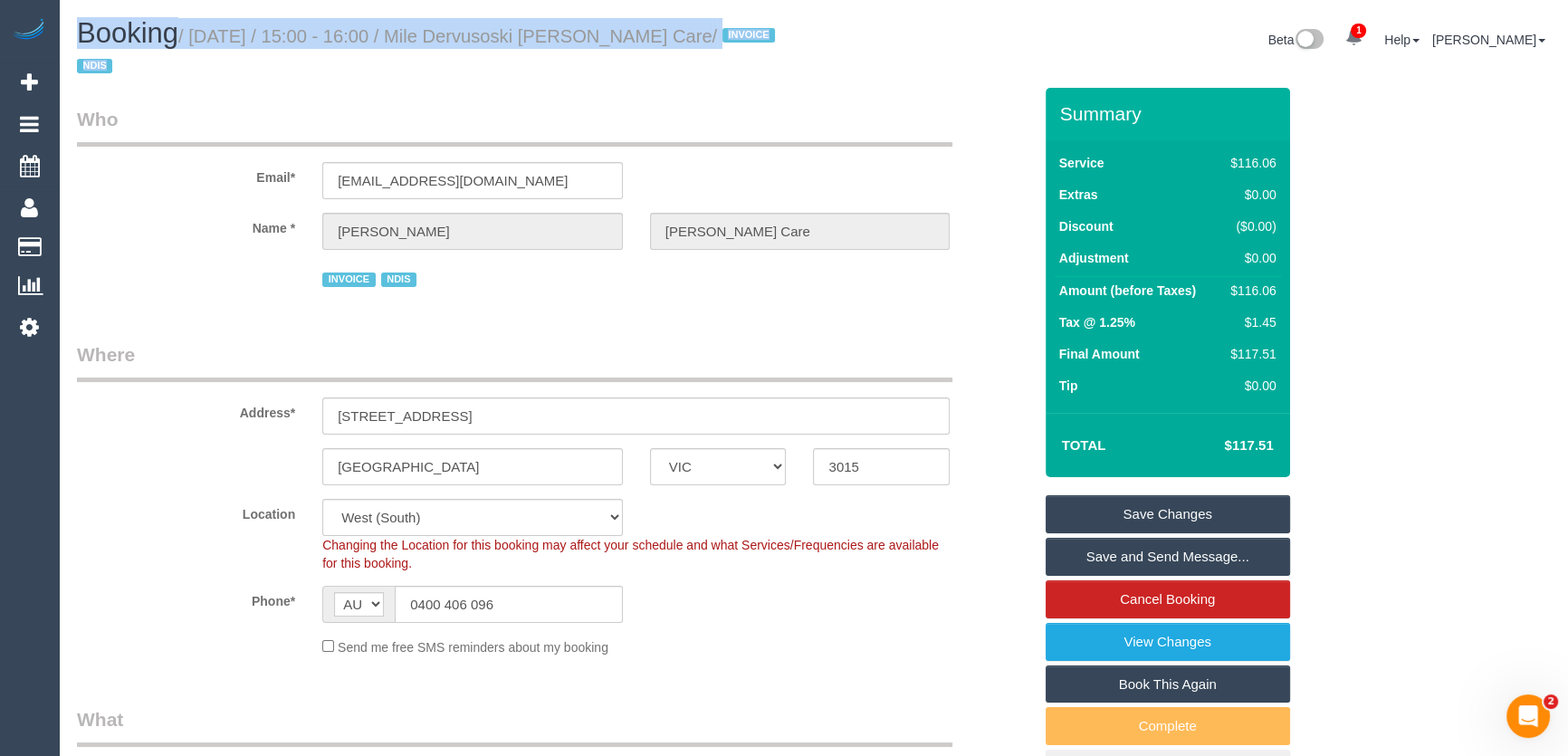
click at [482, 30] on small "/ August 15, 2025 / 15:00 - 16:00 / Mile Dervusoski Hammond Care / INVOICE NDIS" at bounding box center [429, 51] width 703 height 50
click at [496, 66] on h1 "Booking / August 15, 2025 / 15:00 - 16:00 / Mile Dervusoski Hammond Care / INVO…" at bounding box center [439, 49] width 723 height 61
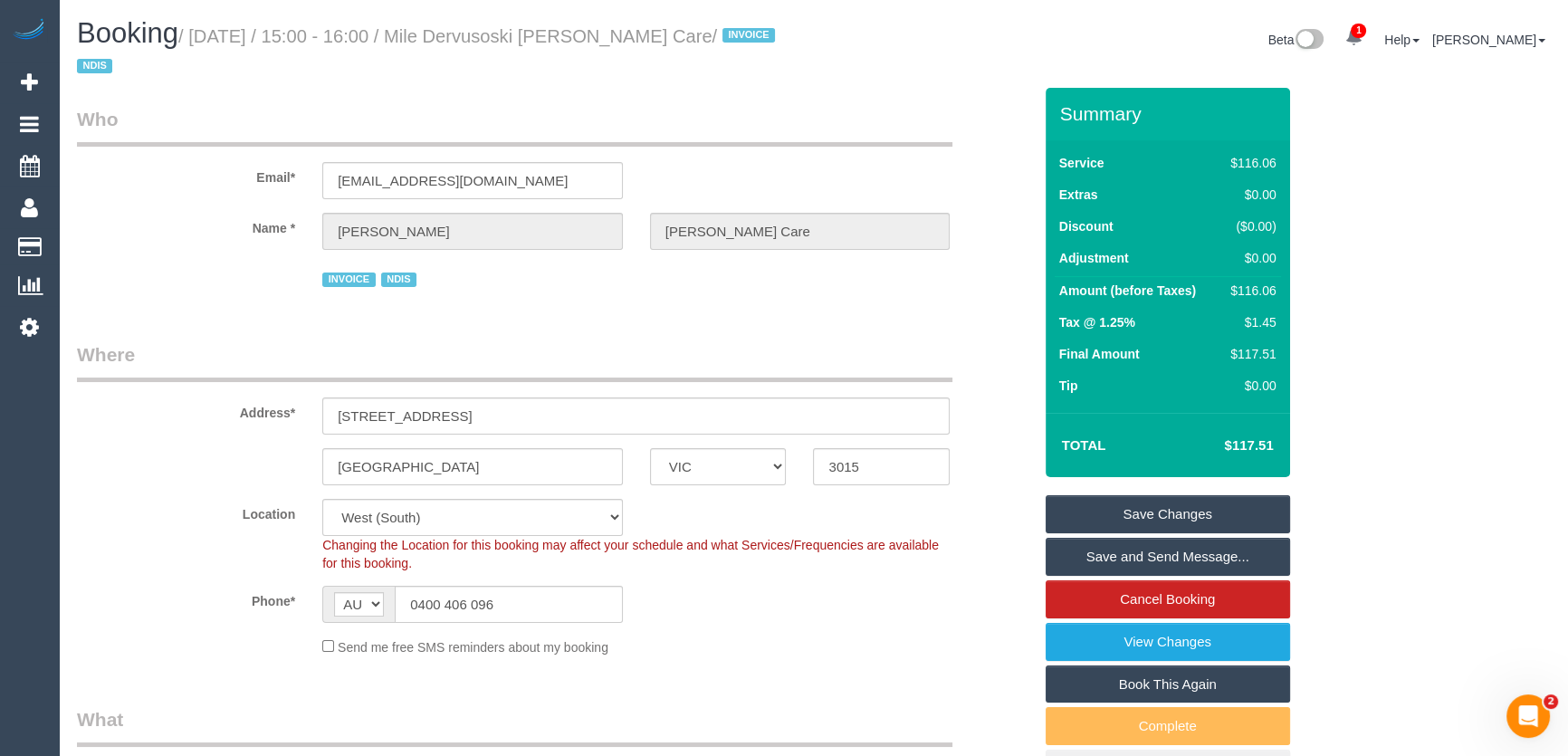
click at [481, 34] on small "/ August 15, 2025 / 15:00 - 16:00 / Mile Dervusoski Hammond Care / INVOICE NDIS" at bounding box center [429, 51] width 703 height 50
copy small "Mile Dervusoski Hammond Care"
drag, startPoint x: 1159, startPoint y: 555, endPoint x: 1129, endPoint y: 557, distance: 30.1
click at [1159, 555] on link "Save and Send Message..." at bounding box center [1168, 556] width 244 height 38
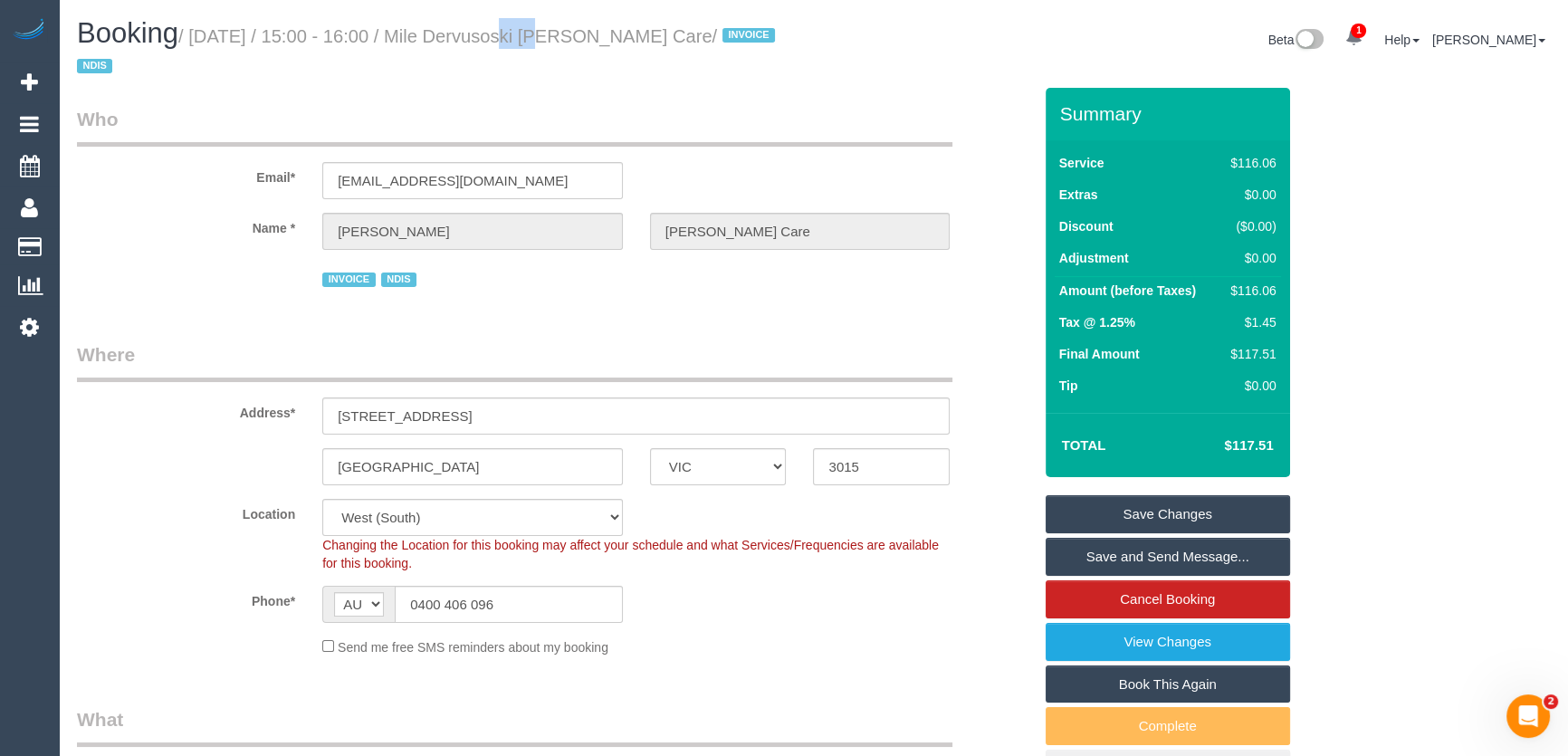
click at [1160, 555] on fieldset "Save Changes Save and Send Message... Cancel Booking View Changes Book This Aga…" at bounding box center [1168, 641] width 244 height 294
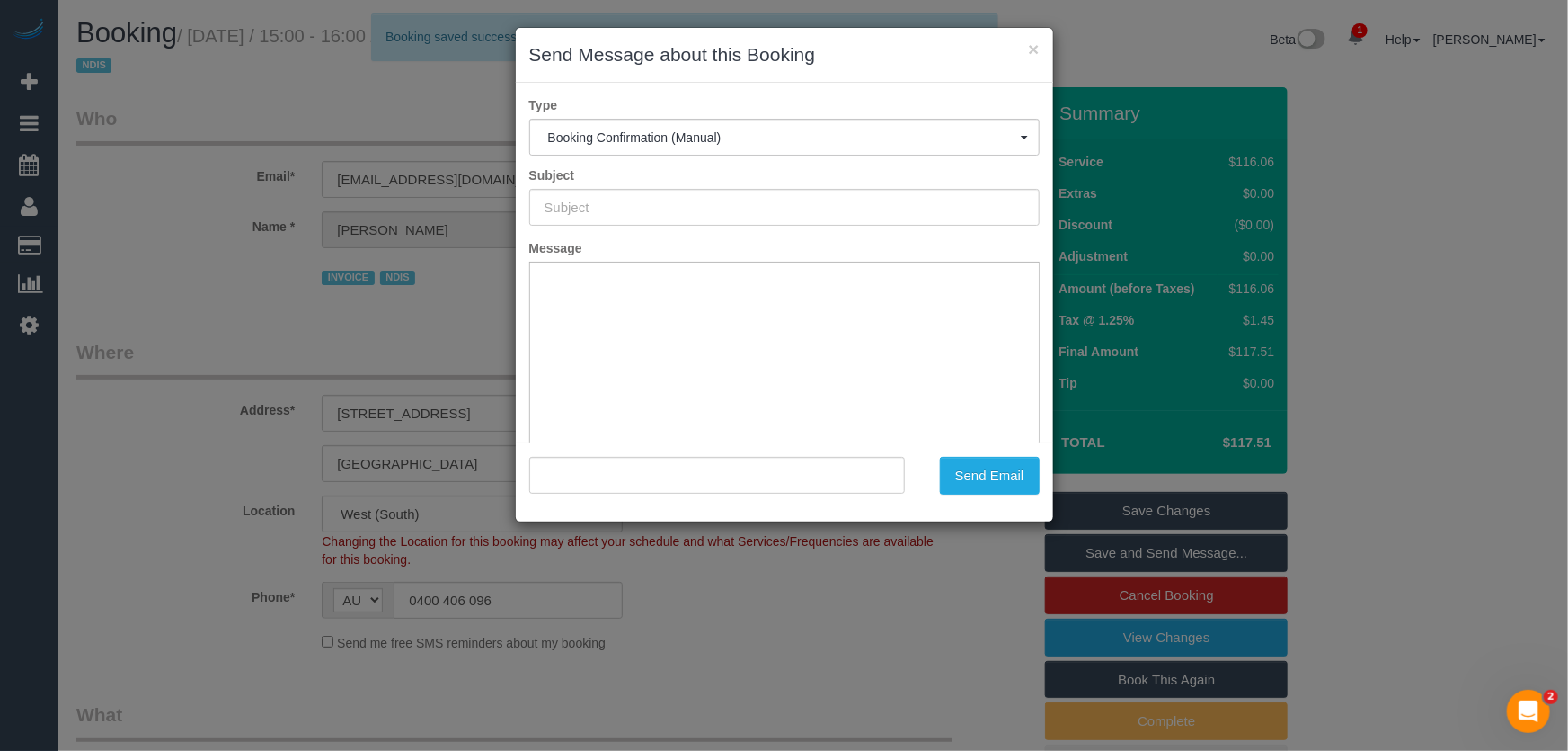
type input "Booking Confirmed"
type input ""Mile Dervusoski Hammond Care" <mile.hammondcare@fake.com>"
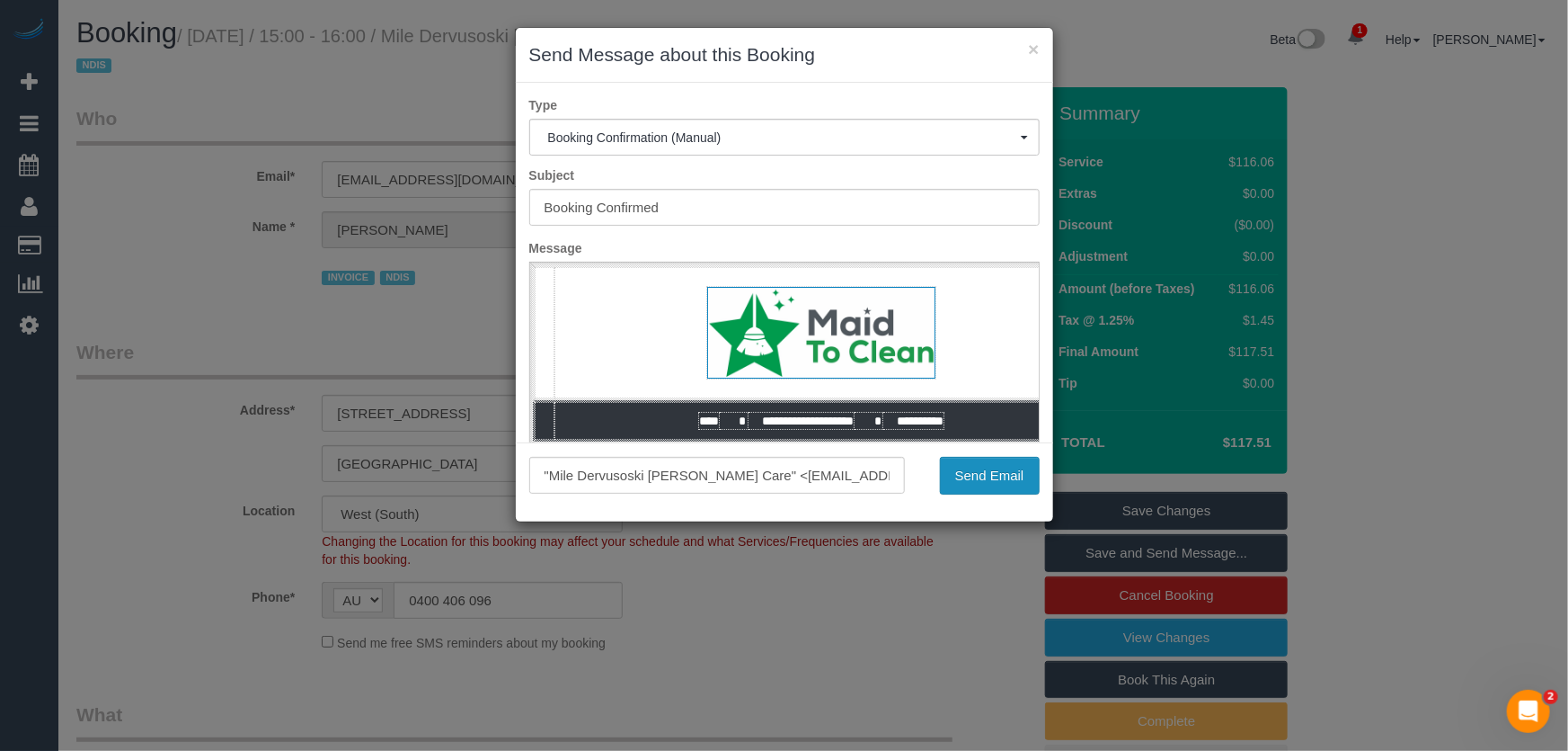
click at [968, 479] on button "Send Email" at bounding box center [989, 475] width 99 height 37
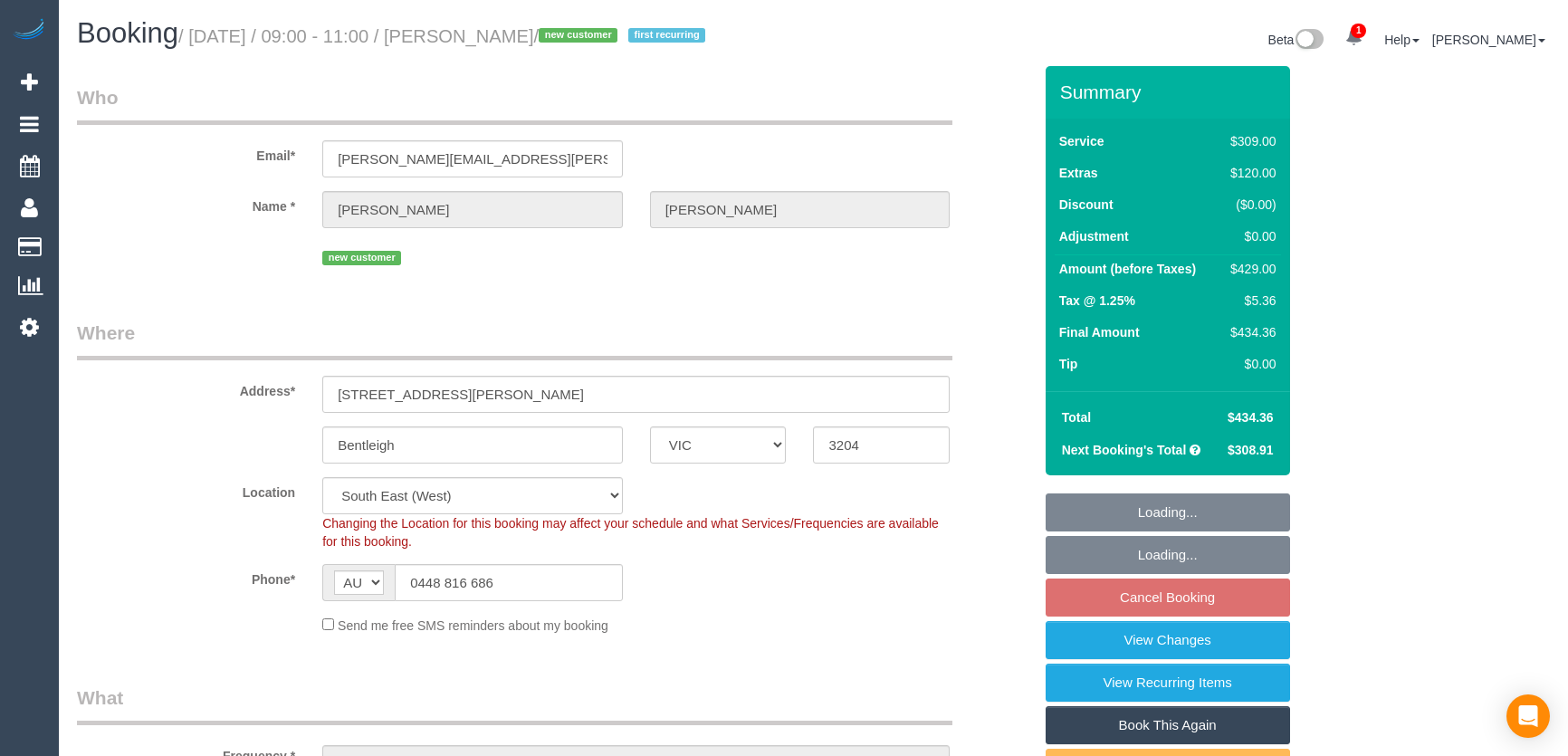
select select "VIC"
select select "number:27"
select select "number:14"
select select "number:19"
select select "number:25"
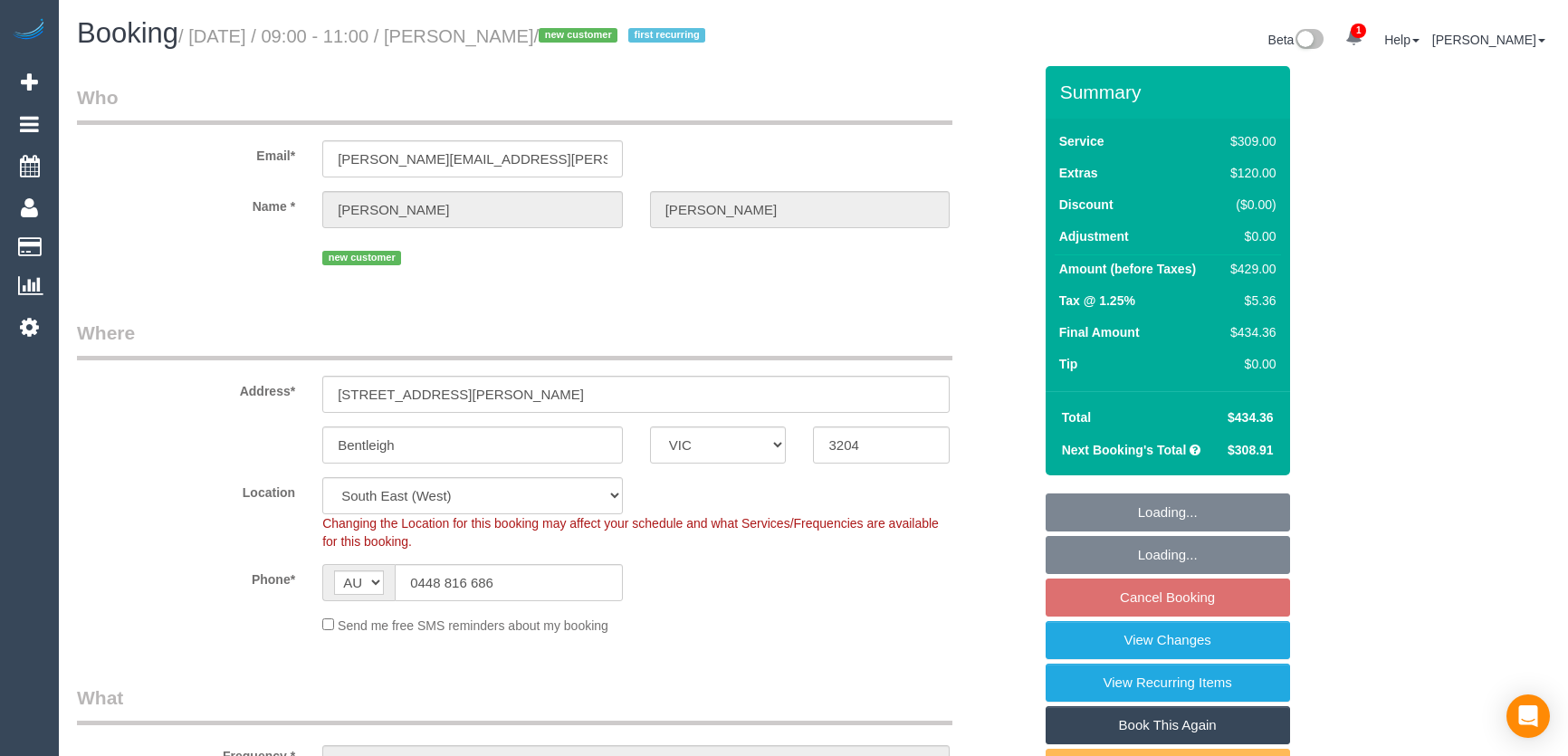
select select "number:35"
select select "number:26"
